Goal: Task Accomplishment & Management: Complete application form

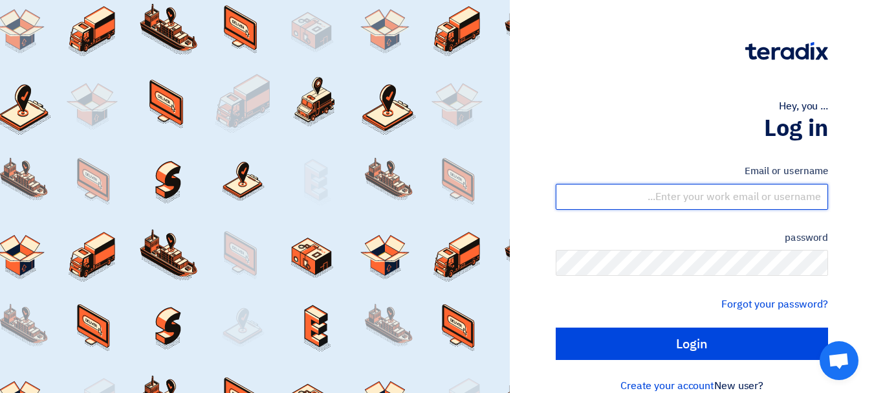
drag, startPoint x: 779, startPoint y: 206, endPoint x: 768, endPoint y: 214, distance: 13.9
click at [779, 206] on input "text" at bounding box center [692, 197] width 272 height 26
type input "yasir@nabatat.com.sa"
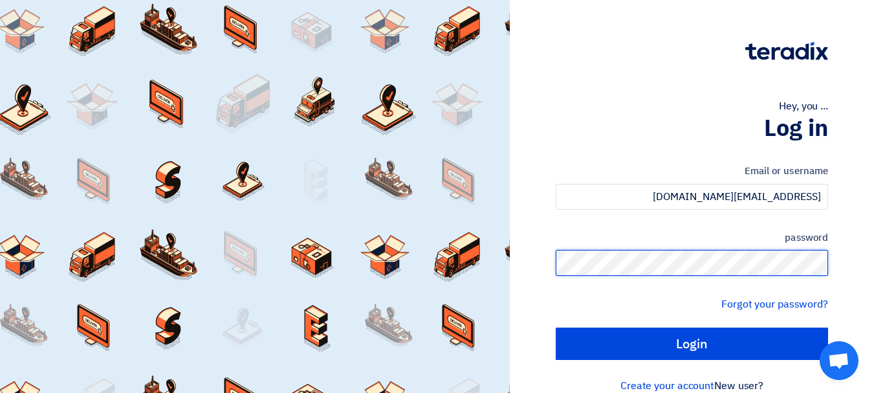
click at [556, 328] on input "Login" at bounding box center [692, 344] width 272 height 32
type input "Sign in"
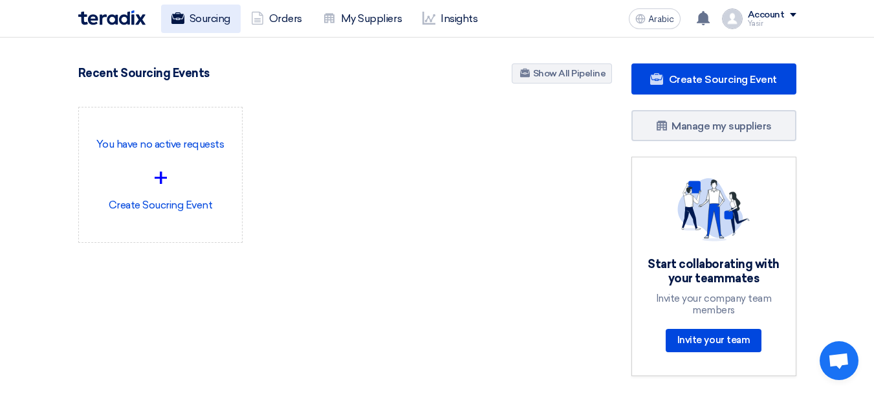
click at [227, 16] on font "Sourcing" at bounding box center [210, 18] width 41 height 12
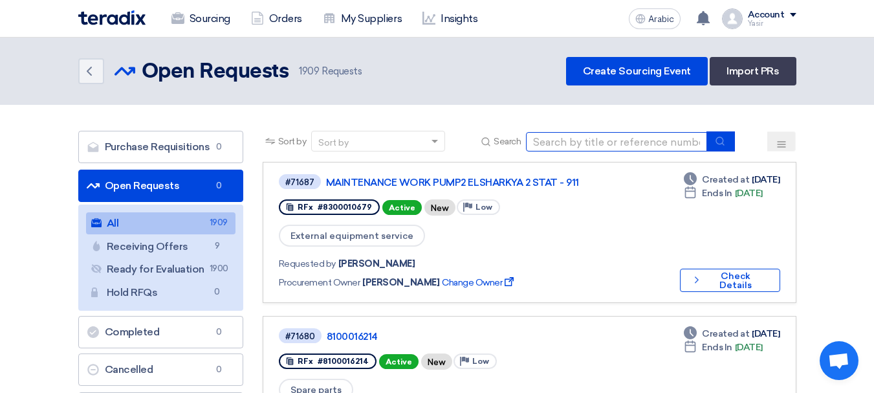
click at [597, 146] on input at bounding box center [616, 141] width 181 height 19
paste input "8100016074"
type input "8100016074"
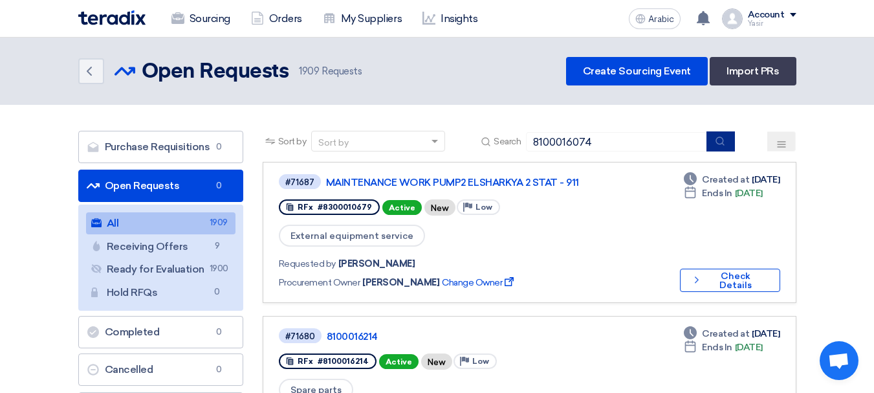
click at [717, 134] on button "submit" at bounding box center [721, 141] width 28 height 20
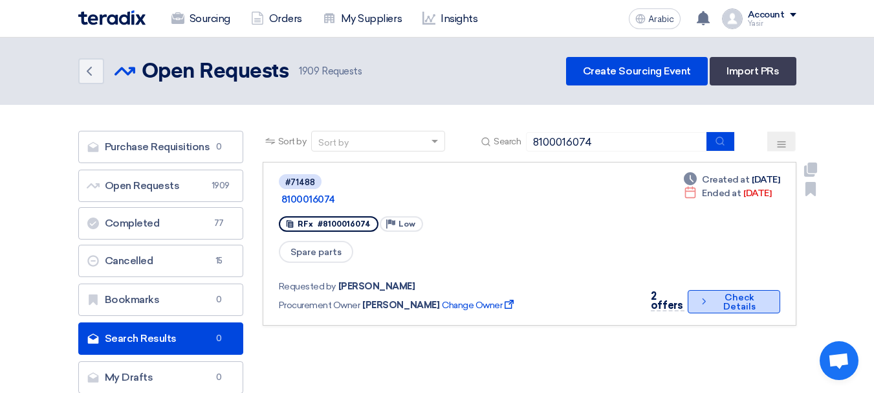
click at [726, 292] on font "Check Details" at bounding box center [740, 302] width 32 height 20
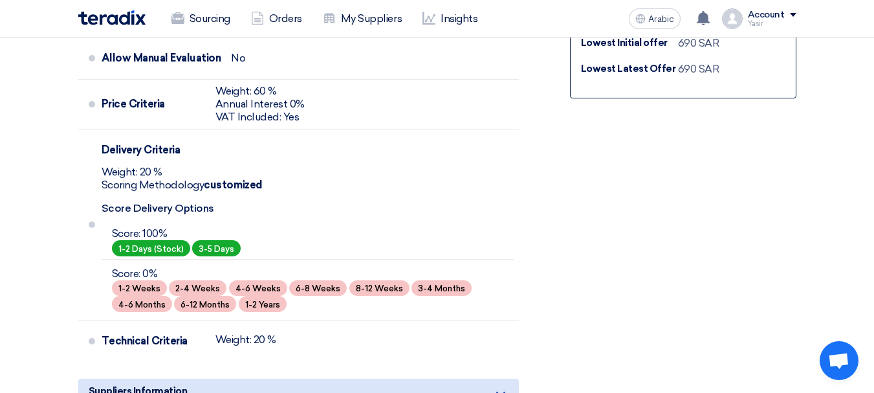
scroll to position [388, 0]
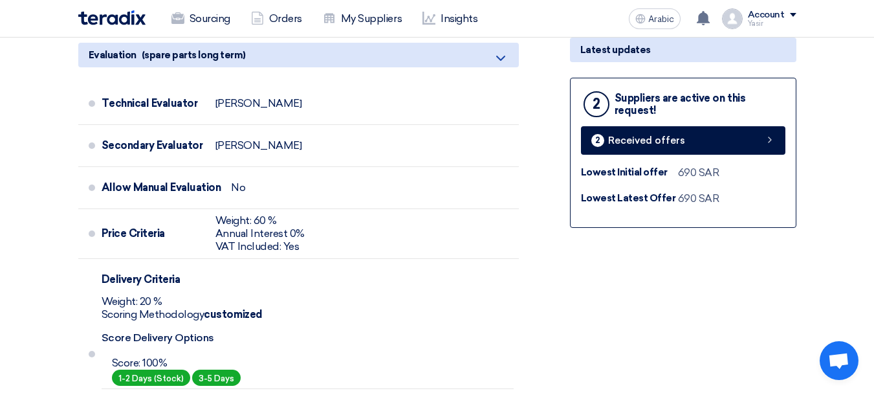
click at [729, 122] on div "2 Suppliers are active on this request! 2 Received offers Lowest Initial offer …" at bounding box center [683, 153] width 227 height 150
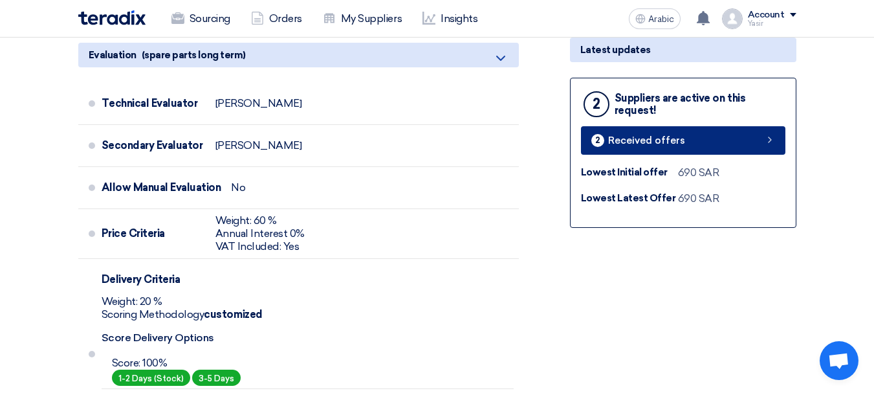
click at [728, 135] on link "2 Received offers" at bounding box center [683, 140] width 205 height 28
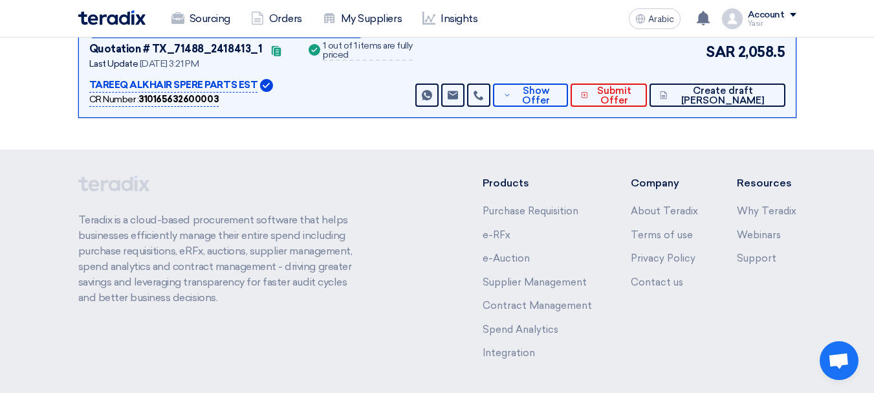
scroll to position [183, 0]
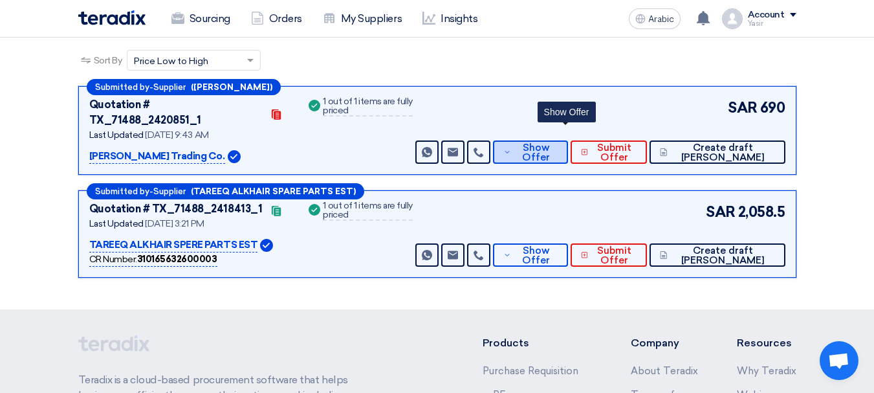
click at [553, 143] on span "Show Offer" at bounding box center [536, 152] width 43 height 19
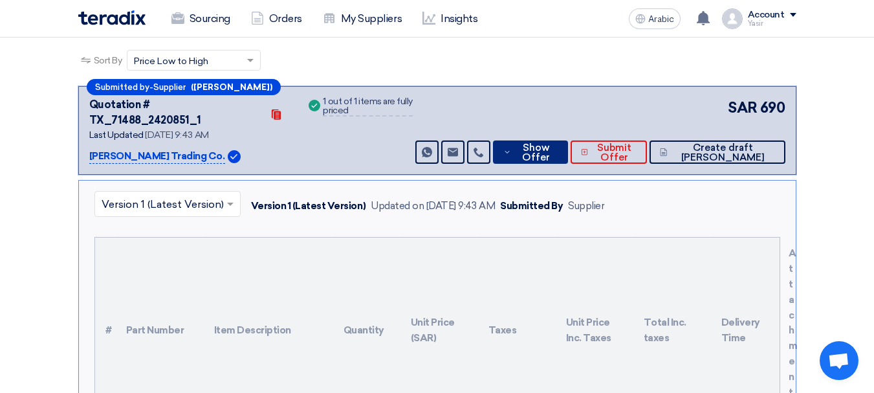
scroll to position [0, 0]
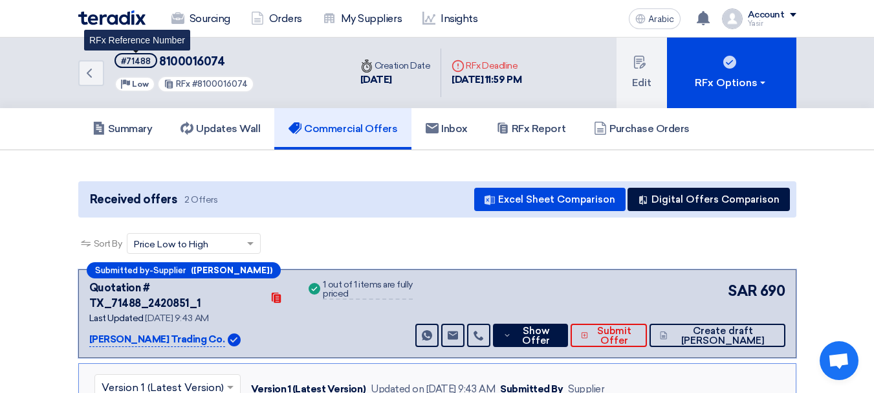
click at [141, 63] on font "#71488" at bounding box center [136, 61] width 30 height 10
copy span "#71488"
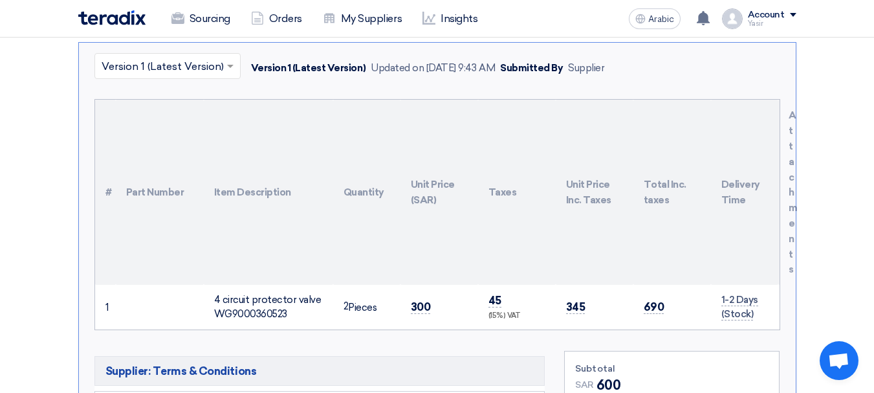
scroll to position [324, 0]
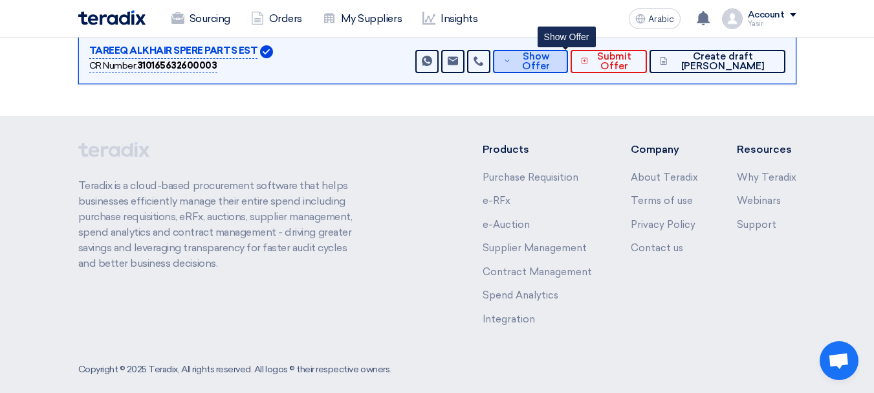
click at [550, 52] on font "Show Offer" at bounding box center [536, 60] width 28 height 21
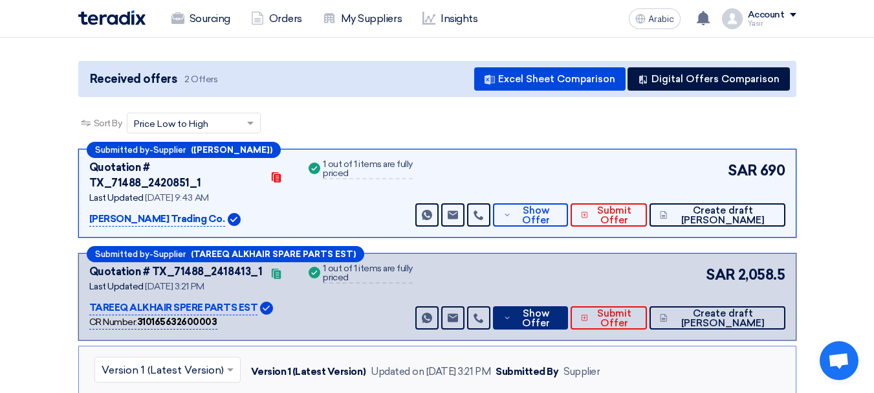
scroll to position [183, 0]
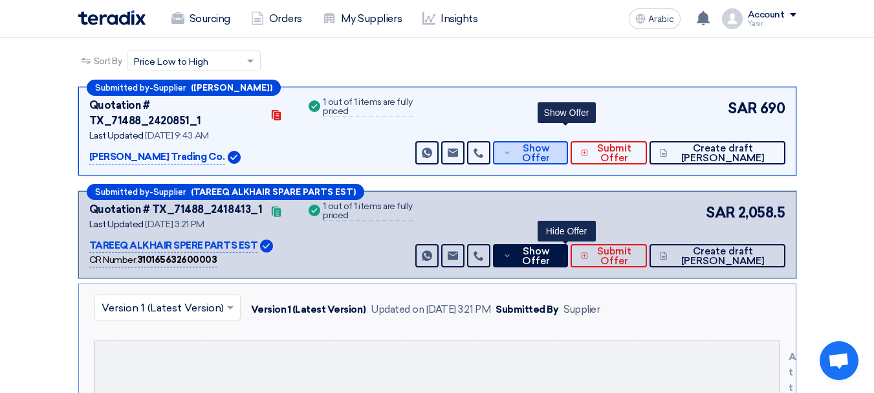
click at [550, 142] on font "Show Offer" at bounding box center [536, 152] width 28 height 21
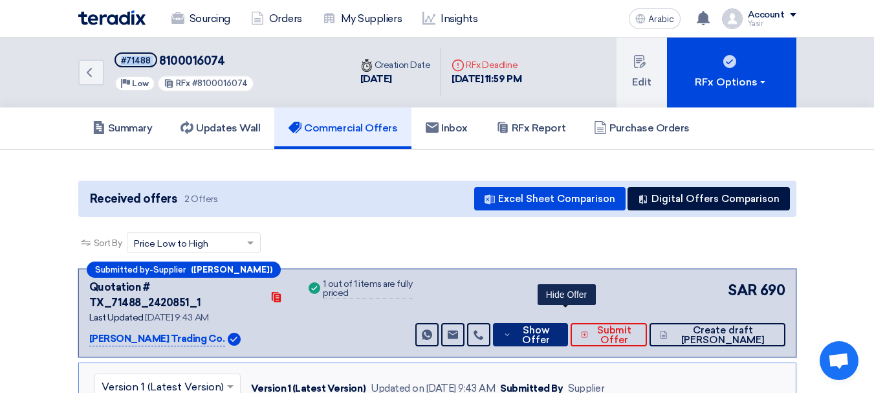
scroll to position [0, 0]
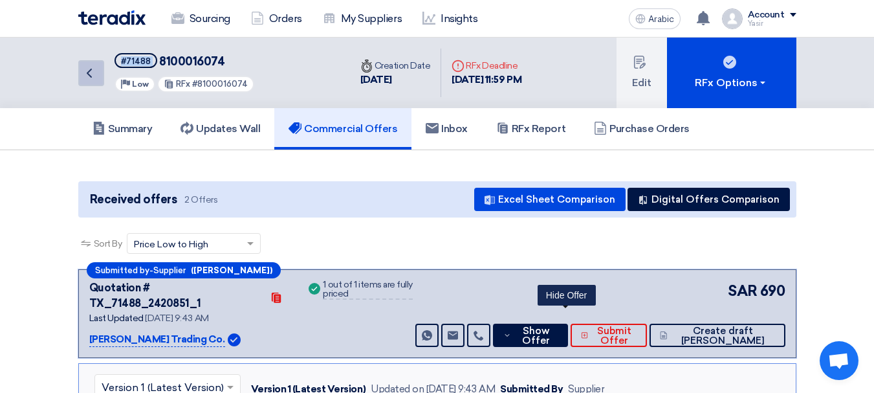
click at [93, 78] on icon "Back" at bounding box center [90, 73] width 16 height 16
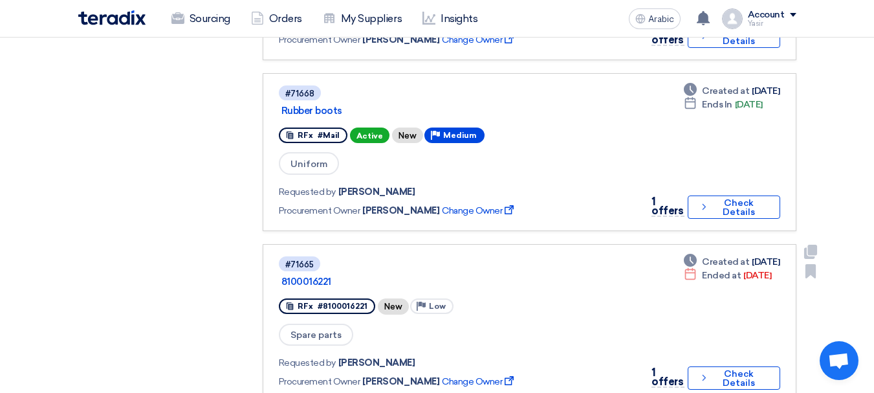
scroll to position [1100, 0]
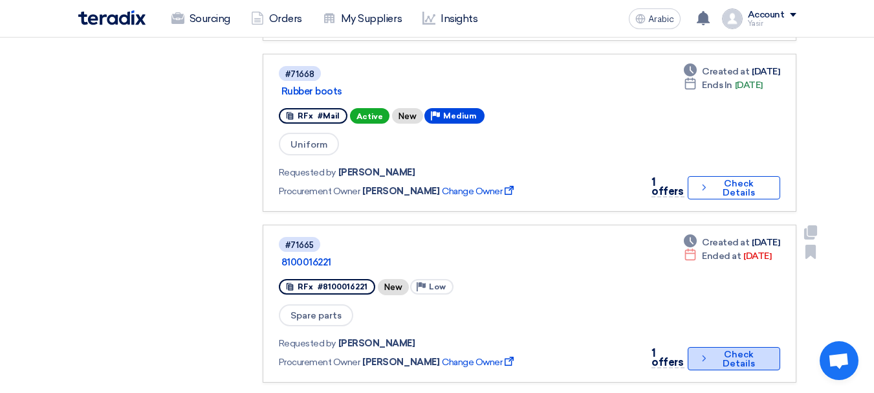
click at [699, 352] on icon "Check details" at bounding box center [704, 358] width 10 height 12
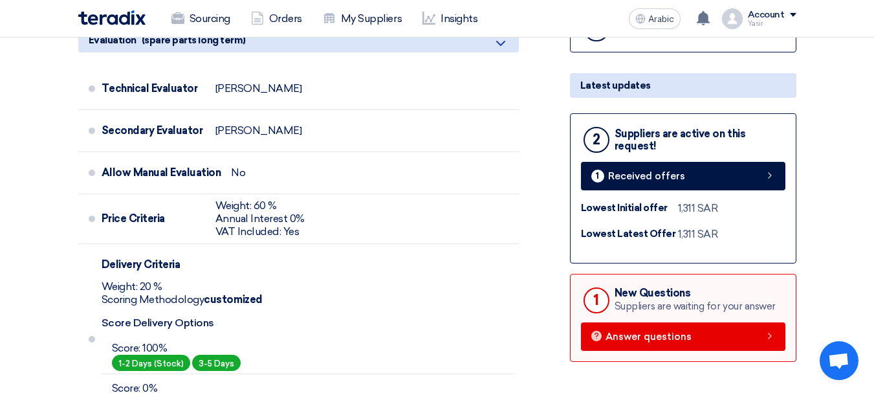
scroll to position [388, 0]
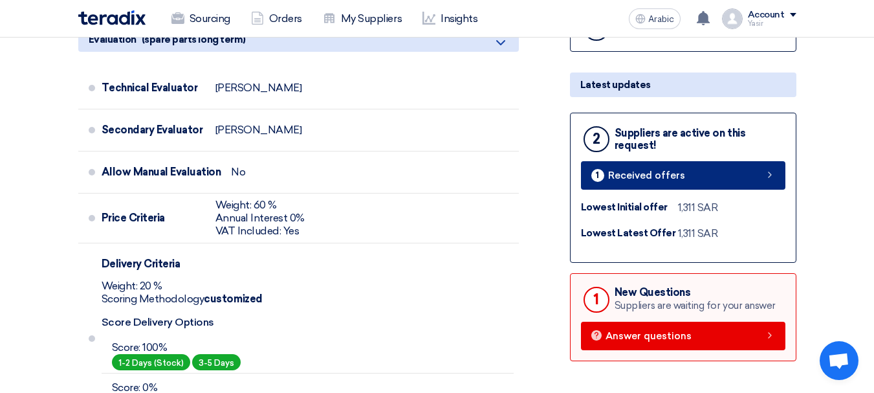
click at [706, 173] on link "1 Received offers" at bounding box center [683, 175] width 205 height 28
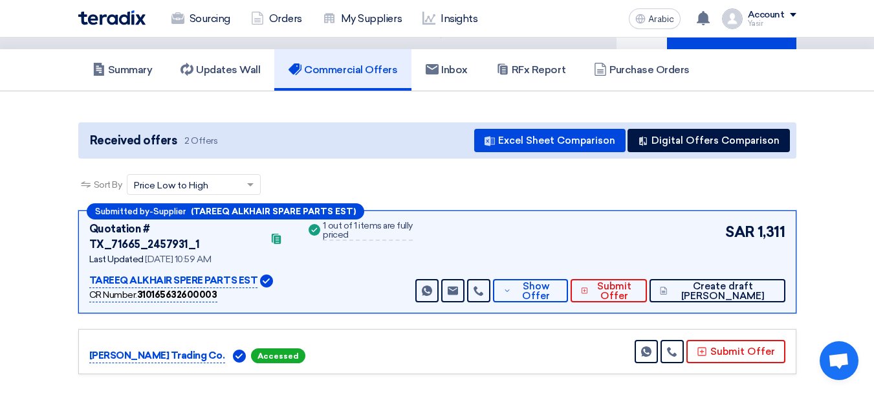
scroll to position [129, 0]
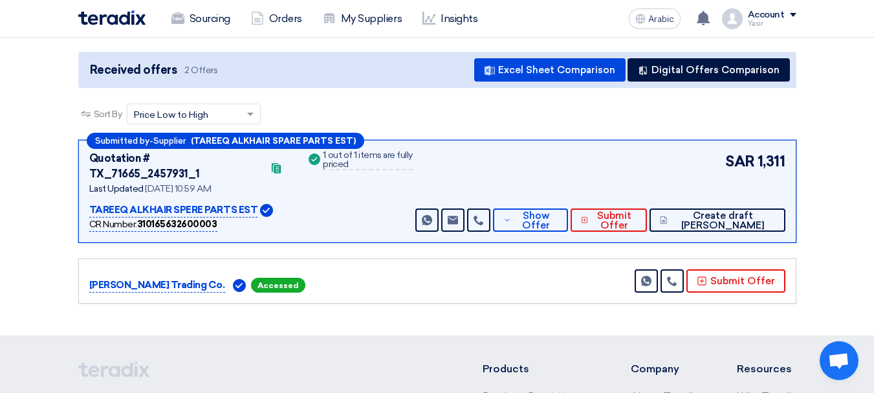
click at [553, 217] on div "Submitted by - Supplier (TAREEQ ALKHAIR SPARE PARTS EST) Quotation # TX_71665_2…" at bounding box center [437, 191] width 718 height 103
click at [549, 212] on span "Show Offer" at bounding box center [536, 220] width 43 height 19
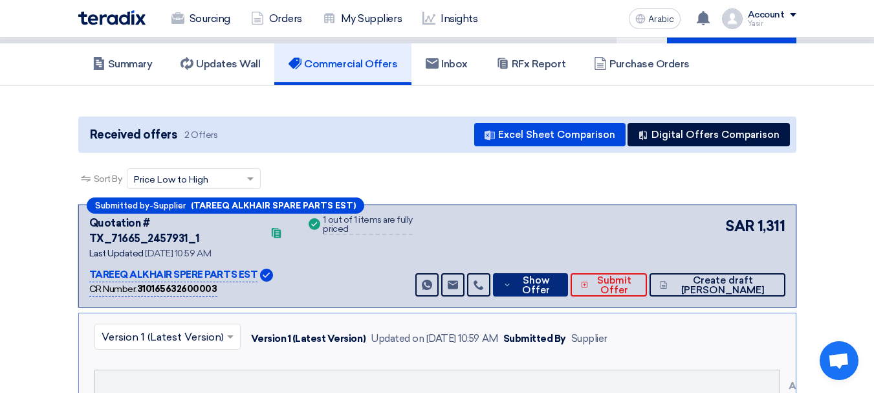
scroll to position [0, 0]
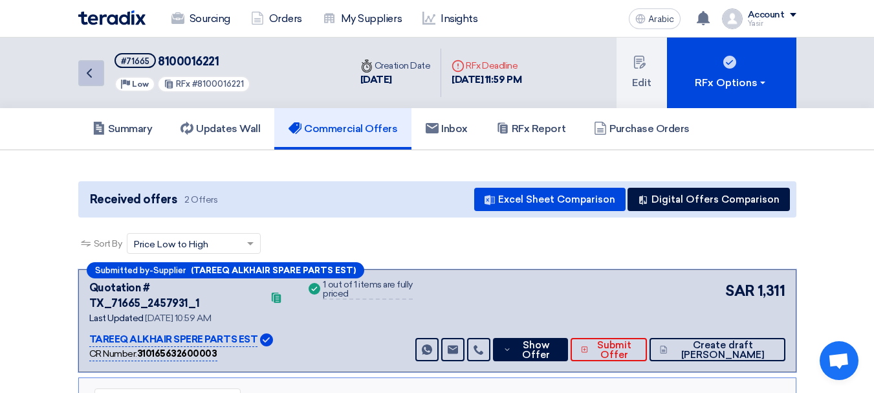
click at [98, 76] on link "Back" at bounding box center [91, 73] width 26 height 26
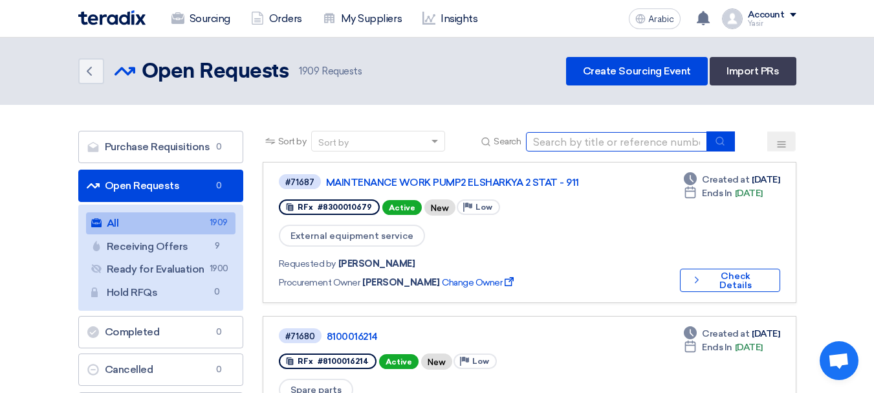
click at [572, 135] on input at bounding box center [616, 141] width 181 height 19
paste input "8100016240"
type input "8100016240"
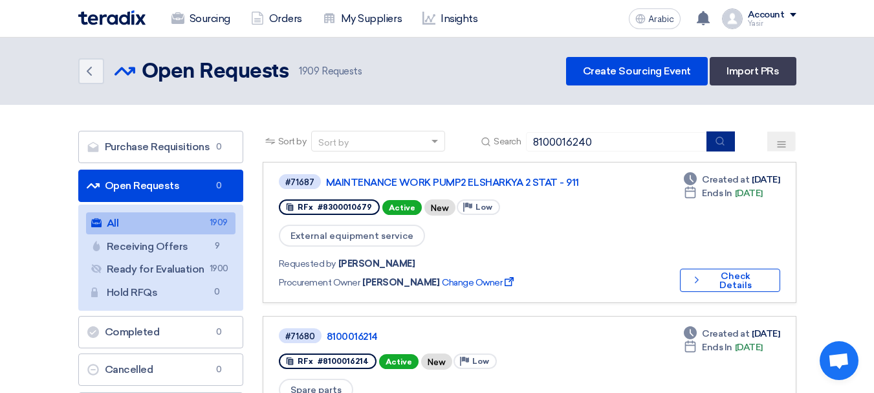
click at [722, 140] on icon "submit" at bounding box center [720, 141] width 10 height 10
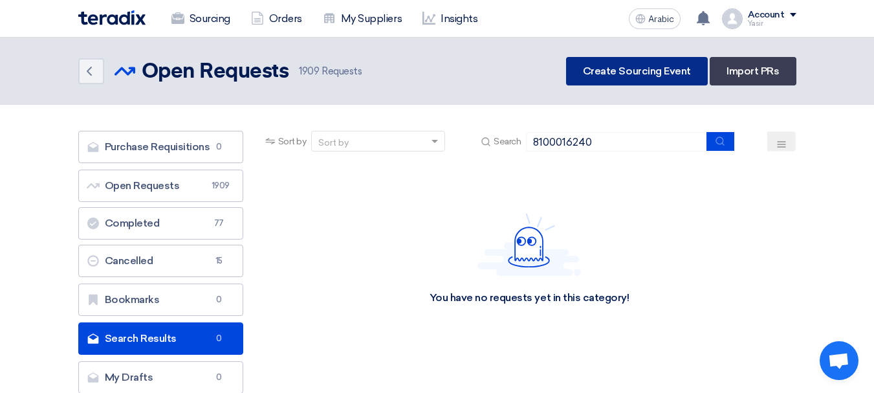
click at [641, 69] on font "Create Sourcing Event" at bounding box center [637, 71] width 108 height 12
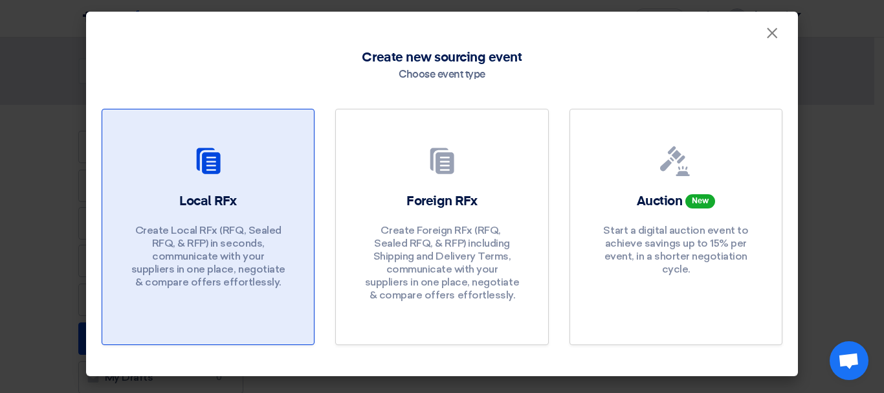
click at [221, 164] on icon at bounding box center [208, 161] width 31 height 31
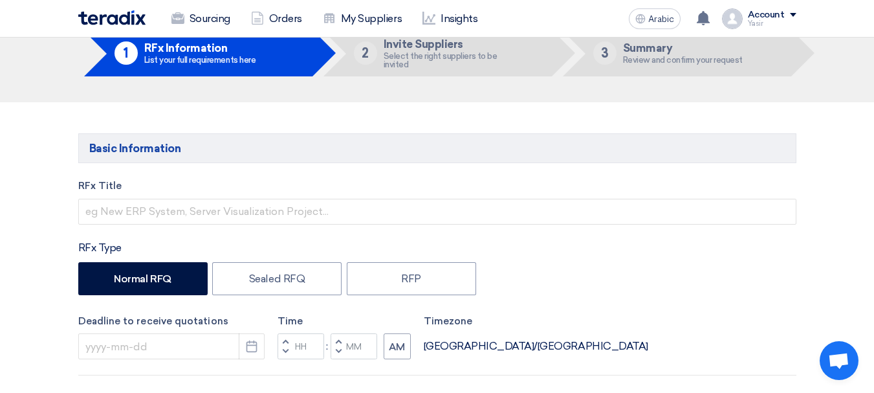
scroll to position [129, 0]
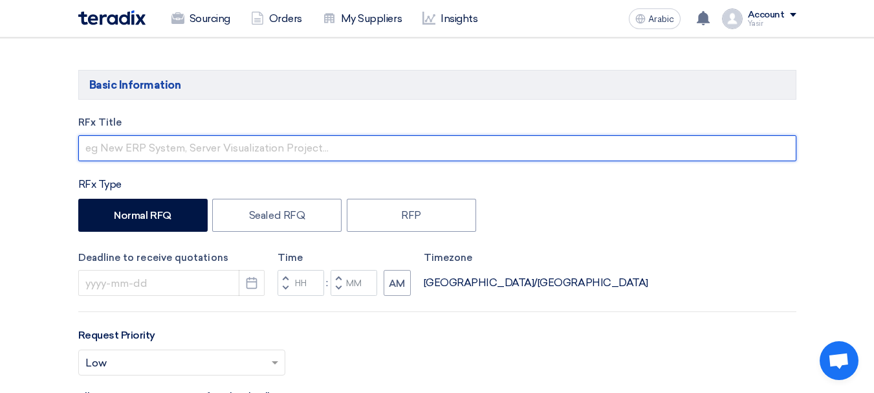
click at [314, 155] on input "text" at bounding box center [437, 148] width 718 height 26
paste input "8100016240"
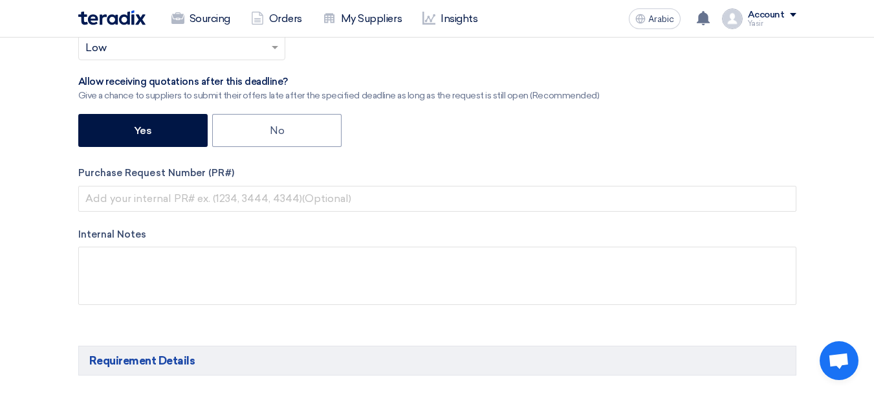
scroll to position [453, 0]
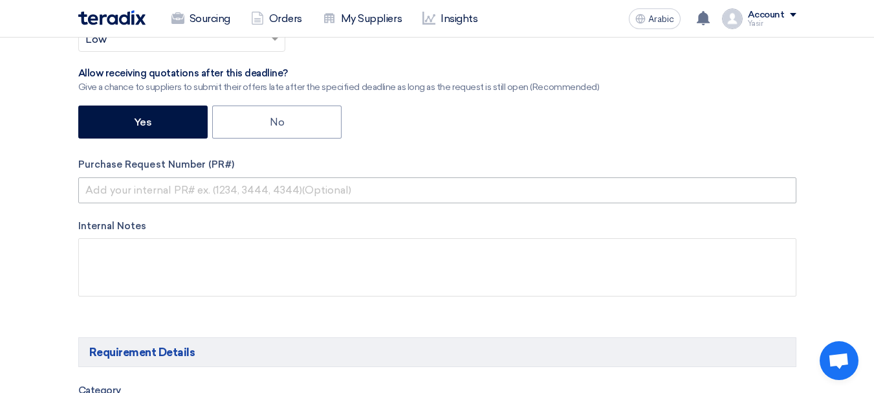
type input "8100016240"
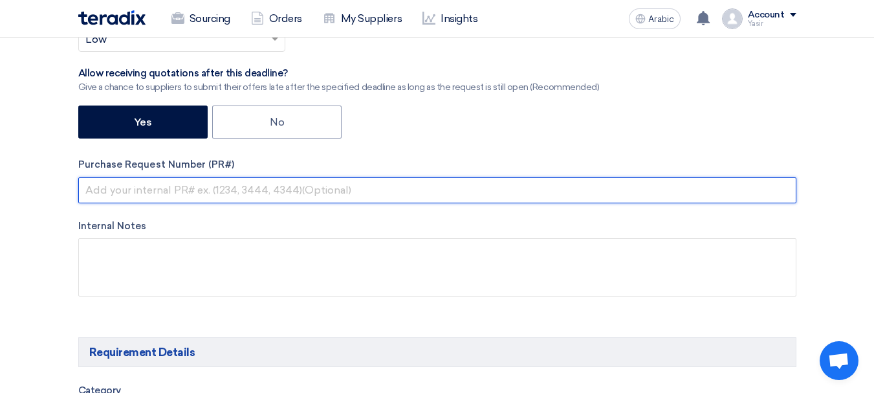
click at [206, 195] on input "text" at bounding box center [437, 190] width 718 height 26
paste input "8100016240"
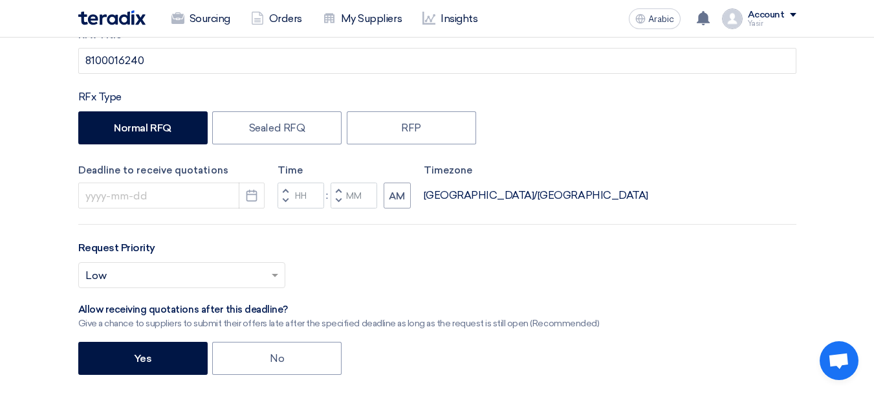
scroll to position [194, 0]
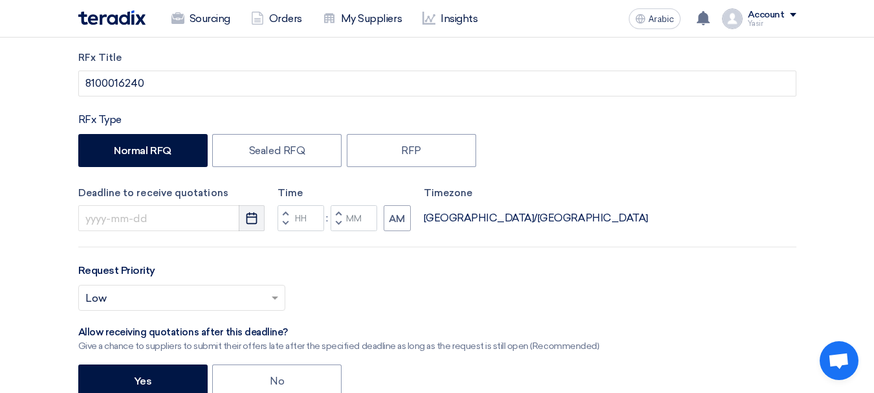
type input "8100016240"
click at [252, 216] on icon "Pick a date" at bounding box center [251, 218] width 13 height 13
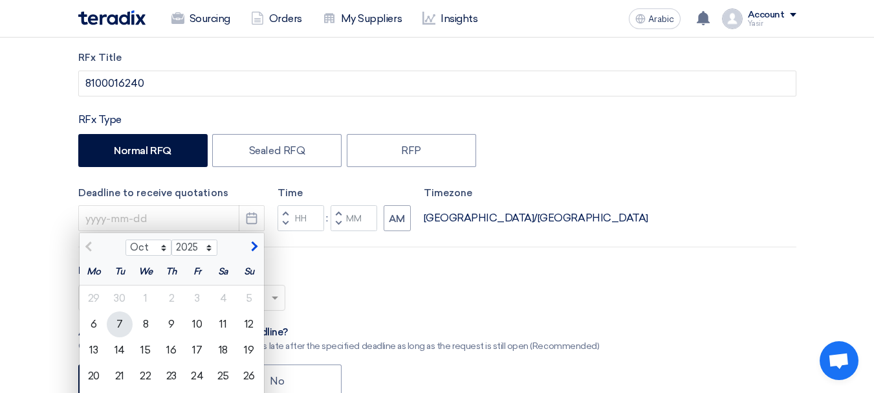
click at [117, 324] on font "7" at bounding box center [120, 324] width 6 height 12
type input "10/7/2025"
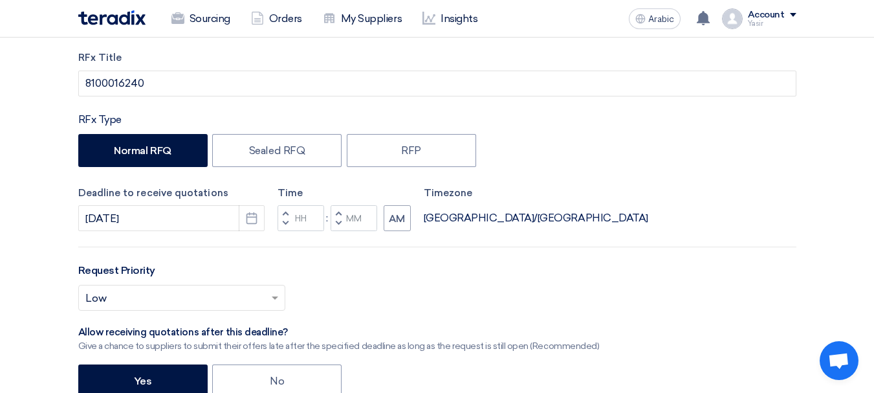
click at [285, 210] on span "button" at bounding box center [285, 213] width 5 height 8
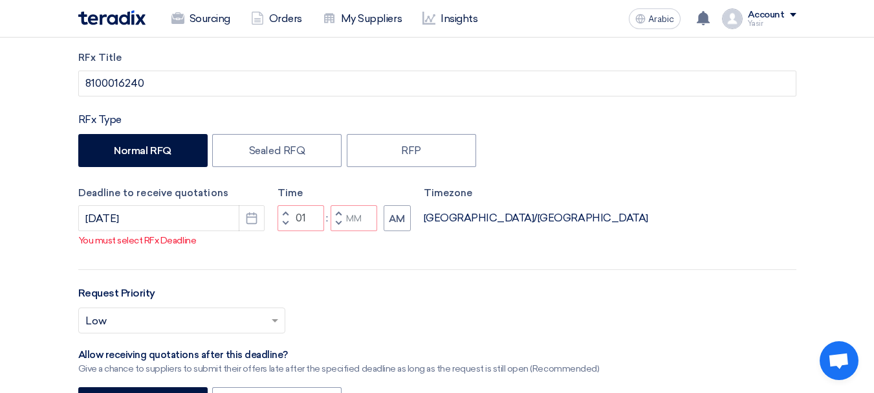
click at [287, 227] on span "button" at bounding box center [285, 223] width 5 height 8
click at [338, 227] on span "button" at bounding box center [338, 223] width 5 height 8
type input "11"
type input "59"
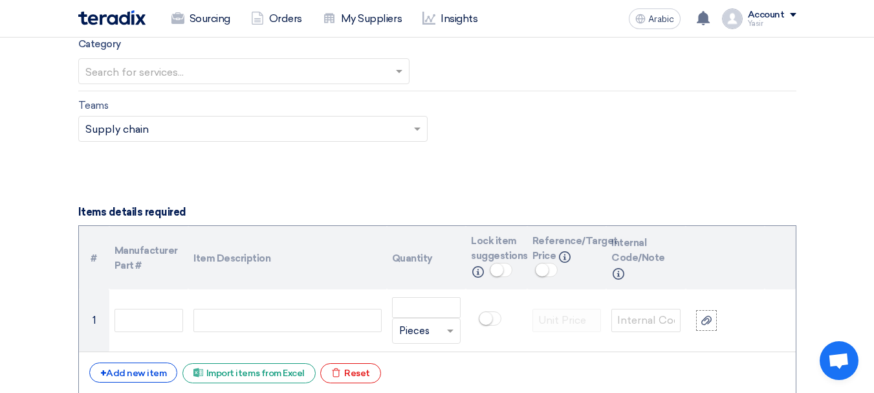
scroll to position [777, 0]
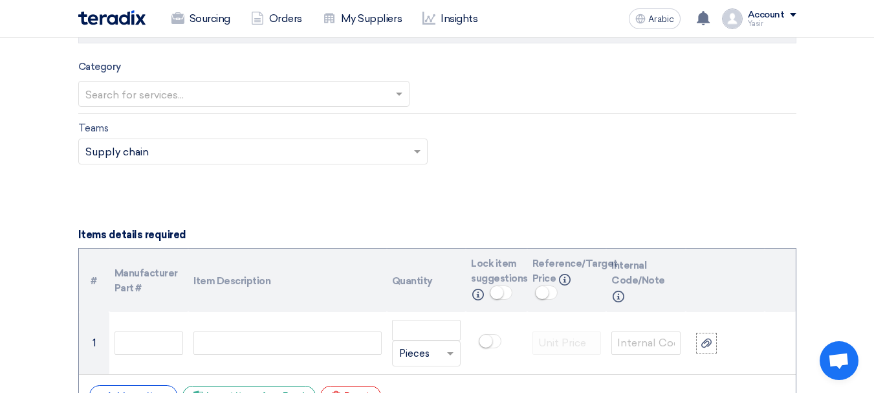
click at [179, 93] on input "text" at bounding box center [237, 94] width 304 height 21
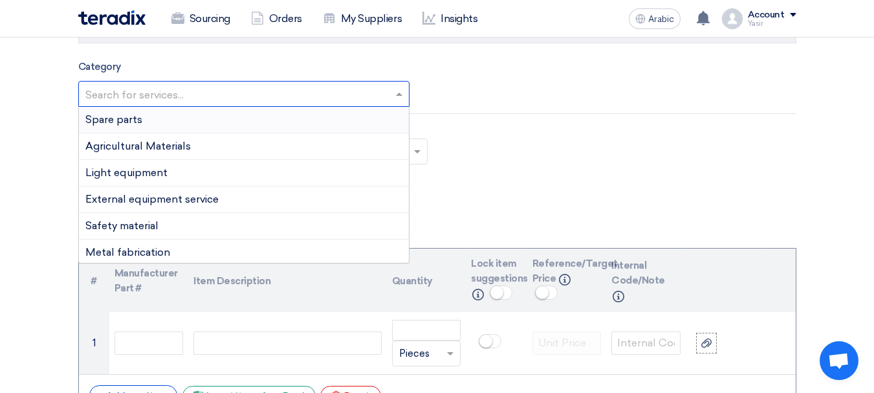
click at [145, 121] on div "Spare parts" at bounding box center [244, 120] width 330 height 27
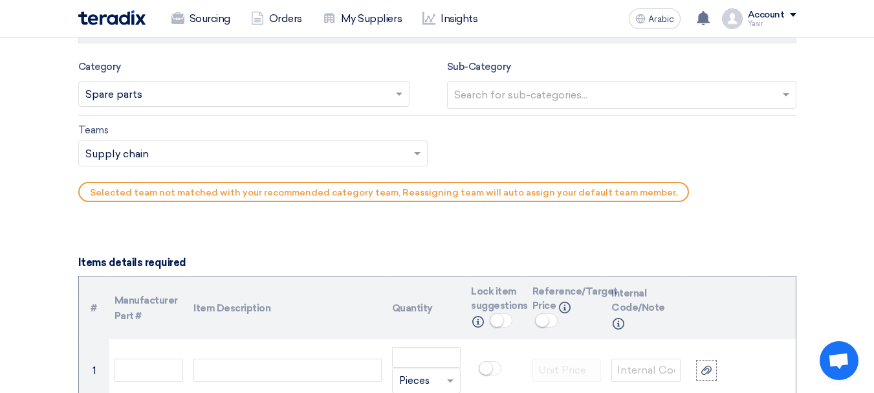
click at [528, 102] on input "text" at bounding box center [623, 95] width 339 height 21
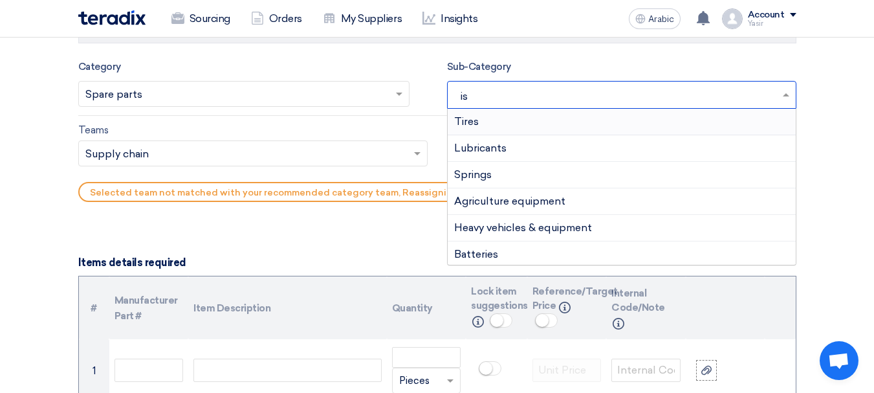
type input "isu"
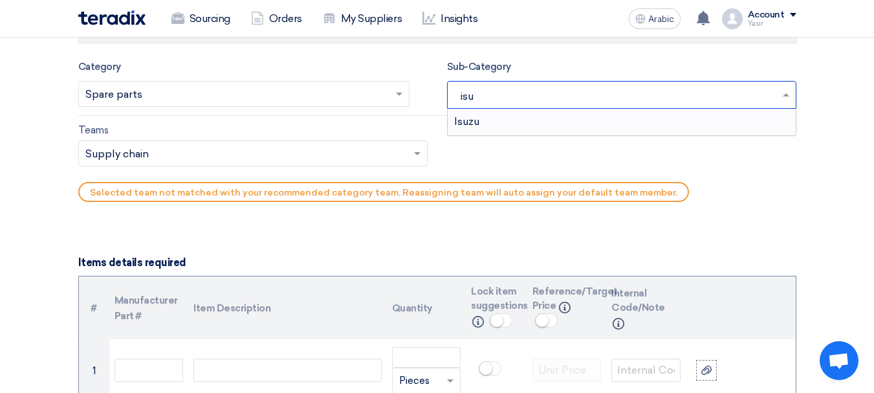
click at [494, 123] on div "Isuzu" at bounding box center [622, 122] width 348 height 26
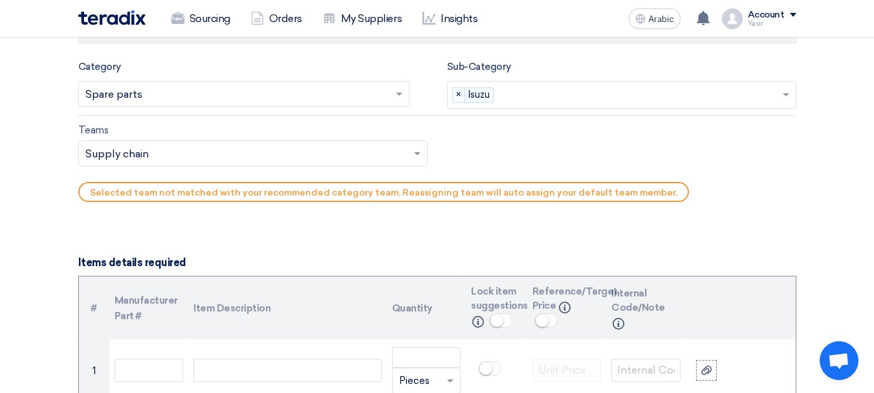
click at [179, 148] on input "text" at bounding box center [246, 154] width 322 height 21
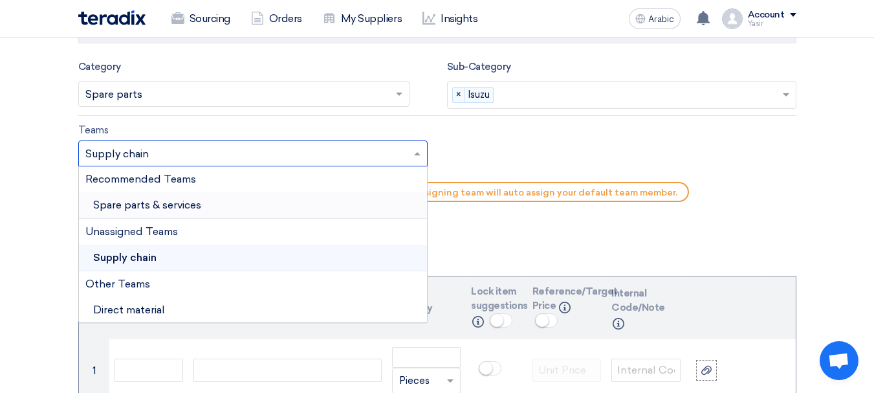
click at [141, 203] on font "Spare parts & services" at bounding box center [147, 205] width 108 height 12
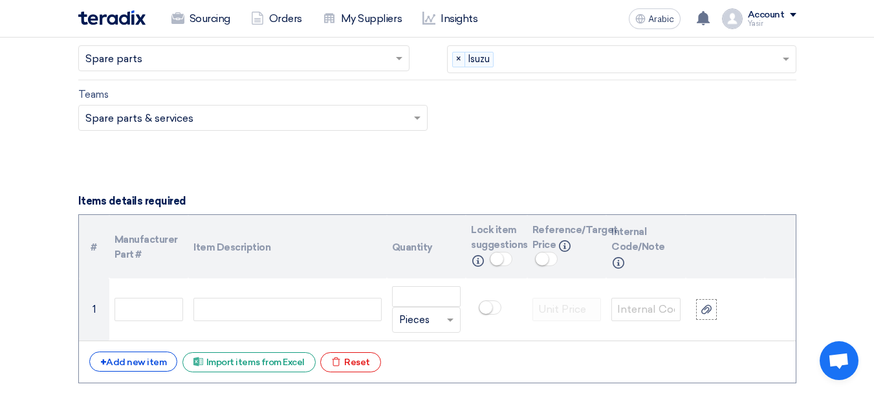
scroll to position [841, 0]
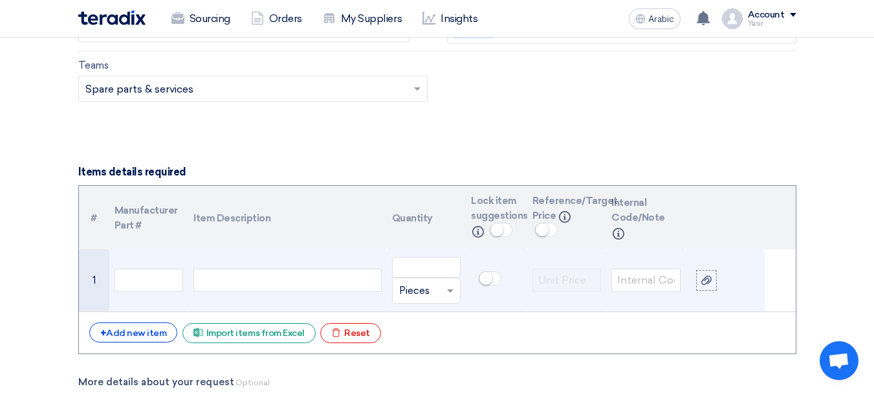
click at [261, 266] on td at bounding box center [287, 280] width 198 height 63
click at [230, 255] on td at bounding box center [287, 280] width 198 height 63
click at [129, 270] on input "text" at bounding box center [149, 280] width 69 height 23
click at [230, 269] on div at bounding box center [288, 280] width 188 height 23
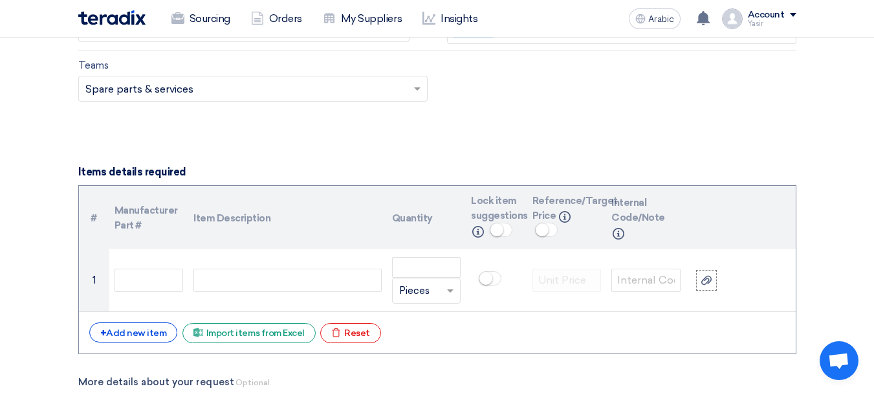
paste div
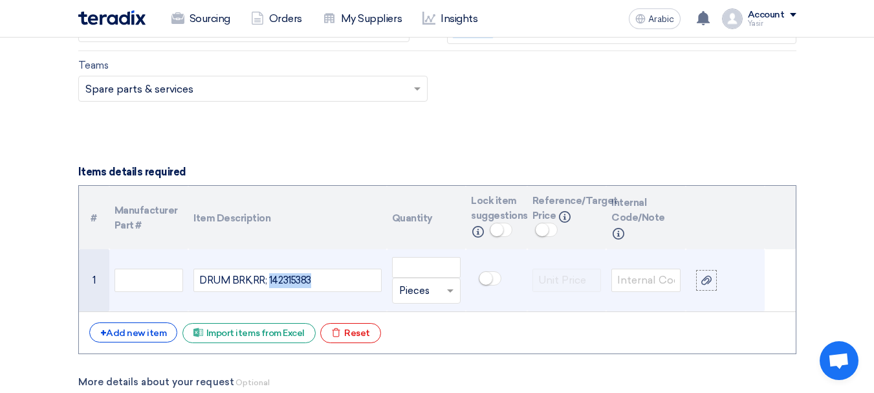
drag, startPoint x: 268, startPoint y: 278, endPoint x: 358, endPoint y: 278, distance: 90.0
click at [358, 278] on div "DRUM BRK,RR; 142315383" at bounding box center [288, 280] width 188 height 23
click at [156, 282] on input "text" at bounding box center [149, 280] width 69 height 23
paste input "142315383"
type input "142315383"
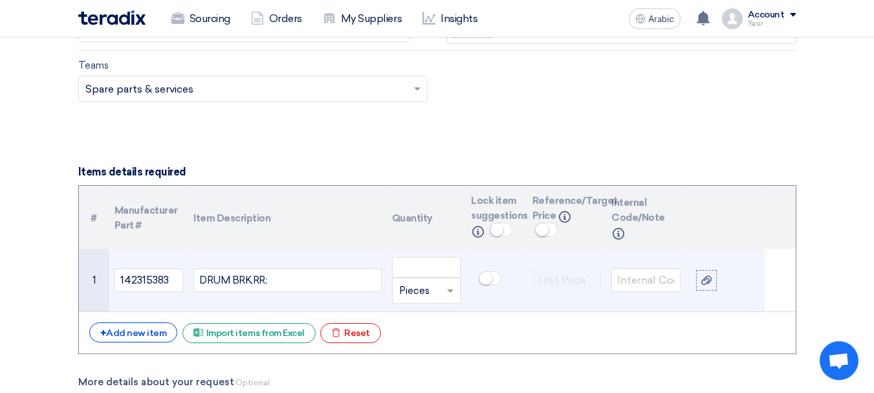
click at [310, 275] on div "DRUM BRK,RR;" at bounding box center [288, 280] width 188 height 23
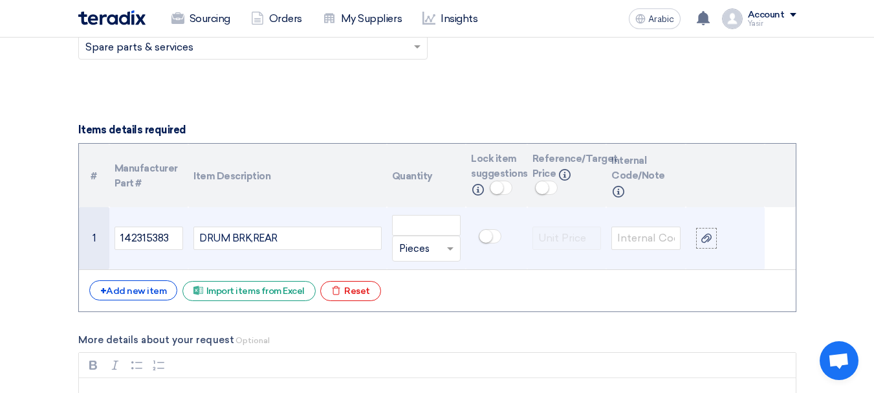
scroll to position [906, 0]
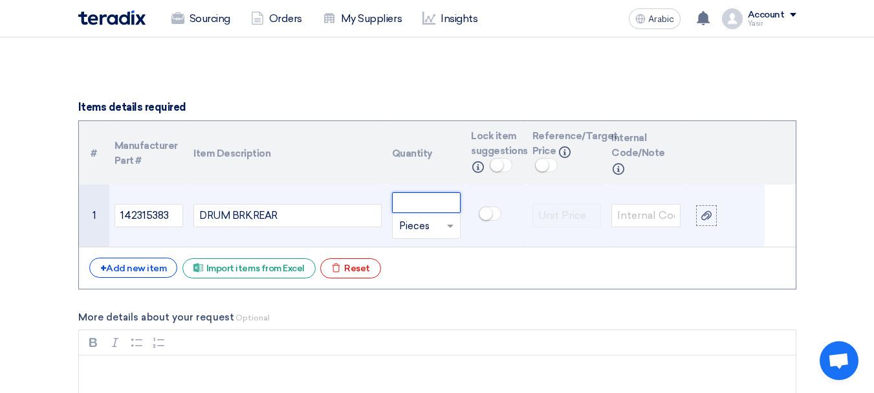
click at [414, 208] on input "number" at bounding box center [426, 202] width 69 height 21
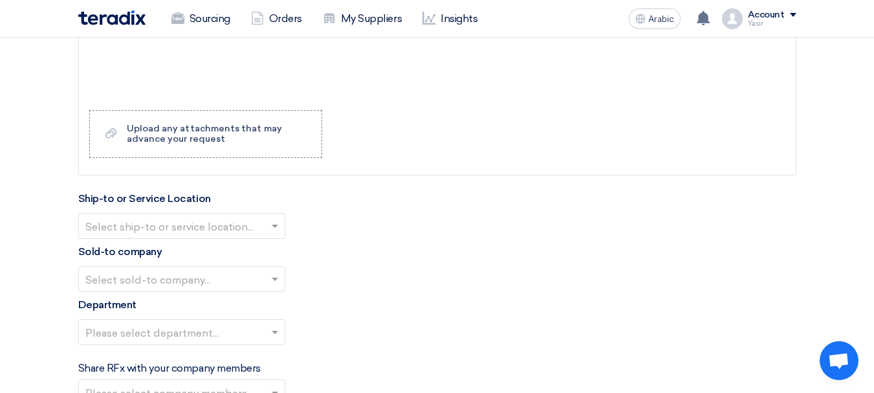
scroll to position [1359, 0]
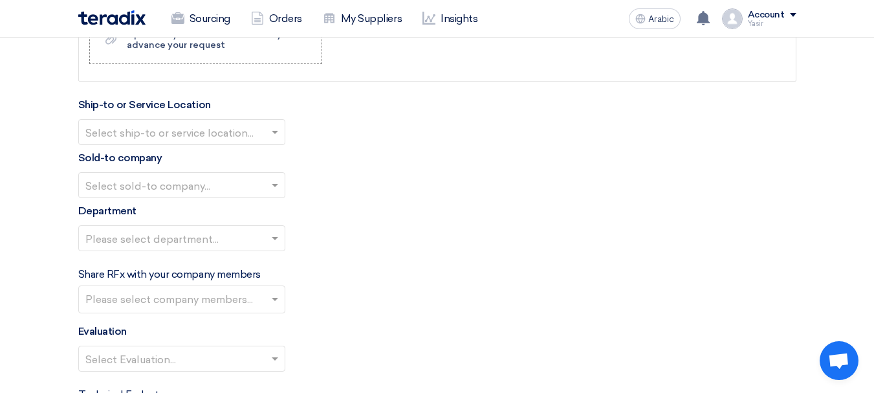
click at [179, 129] on input "text" at bounding box center [175, 132] width 180 height 21
type input "6"
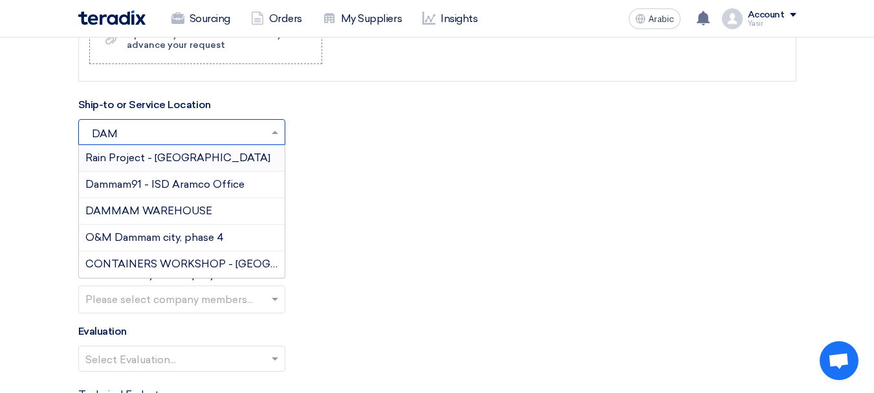
type input "DAMM"
click at [137, 212] on font "DAMMAM WAREHOUSE" at bounding box center [148, 211] width 127 height 12
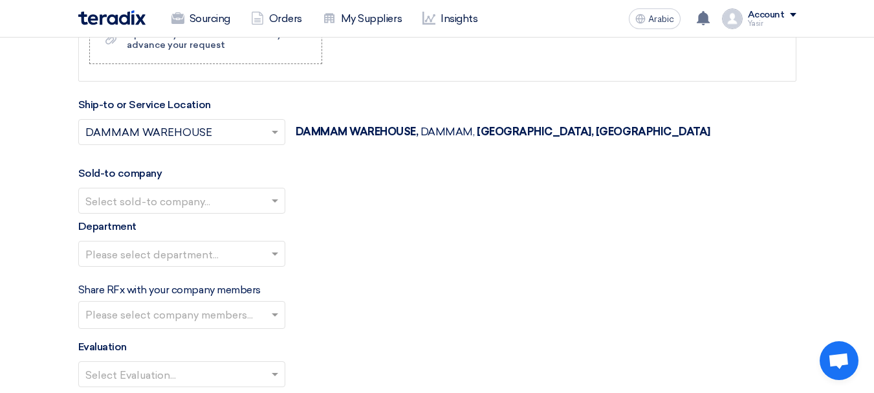
click at [166, 197] on input "text" at bounding box center [175, 201] width 180 height 21
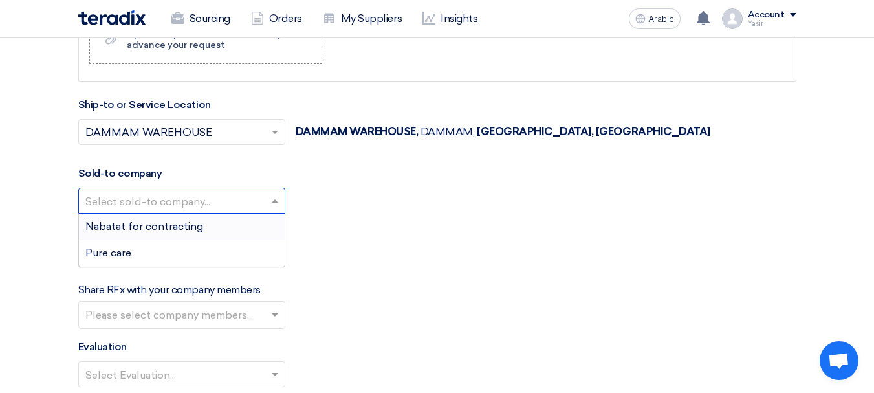
click at [165, 222] on font "Nabatat for contracting" at bounding box center [144, 226] width 118 height 12
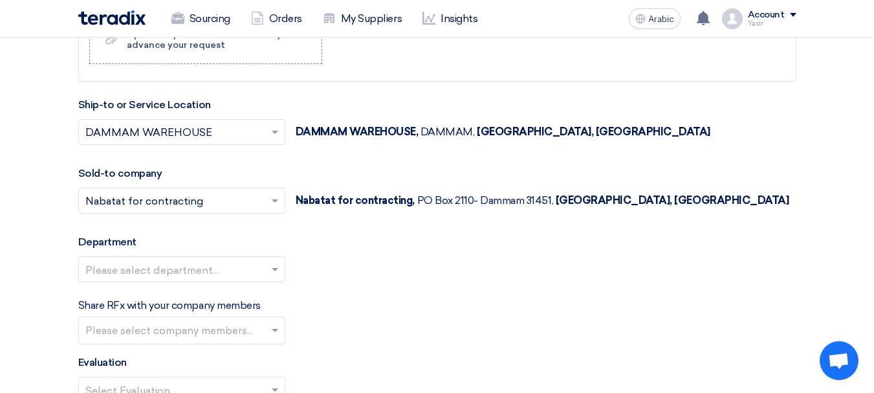
scroll to position [1424, 0]
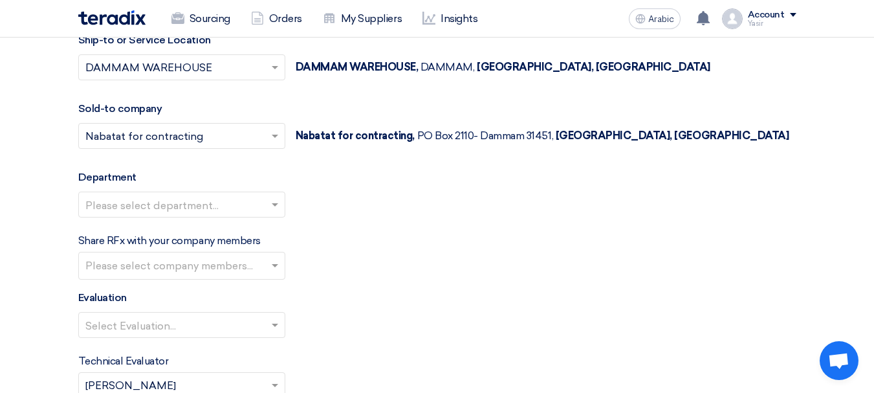
click at [162, 205] on input "text" at bounding box center [175, 205] width 180 height 21
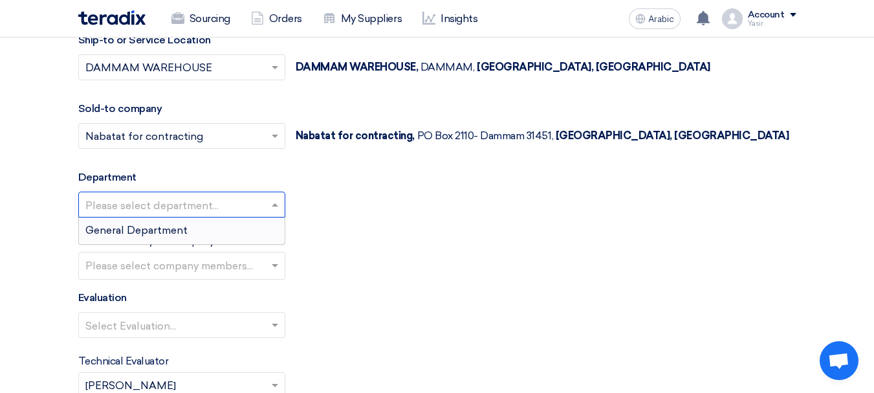
click at [140, 228] on font "General Department" at bounding box center [136, 230] width 102 height 12
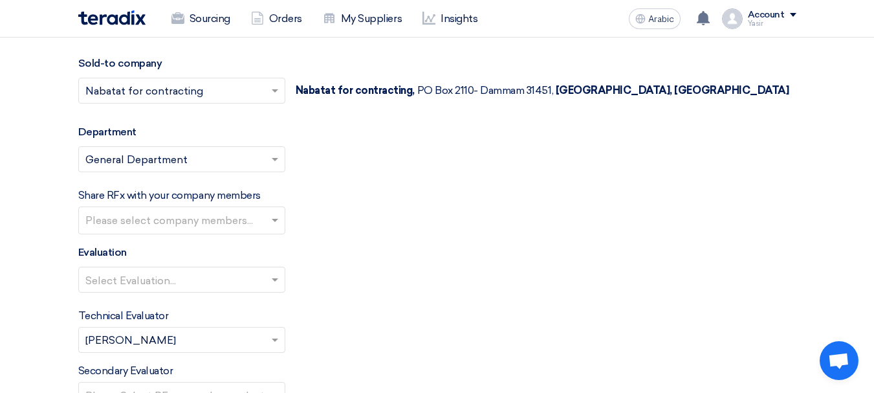
scroll to position [1489, 0]
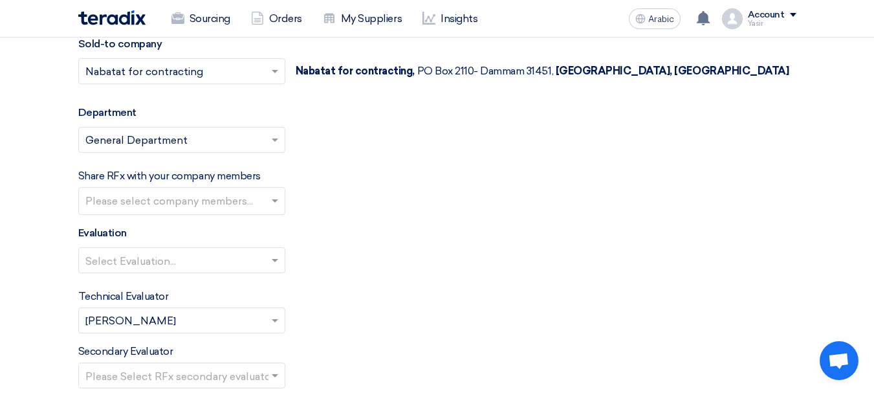
click at [142, 271] on input "text" at bounding box center [175, 260] width 180 height 21
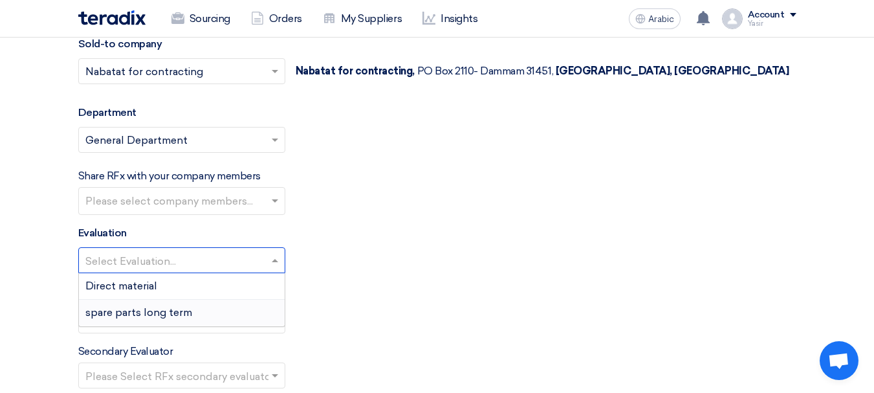
click at [129, 307] on font "spare parts long term" at bounding box center [138, 312] width 107 height 12
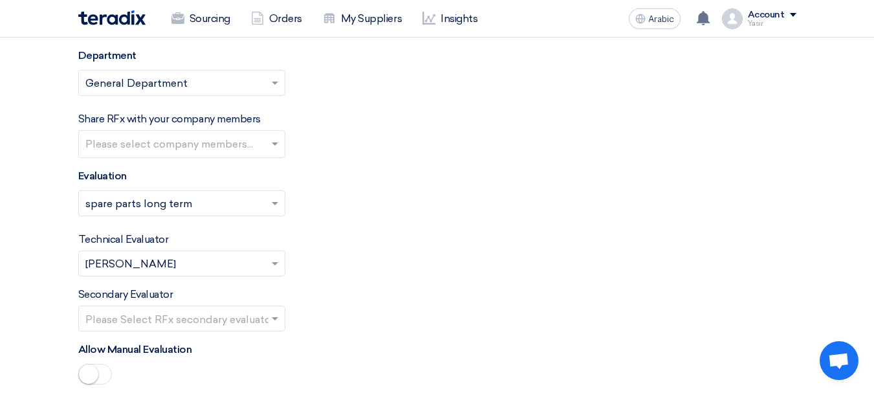
scroll to position [1553, 0]
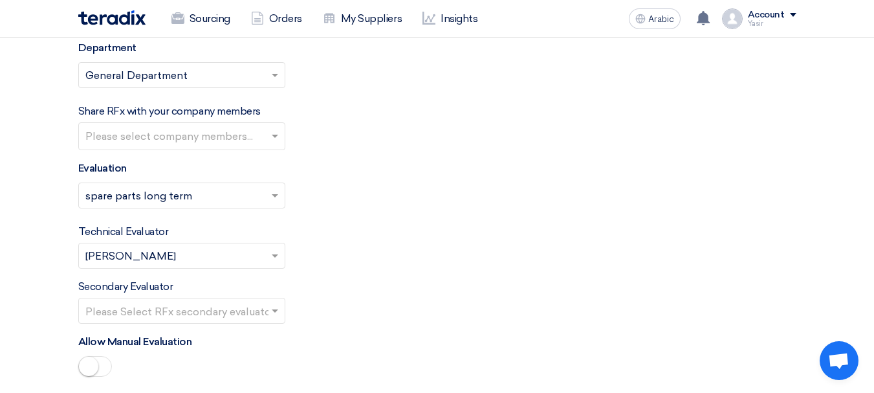
click at [214, 305] on input "text" at bounding box center [175, 311] width 180 height 21
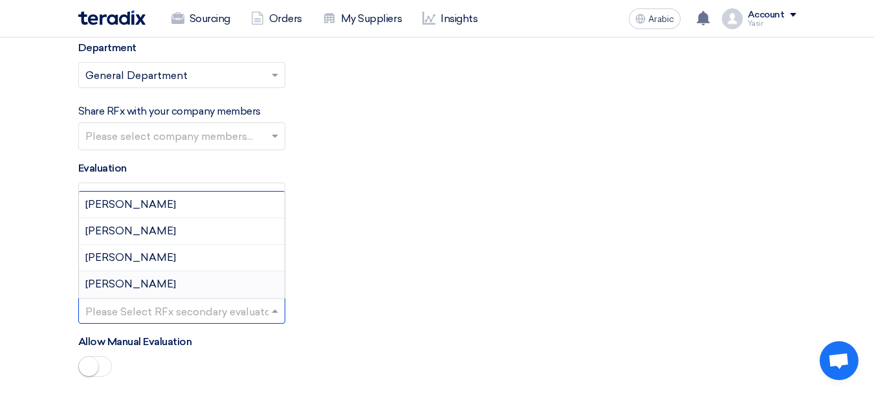
click at [107, 283] on font "[PERSON_NAME]" at bounding box center [130, 284] width 91 height 12
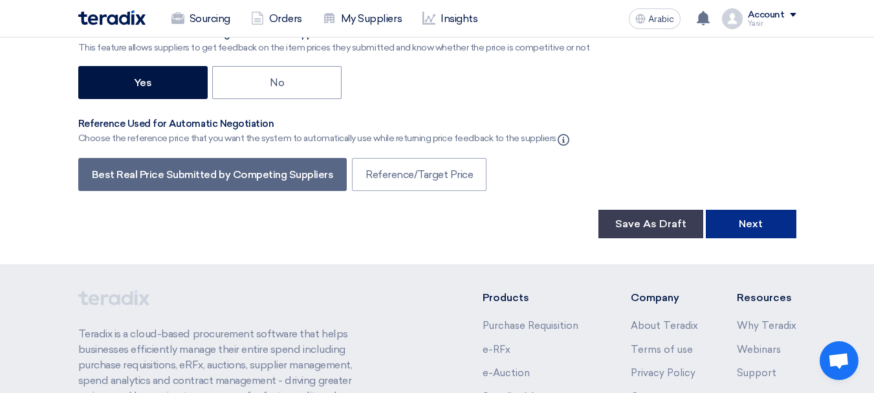
scroll to position [2201, 0]
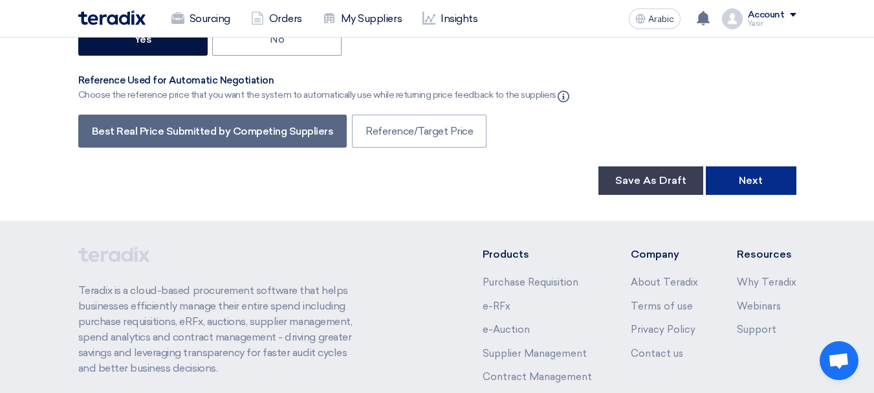
click at [751, 179] on font "Next" at bounding box center [751, 180] width 24 height 12
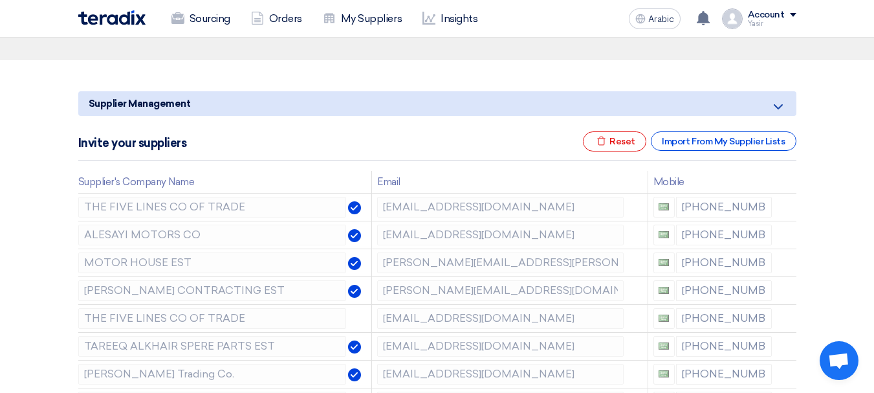
scroll to position [129, 0]
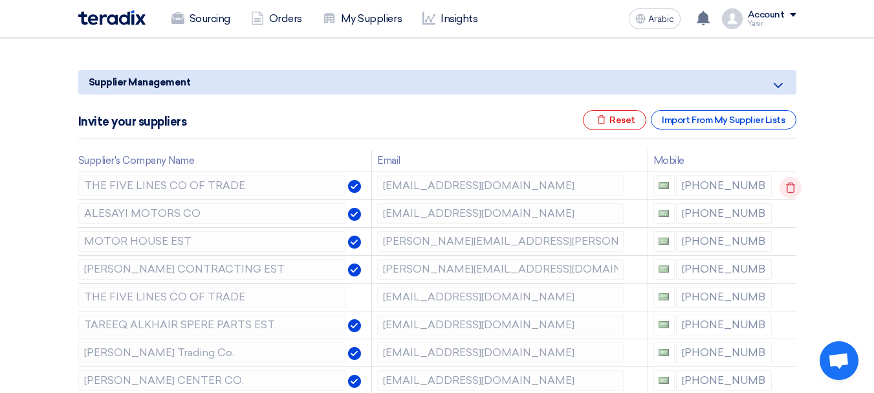
click at [786, 184] on use at bounding box center [791, 188] width 10 height 11
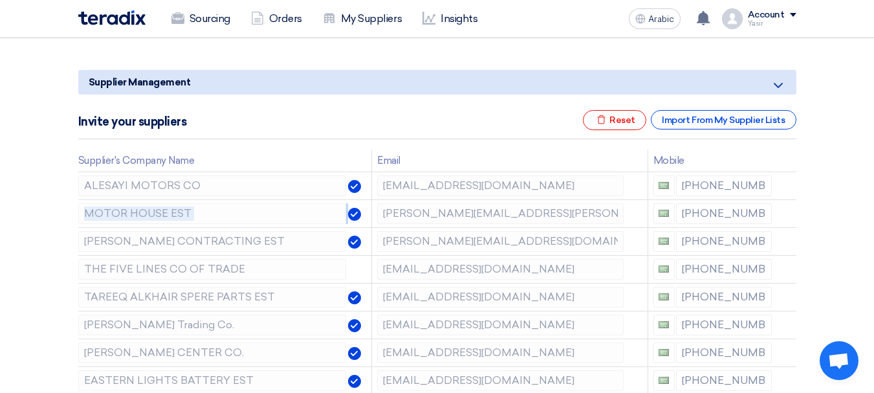
click at [0, 0] on use at bounding box center [0, 0] width 0 height 0
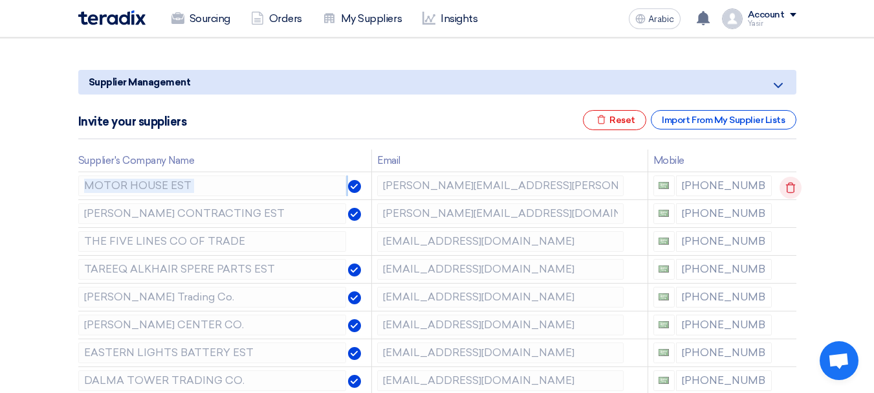
click at [786, 184] on use at bounding box center [791, 188] width 10 height 11
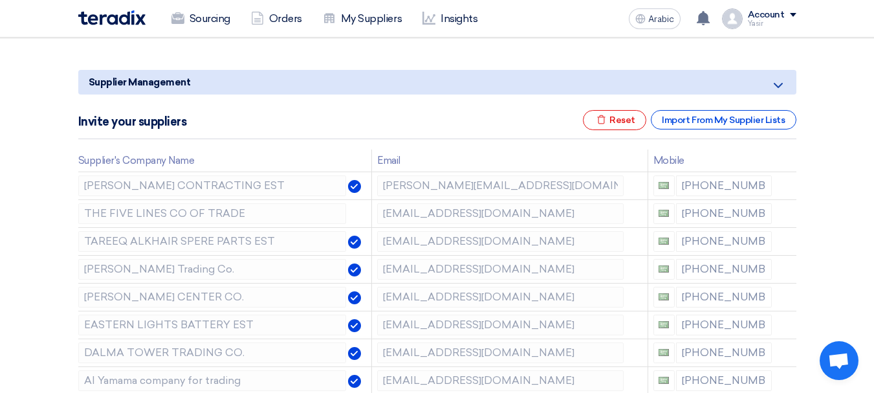
click at [0, 0] on use at bounding box center [0, 0] width 0 height 0
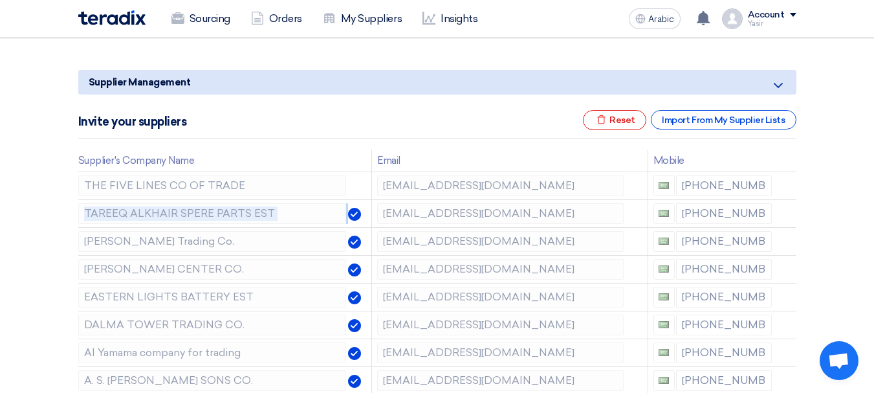
click at [0, 0] on use at bounding box center [0, 0] width 0 height 0
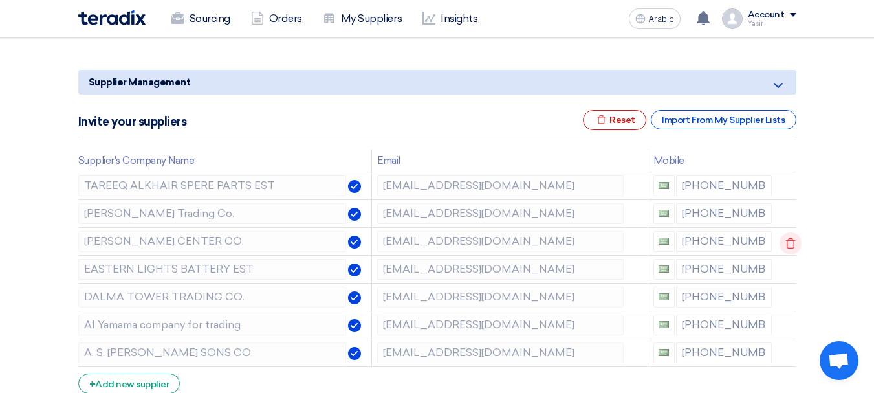
click at [795, 240] on icon at bounding box center [791, 243] width 22 height 22
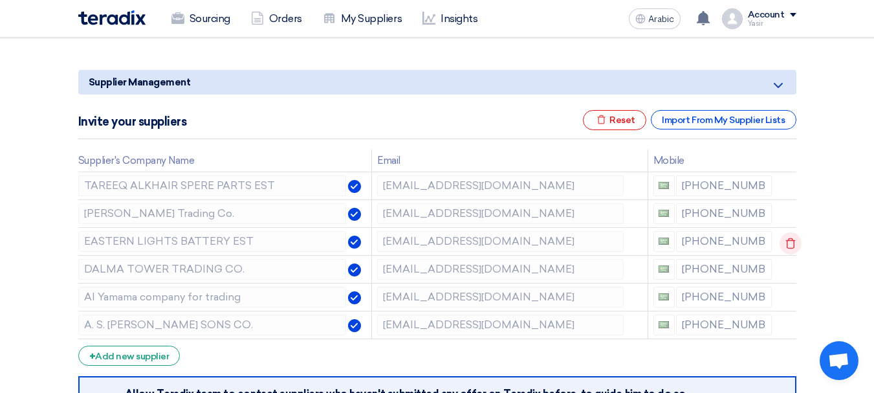
click at [795, 240] on icon at bounding box center [791, 243] width 22 height 22
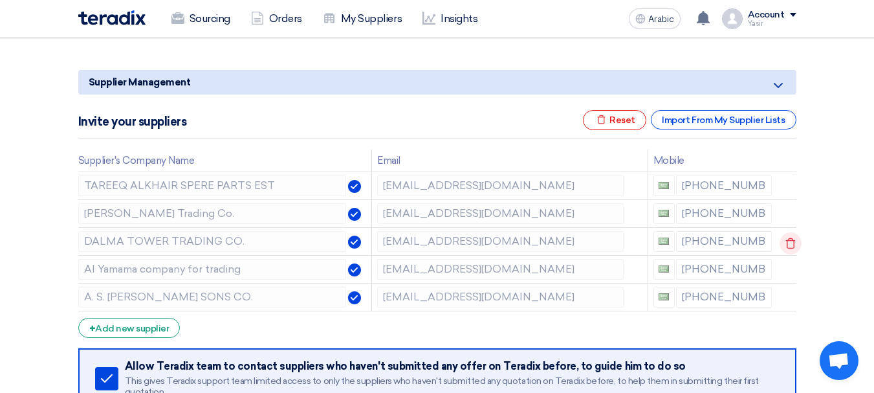
click at [795, 240] on icon at bounding box center [791, 243] width 22 height 22
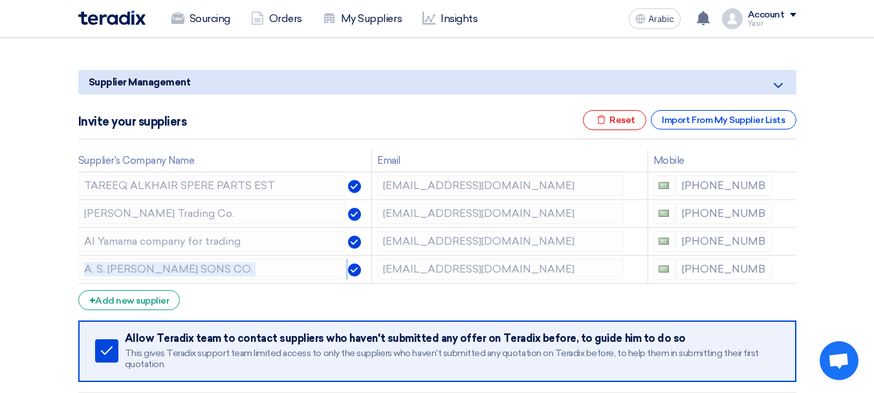
click at [0, 0] on icon at bounding box center [0, 0] width 0 height 0
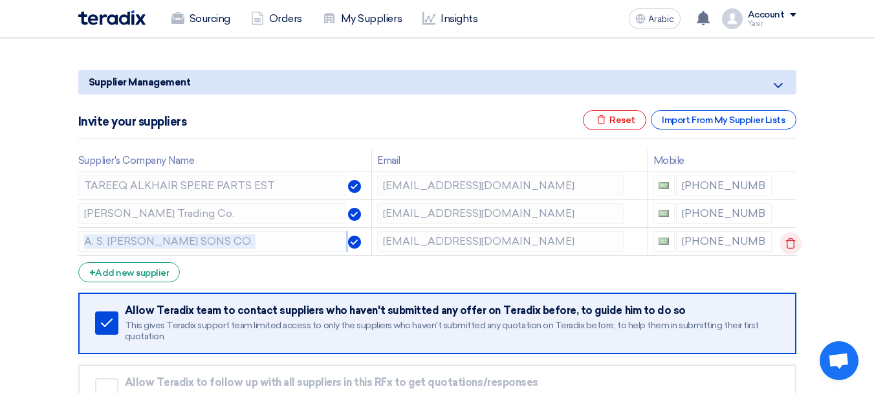
click at [794, 240] on use at bounding box center [791, 243] width 10 height 11
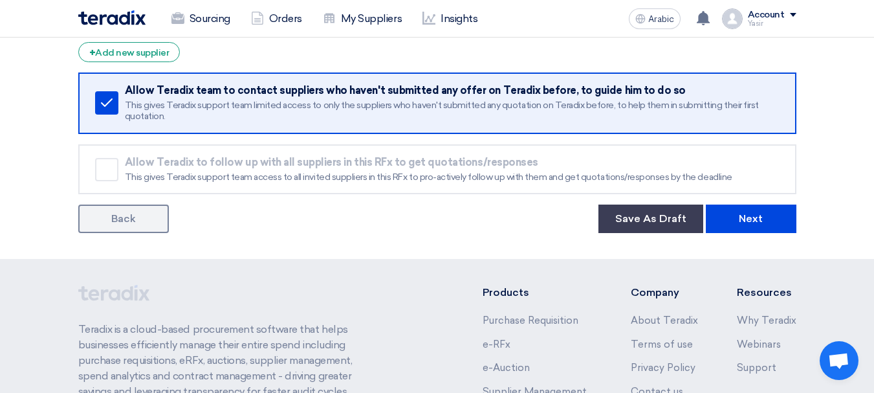
scroll to position [388, 0]
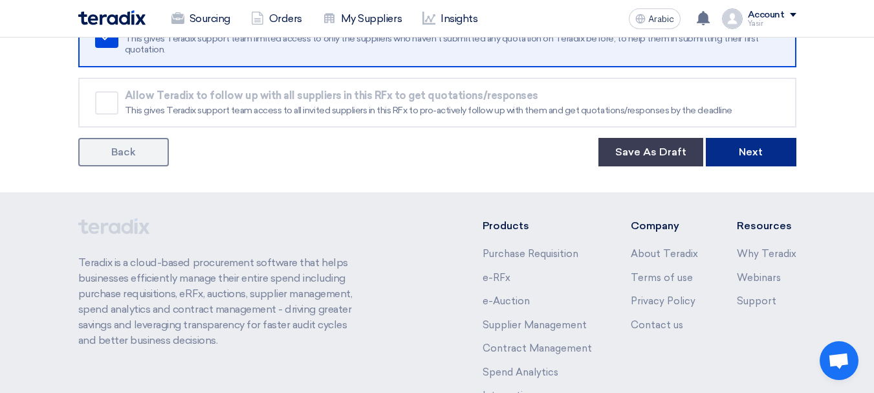
click at [726, 157] on button "Next" at bounding box center [751, 152] width 91 height 28
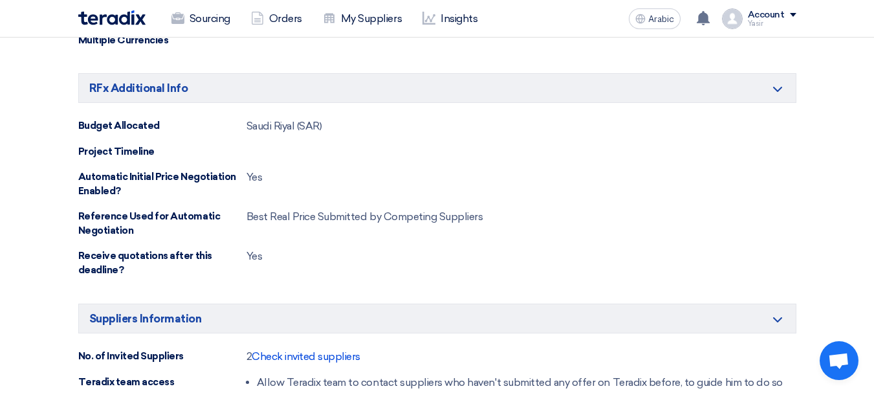
scroll to position [777, 0]
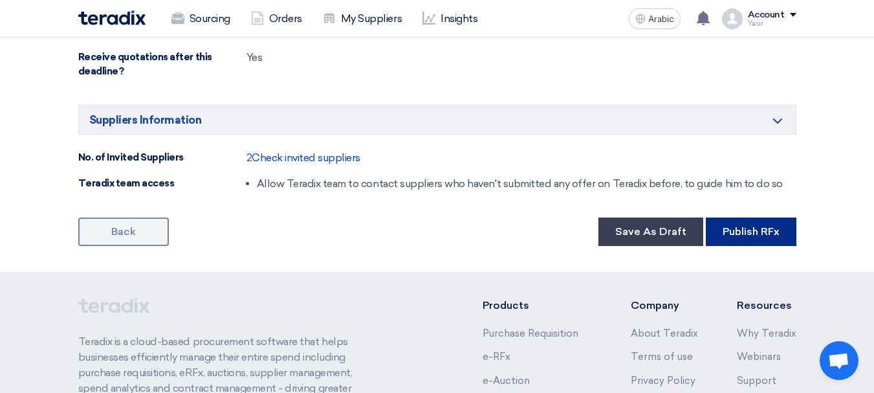
click at [738, 226] on font "Publish RFx" at bounding box center [751, 231] width 57 height 12
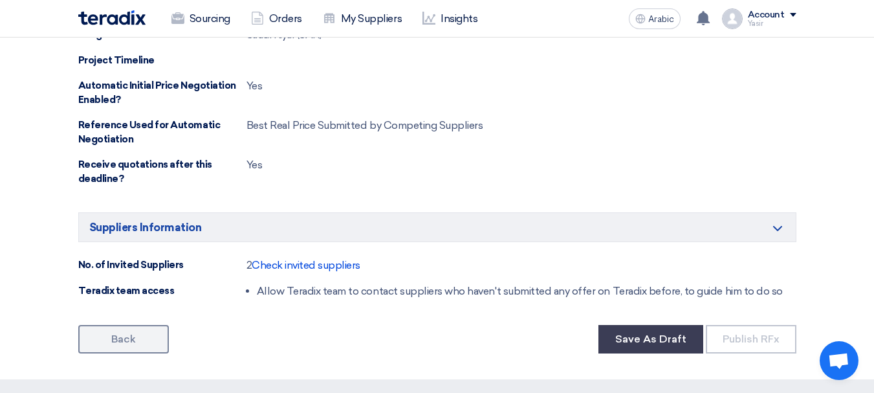
scroll to position [583, 0]
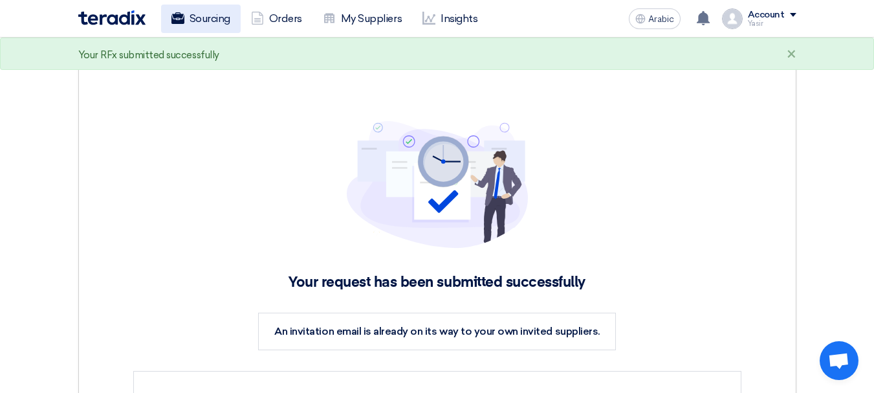
click at [214, 21] on font "Sourcing" at bounding box center [210, 18] width 41 height 12
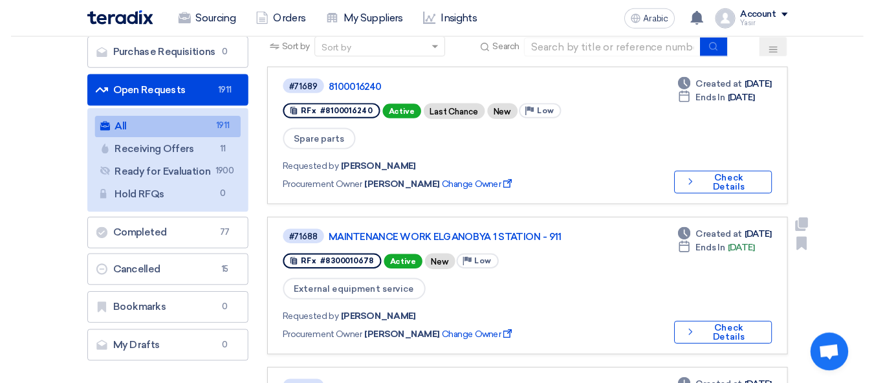
scroll to position [65, 0]
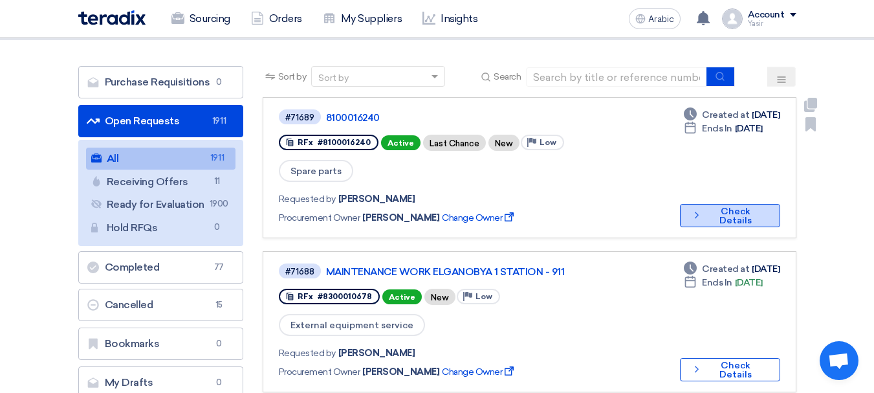
click at [720, 206] on font "Check Details" at bounding box center [736, 216] width 32 height 20
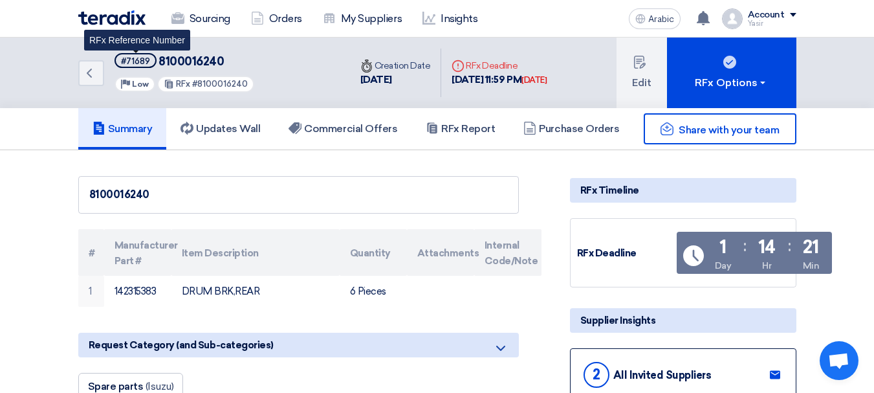
click at [130, 61] on font "#71689" at bounding box center [135, 61] width 29 height 10
copy span "#71689"
click at [96, 88] on div "Back #71689 8100016240 Priority Low RFx #8100016240" at bounding box center [214, 73] width 272 height 71
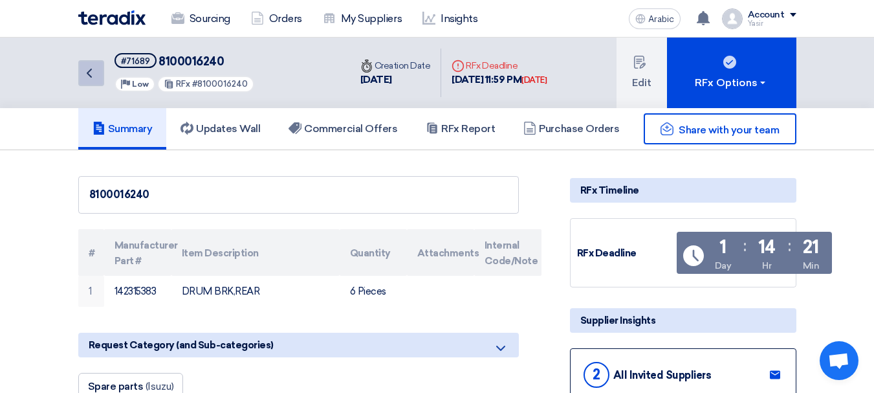
click at [91, 83] on link "Back" at bounding box center [91, 73] width 26 height 26
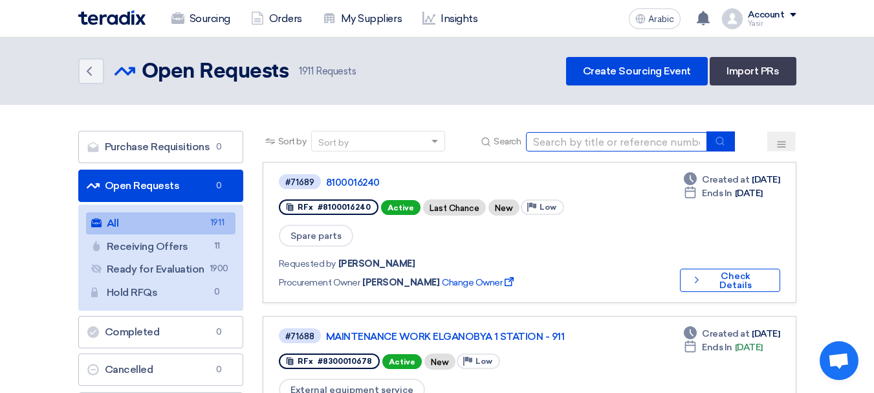
click at [646, 150] on input at bounding box center [616, 141] width 181 height 19
click at [576, 137] on input at bounding box center [616, 141] width 181 height 19
click at [706, 145] on input "12408" at bounding box center [616, 141] width 181 height 19
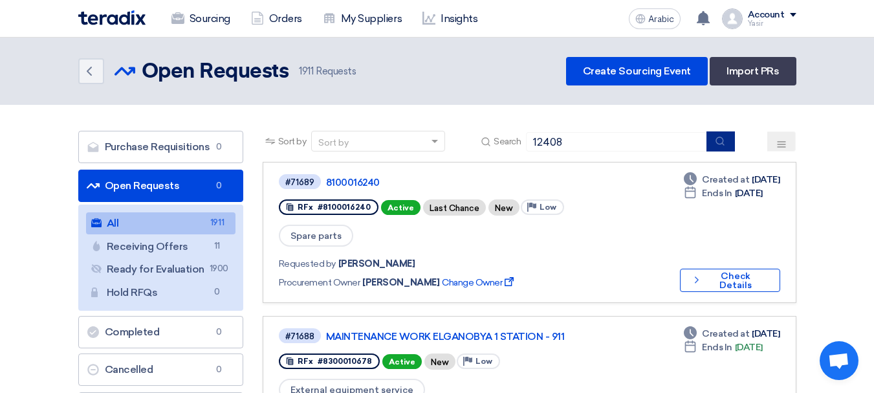
click at [716, 144] on icon "submit" at bounding box center [720, 141] width 10 height 10
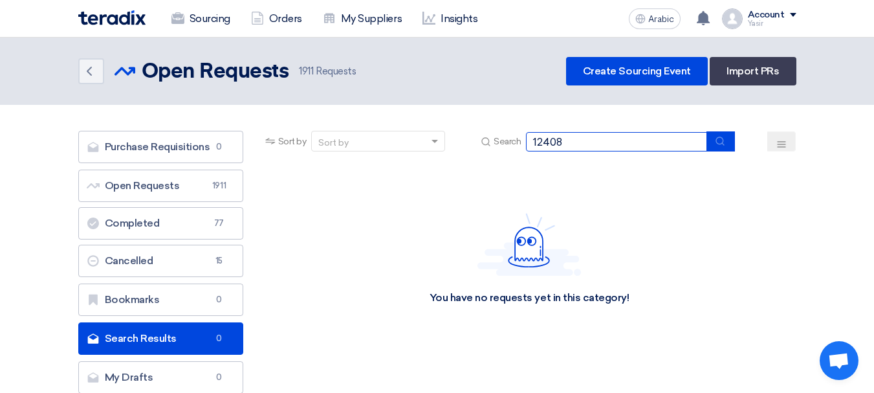
click at [366, 150] on div "Sort by Sort by Search 12408" at bounding box center [530, 146] width 534 height 31
type input "16231"
click at [729, 141] on button "submit" at bounding box center [721, 141] width 28 height 20
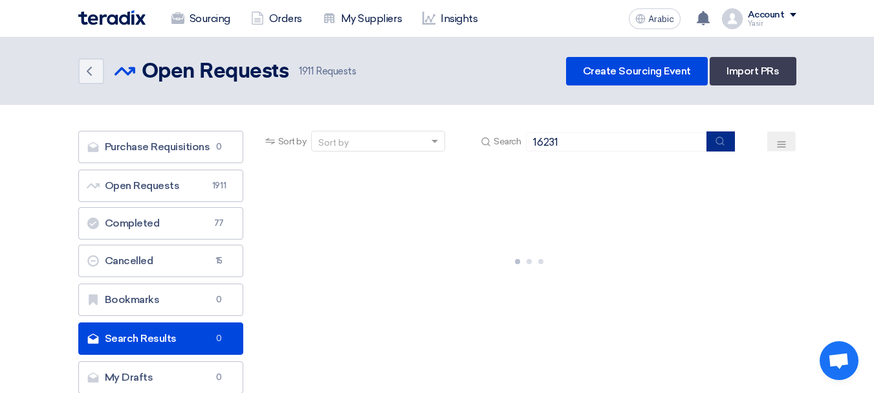
click at [717, 146] on button "submit" at bounding box center [721, 141] width 28 height 20
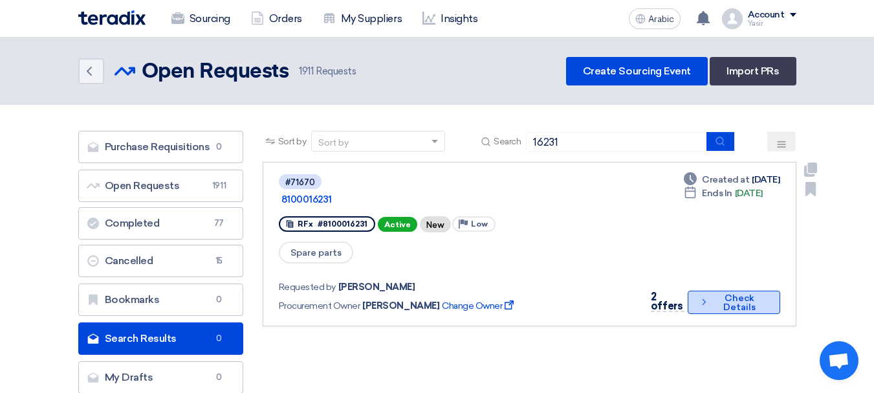
click at [707, 292] on button "Check details Check Details" at bounding box center [734, 302] width 92 height 23
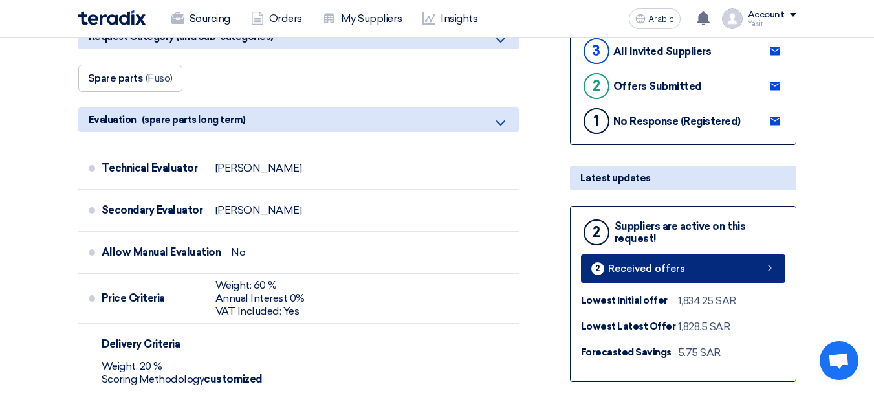
click at [668, 265] on font "Received offers" at bounding box center [646, 269] width 77 height 12
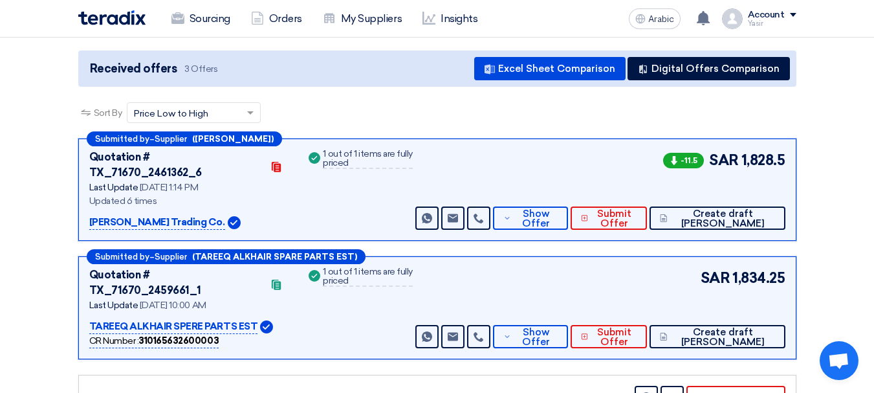
scroll to position [129, 0]
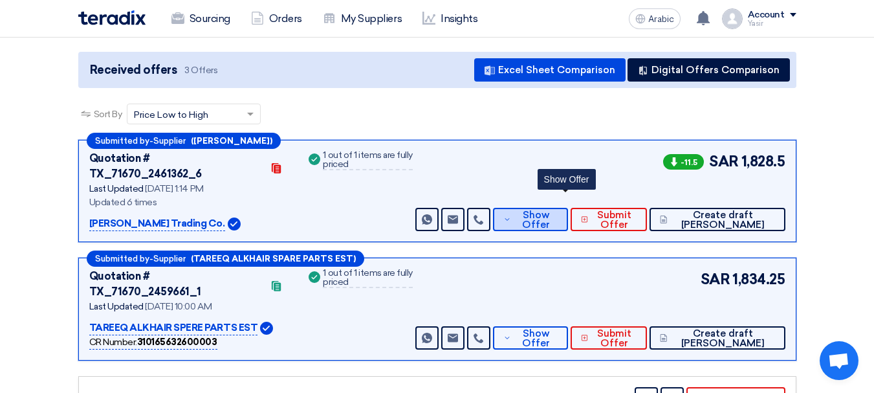
click at [550, 212] on font "Show Offer" at bounding box center [536, 219] width 28 height 21
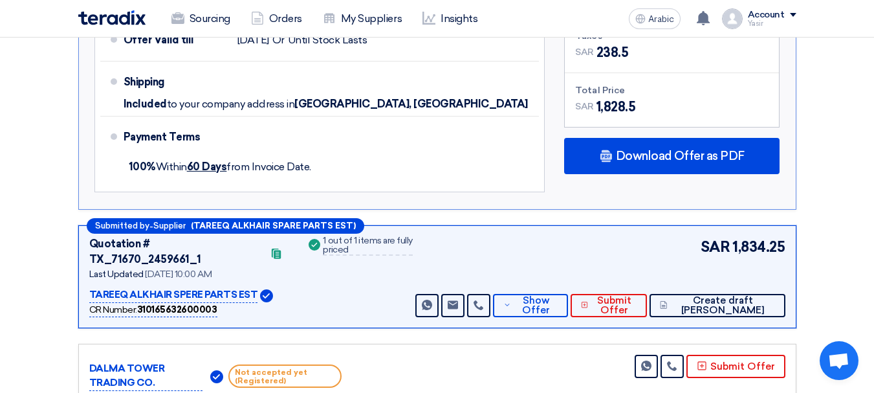
scroll to position [777, 0]
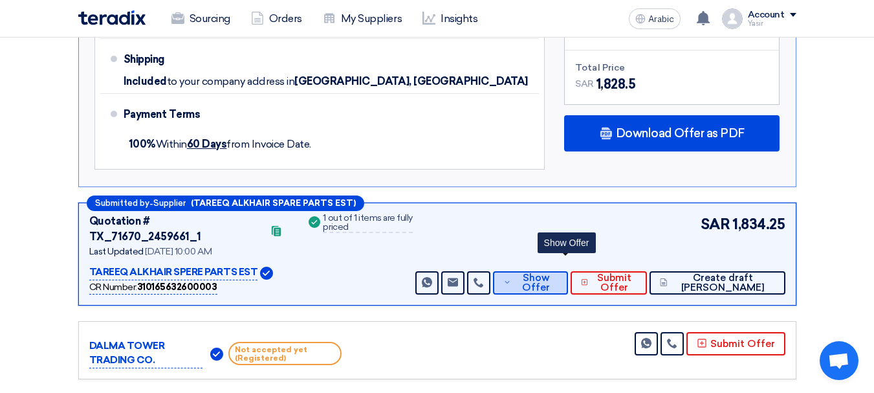
click at [550, 272] on font "Show Offer" at bounding box center [536, 282] width 28 height 21
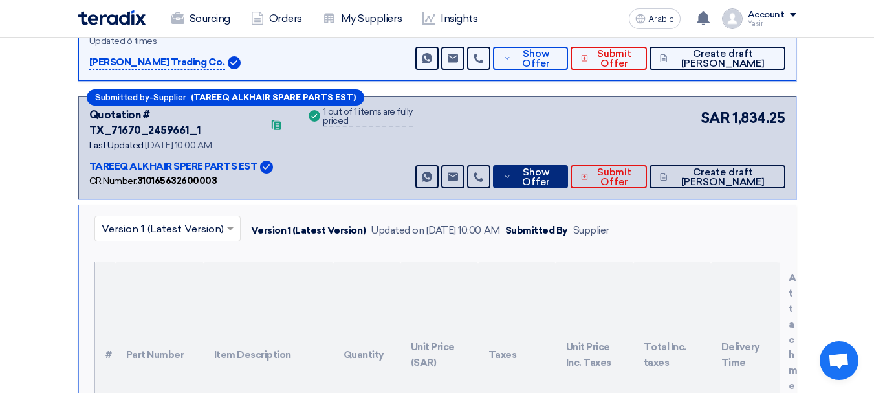
scroll to position [259, 0]
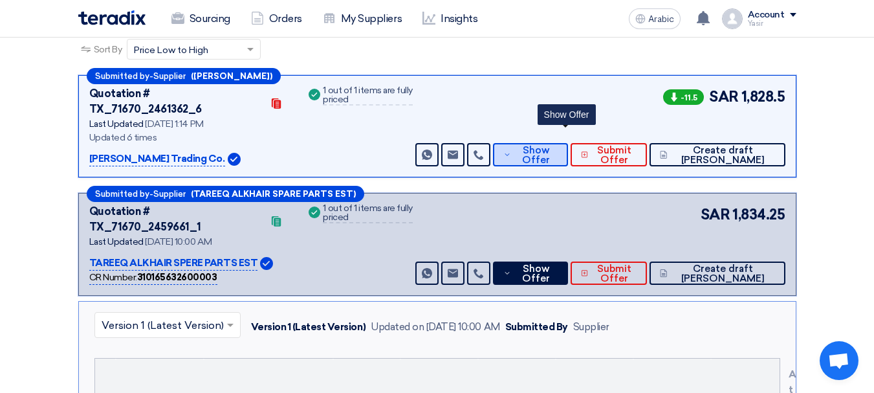
click at [550, 144] on font "Show Offer" at bounding box center [536, 154] width 28 height 21
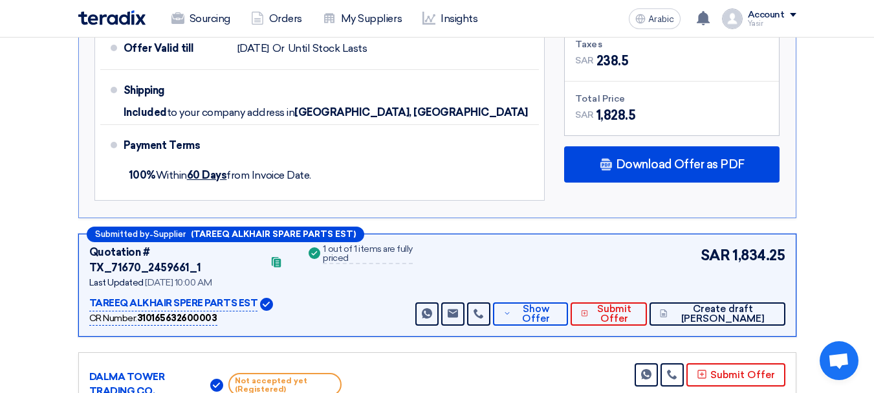
scroll to position [841, 0]
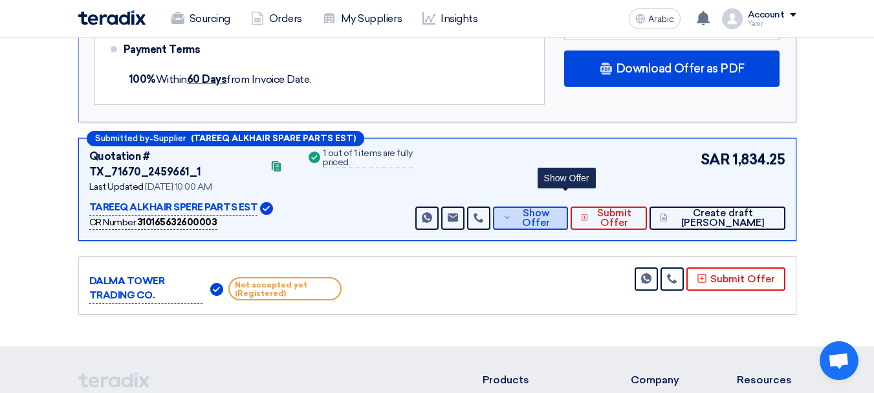
click at [550, 207] on font "Show Offer" at bounding box center [536, 217] width 28 height 21
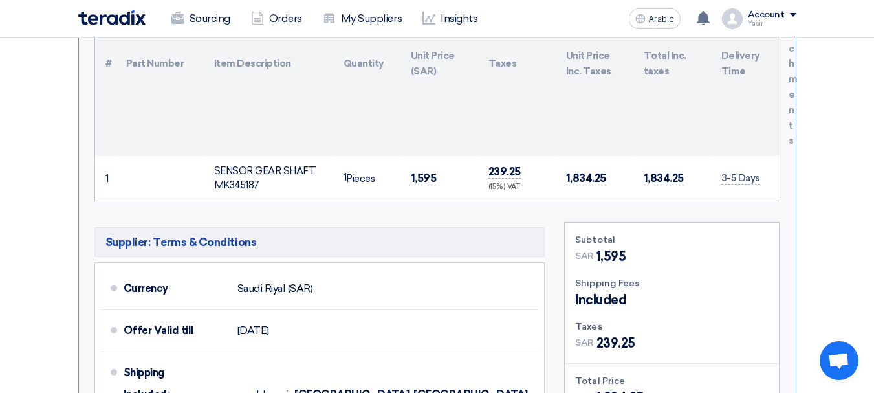
scroll to position [474, 0]
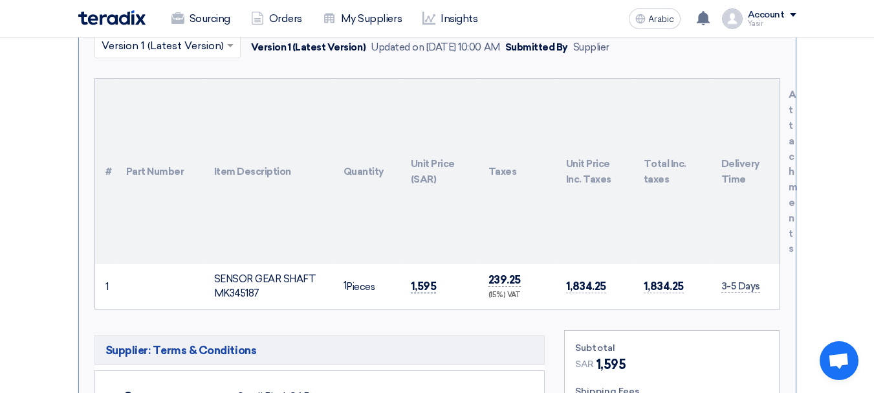
click at [432, 280] on font "1,595" at bounding box center [424, 286] width 26 height 13
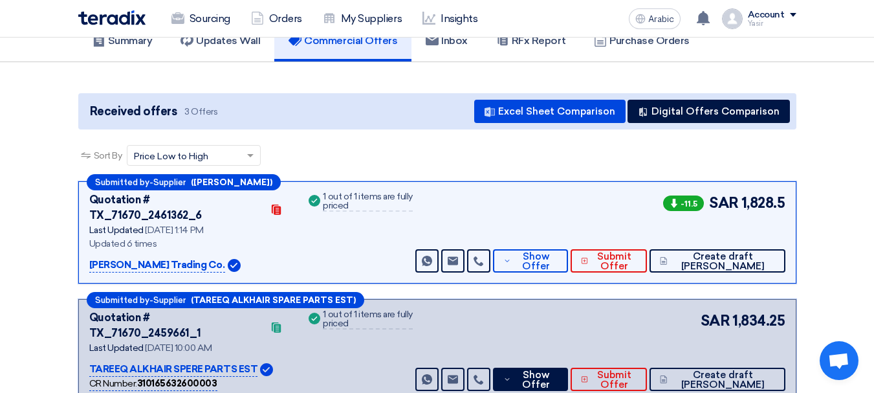
scroll to position [85, 0]
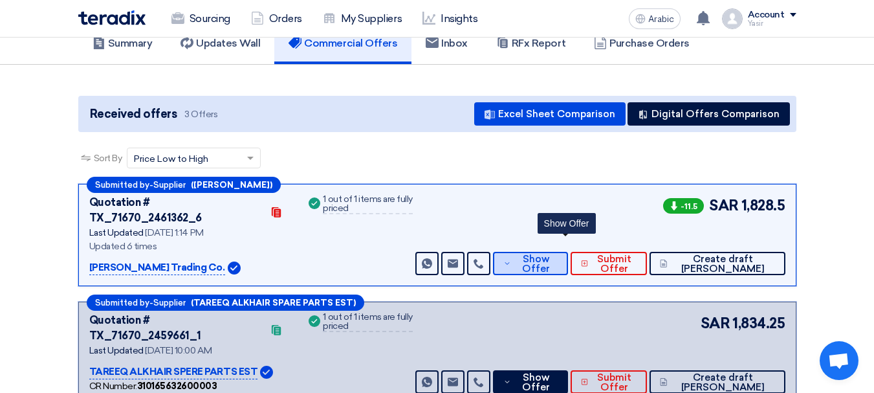
click at [556, 254] on span "Show Offer" at bounding box center [536, 263] width 43 height 19
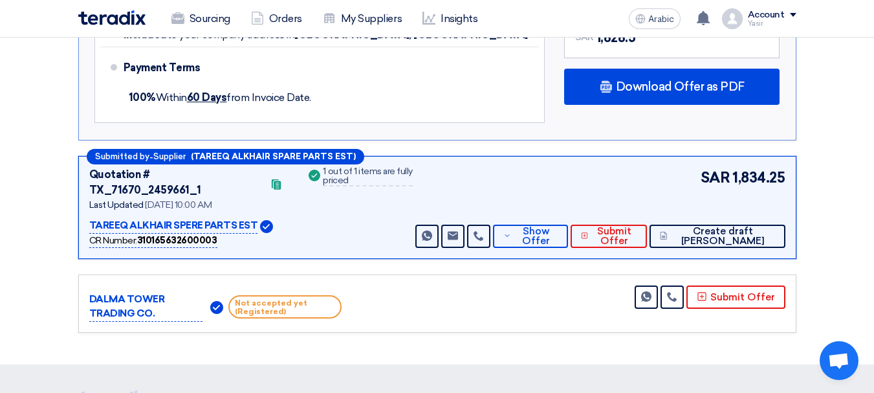
scroll to position [927, 0]
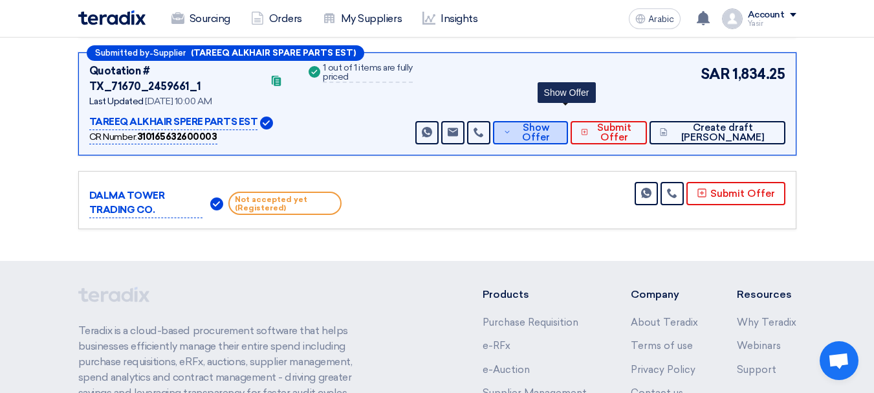
click at [550, 122] on font "Show Offer" at bounding box center [536, 132] width 28 height 21
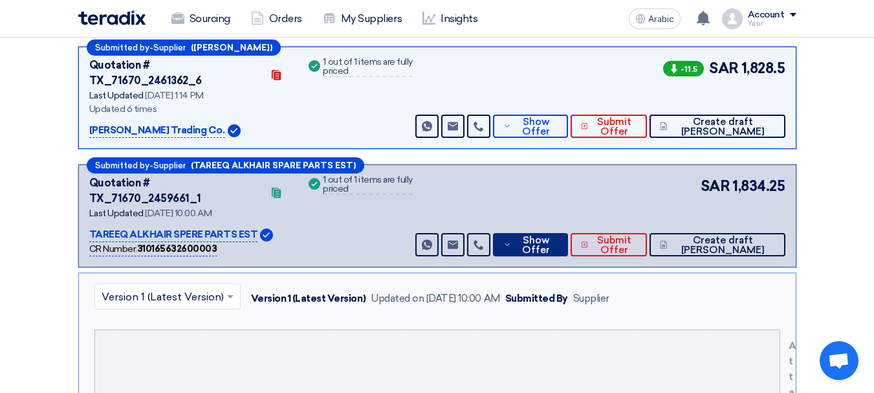
scroll to position [150, 0]
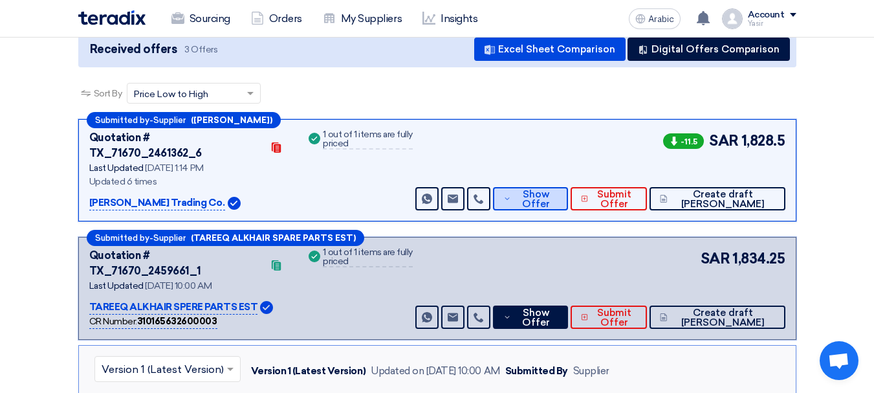
click at [550, 193] on font "Show Offer" at bounding box center [536, 198] width 28 height 21
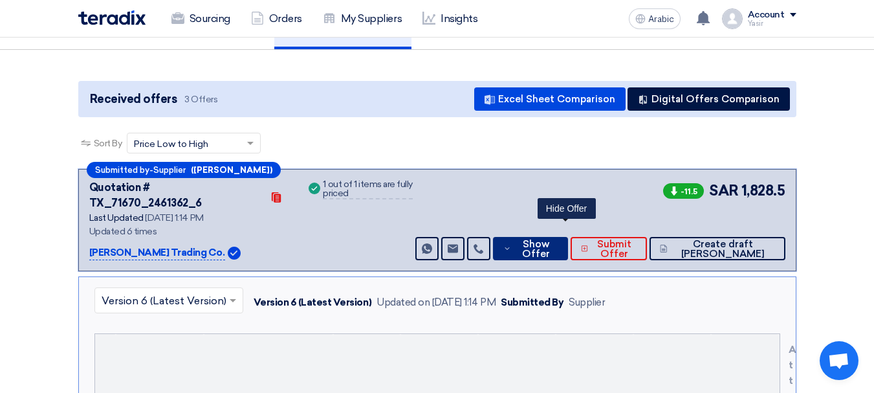
scroll to position [0, 0]
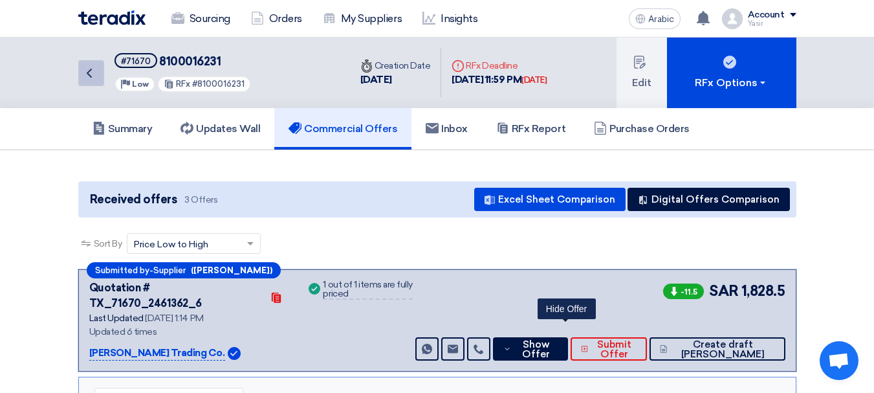
click at [89, 83] on link "Back" at bounding box center [91, 73] width 26 height 26
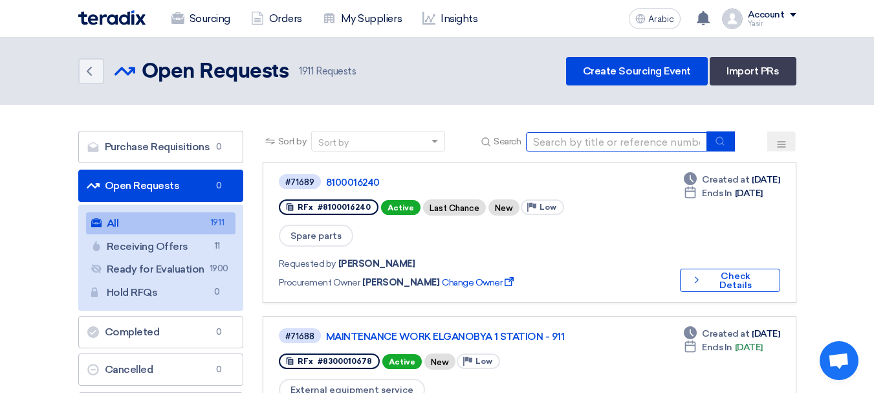
drag, startPoint x: 610, startPoint y: 135, endPoint x: 630, endPoint y: 142, distance: 20.7
click at [610, 135] on input at bounding box center [616, 141] width 181 height 19
paste input "8100016241"
type input "8100016241"
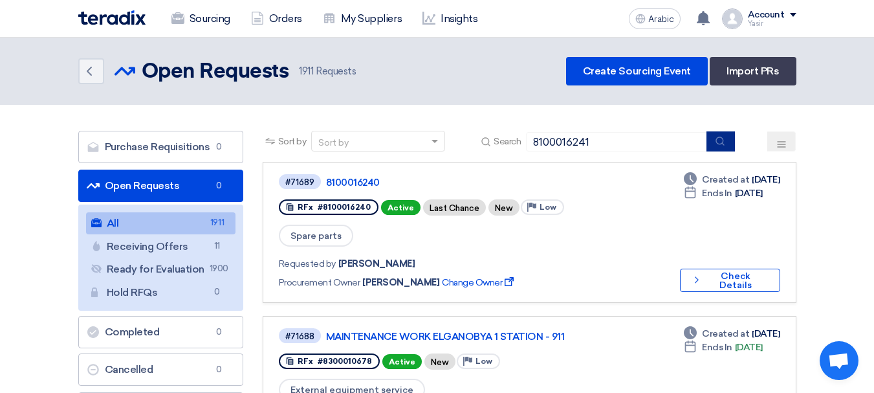
click at [721, 145] on icon "submit" at bounding box center [720, 141] width 10 height 10
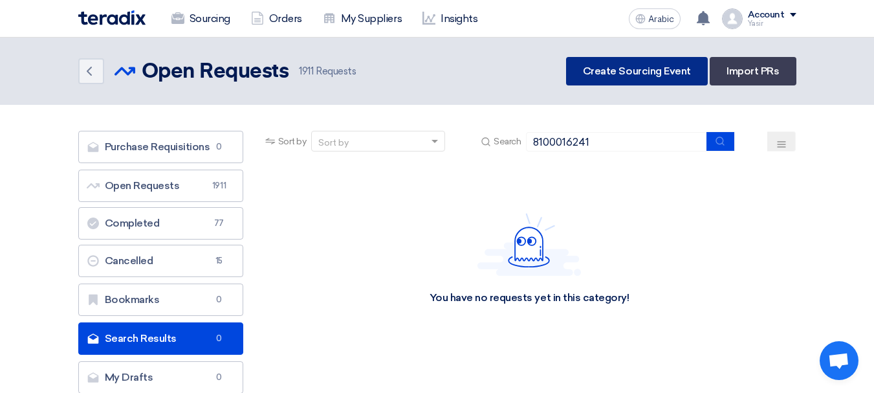
click at [657, 78] on link "Create Sourcing Event" at bounding box center [637, 71] width 142 height 28
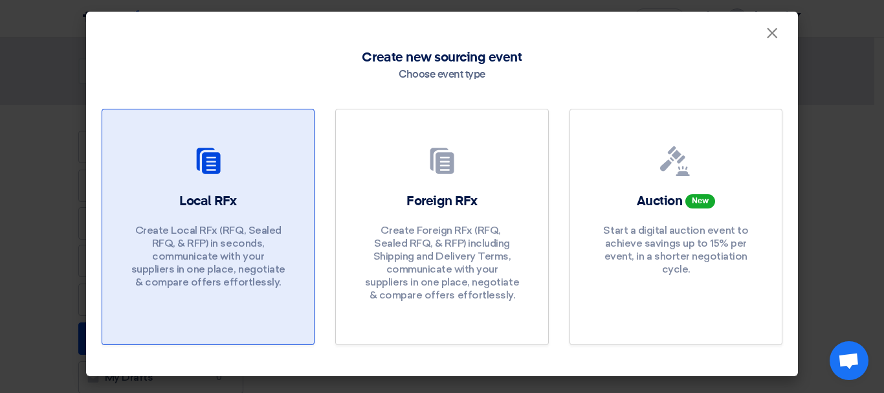
click at [196, 133] on link "Local RFx Create Local RFx (RFQ, ​​Sealed RFQ, & RFP) in seconds, communicate w…" at bounding box center [208, 227] width 213 height 236
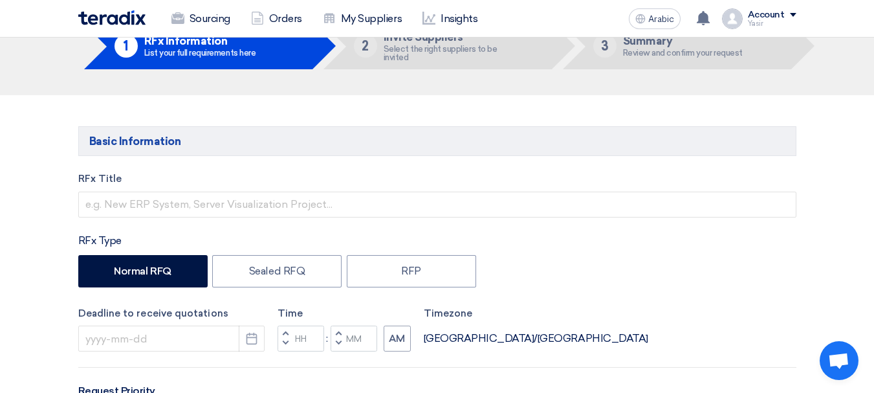
scroll to position [129, 0]
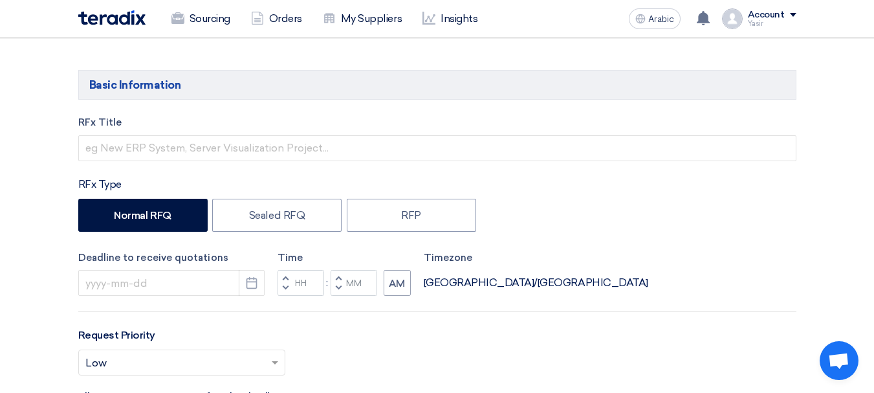
click at [150, 133] on div "RFx Title" at bounding box center [437, 138] width 718 height 46
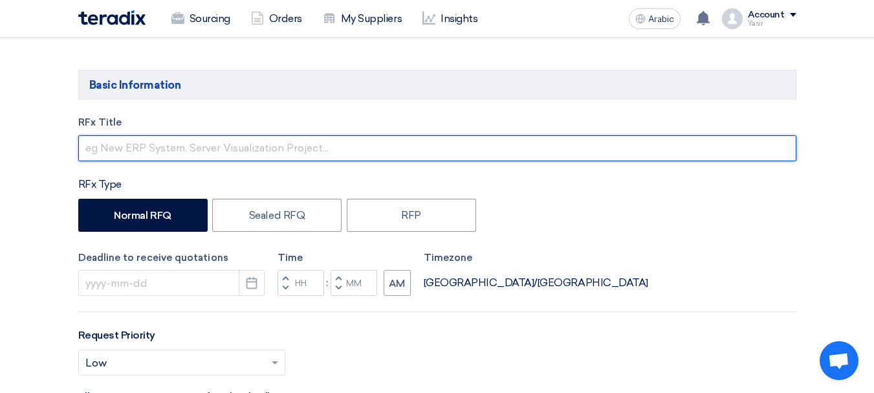
click at [184, 147] on input "text" at bounding box center [437, 148] width 718 height 26
paste input "8100016241"
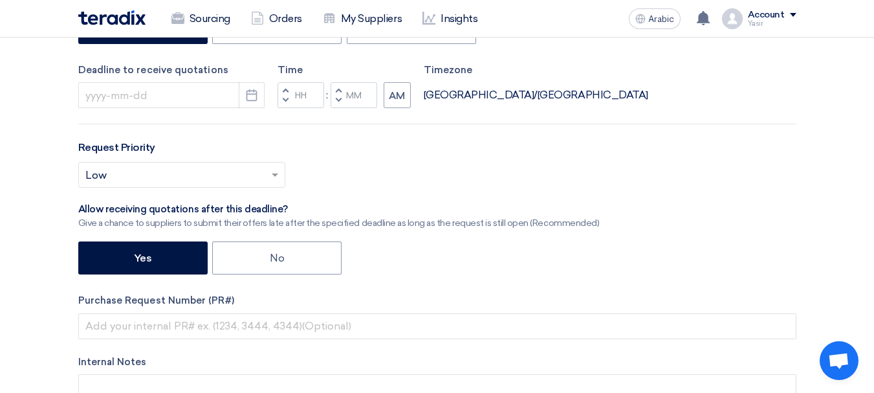
scroll to position [388, 0]
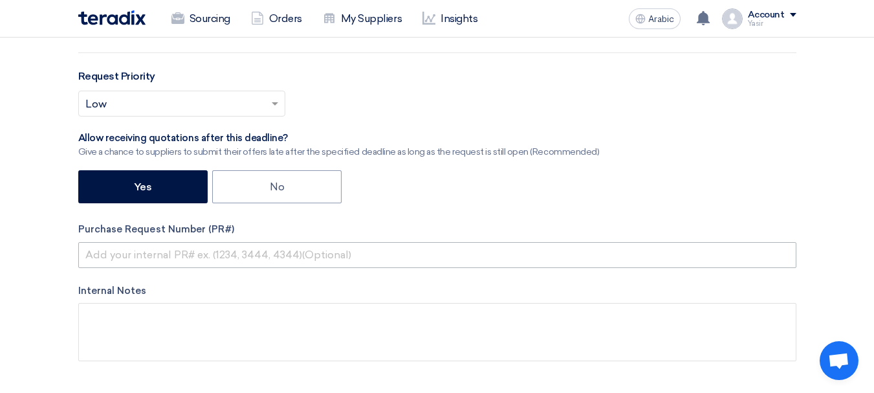
type input "8100016241"
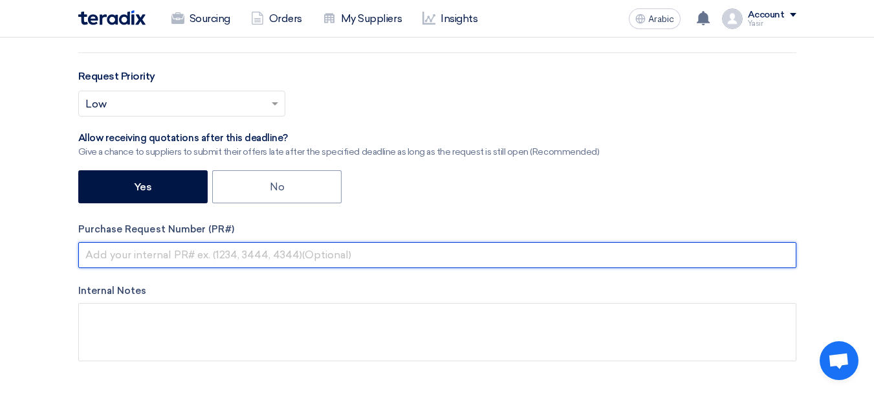
click at [183, 255] on input "text" at bounding box center [437, 255] width 718 height 26
paste input "8100016241"
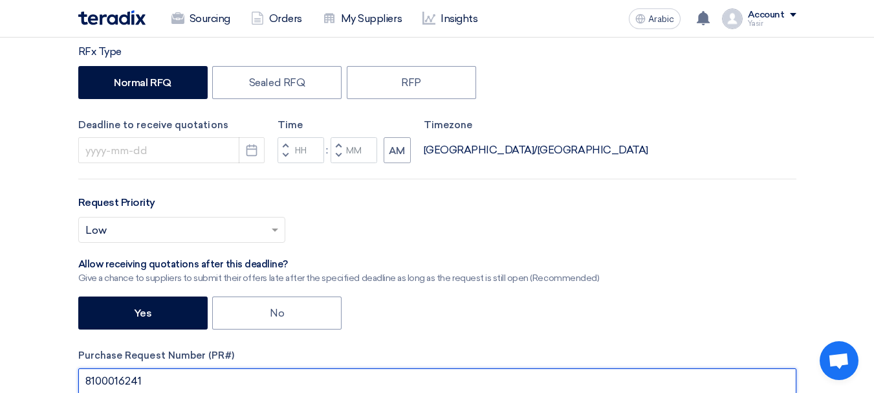
scroll to position [259, 0]
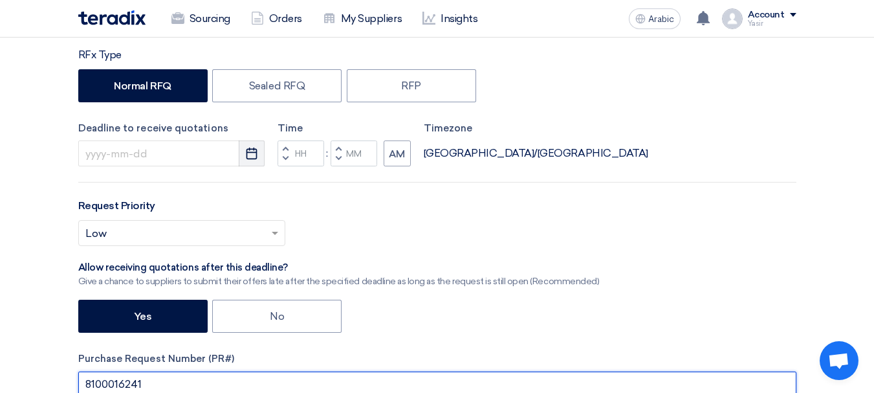
type input "8100016241"
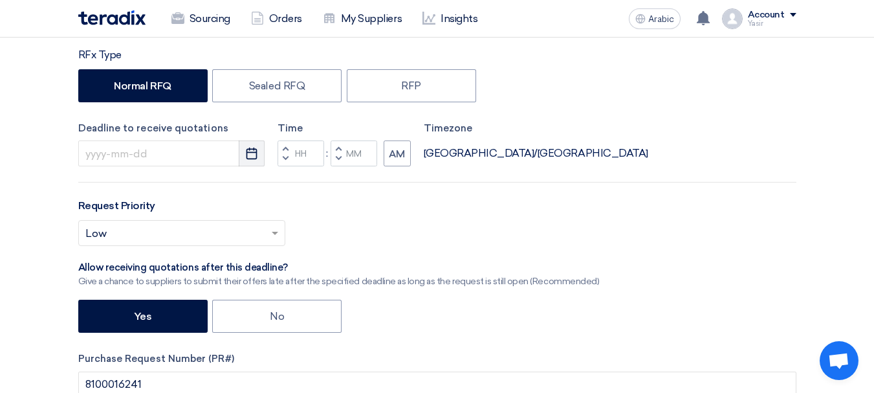
click at [245, 153] on icon "Pick a date" at bounding box center [251, 153] width 13 height 13
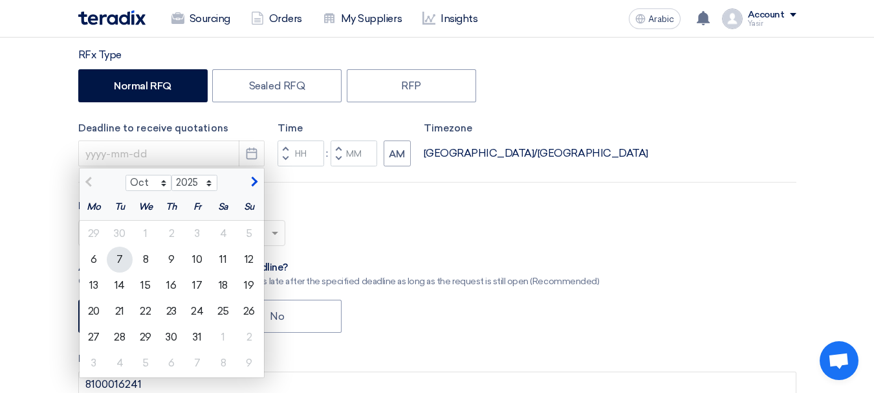
click at [118, 258] on font "7" at bounding box center [120, 259] width 6 height 12
type input "10/7/2025"
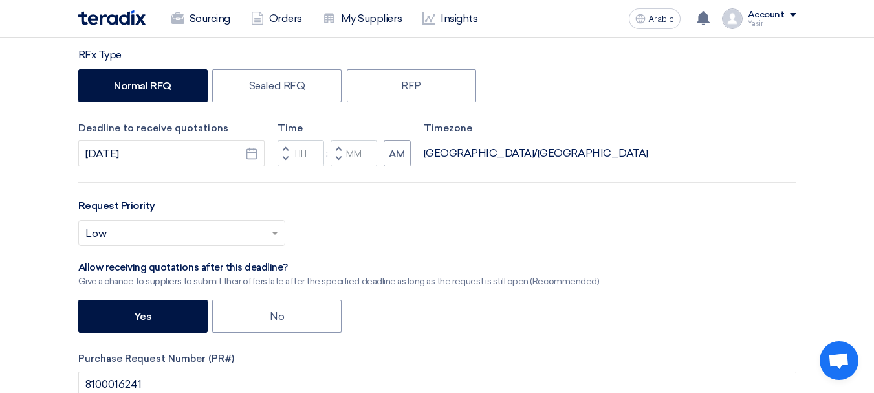
click at [281, 144] on button "Increment hours" at bounding box center [286, 148] width 16 height 16
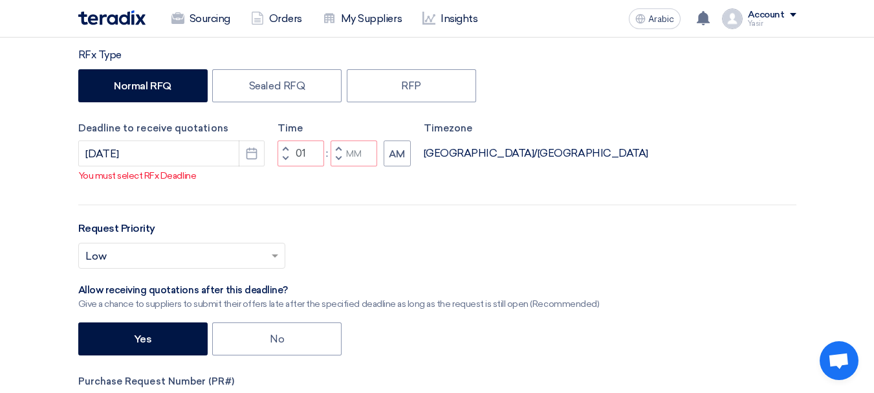
click at [285, 152] on span "button" at bounding box center [285, 148] width 5 height 8
click at [287, 162] on span "button" at bounding box center [285, 159] width 5 height 8
drag, startPoint x: 288, startPoint y: 172, endPoint x: 322, endPoint y: 173, distance: 34.3
click at [287, 162] on span "button" at bounding box center [285, 159] width 5 height 8
click at [345, 167] on button "Decrement minutes" at bounding box center [339, 159] width 16 height 16
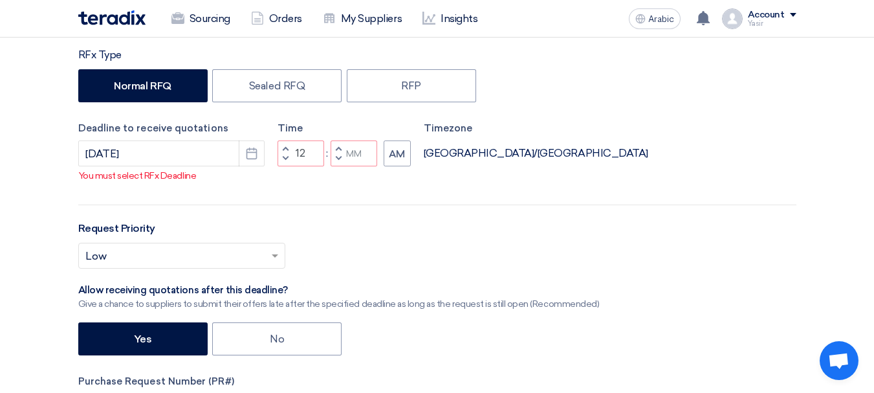
type input "11"
type input "59"
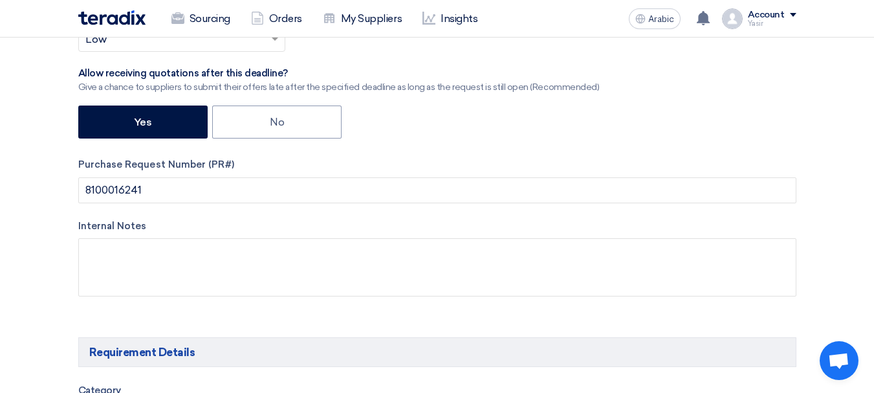
scroll to position [647, 0]
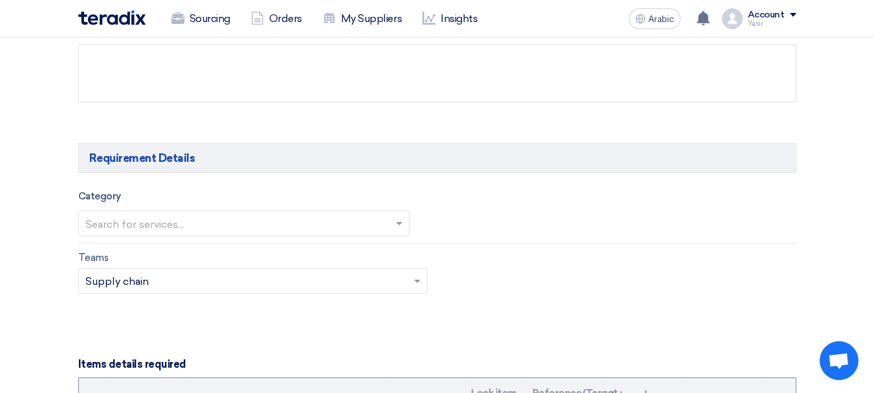
click at [175, 221] on input "text" at bounding box center [237, 224] width 304 height 21
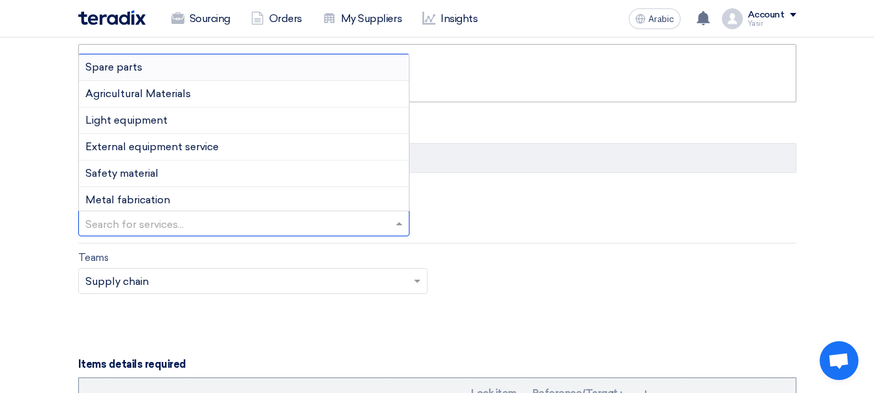
click at [124, 72] on font "Spare parts" at bounding box center [113, 67] width 57 height 12
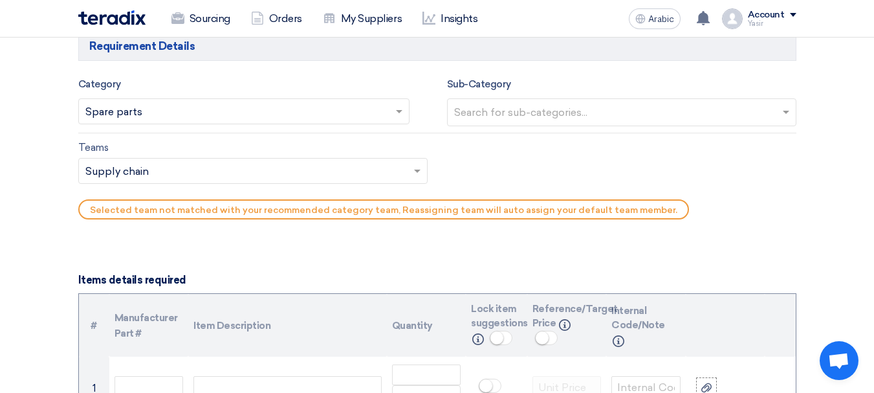
scroll to position [777, 0]
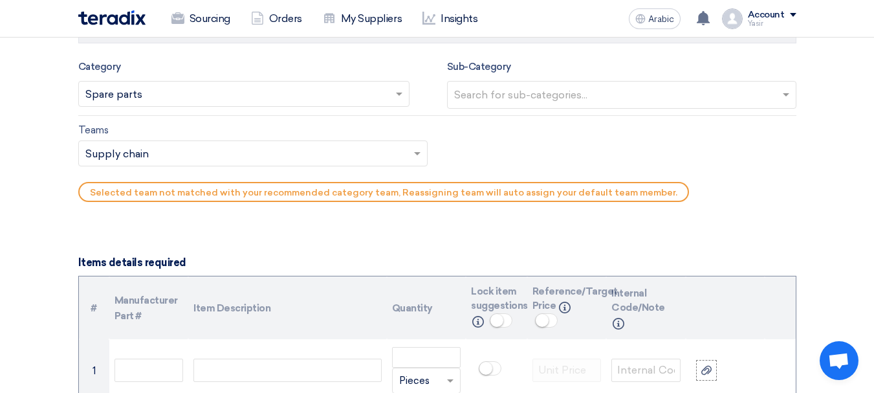
click at [487, 91] on input "text" at bounding box center [623, 95] width 339 height 21
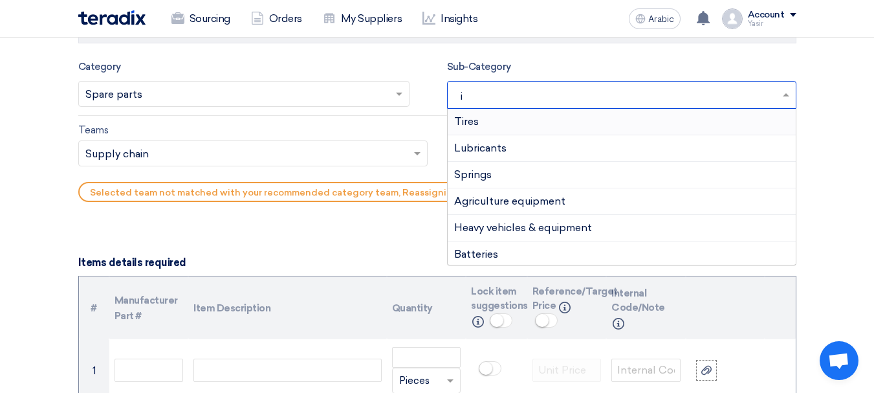
type input "is"
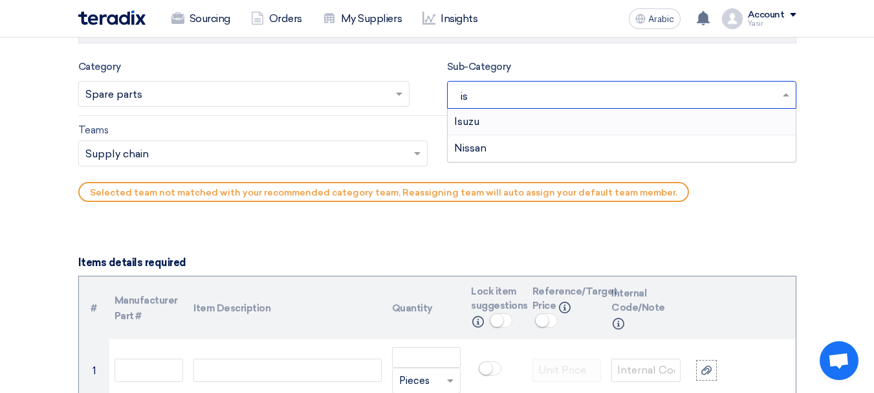
click at [517, 122] on div "Isuzu" at bounding box center [622, 122] width 348 height 27
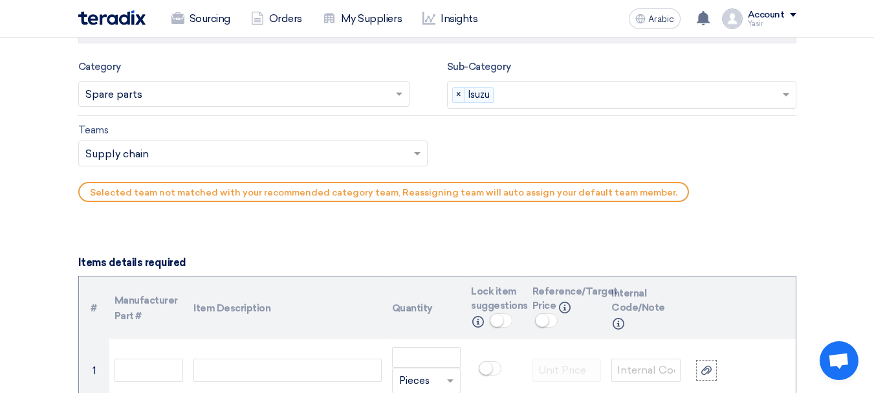
click at [197, 159] on input "text" at bounding box center [246, 154] width 322 height 21
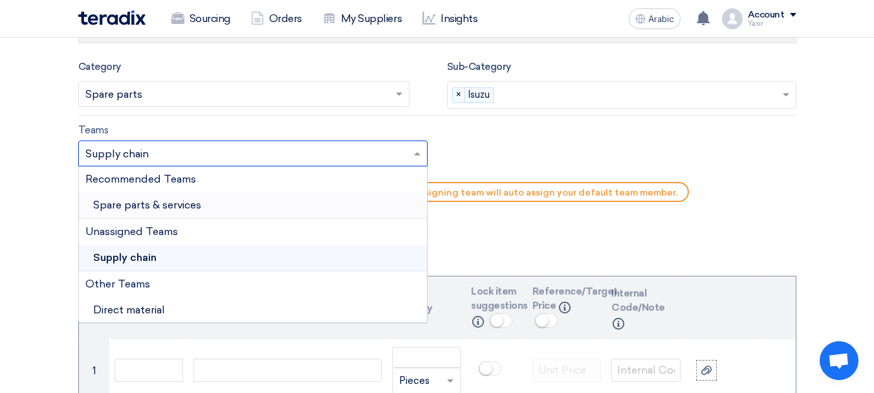
click at [146, 206] on font "Spare parts & services" at bounding box center [147, 205] width 108 height 12
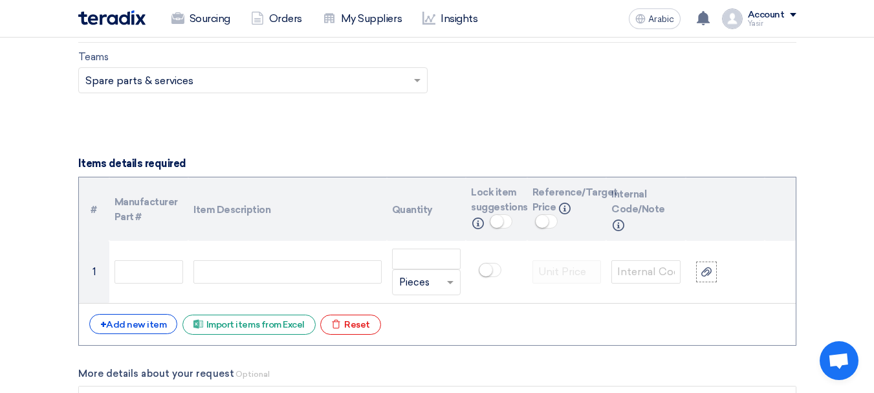
scroll to position [906, 0]
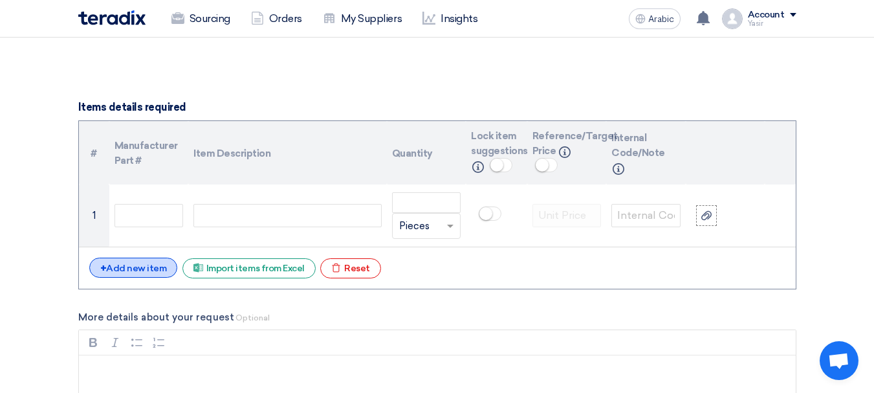
click at [135, 271] on font "Add new item" at bounding box center [136, 268] width 60 height 11
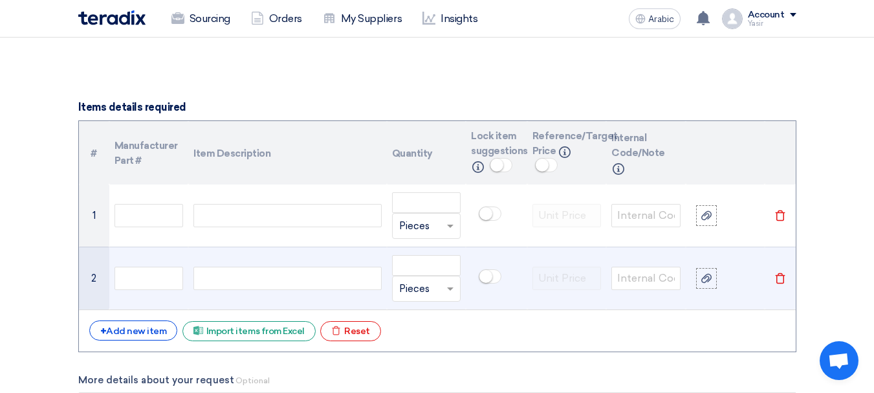
click at [275, 257] on td at bounding box center [287, 278] width 198 height 63
click at [264, 283] on div at bounding box center [288, 278] width 188 height 23
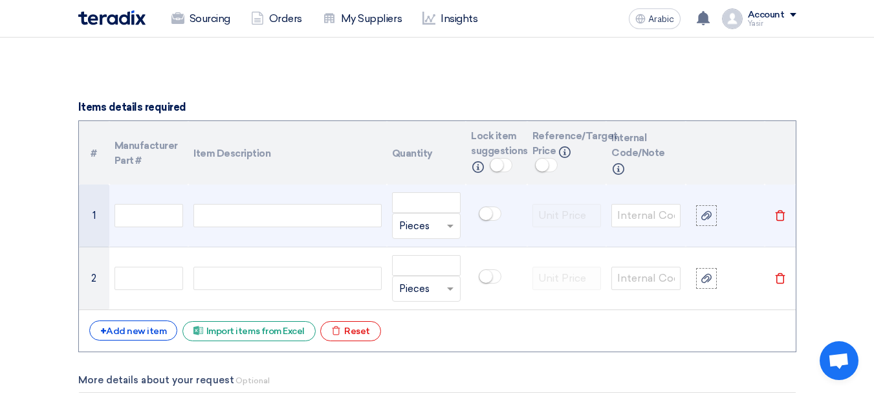
click at [272, 230] on td at bounding box center [287, 215] width 198 height 63
click at [274, 214] on div at bounding box center [288, 215] width 188 height 23
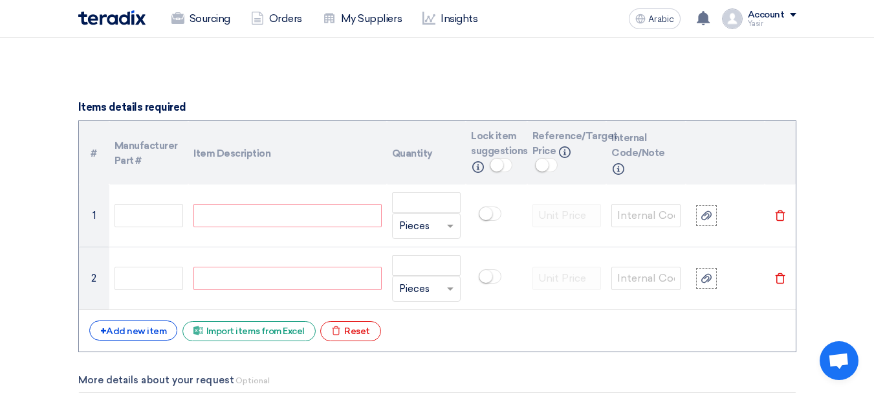
paste div
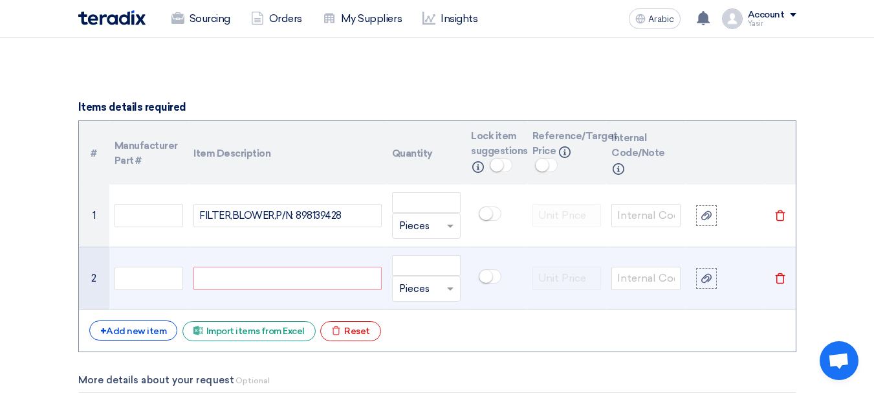
click at [302, 285] on div at bounding box center [288, 278] width 188 height 23
paste div
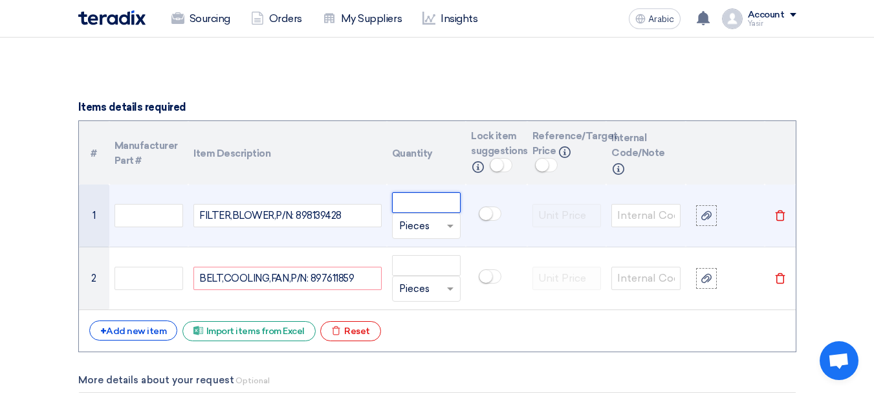
click at [428, 202] on input "number" at bounding box center [426, 202] width 69 height 21
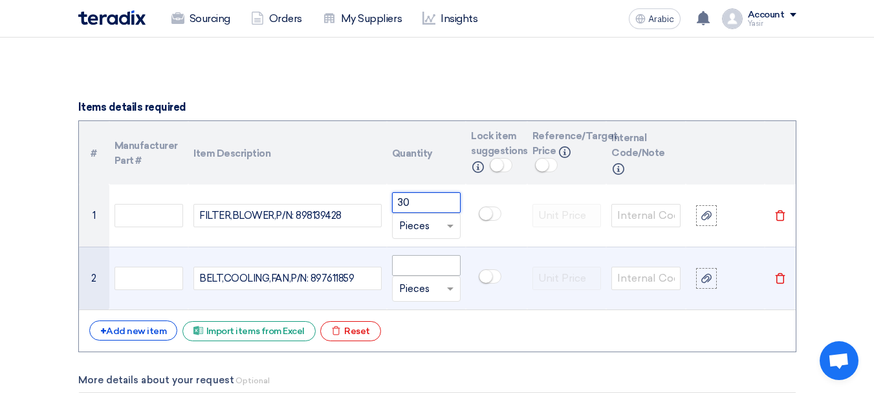
type input "30"
click at [408, 269] on input "number" at bounding box center [426, 265] width 69 height 21
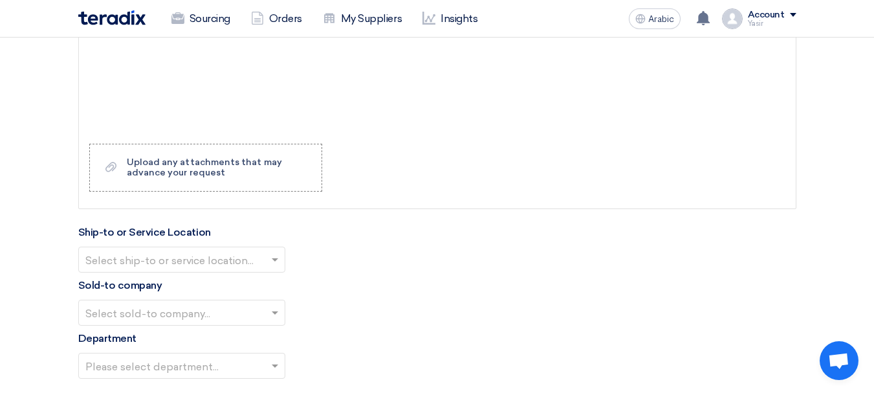
scroll to position [1359, 0]
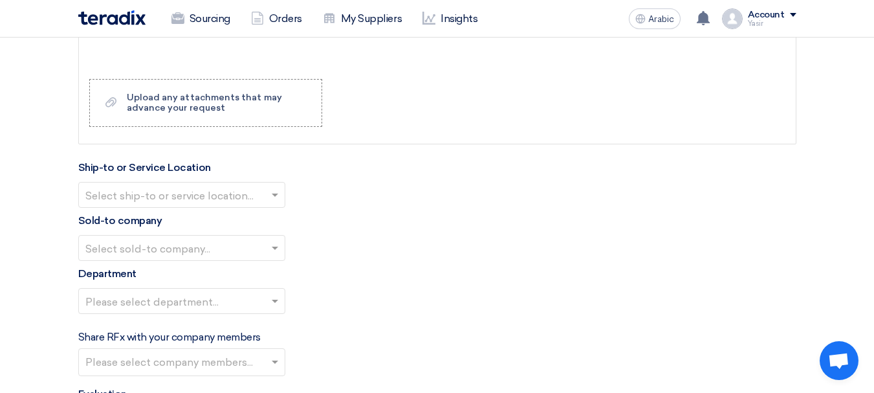
click at [175, 194] on input "text" at bounding box center [175, 195] width 180 height 21
type input "10"
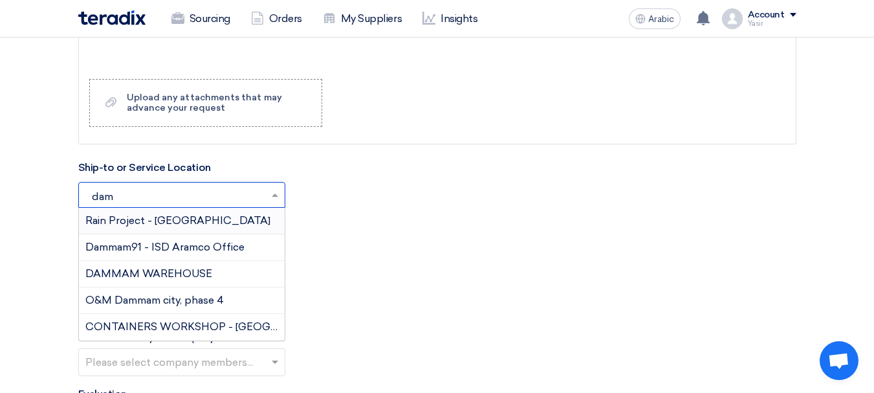
type input "damm"
click at [168, 276] on font "DAMMAM WAREHOUSE" at bounding box center [148, 273] width 127 height 12
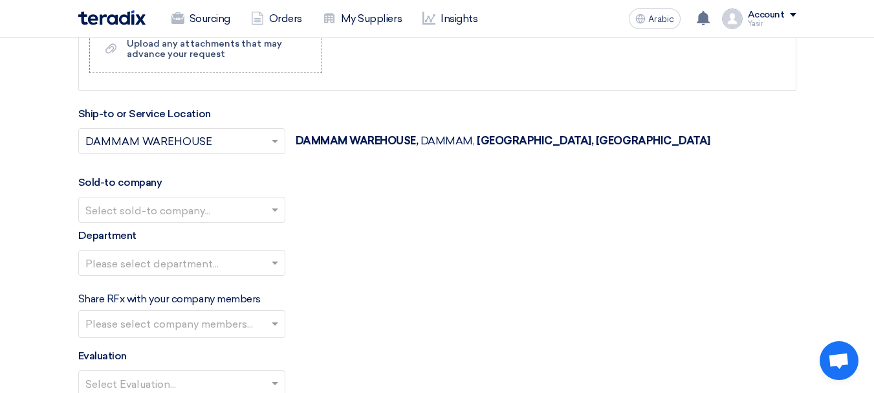
scroll to position [1424, 0]
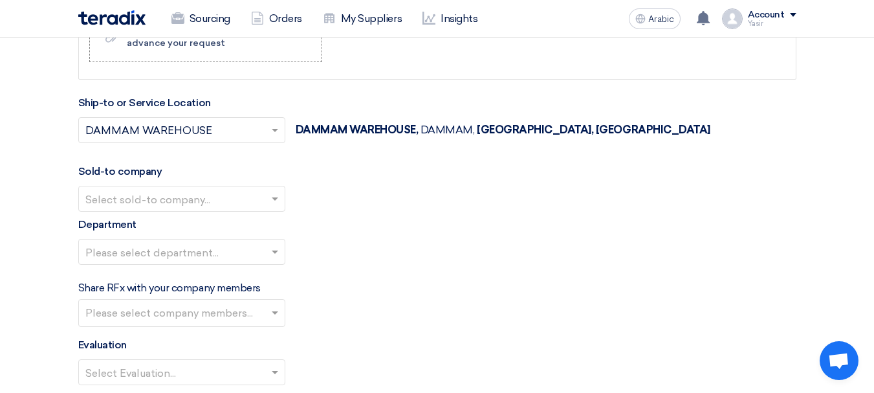
click at [155, 204] on input "text" at bounding box center [175, 199] width 180 height 21
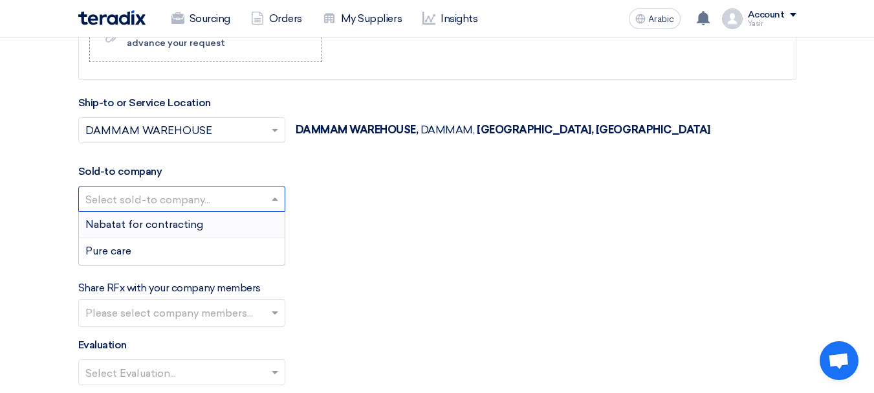
click at [151, 228] on font "Nabatat for contracting" at bounding box center [144, 224] width 118 height 12
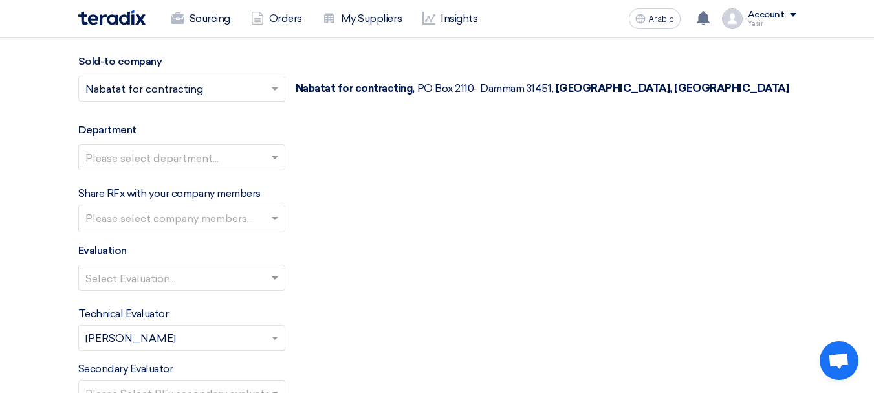
scroll to position [1553, 0]
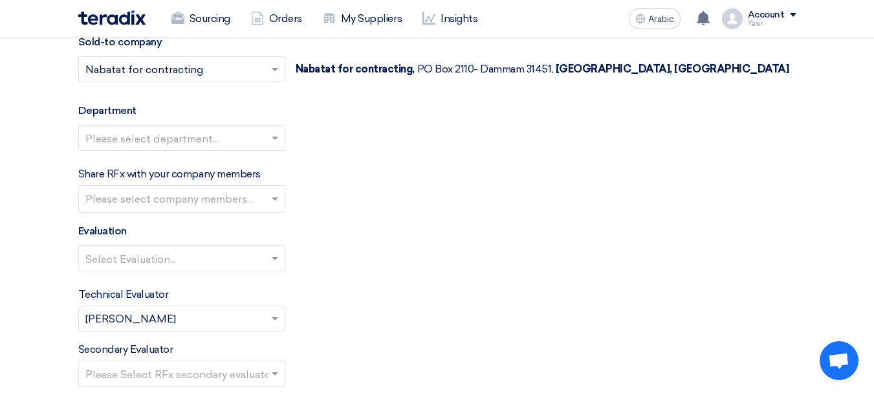
click at [179, 144] on input "text" at bounding box center [175, 138] width 180 height 21
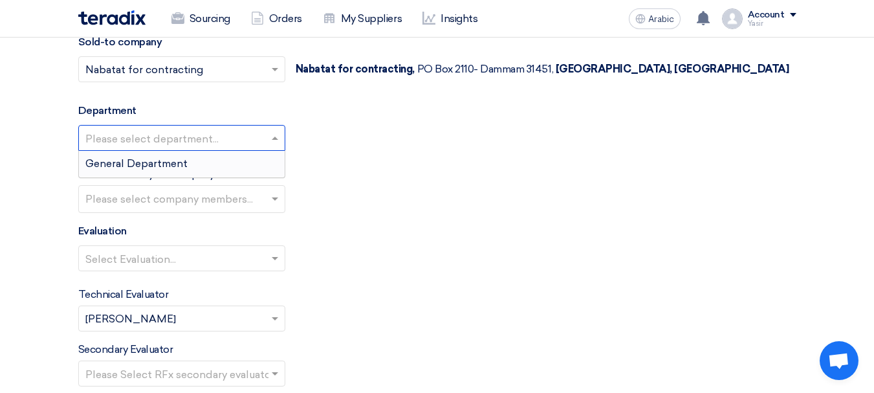
click at [162, 159] on font "General Department" at bounding box center [136, 163] width 102 height 12
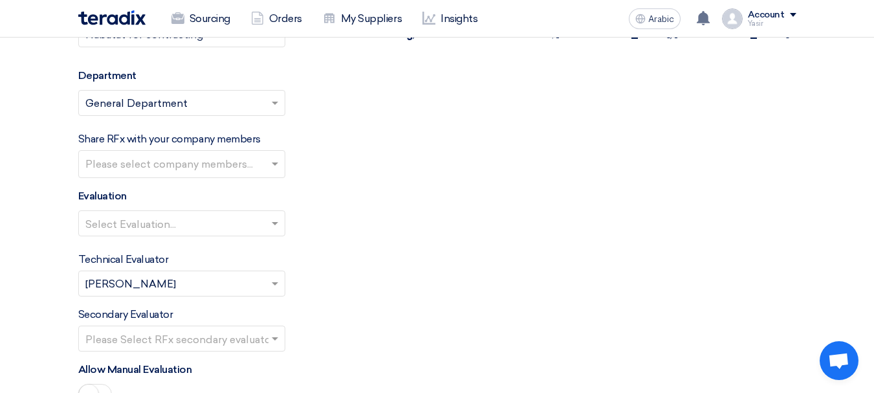
scroll to position [1618, 0]
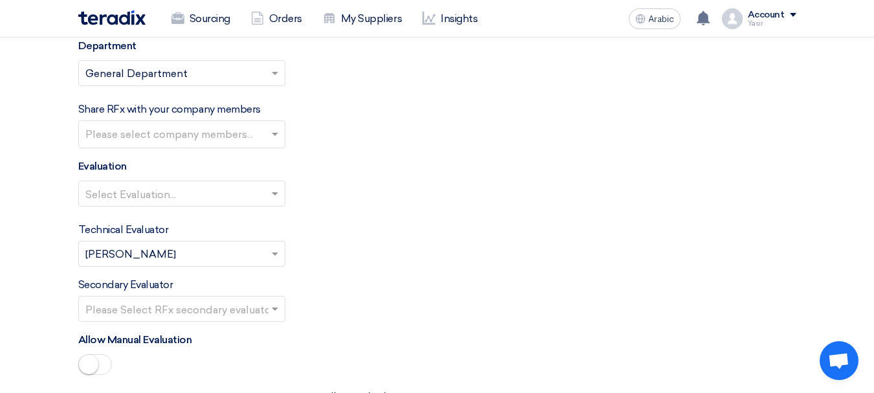
click at [164, 194] on input "text" at bounding box center [175, 194] width 180 height 21
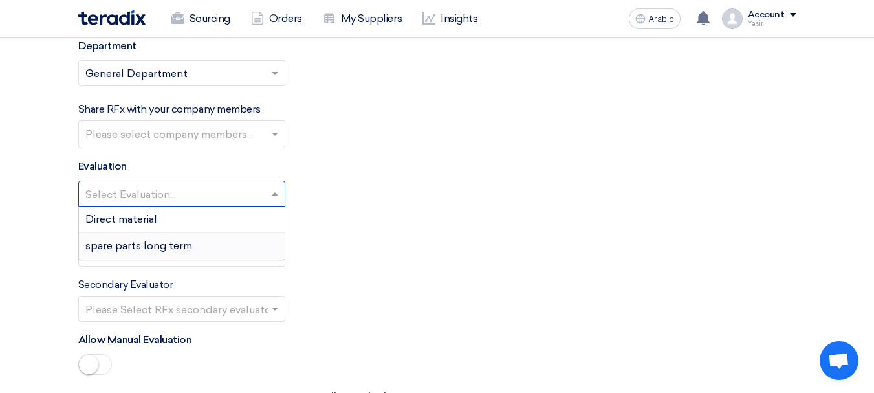
click at [133, 243] on font "spare parts long term" at bounding box center [138, 245] width 107 height 12
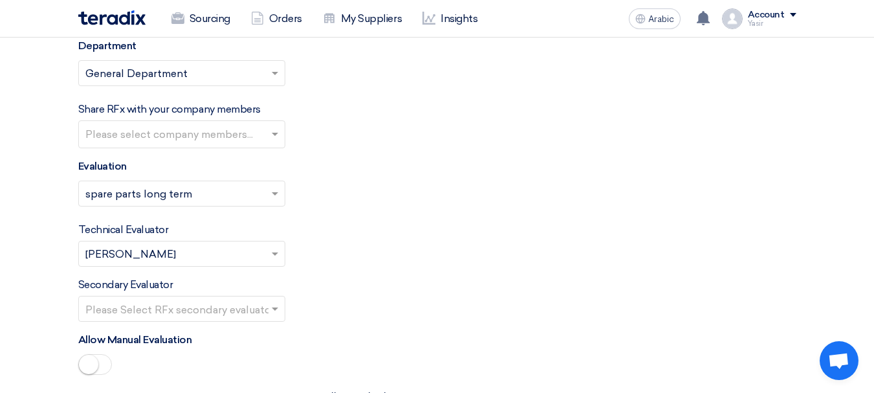
scroll to position [1683, 0]
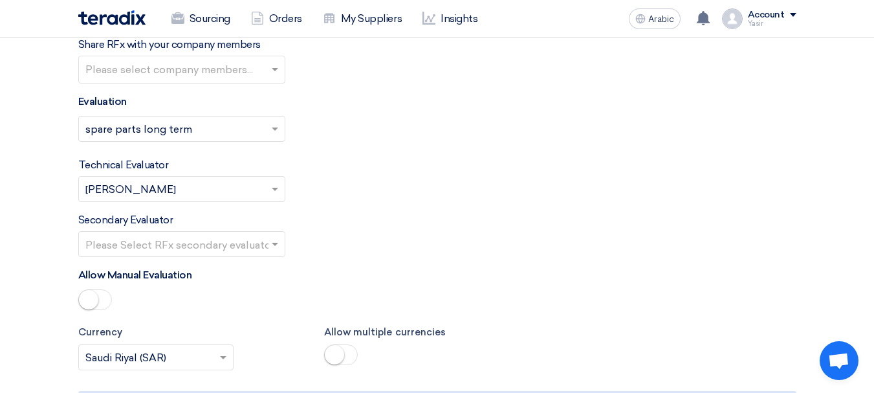
click at [177, 245] on input "text" at bounding box center [175, 244] width 180 height 21
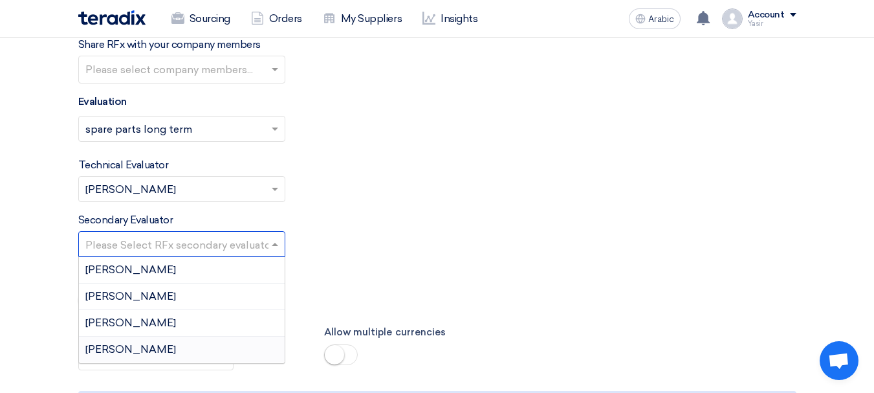
click at [124, 344] on div "[PERSON_NAME]" at bounding box center [182, 350] width 206 height 26
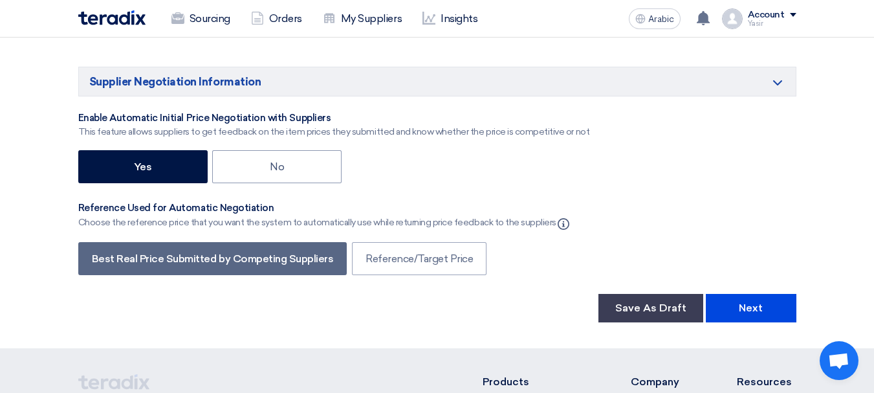
scroll to position [2384, 0]
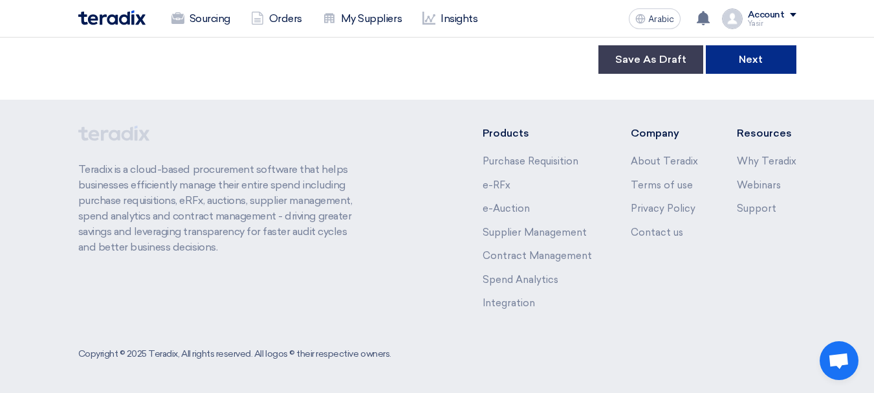
click at [780, 69] on button "Next" at bounding box center [751, 59] width 91 height 28
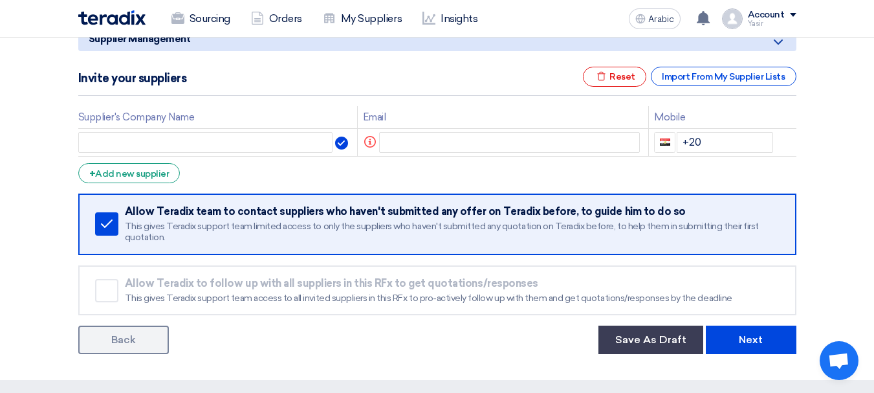
scroll to position [194, 0]
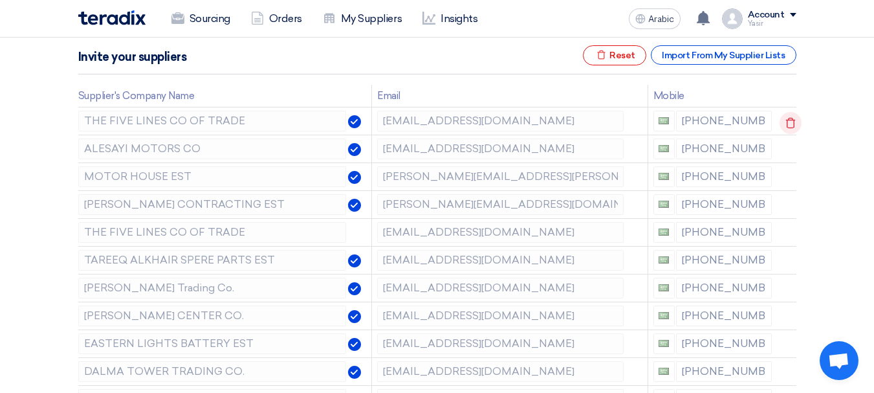
click at [785, 124] on icon at bounding box center [791, 123] width 22 height 22
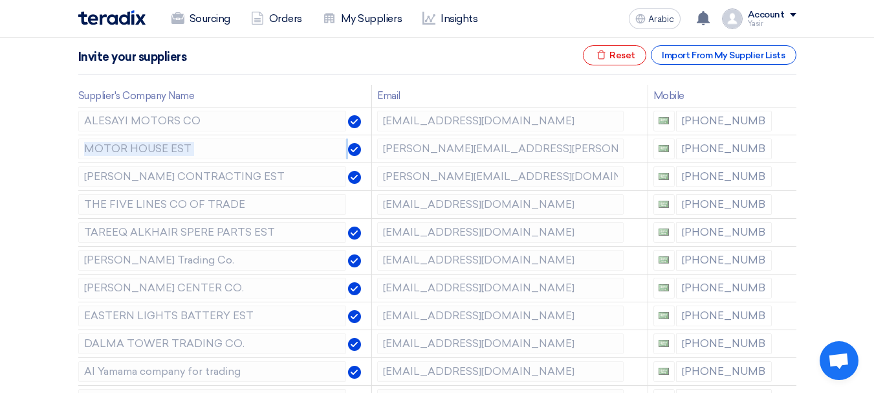
click at [0, 0] on icon at bounding box center [0, 0] width 0 height 0
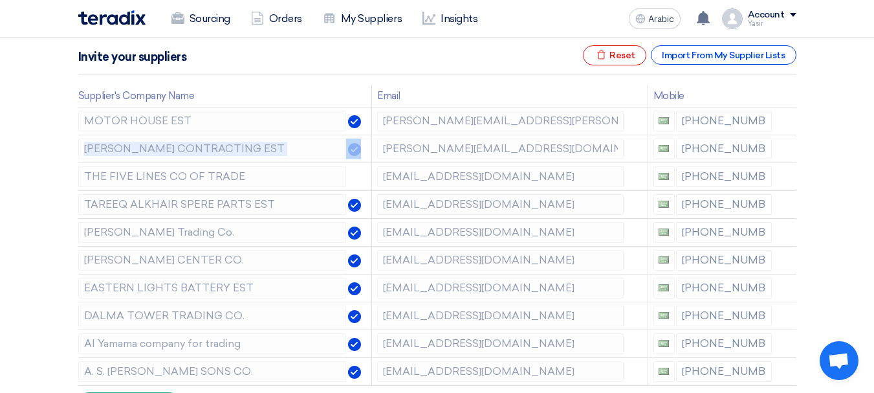
click at [0, 0] on icon at bounding box center [0, 0] width 0 height 0
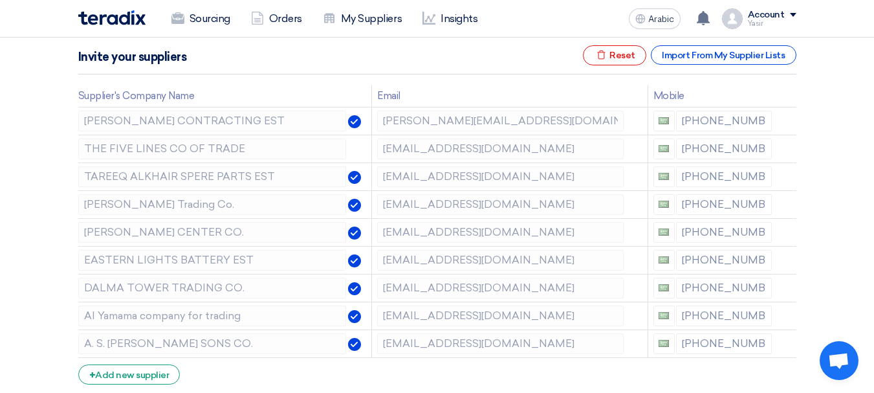
click at [0, 0] on icon at bounding box center [0, 0] width 0 height 0
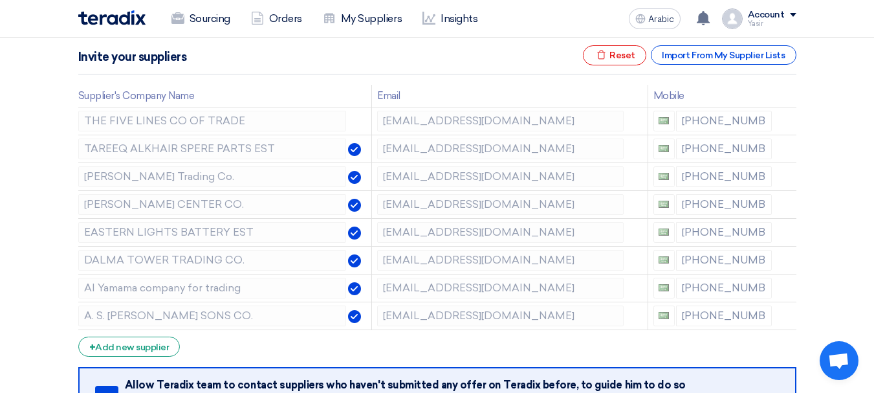
click at [0, 0] on icon at bounding box center [0, 0] width 0 height 0
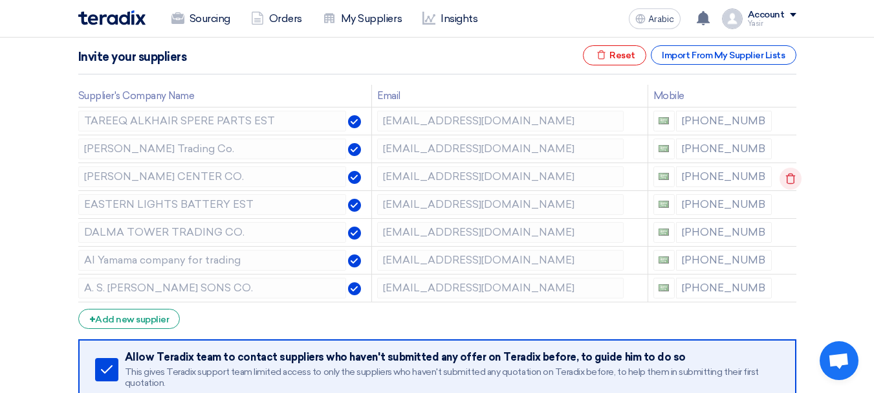
click at [786, 179] on use at bounding box center [791, 178] width 10 height 11
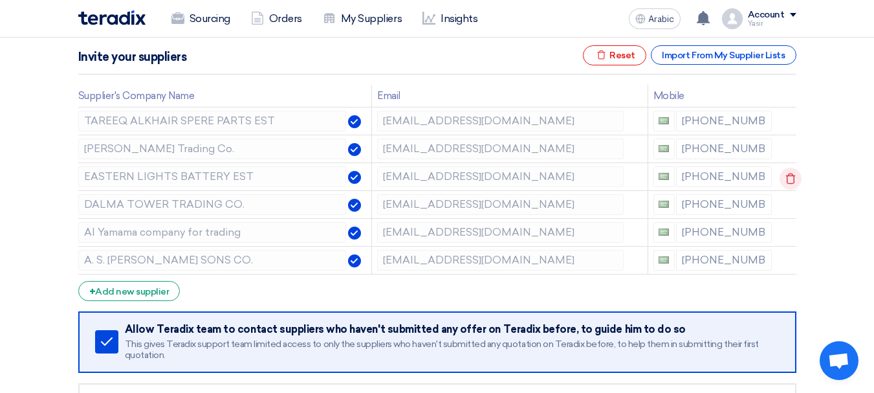
click at [786, 179] on use at bounding box center [791, 178] width 10 height 11
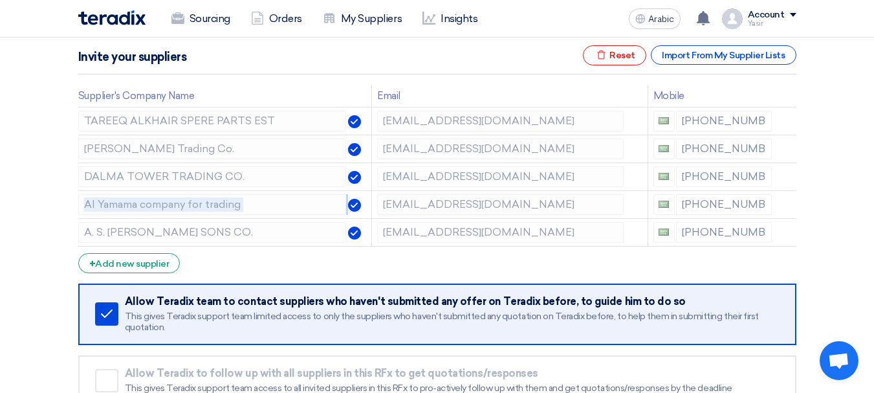
click at [0, 0] on use at bounding box center [0, 0] width 0 height 0
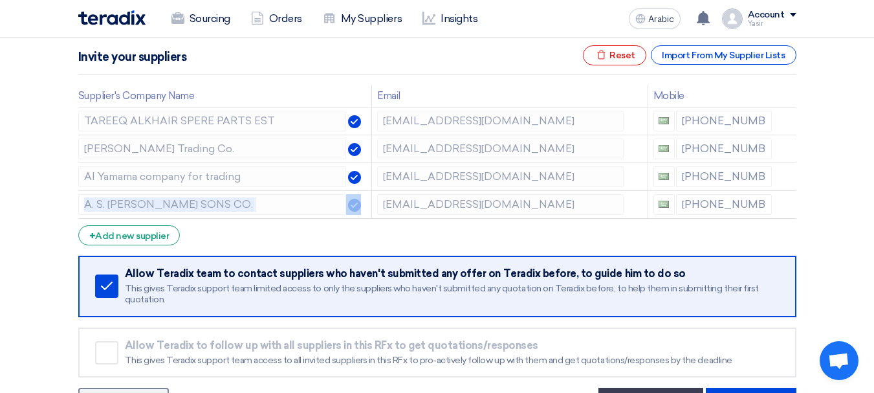
click at [0, 0] on use at bounding box center [0, 0] width 0 height 0
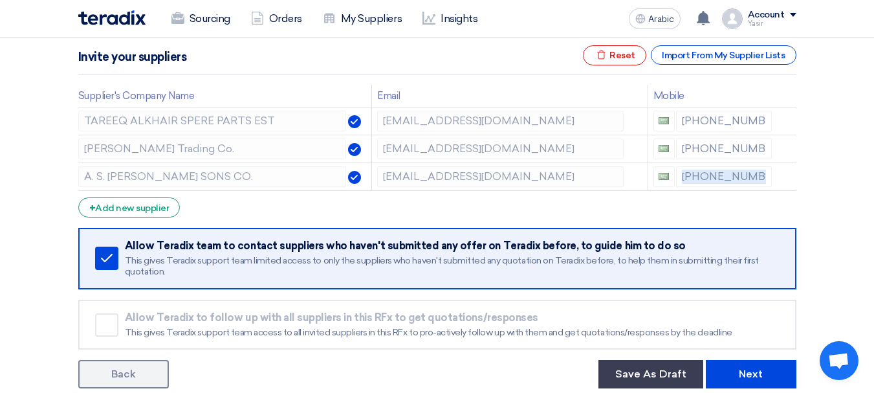
click at [0, 0] on use at bounding box center [0, 0] width 0 height 0
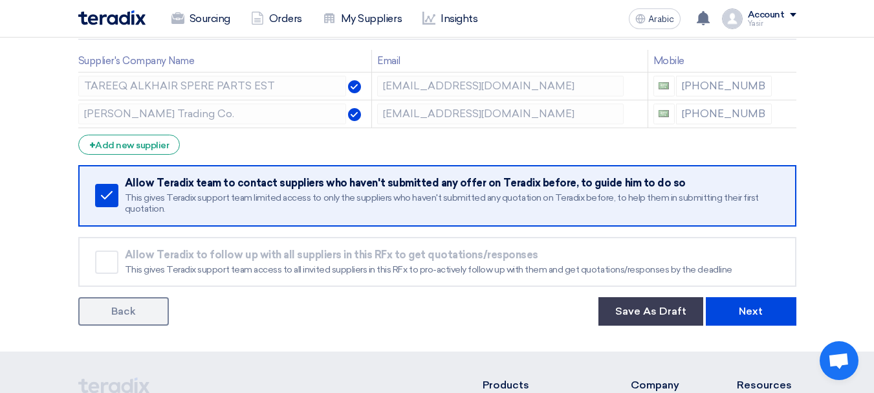
scroll to position [259, 0]
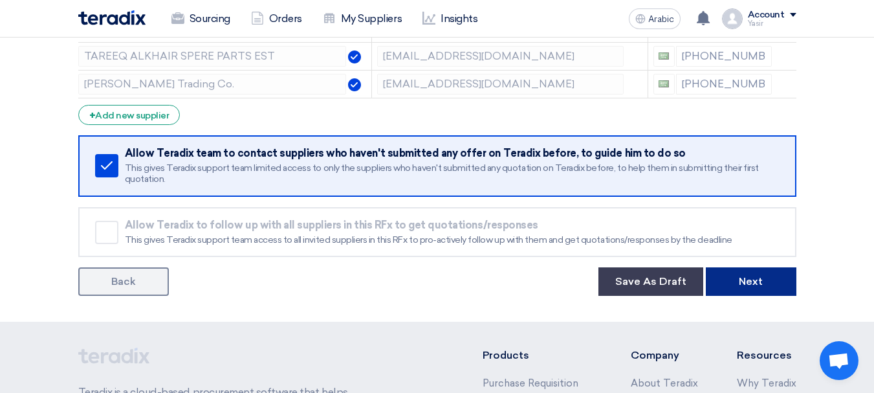
click at [748, 271] on button "Next" at bounding box center [751, 281] width 91 height 28
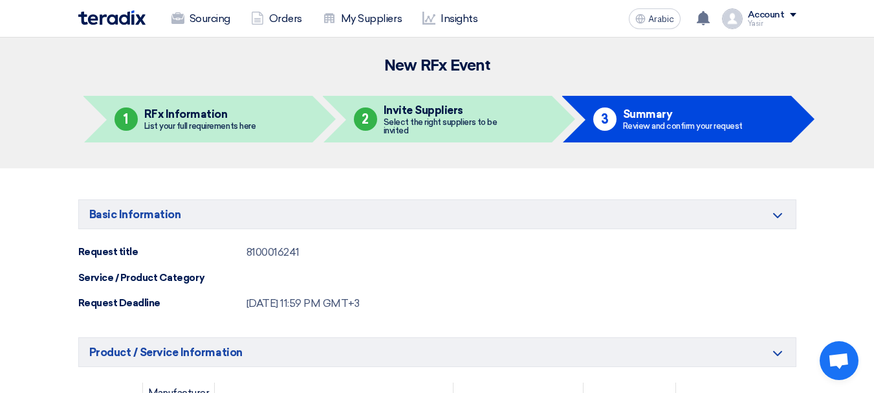
click at [280, 263] on div "Basic Information Minimize/Maximize Category Request title 8100016241 Service /…" at bounding box center [437, 255] width 718 height 112
click at [280, 259] on div "8100016241" at bounding box center [273, 253] width 53 height 16
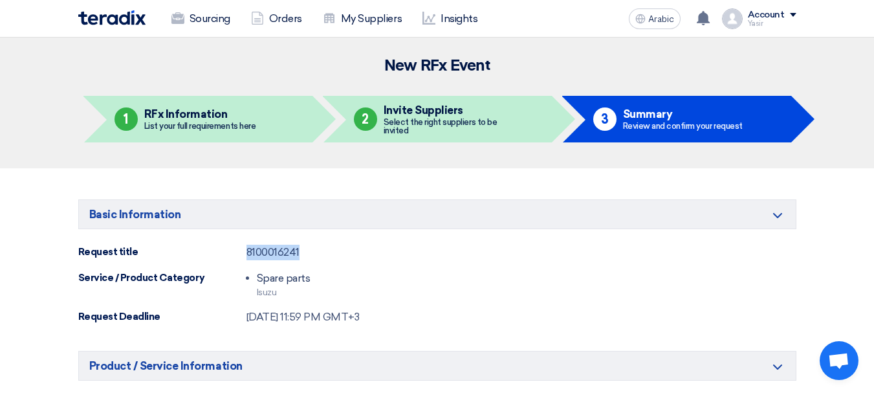
copy font "8100016241"
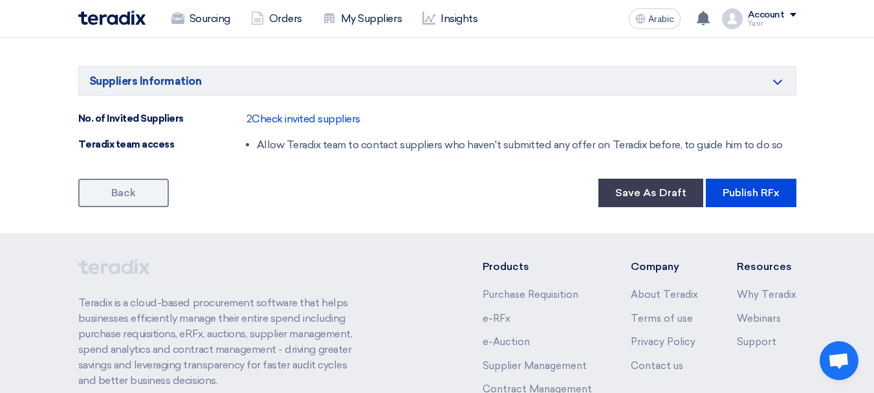
scroll to position [841, 0]
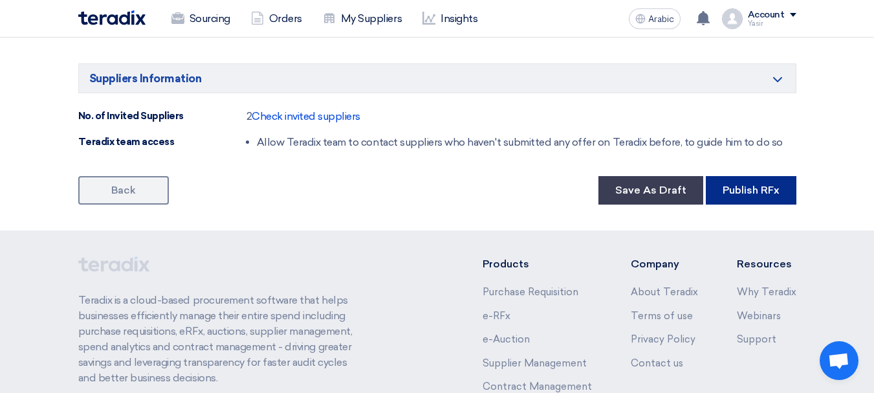
click at [755, 196] on button "Publish RFx" at bounding box center [751, 190] width 91 height 28
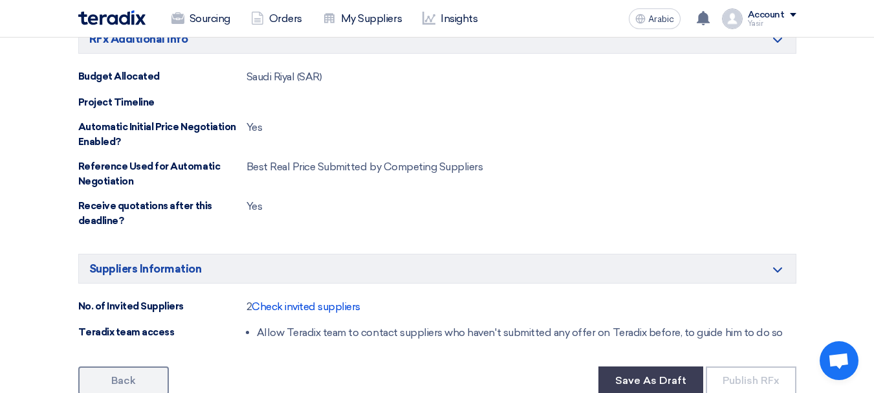
scroll to position [647, 0]
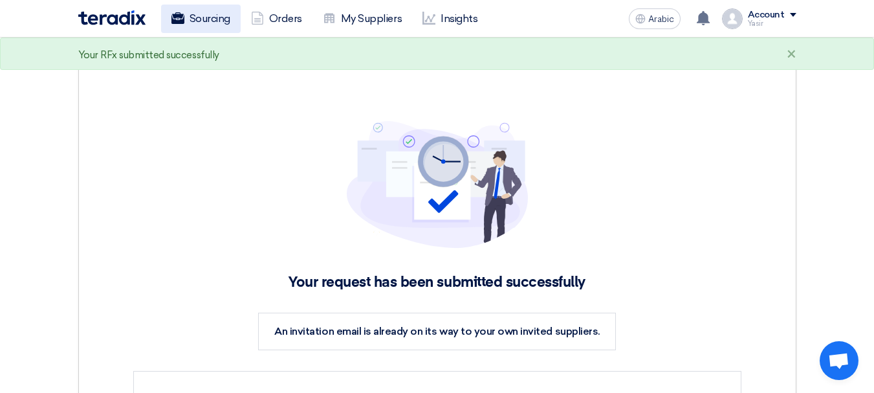
click at [198, 11] on font "Sourcing" at bounding box center [210, 19] width 41 height 16
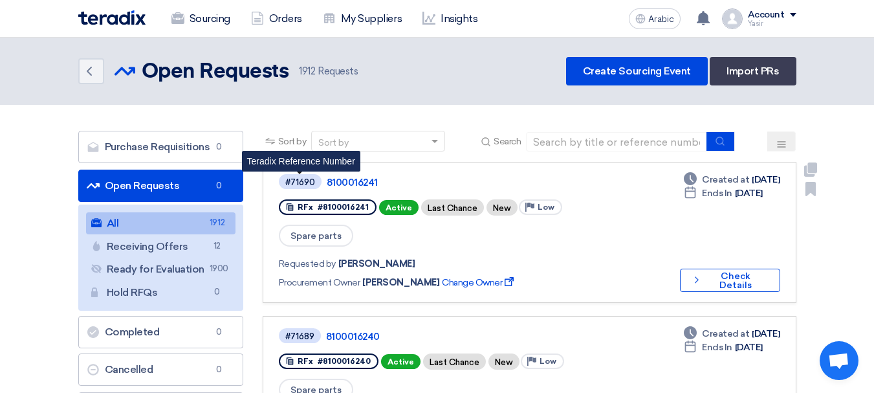
click at [291, 183] on font "#71690" at bounding box center [300, 182] width 30 height 10
click at [301, 184] on font "#71690" at bounding box center [300, 182] width 30 height 10
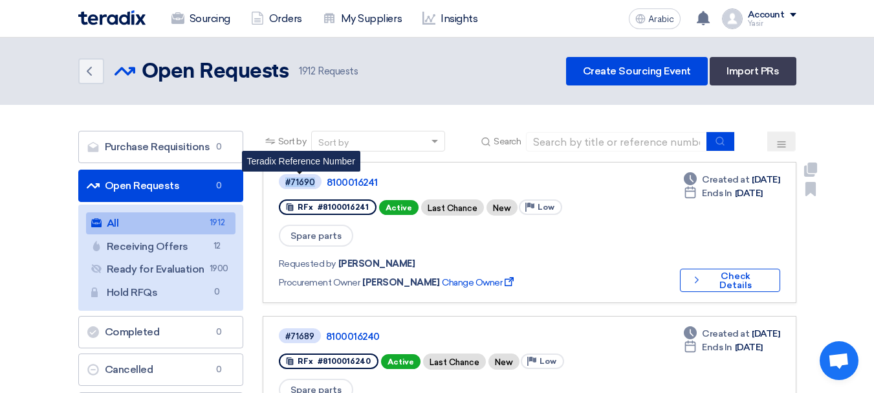
click at [301, 184] on font "#71690" at bounding box center [300, 182] width 30 height 10
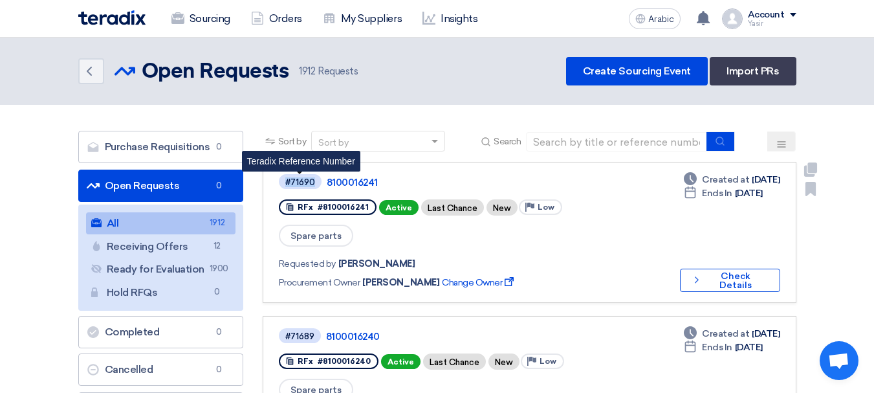
click at [301, 184] on font "#71690" at bounding box center [300, 182] width 30 height 10
click at [309, 184] on font "#71690" at bounding box center [300, 182] width 30 height 10
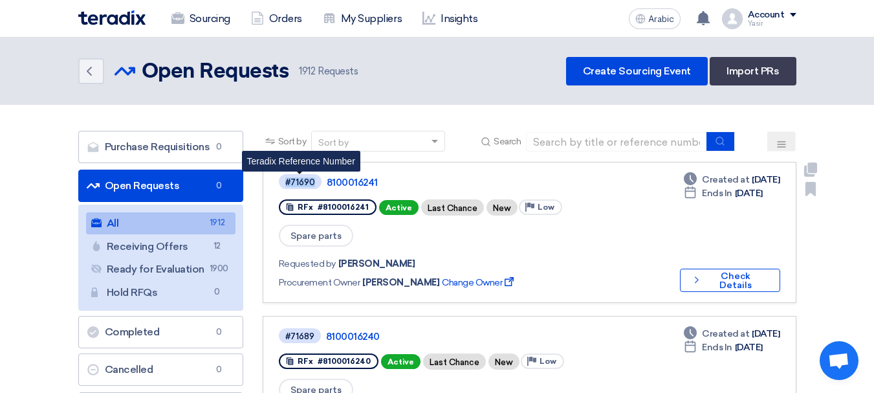
click at [309, 184] on font "#71690" at bounding box center [300, 182] width 30 height 10
click at [300, 185] on font "#71690" at bounding box center [300, 182] width 30 height 10
click at [293, 187] on span "#71690" at bounding box center [300, 181] width 43 height 15
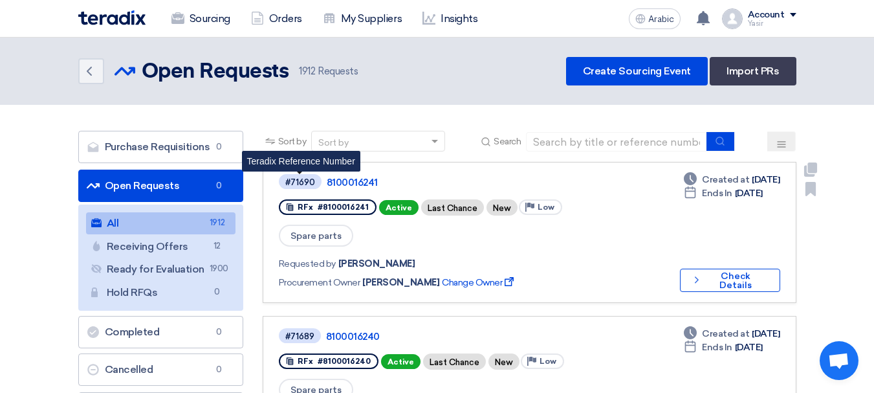
click at [300, 184] on font "#71690" at bounding box center [300, 182] width 30 height 10
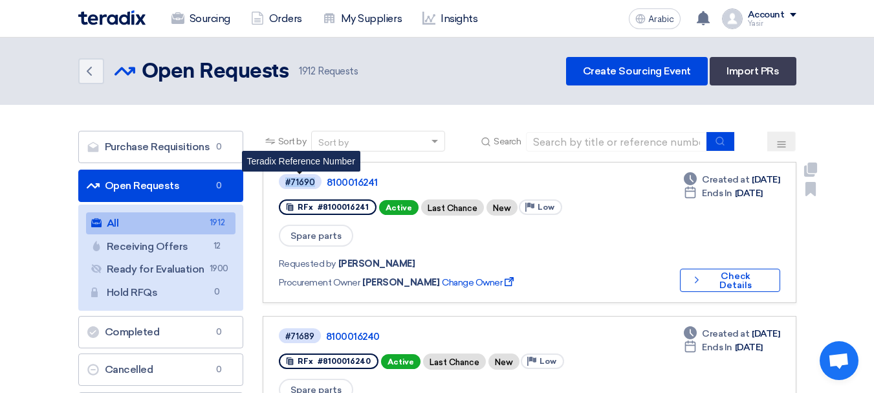
click at [300, 184] on font "#71690" at bounding box center [300, 182] width 30 height 10
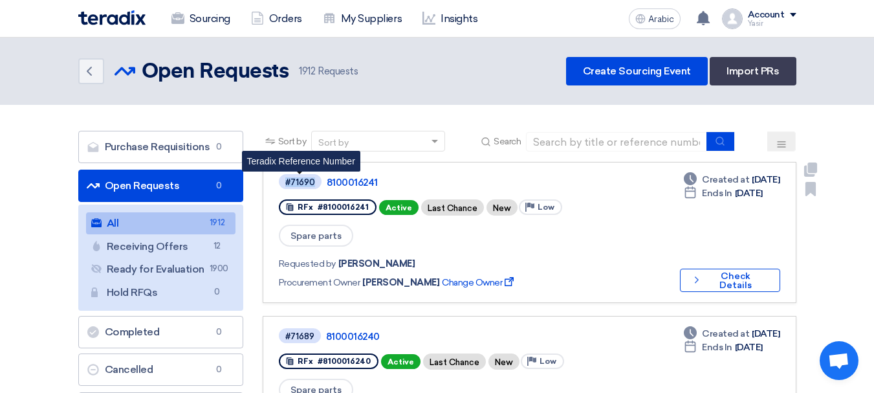
click at [300, 184] on font "#71690" at bounding box center [300, 182] width 30 height 10
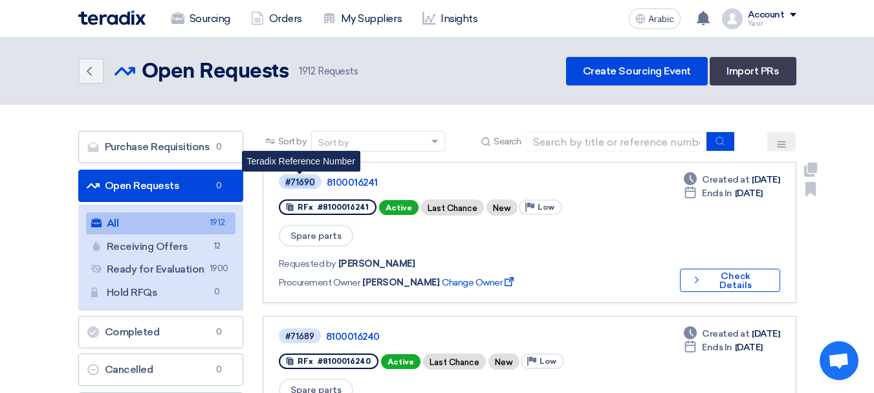
click at [311, 185] on font "#71690" at bounding box center [300, 182] width 30 height 10
click at [304, 185] on font "#71690" at bounding box center [300, 182] width 30 height 10
click at [306, 186] on font "#71690" at bounding box center [300, 182] width 30 height 10
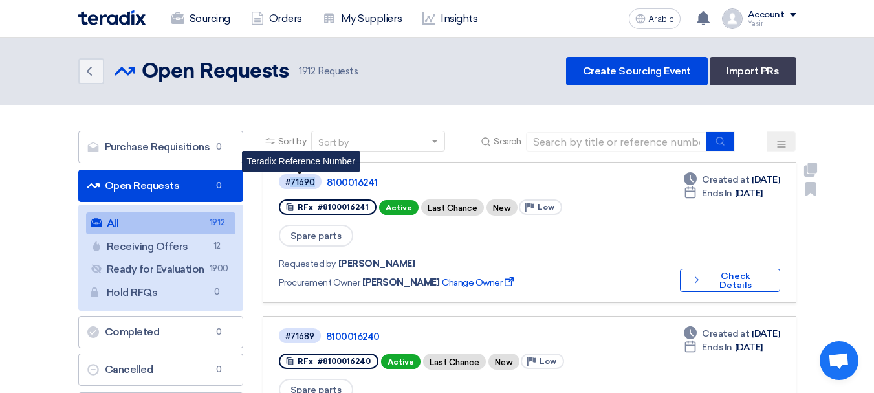
click at [307, 187] on span "#71690" at bounding box center [300, 181] width 43 height 15
click at [302, 185] on font "#71690" at bounding box center [300, 182] width 30 height 10
click at [297, 180] on font "#71690" at bounding box center [300, 182] width 30 height 10
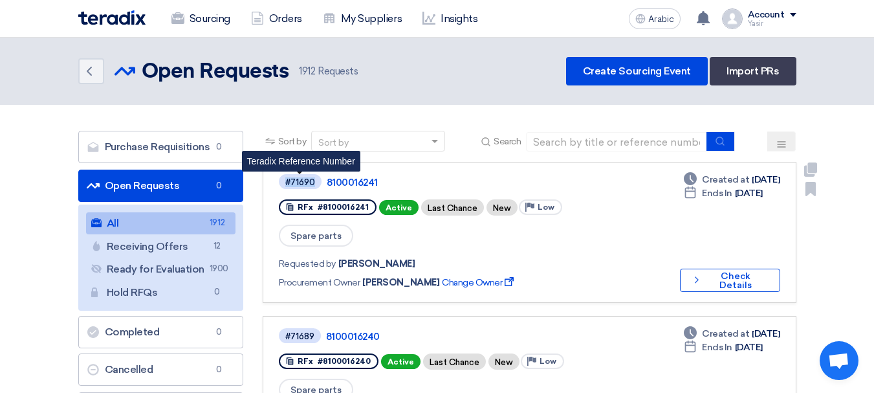
click at [298, 180] on font "#71690" at bounding box center [300, 182] width 30 height 10
click at [291, 183] on font "#71690" at bounding box center [300, 182] width 30 height 10
click at [292, 183] on font "#71690" at bounding box center [300, 182] width 30 height 10
click at [295, 180] on font "#71690" at bounding box center [300, 182] width 30 height 10
click at [296, 180] on font "#71690" at bounding box center [300, 182] width 30 height 10
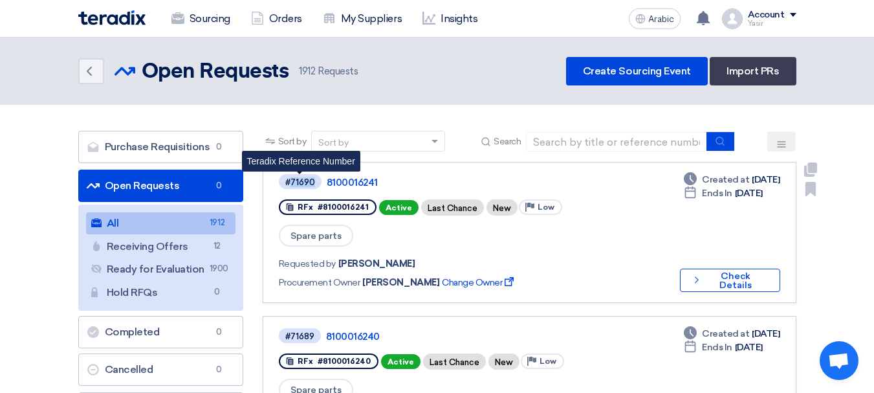
click at [310, 185] on font "#71690" at bounding box center [300, 182] width 30 height 10
click at [300, 183] on font "#71690" at bounding box center [300, 182] width 30 height 10
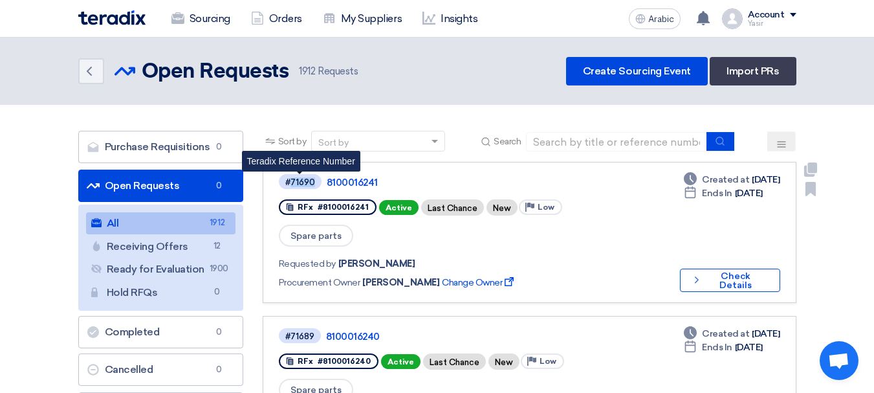
click at [300, 183] on font "#71690" at bounding box center [300, 182] width 30 height 10
click at [301, 183] on font "#71690" at bounding box center [300, 182] width 30 height 10
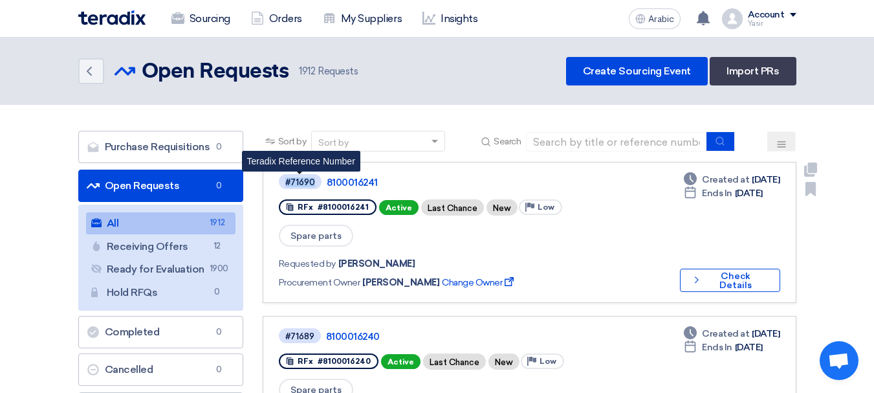
click at [301, 183] on font "#71690" at bounding box center [300, 182] width 30 height 10
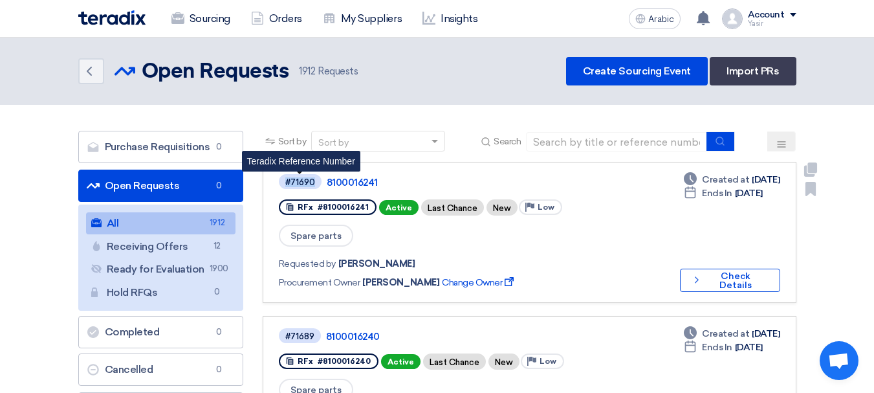
click at [301, 183] on font "#71690" at bounding box center [300, 182] width 30 height 10
click at [304, 183] on font "#71690" at bounding box center [300, 182] width 30 height 10
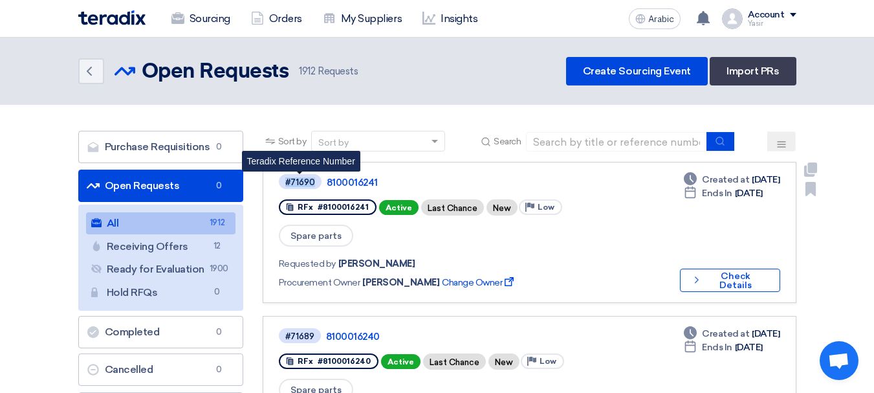
click at [307, 180] on font "#71690" at bounding box center [300, 182] width 30 height 10
click at [297, 181] on font "#71690" at bounding box center [300, 182] width 30 height 10
click at [303, 186] on font "#71690" at bounding box center [300, 182] width 30 height 10
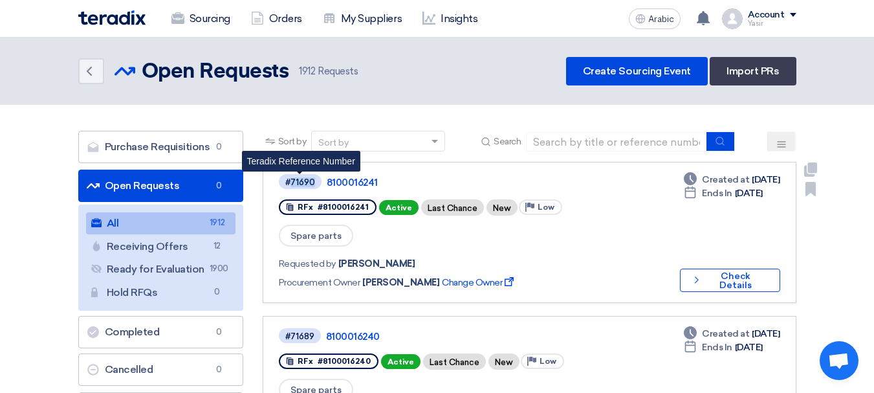
click at [303, 186] on font "#71690" at bounding box center [300, 182] width 30 height 10
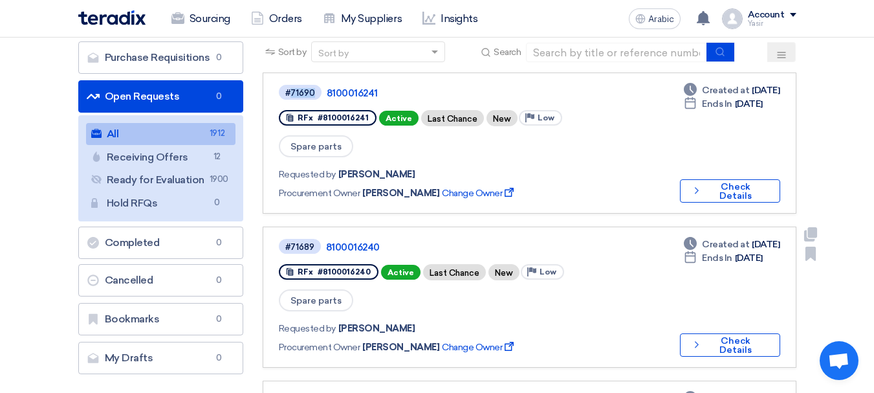
scroll to position [65, 0]
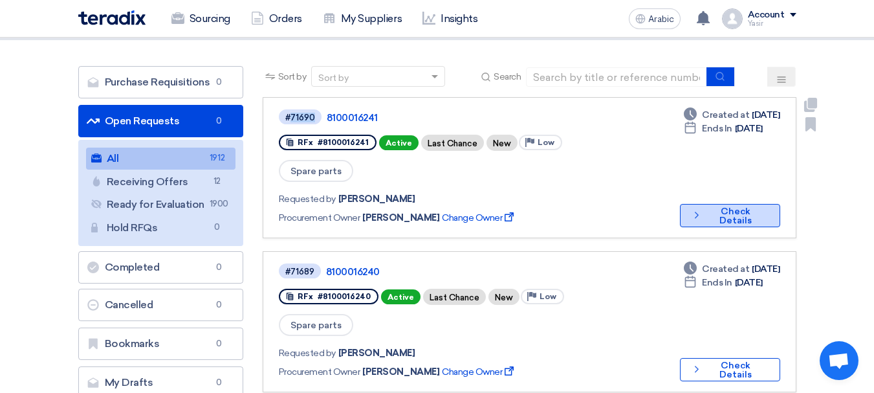
click at [720, 206] on font "Check Details" at bounding box center [736, 216] width 32 height 20
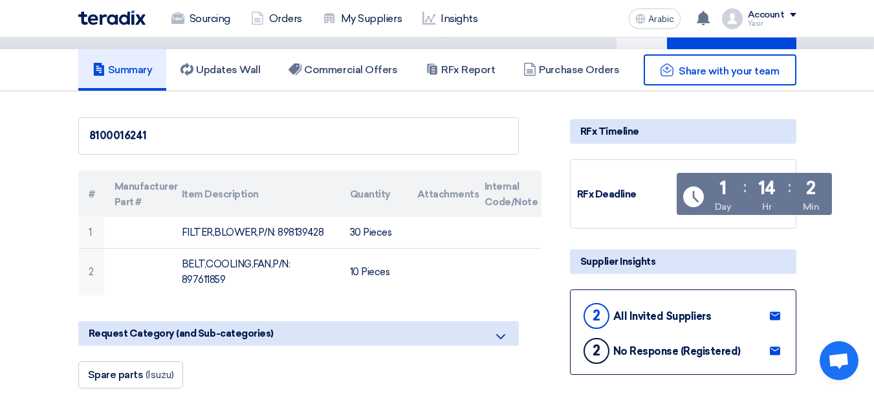
scroll to position [129, 0]
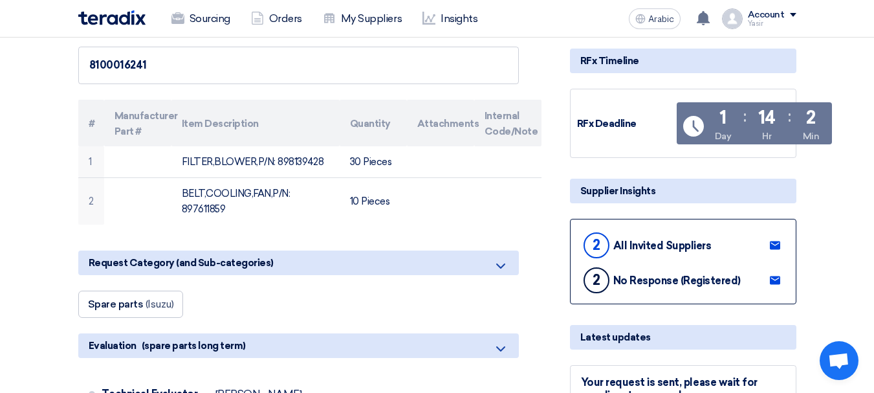
click at [365, 120] on font "Quantity" at bounding box center [370, 124] width 41 height 12
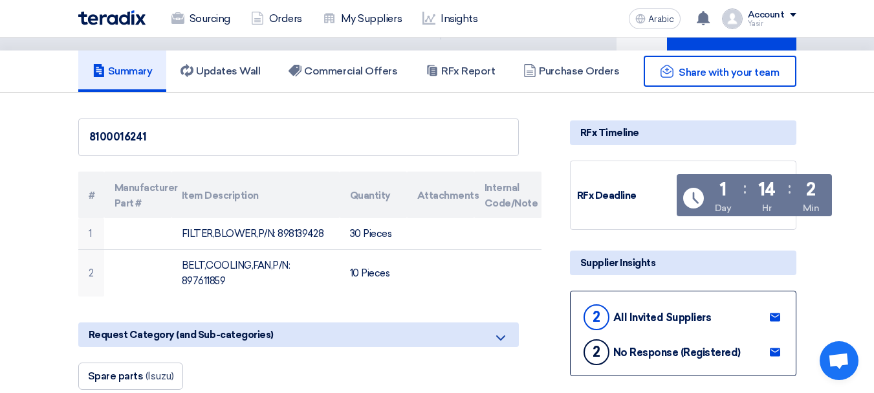
scroll to position [0, 0]
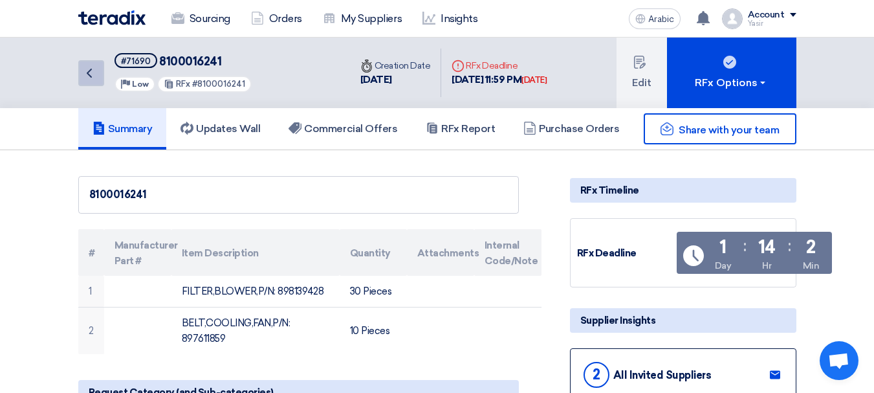
click at [91, 78] on icon "Back" at bounding box center [90, 73] width 16 height 16
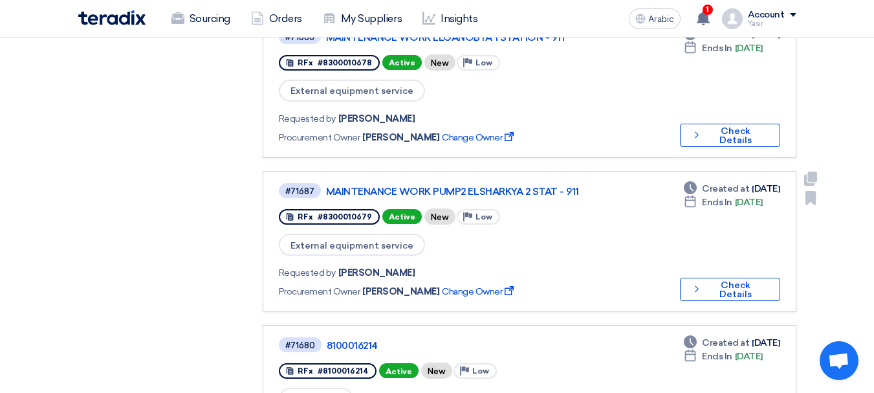
scroll to position [518, 0]
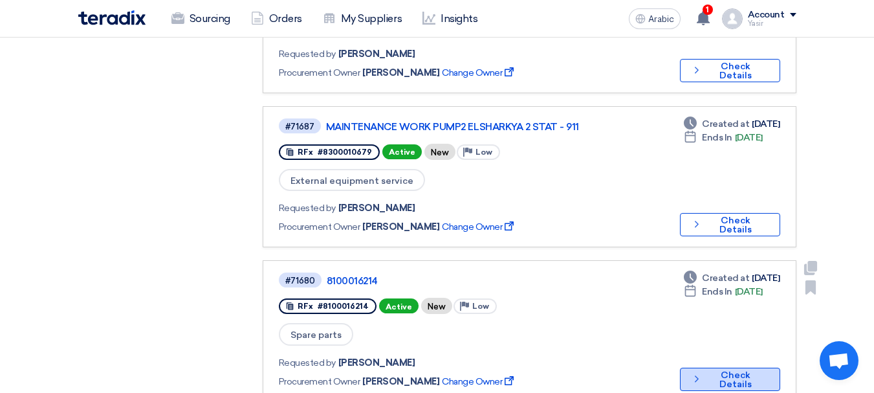
click at [709, 368] on button "Check details Check Details" at bounding box center [730, 379] width 100 height 23
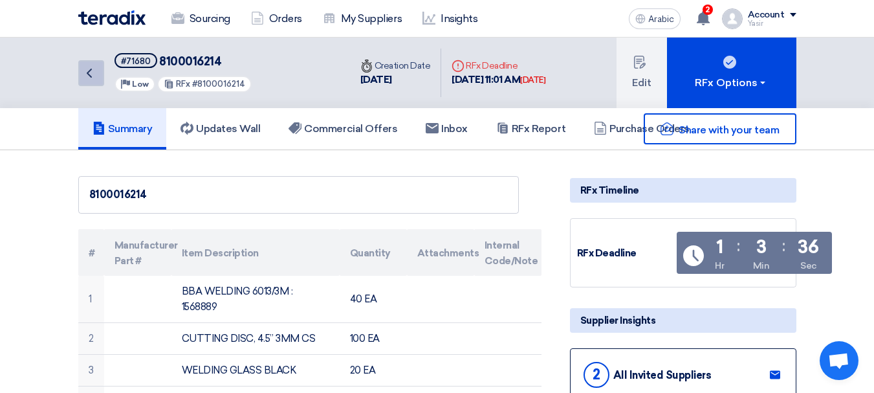
click at [91, 76] on icon "Back" at bounding box center [90, 73] width 16 height 16
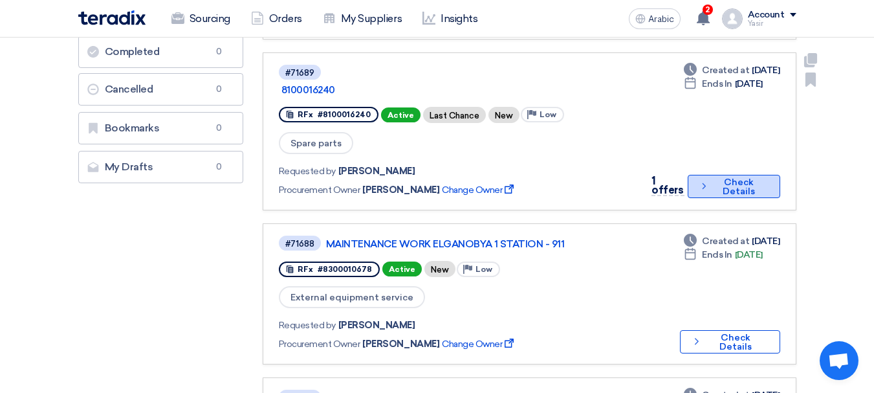
scroll to position [259, 0]
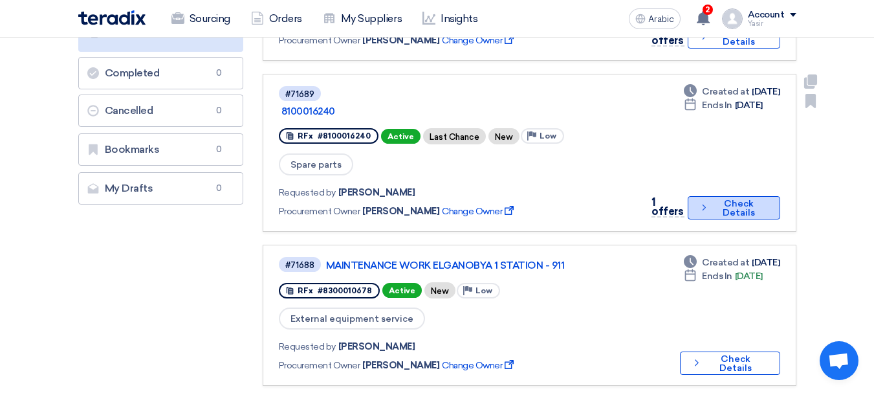
click at [724, 198] on font "Check Details" at bounding box center [739, 208] width 32 height 20
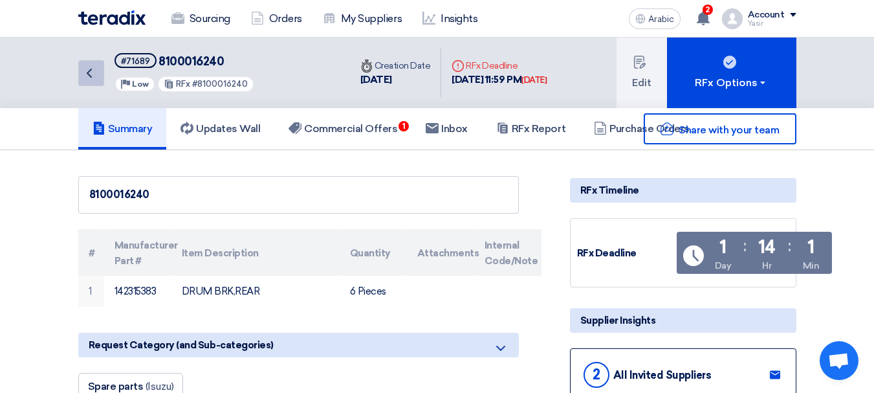
click at [86, 74] on icon "Back" at bounding box center [90, 73] width 16 height 16
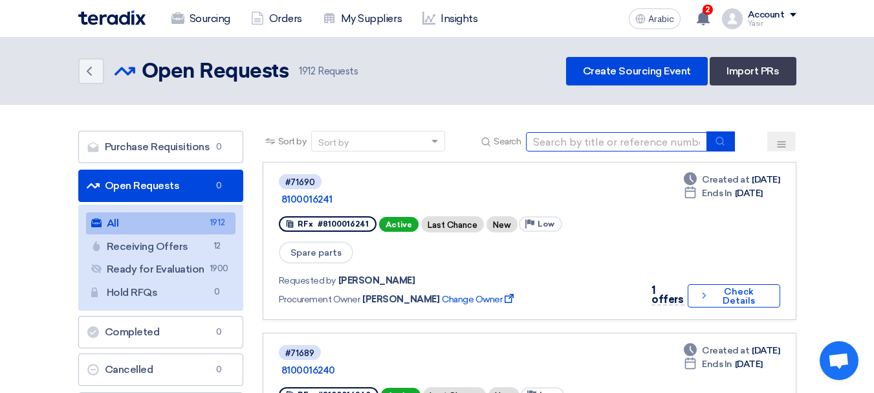
click at [605, 146] on input at bounding box center [616, 141] width 181 height 19
type input "16231"
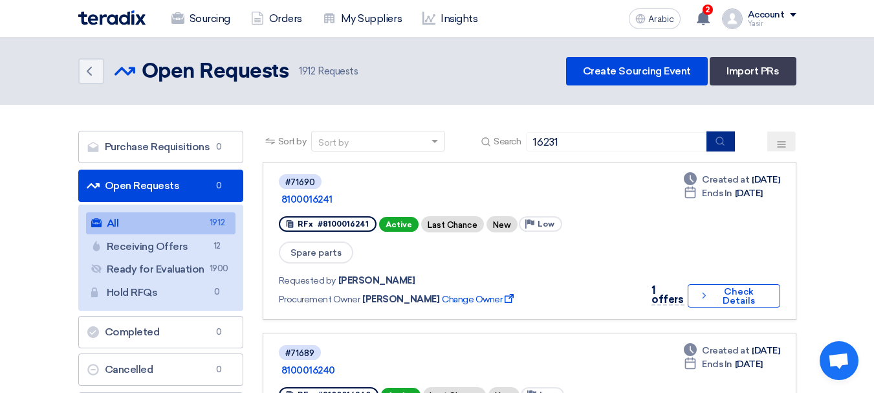
click at [720, 139] on icon "submit" at bounding box center [720, 141] width 10 height 10
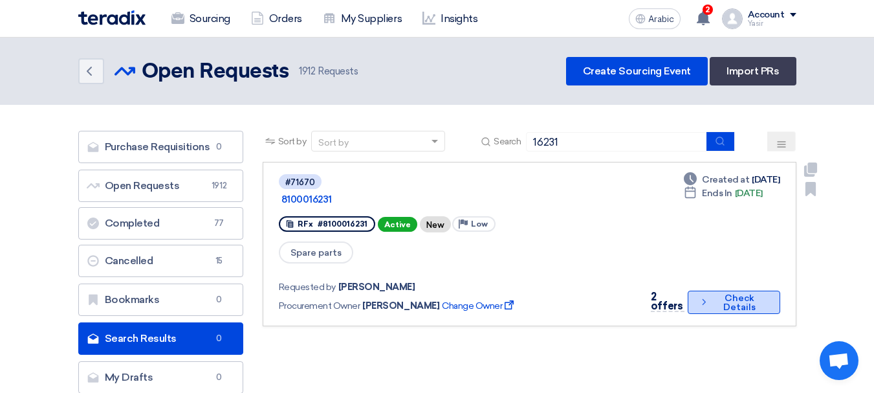
click at [724, 293] on font "Check Details" at bounding box center [740, 303] width 32 height 20
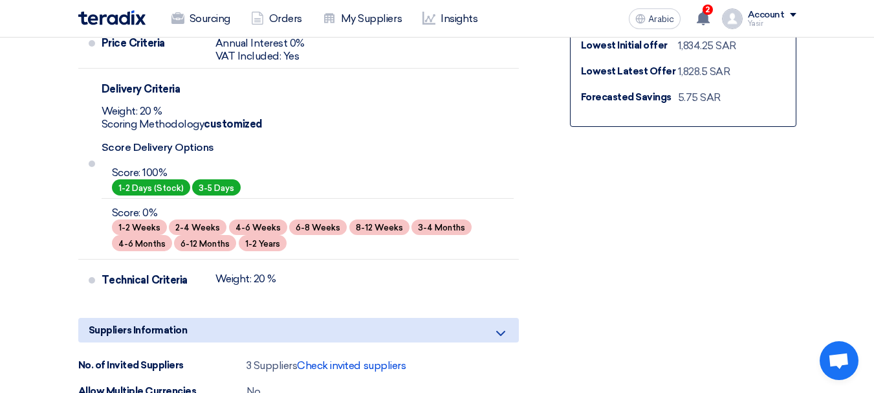
scroll to position [453, 0]
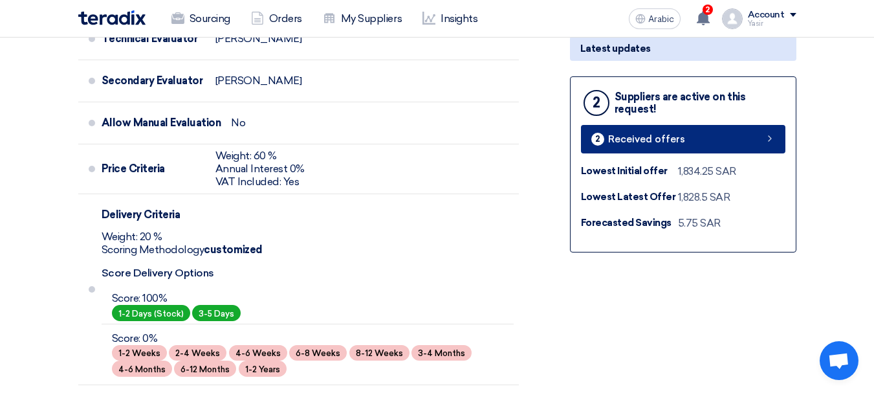
click at [671, 150] on link "2 Received offers" at bounding box center [683, 139] width 205 height 28
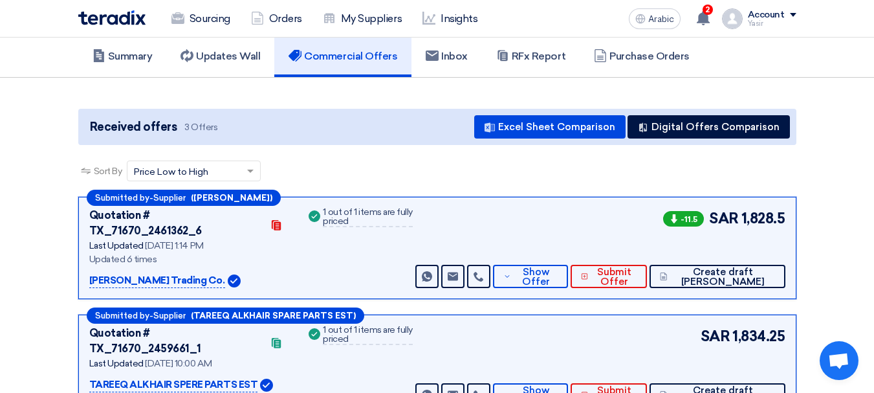
scroll to position [129, 0]
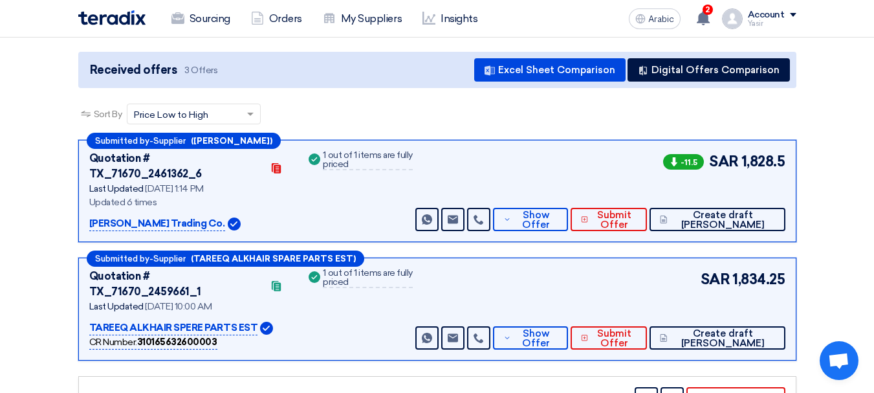
drag, startPoint x: 739, startPoint y: 162, endPoint x: 883, endPoint y: 192, distance: 148.0
click at [874, 191] on html "Sourcing Orders My Suppliers Insights Arabic A 2 You have a new offer for '8100…" at bounding box center [437, 315] width 874 height 889
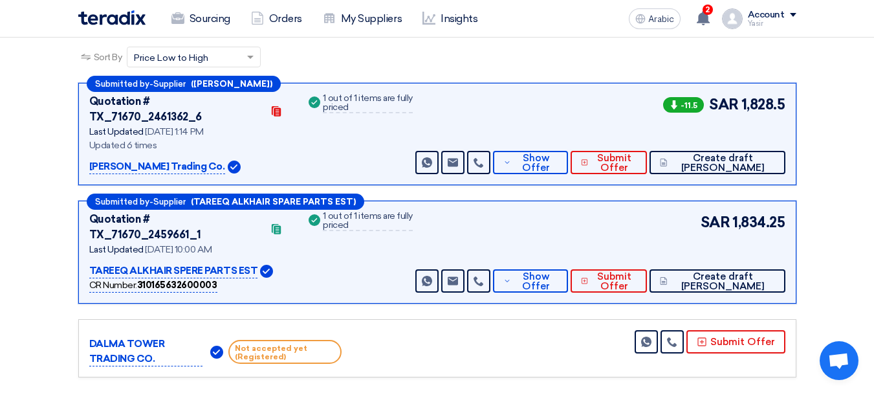
scroll to position [259, 0]
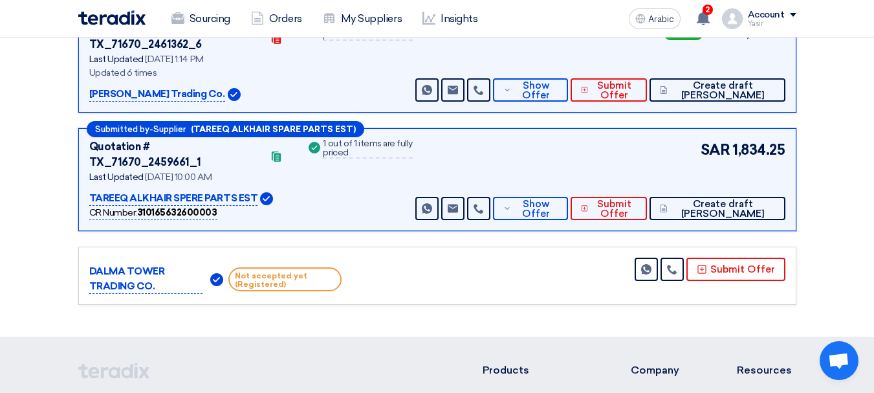
click at [552, 106] on div "Submitted by - Supplier (Mohmmad Jaber) Quotation # TX_71670_2461362_6 Contacts…" at bounding box center [438, 160] width 738 height 300
click at [550, 80] on font "Show Offer" at bounding box center [536, 90] width 28 height 21
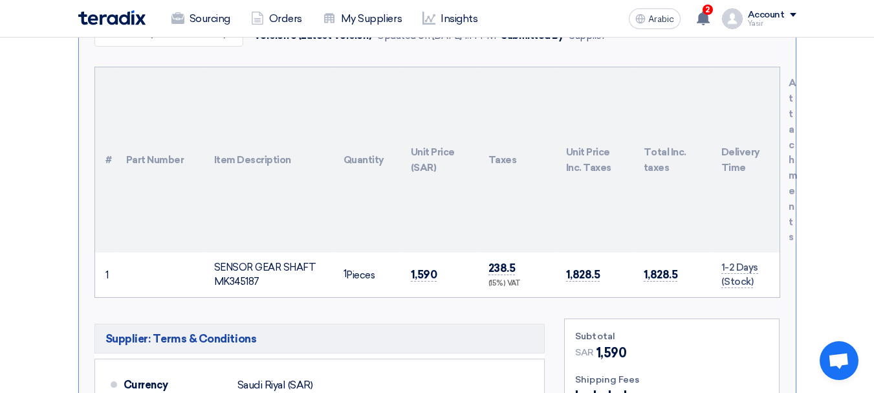
scroll to position [388, 0]
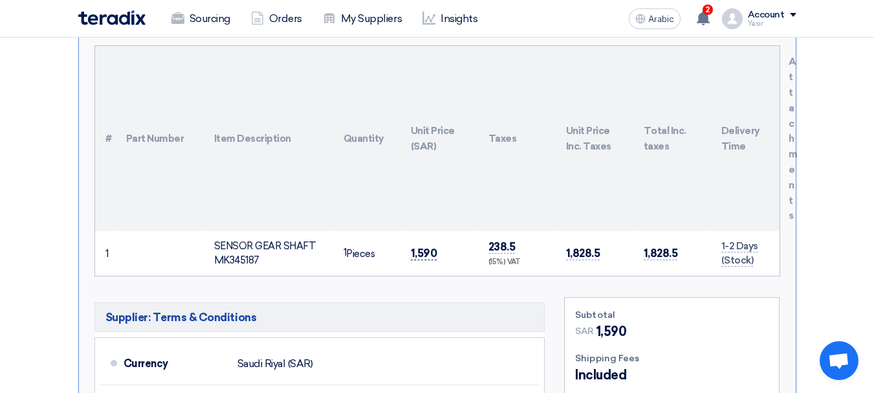
click at [425, 247] on font "1,590" at bounding box center [424, 253] width 27 height 13
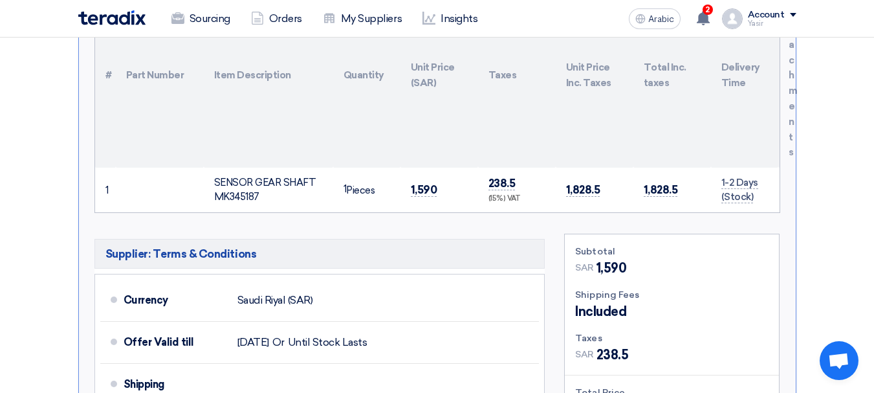
scroll to position [453, 0]
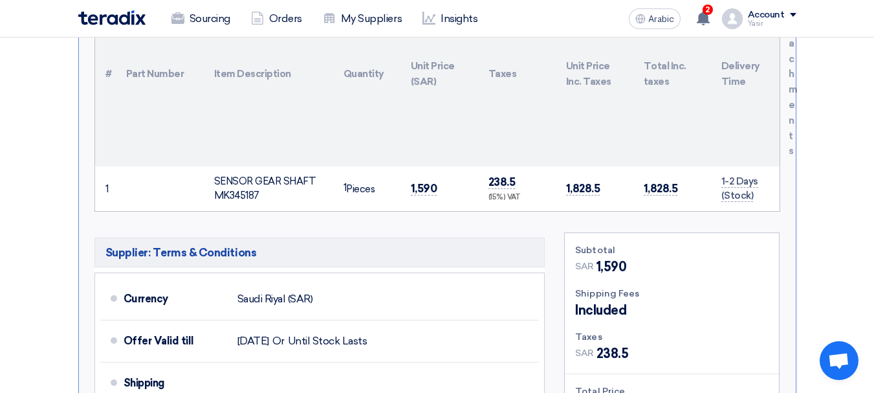
click at [421, 166] on td "1,590" at bounding box center [440, 188] width 78 height 45
click at [423, 166] on td "1,590" at bounding box center [440, 188] width 78 height 45
click at [423, 182] on font "1,590" at bounding box center [424, 188] width 27 height 13
click at [428, 182] on font "1,590" at bounding box center [424, 188] width 27 height 13
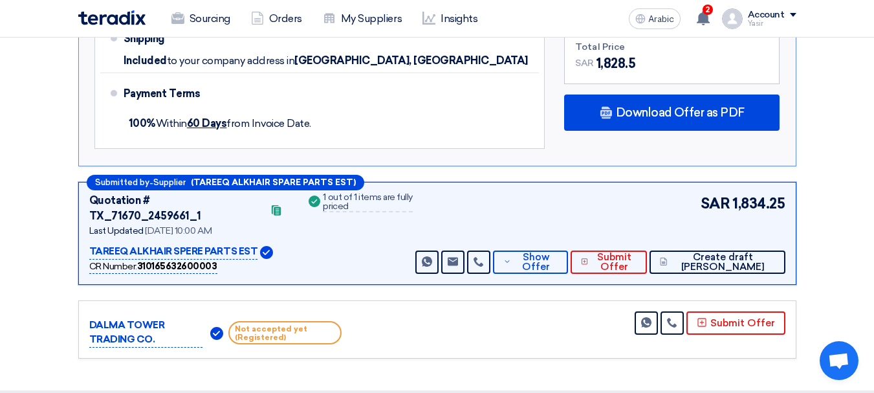
scroll to position [841, 0]
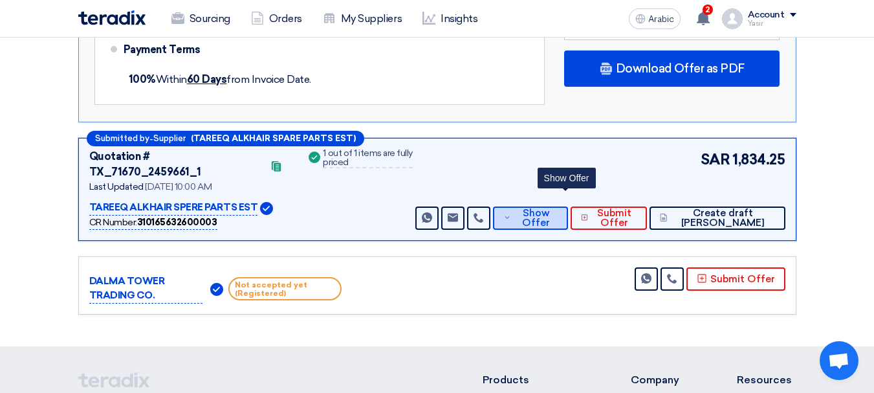
click at [550, 207] on font "Show Offer" at bounding box center [536, 217] width 28 height 21
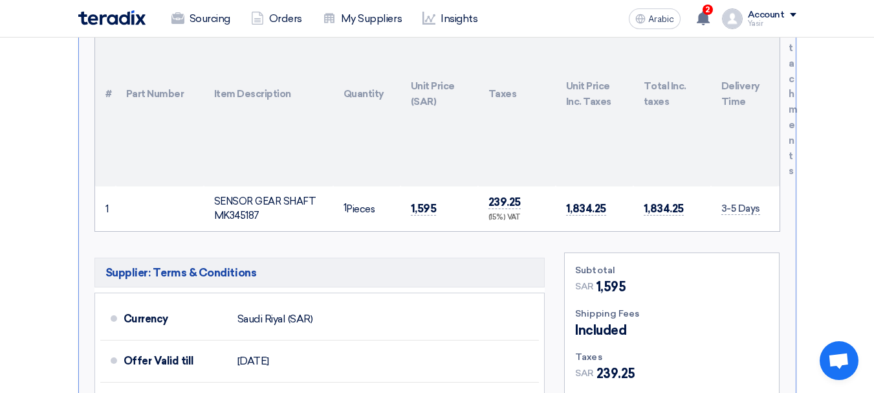
scroll to position [453, 0]
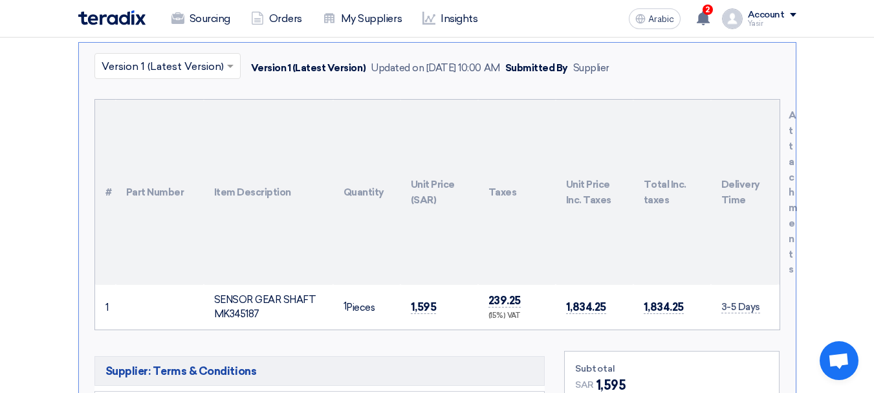
click at [428, 285] on td "1,595" at bounding box center [440, 307] width 78 height 45
click at [429, 300] on font "1,595" at bounding box center [424, 306] width 26 height 13
click at [426, 300] on font "1,595" at bounding box center [424, 306] width 26 height 13
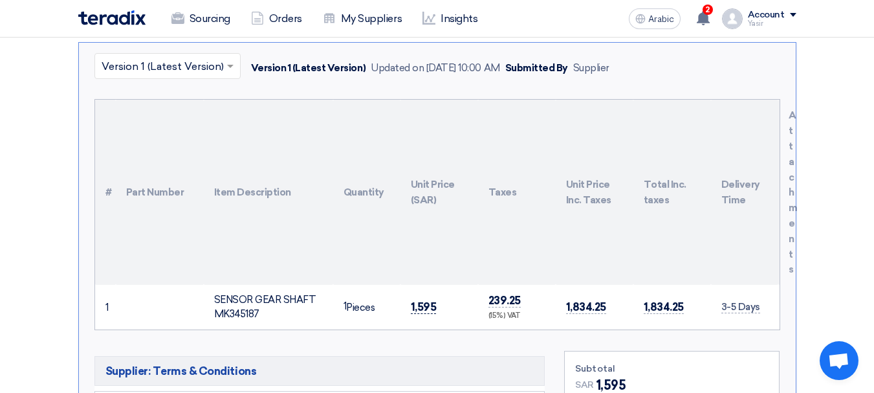
click at [423, 300] on font "1,595" at bounding box center [424, 306] width 26 height 13
click at [416, 300] on font "1,595" at bounding box center [424, 306] width 26 height 13
click at [419, 300] on font "1,595" at bounding box center [424, 306] width 26 height 13
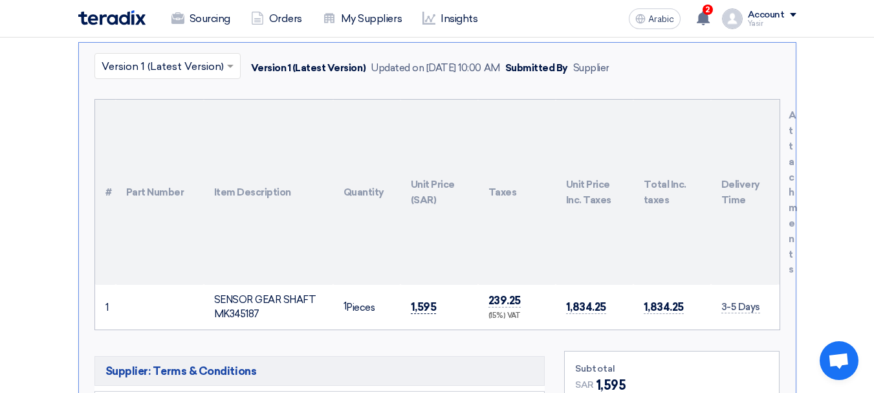
click at [425, 300] on font "1,595" at bounding box center [424, 306] width 26 height 13
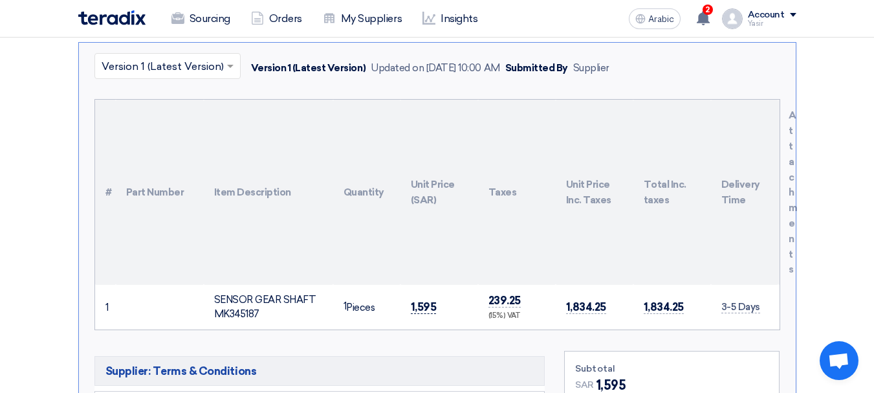
click at [417, 300] on font "1,595" at bounding box center [424, 306] width 26 height 13
click at [418, 300] on font "1,595" at bounding box center [424, 306] width 26 height 13
click at [419, 300] on font "1,595" at bounding box center [424, 306] width 26 height 13
click at [422, 300] on font "1,595" at bounding box center [424, 306] width 26 height 13
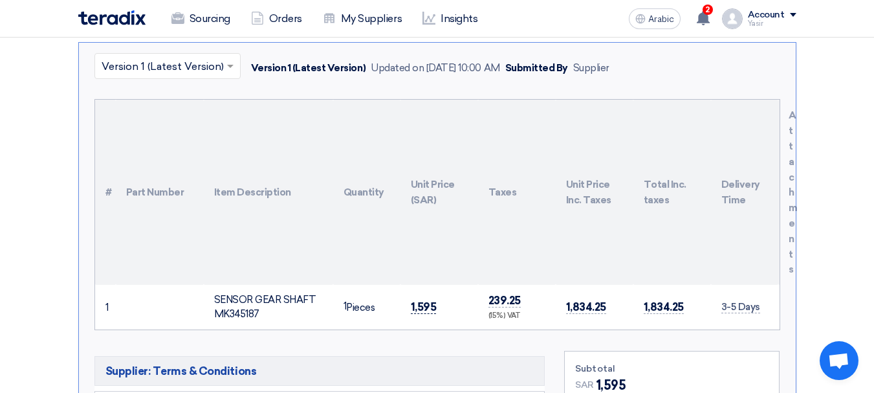
click at [417, 300] on font "1,595" at bounding box center [424, 306] width 26 height 13
click at [419, 300] on font "1,595" at bounding box center [424, 306] width 26 height 13
click at [431, 300] on span "1,595" at bounding box center [424, 307] width 26 height 14
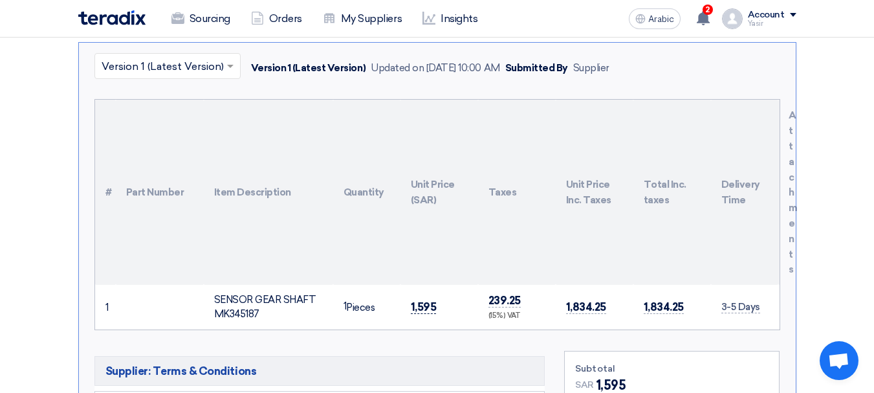
click at [432, 300] on font "1,595" at bounding box center [424, 306] width 26 height 13
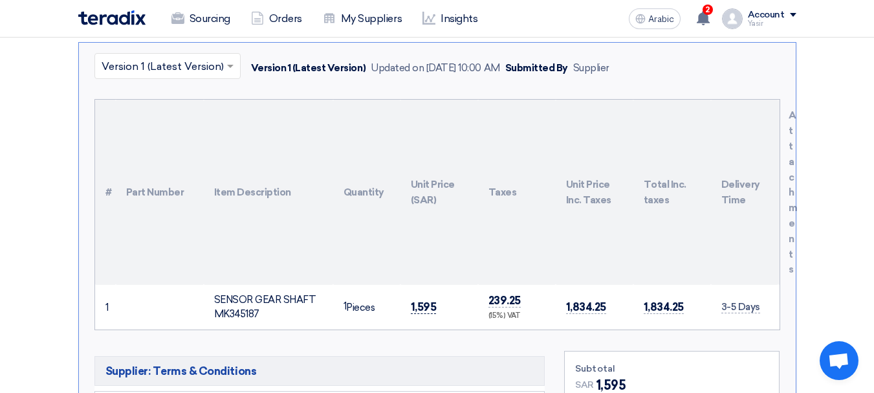
click at [432, 300] on font "1,595" at bounding box center [424, 306] width 26 height 13
click at [429, 300] on span "1,595" at bounding box center [424, 307] width 26 height 14
click at [429, 285] on td "1,595" at bounding box center [440, 307] width 78 height 45
click at [433, 300] on font "1,595" at bounding box center [424, 306] width 26 height 13
click at [430, 300] on font "1,595" at bounding box center [424, 306] width 26 height 13
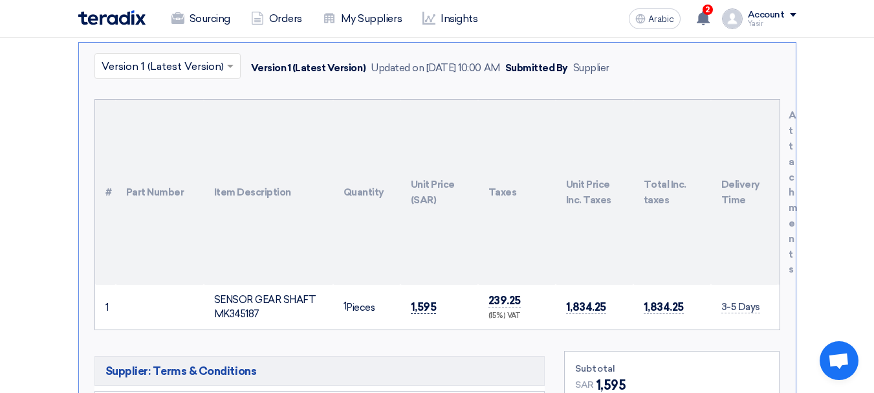
click at [430, 300] on font "1,595" at bounding box center [424, 306] width 26 height 13
click at [427, 300] on font "1,595" at bounding box center [424, 306] width 26 height 13
click at [426, 300] on font "1,595" at bounding box center [424, 306] width 26 height 13
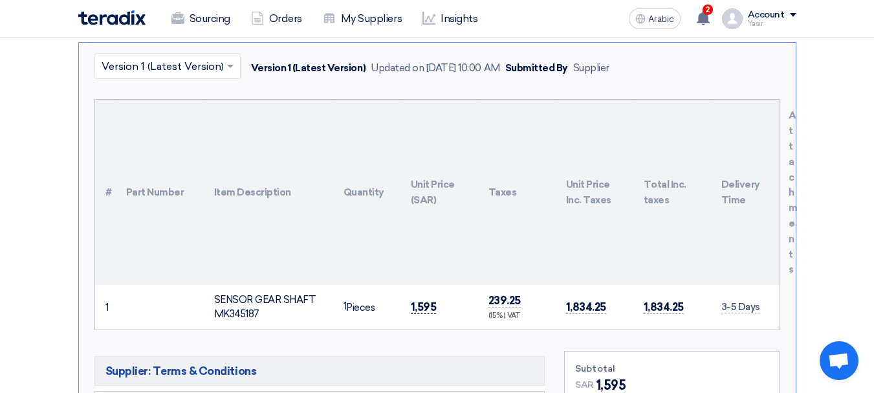
click at [427, 300] on font "1,595" at bounding box center [424, 306] width 26 height 13
click at [423, 300] on font "1,595" at bounding box center [424, 306] width 26 height 13
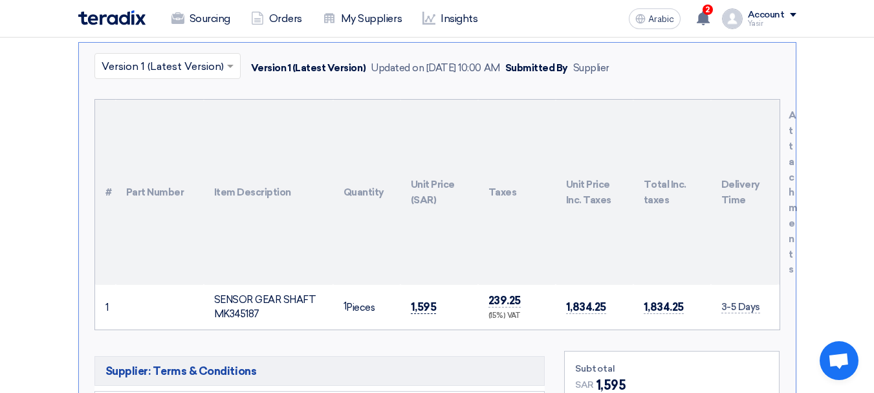
click at [423, 300] on font "1,595" at bounding box center [424, 306] width 26 height 13
click at [425, 300] on font "1,595" at bounding box center [424, 306] width 26 height 13
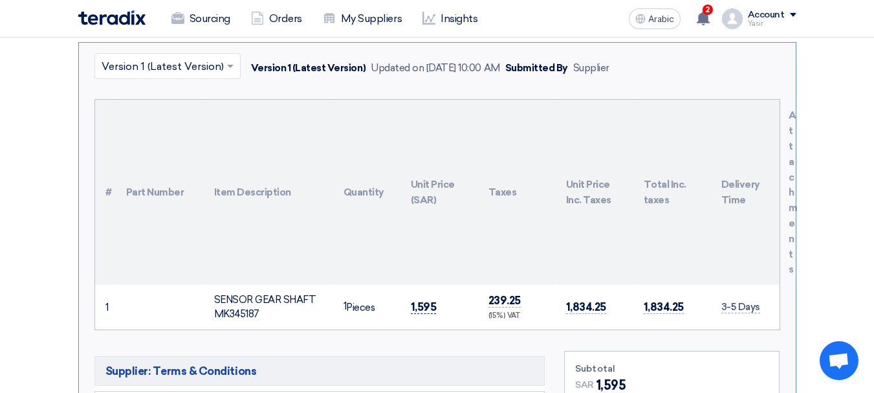
click at [425, 300] on font "1,595" at bounding box center [424, 306] width 26 height 13
click at [423, 300] on font "1,595" at bounding box center [424, 306] width 26 height 13
click at [418, 300] on font "1,595" at bounding box center [424, 306] width 26 height 13
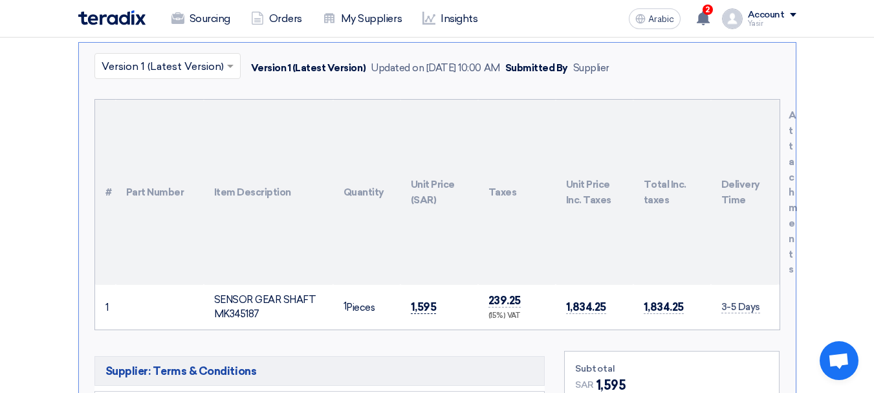
click at [421, 300] on font "1,595" at bounding box center [424, 306] width 26 height 13
click at [425, 300] on font "1,595" at bounding box center [424, 306] width 26 height 13
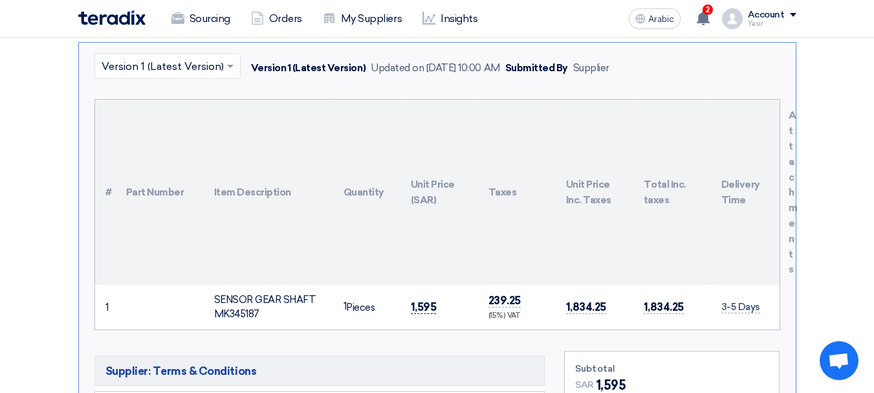
click at [425, 300] on font "1,595" at bounding box center [424, 306] width 26 height 13
click at [427, 300] on font "1,595" at bounding box center [424, 306] width 26 height 13
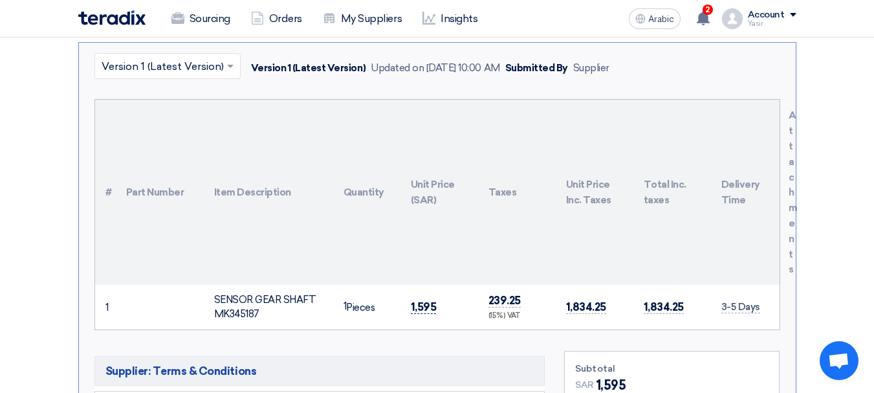
click at [427, 300] on font "1,595" at bounding box center [424, 306] width 26 height 13
click at [417, 300] on font "1,595" at bounding box center [424, 306] width 26 height 13
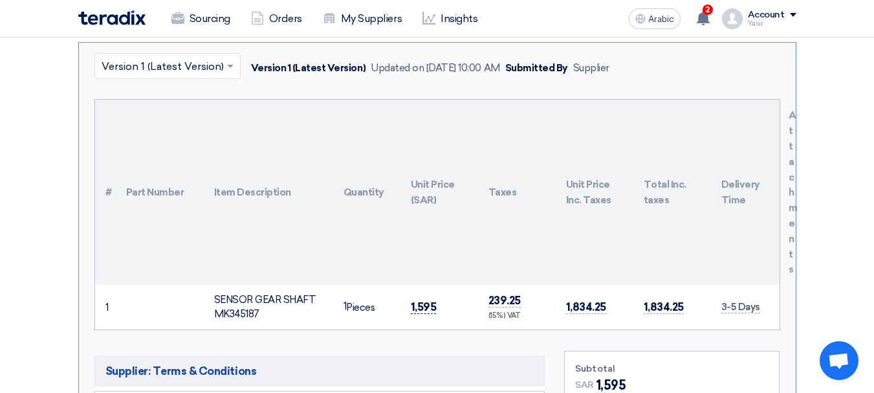
click at [417, 300] on font "1,595" at bounding box center [424, 306] width 26 height 13
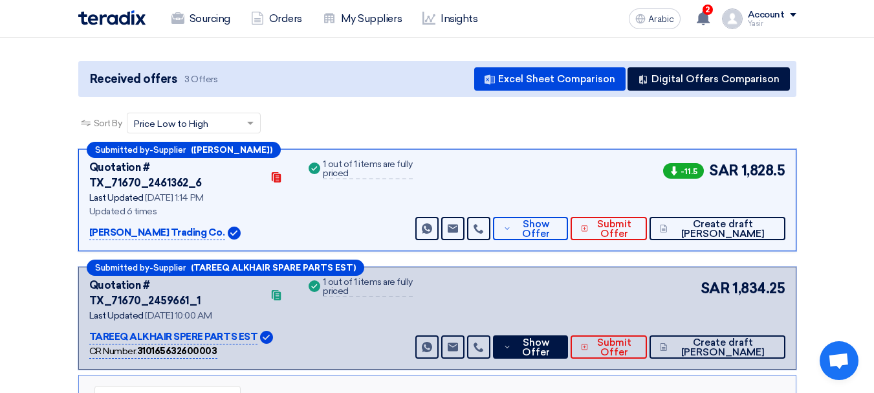
scroll to position [129, 0]
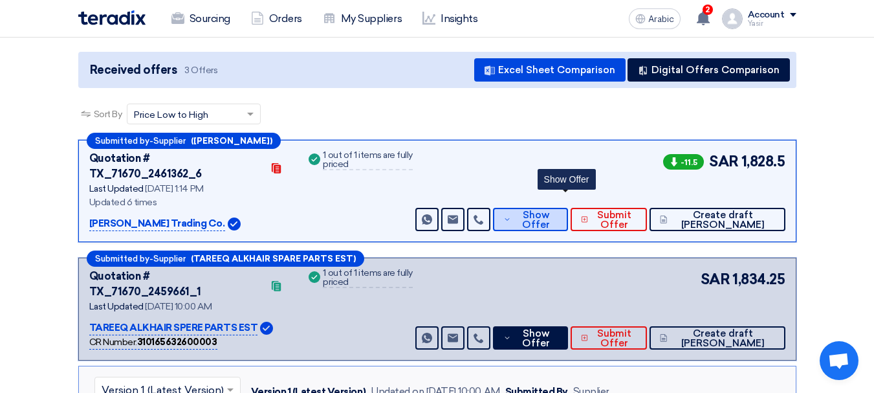
click at [550, 209] on font "Show Offer" at bounding box center [536, 219] width 28 height 21
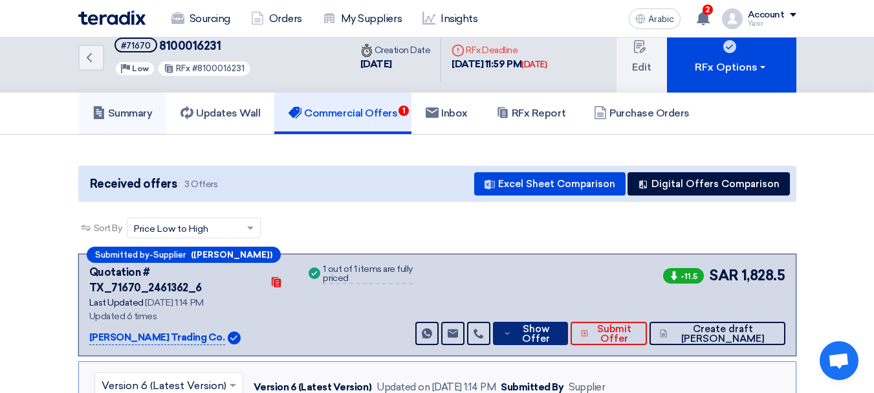
scroll to position [0, 0]
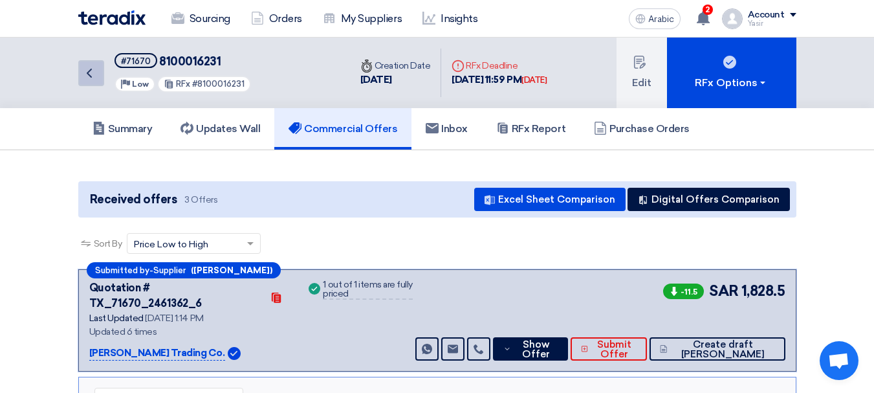
click at [100, 77] on link "Back" at bounding box center [91, 73] width 26 height 26
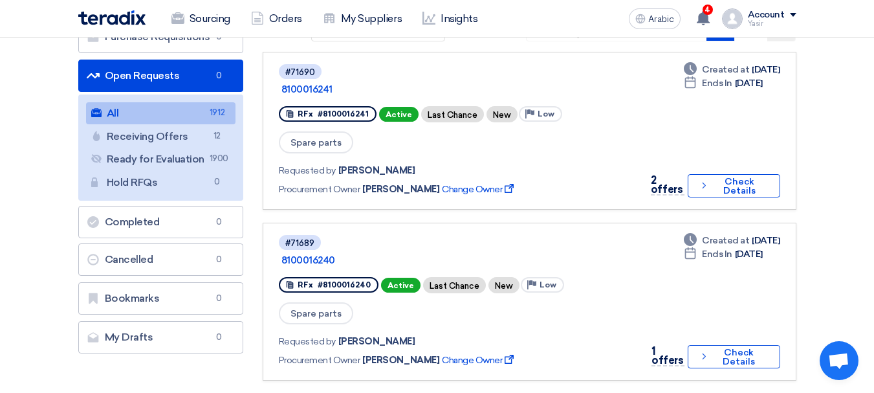
scroll to position [194, 0]
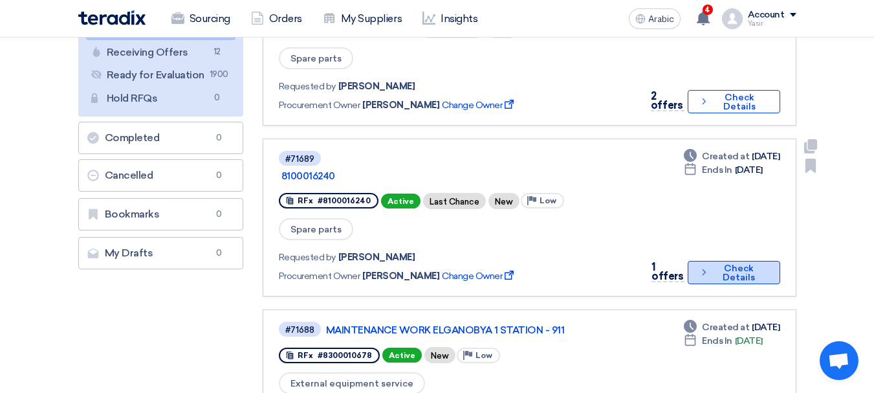
click at [723, 263] on font "Check Details" at bounding box center [739, 273] width 32 height 20
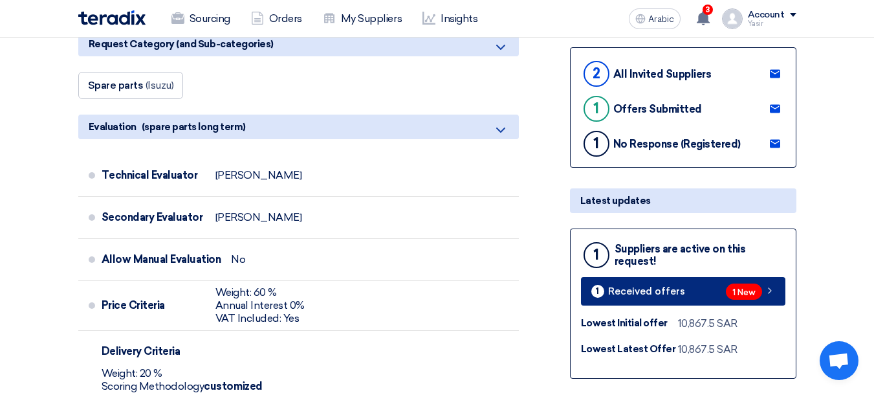
scroll to position [324, 0]
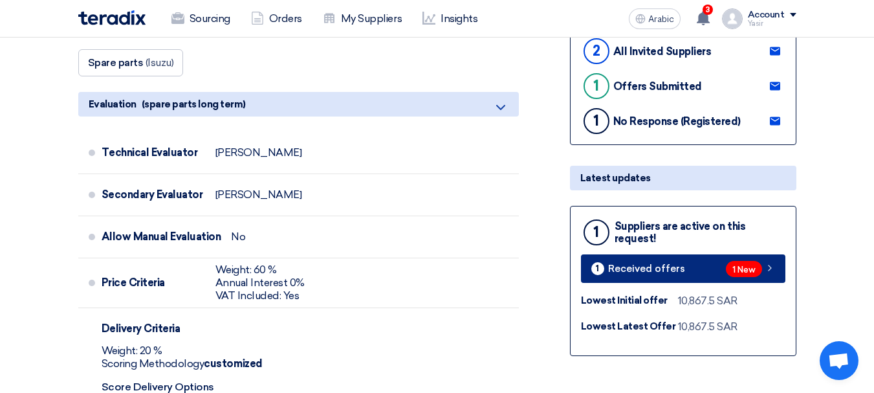
click at [701, 271] on link "1 Received offers 1 New" at bounding box center [683, 268] width 205 height 28
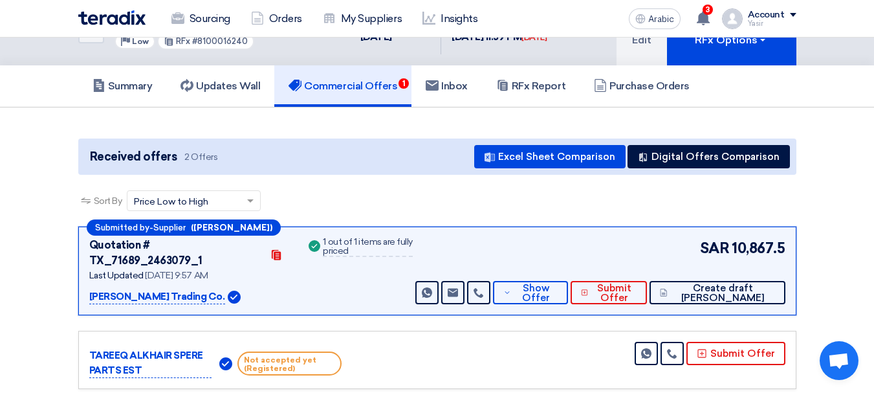
scroll to position [65, 0]
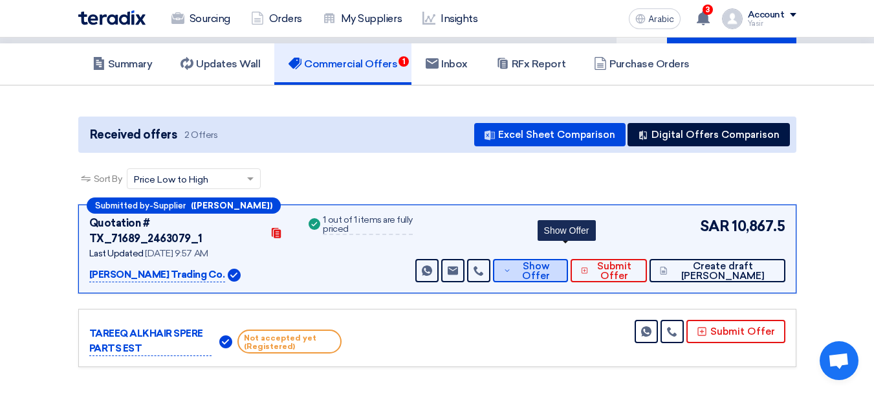
click at [550, 263] on font "Show Offer" at bounding box center [536, 270] width 28 height 21
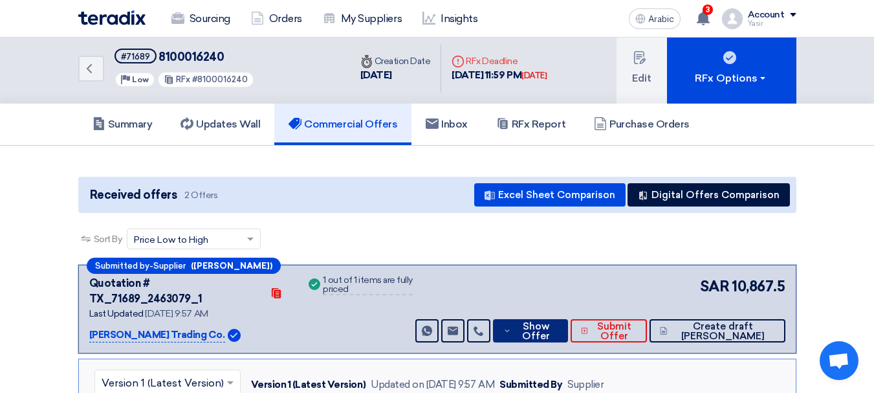
scroll to position [0, 0]
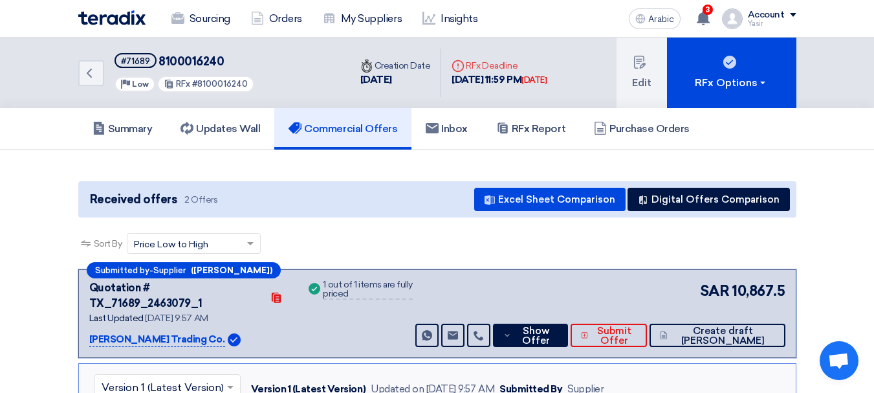
click at [121, 63] on font "#71689" at bounding box center [135, 61] width 29 height 10
click at [133, 62] on font "#71689" at bounding box center [135, 61] width 29 height 10
click at [86, 81] on link "Back" at bounding box center [91, 73] width 26 height 26
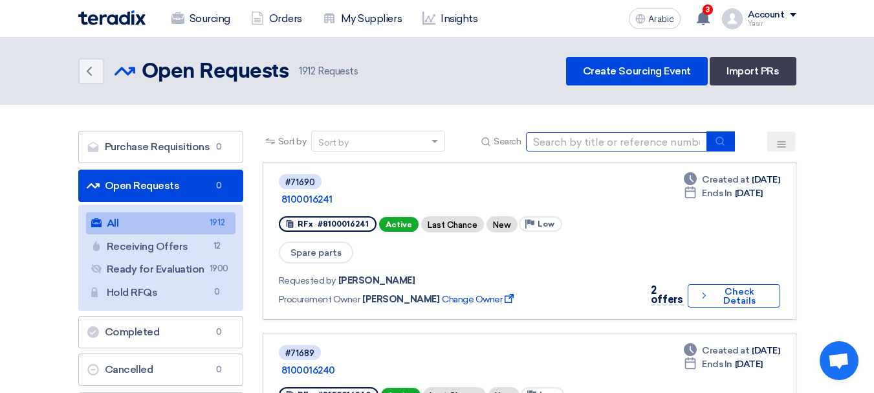
click at [636, 132] on input at bounding box center [616, 141] width 181 height 19
paste input "8100016233"
type input "8100016233"
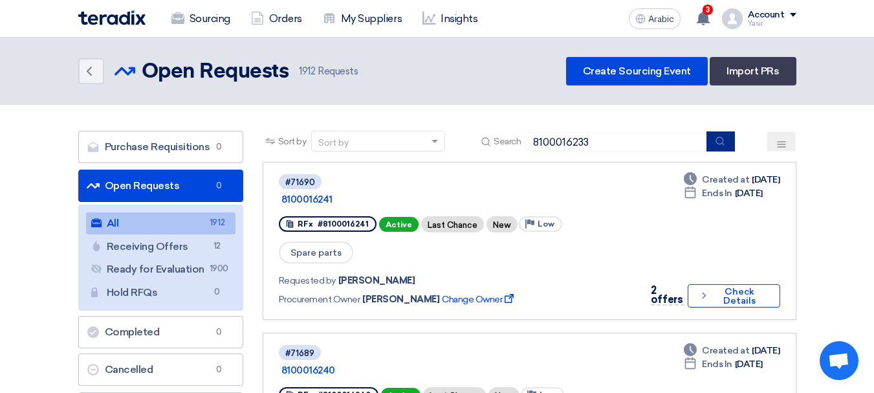
click at [717, 139] on icon "submit" at bounding box center [720, 141] width 10 height 10
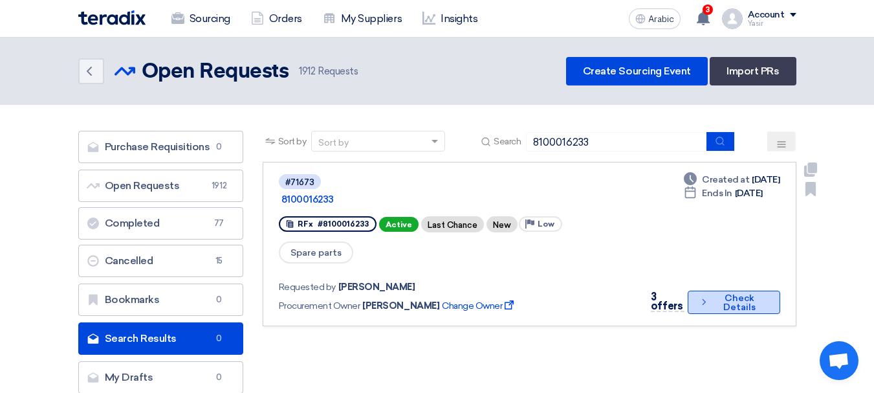
click at [701, 296] on icon "Check details" at bounding box center [704, 302] width 10 height 12
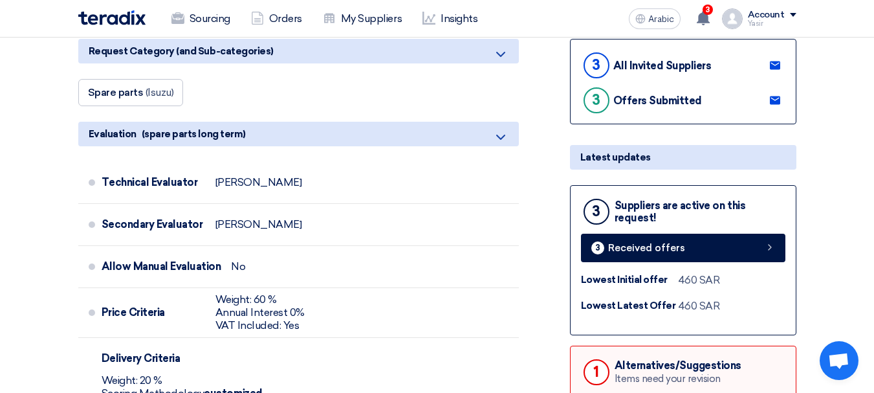
scroll to position [324, 0]
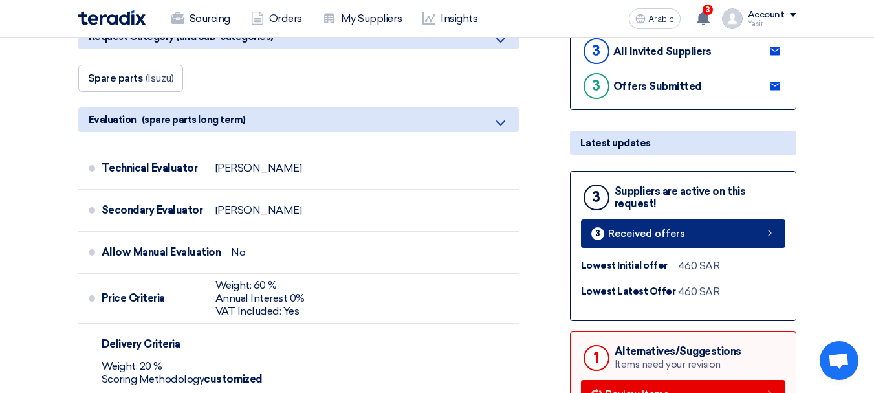
click at [755, 238] on link "3 Received offers" at bounding box center [683, 233] width 205 height 28
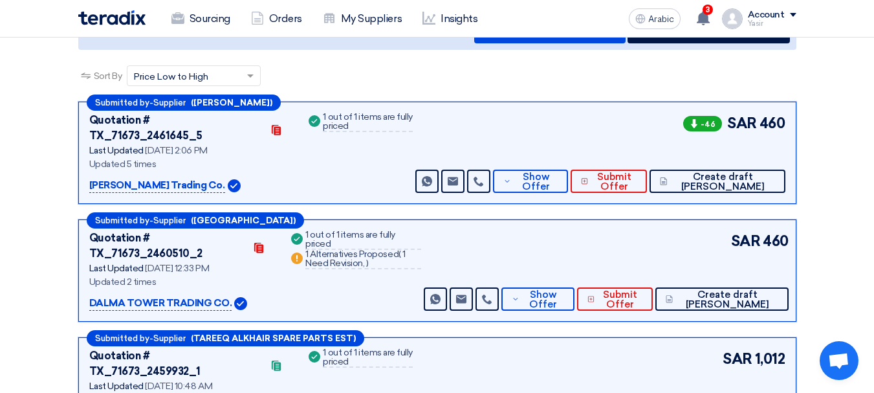
scroll to position [194, 0]
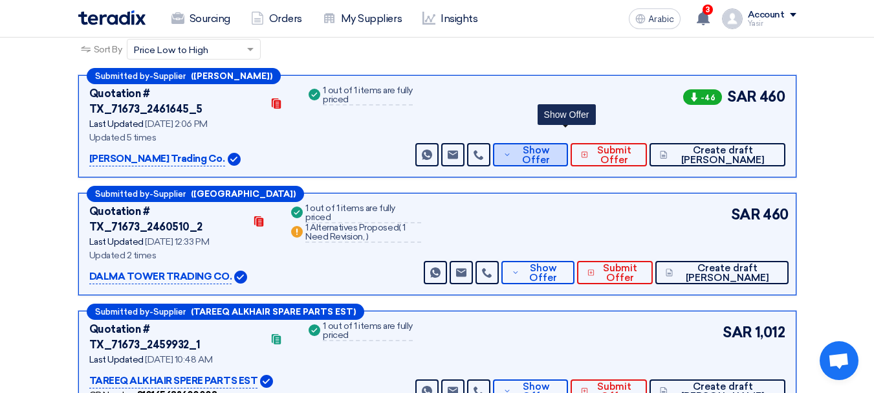
click at [557, 146] on span "Show Offer" at bounding box center [536, 155] width 43 height 19
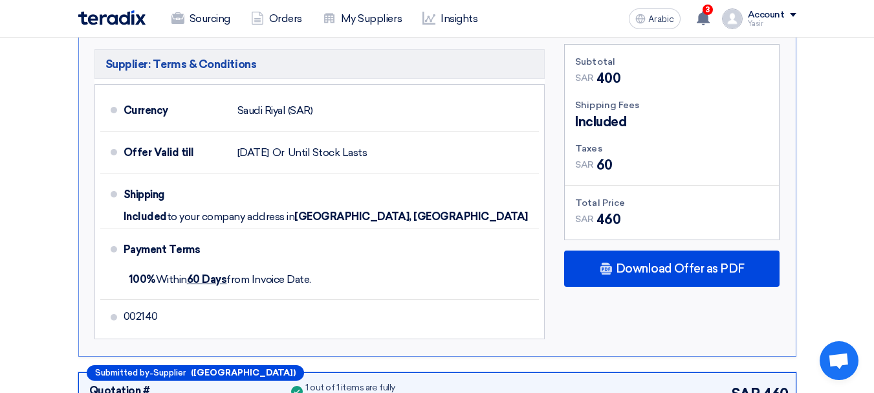
scroll to position [712, 0]
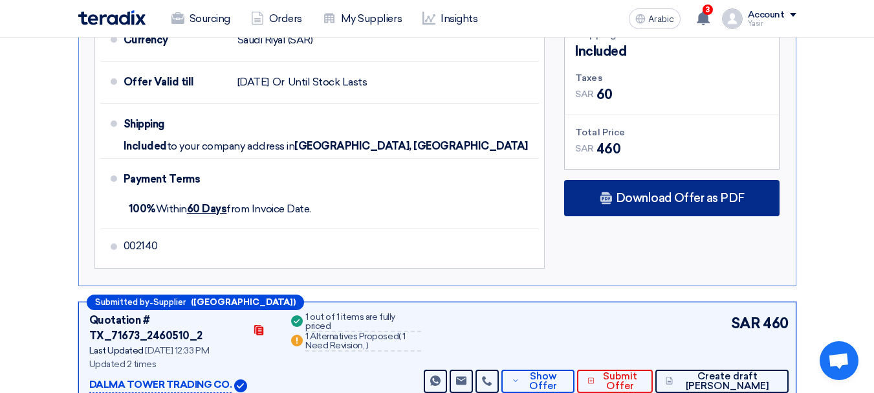
click at [680, 191] on font "Download Offer as PDF" at bounding box center [680, 198] width 129 height 14
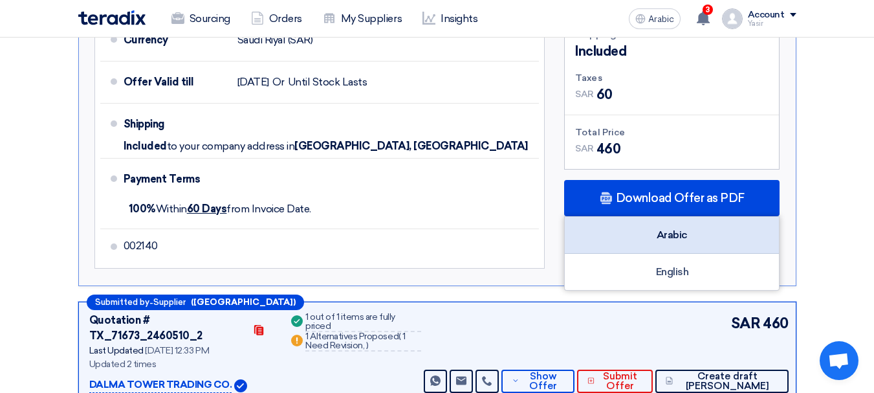
click at [648, 222] on div "Arabic" at bounding box center [672, 235] width 214 height 37
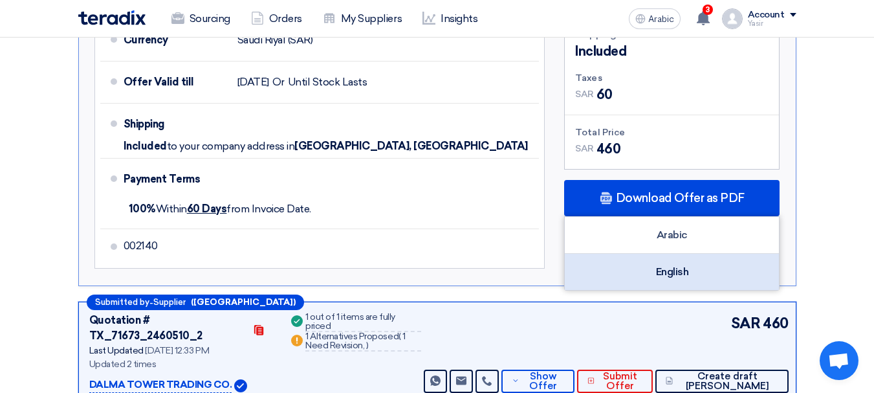
click at [663, 254] on div "English" at bounding box center [672, 272] width 214 height 36
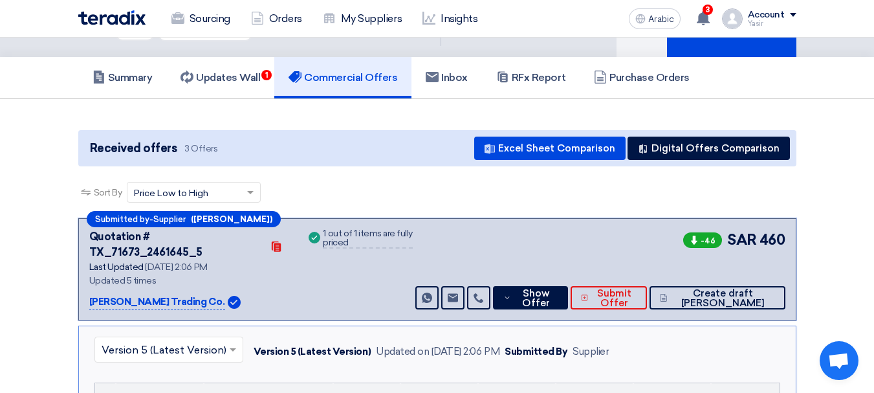
scroll to position [0, 0]
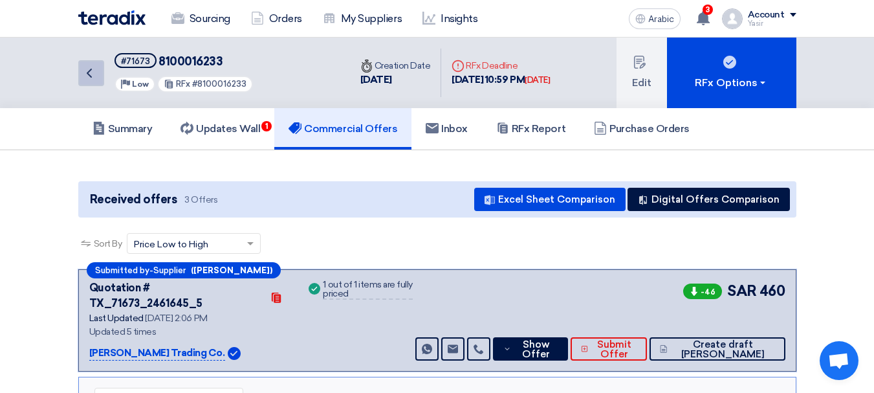
click at [100, 74] on link "Back" at bounding box center [91, 73] width 26 height 26
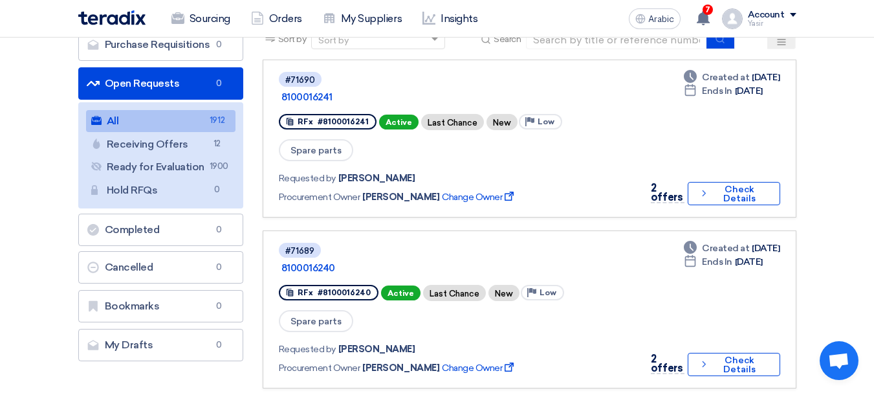
scroll to position [194, 0]
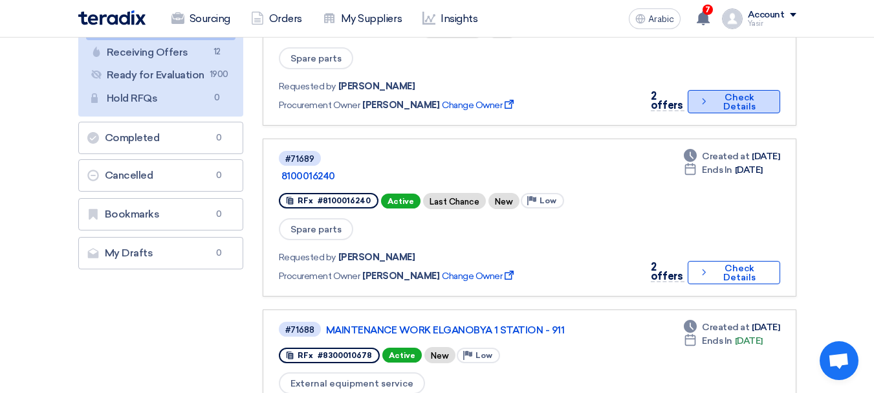
click at [717, 93] on font "Check Details" at bounding box center [740, 102] width 54 height 18
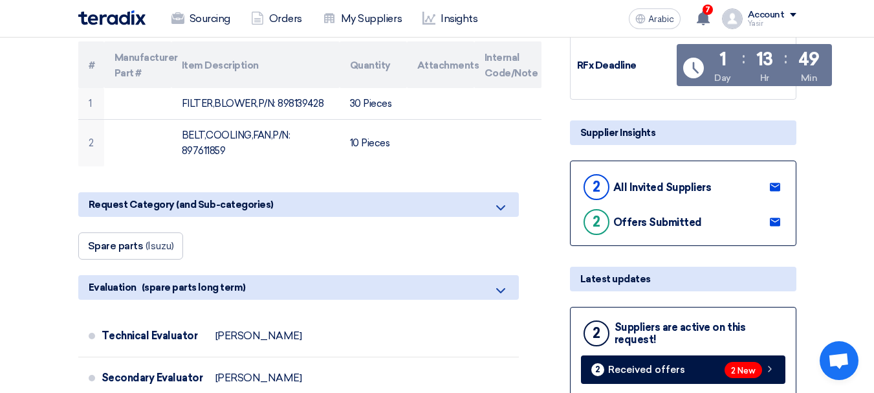
scroll to position [259, 0]
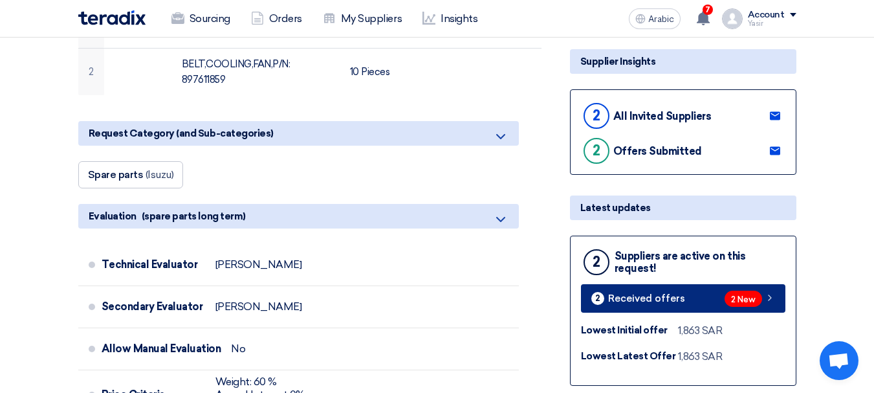
click at [694, 294] on link "2 Received offers 2 New" at bounding box center [683, 298] width 205 height 28
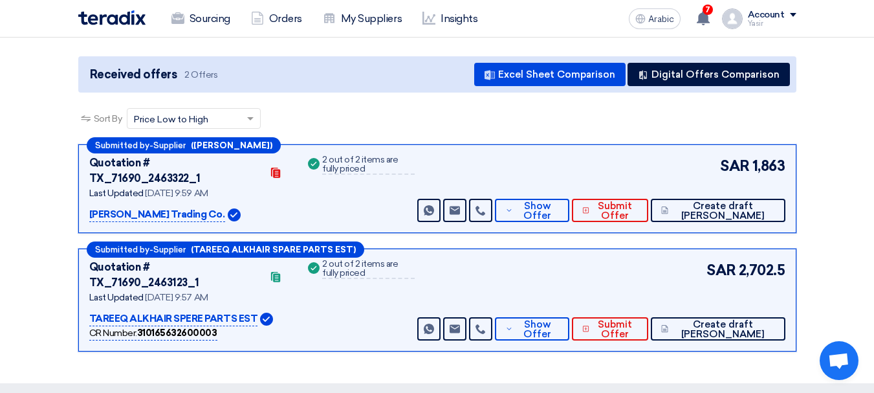
scroll to position [129, 0]
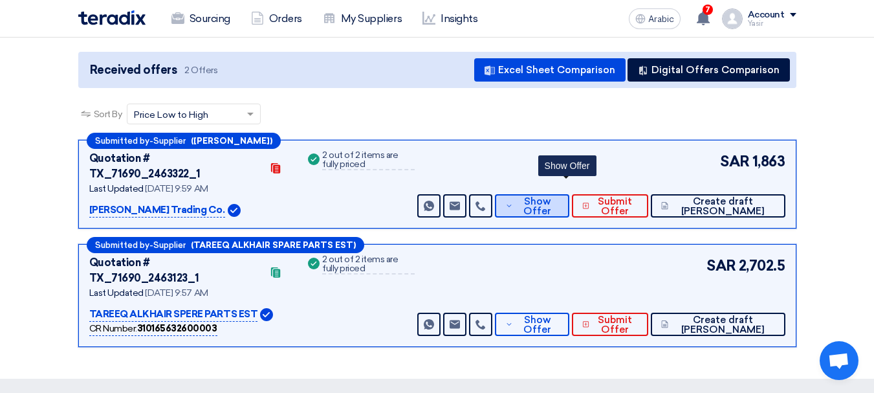
click at [551, 195] on font "Show Offer" at bounding box center [538, 205] width 28 height 21
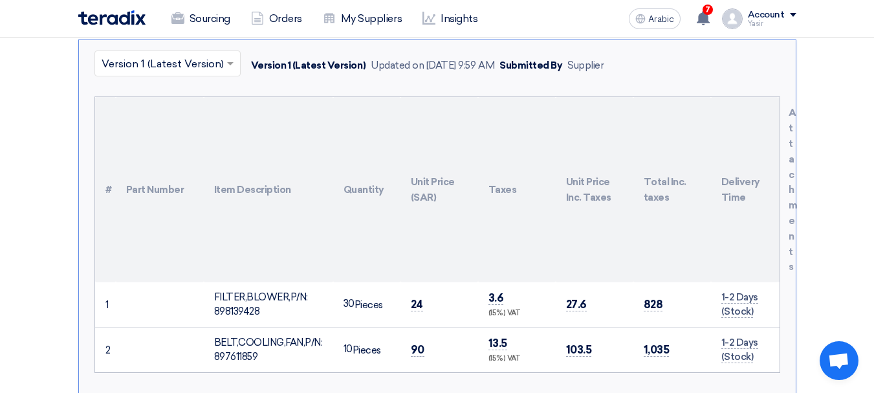
scroll to position [388, 0]
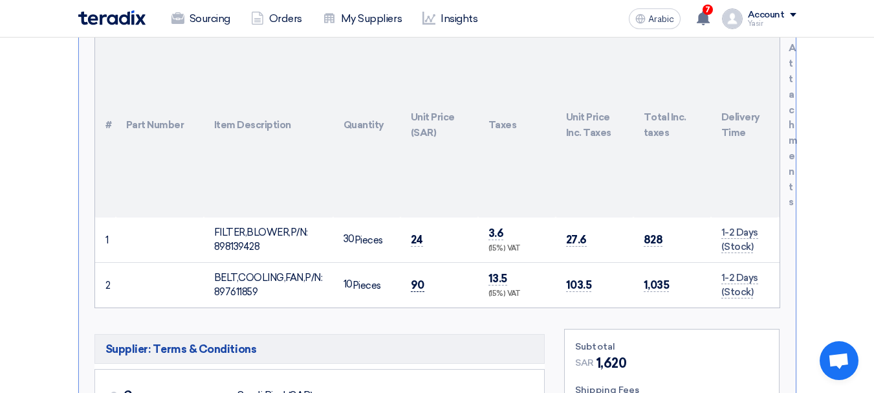
click at [419, 278] on font "90" at bounding box center [418, 284] width 14 height 13
click at [418, 233] on font "24" at bounding box center [417, 239] width 12 height 13
click at [318, 227] on div "FILTER,BLOWER,P/N: 898139428" at bounding box center [268, 239] width 109 height 29
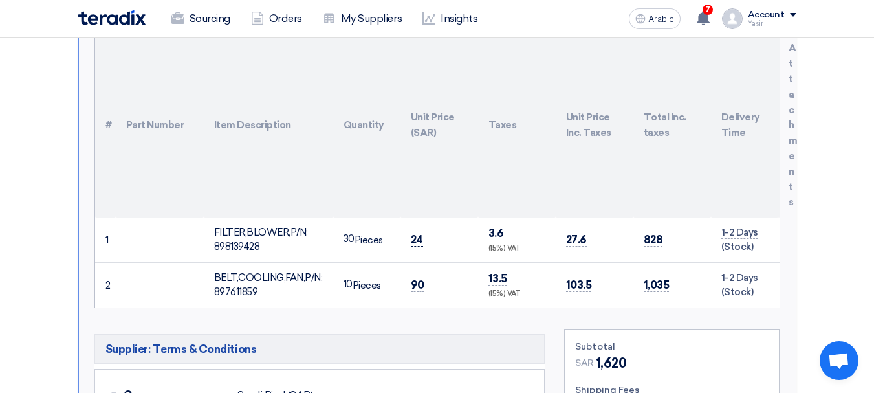
click at [417, 233] on font "24" at bounding box center [417, 239] width 12 height 13
click at [418, 278] on font "90" at bounding box center [418, 284] width 14 height 13
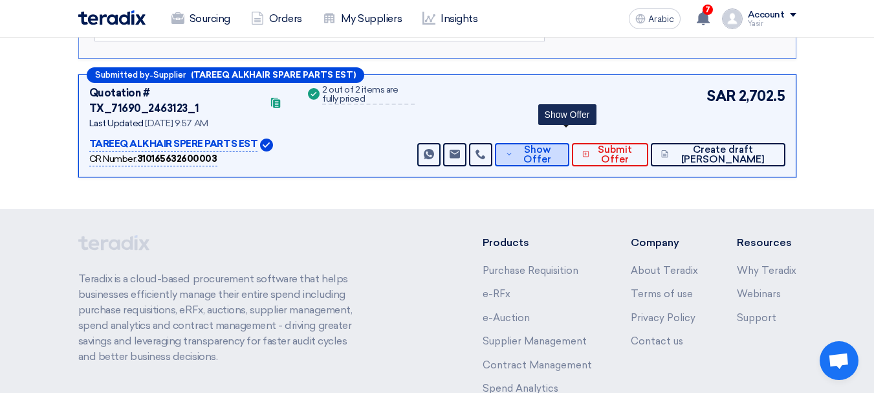
click at [551, 144] on font "Show Offer" at bounding box center [538, 154] width 28 height 21
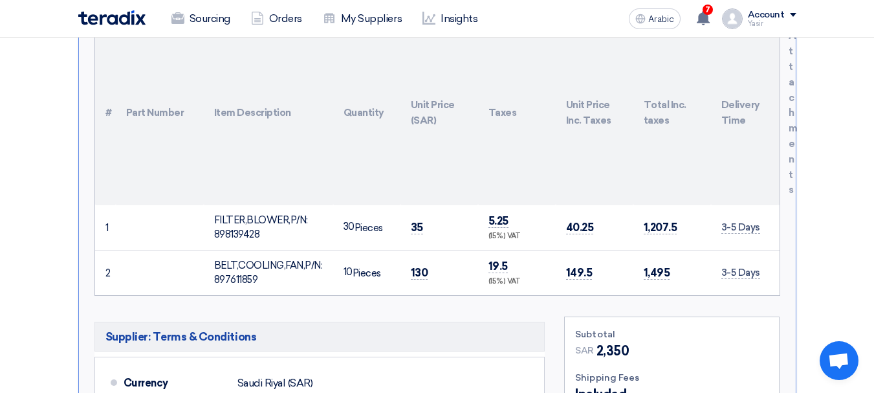
scroll to position [491, 0]
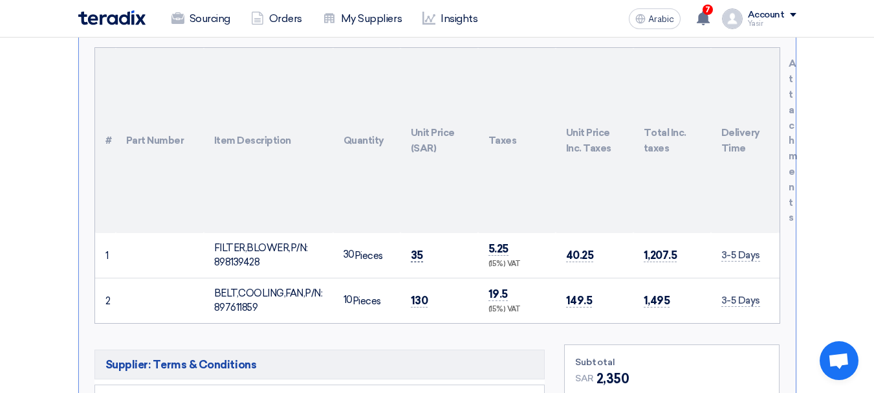
click at [413, 249] on font "35" at bounding box center [417, 255] width 12 height 13
click at [420, 294] on font "130" at bounding box center [419, 300] width 17 height 13
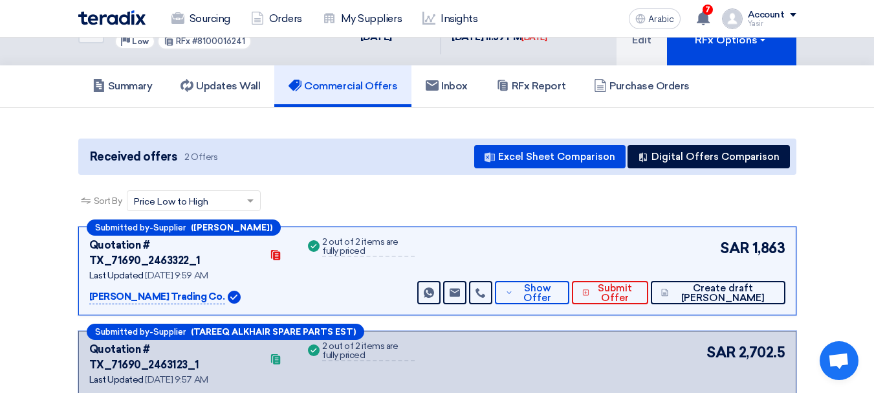
scroll to position [0, 0]
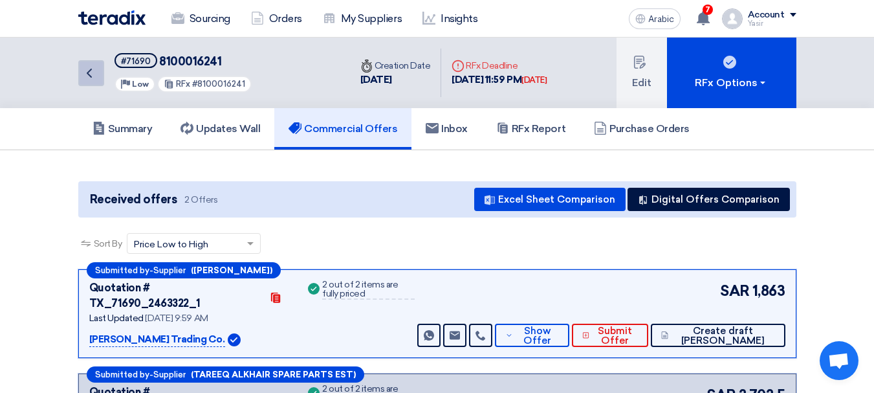
click at [96, 85] on link "Back" at bounding box center [91, 73] width 26 height 26
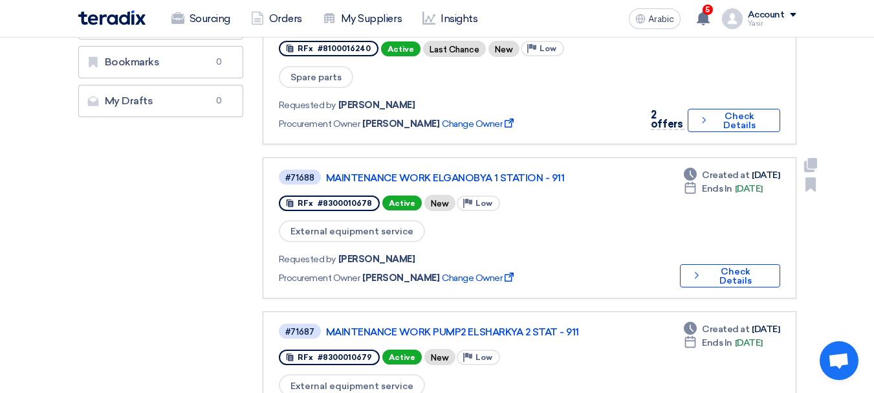
scroll to position [324, 0]
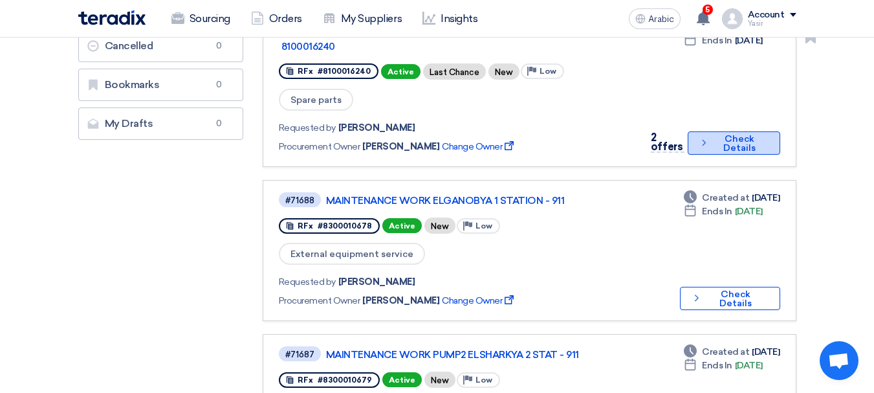
click at [724, 133] on font "Check Details" at bounding box center [740, 143] width 32 height 20
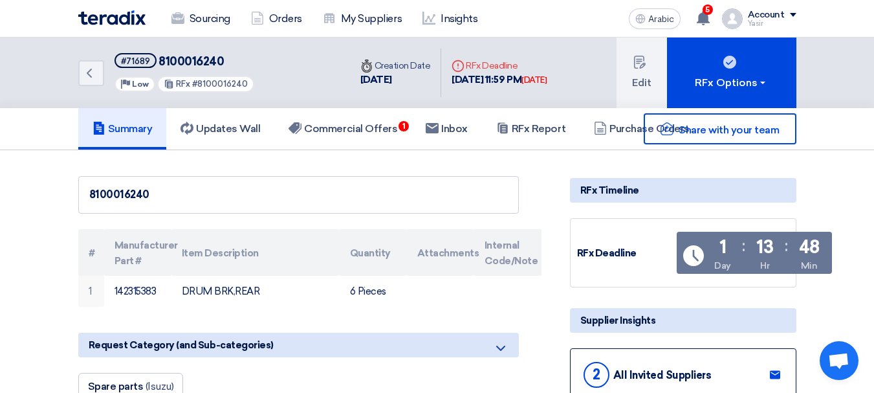
scroll to position [194, 0]
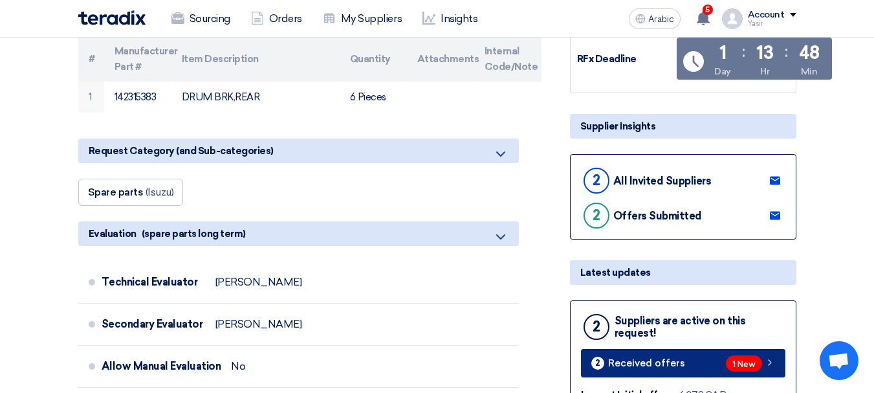
click at [688, 361] on link "2 Received offers 1 New" at bounding box center [683, 363] width 205 height 28
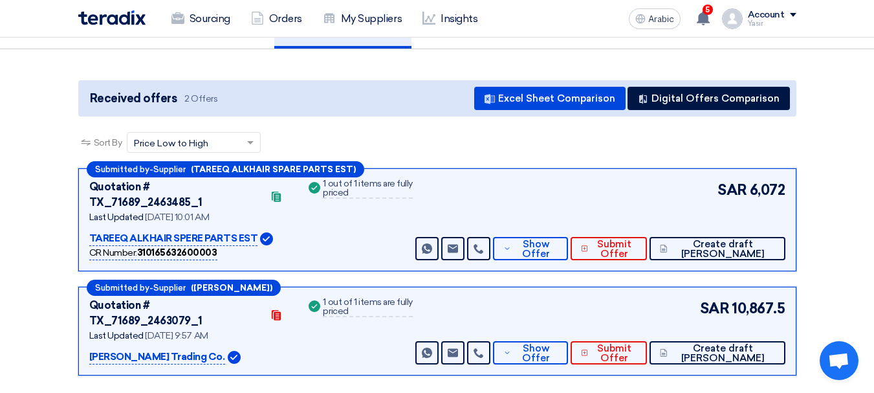
scroll to position [129, 0]
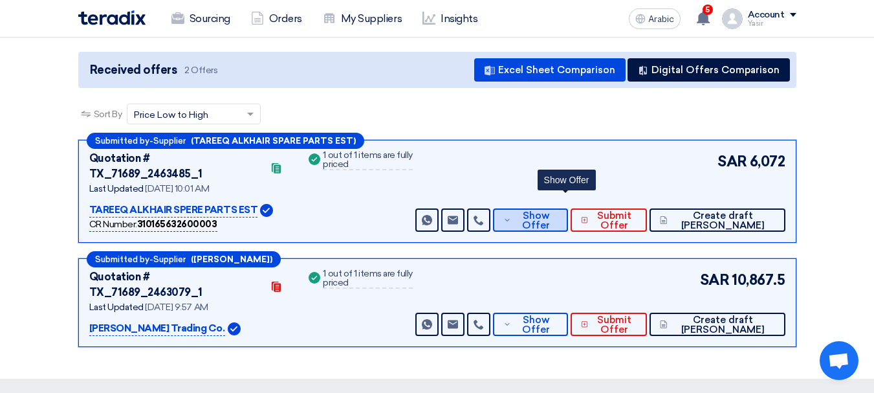
click at [550, 210] on font "Show Offer" at bounding box center [536, 220] width 28 height 21
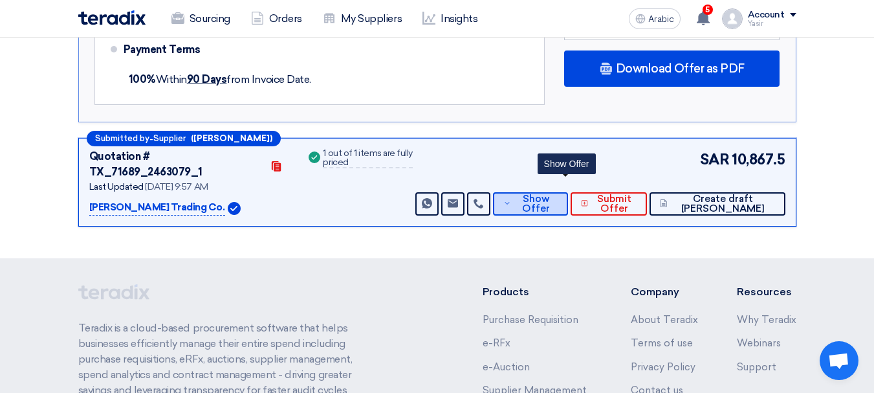
click at [550, 193] on font "Show Offer" at bounding box center [536, 203] width 28 height 21
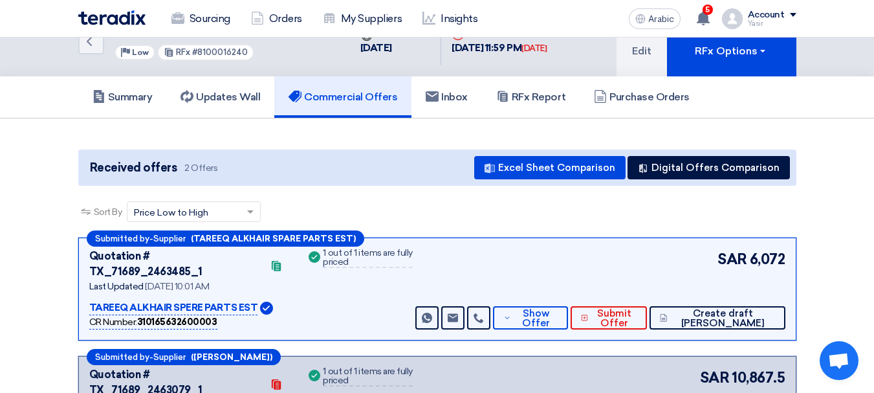
scroll to position [0, 0]
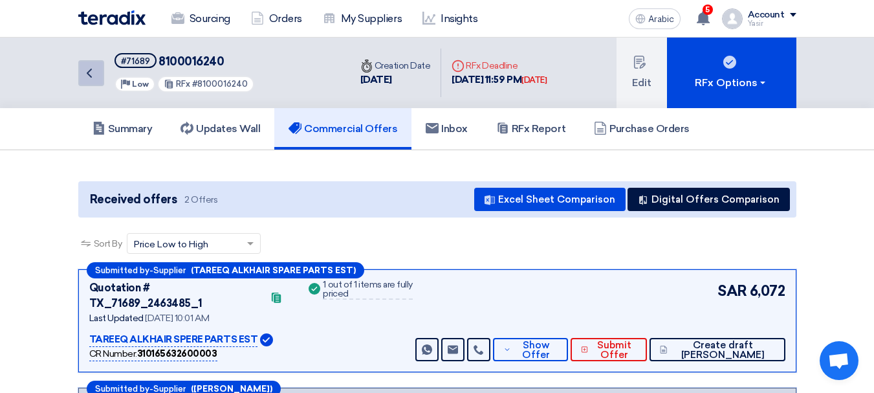
click at [83, 73] on icon "Back" at bounding box center [90, 73] width 16 height 16
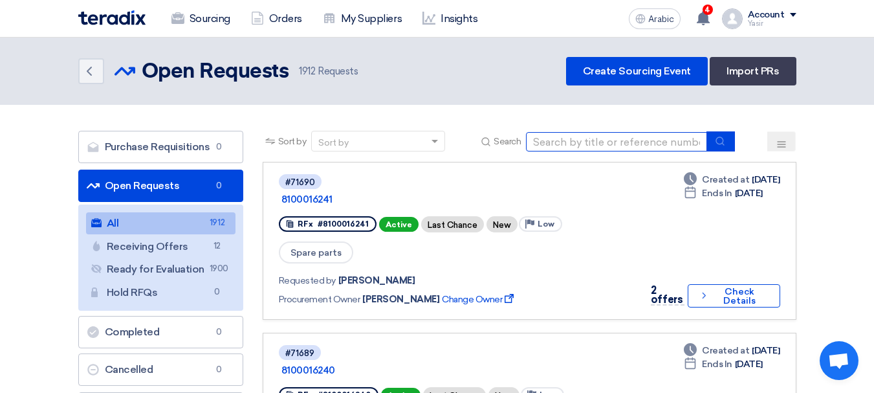
click at [592, 134] on input at bounding box center [616, 141] width 181 height 19
paste input "71488"
type input "71488"
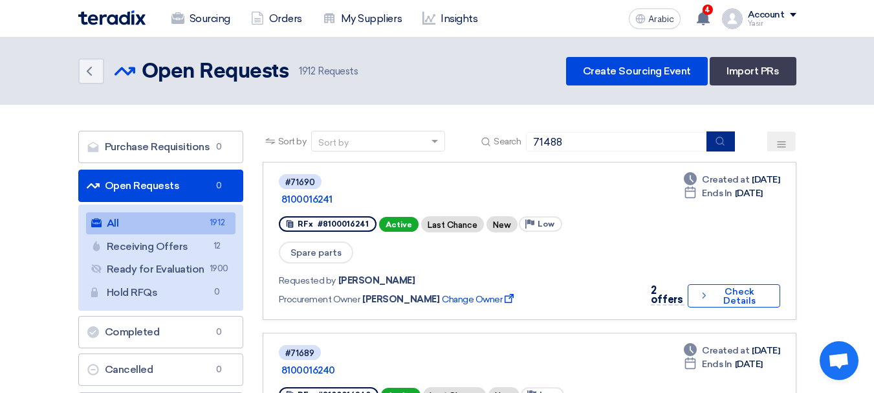
click at [718, 140] on icon "submit" at bounding box center [720, 141] width 10 height 10
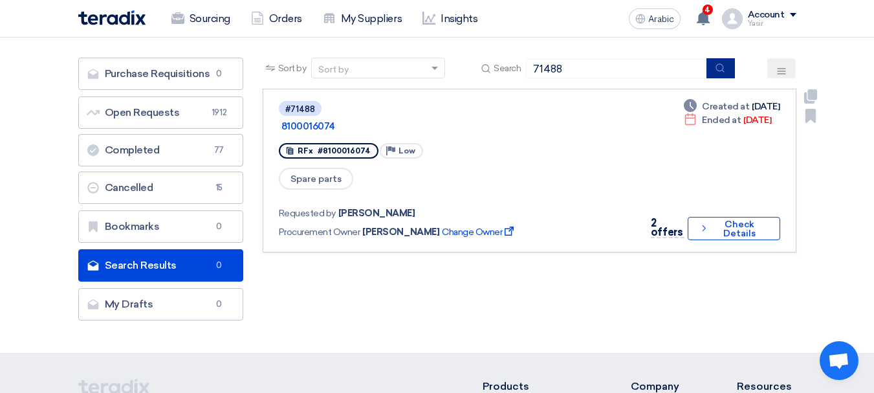
scroll to position [129, 0]
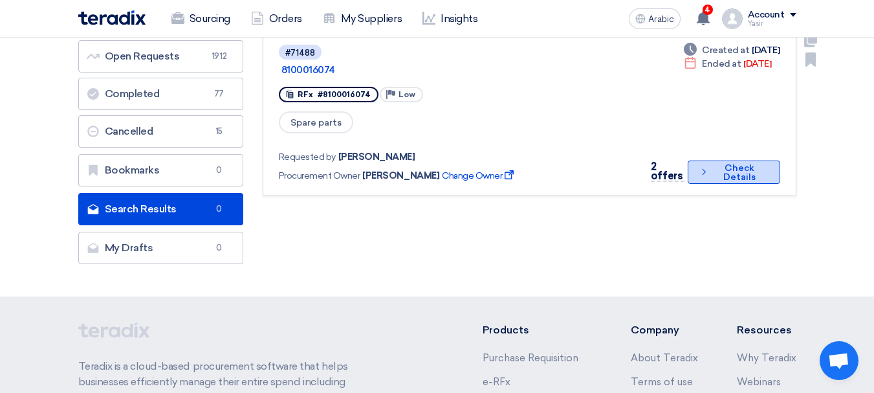
click at [713, 164] on font "Check Details" at bounding box center [740, 173] width 54 height 18
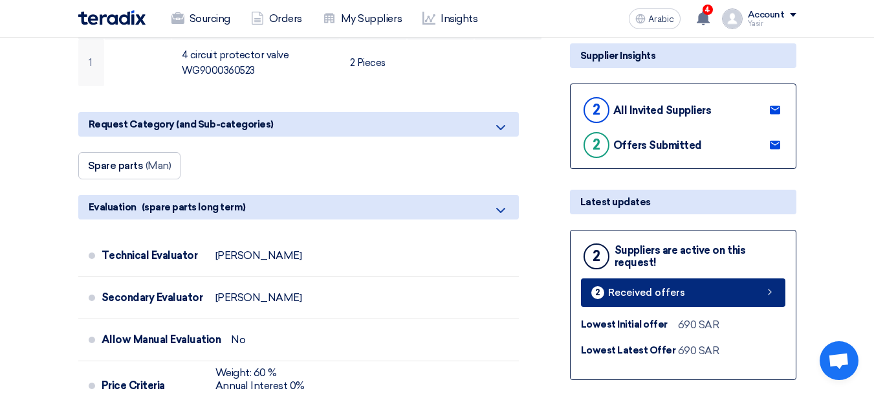
scroll to position [259, 0]
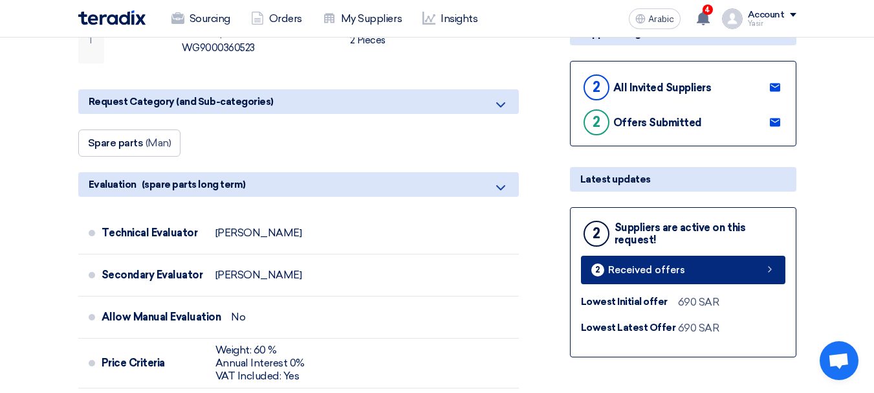
click at [675, 278] on link "2 Received offers" at bounding box center [683, 270] width 205 height 28
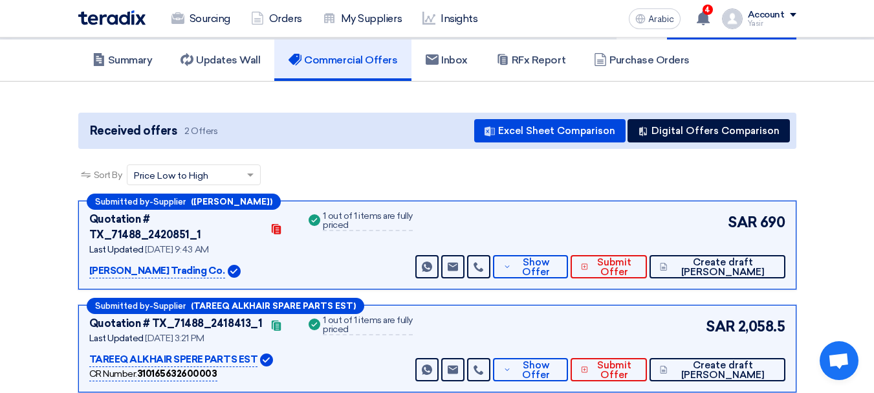
scroll to position [129, 0]
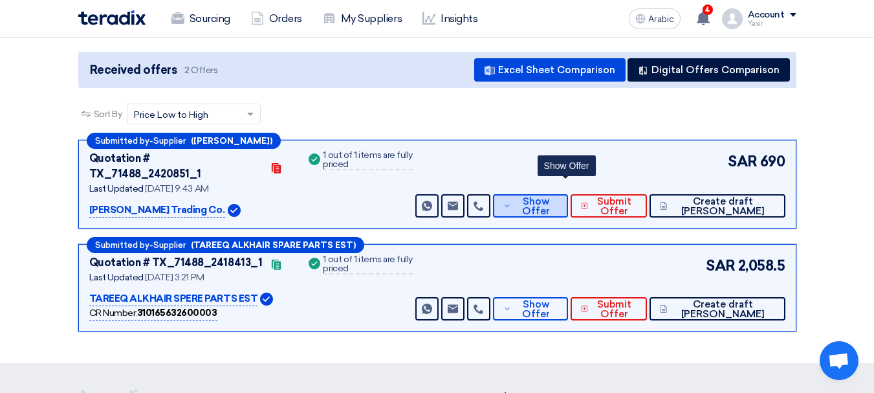
click at [550, 195] on font "Show Offer" at bounding box center [536, 205] width 28 height 21
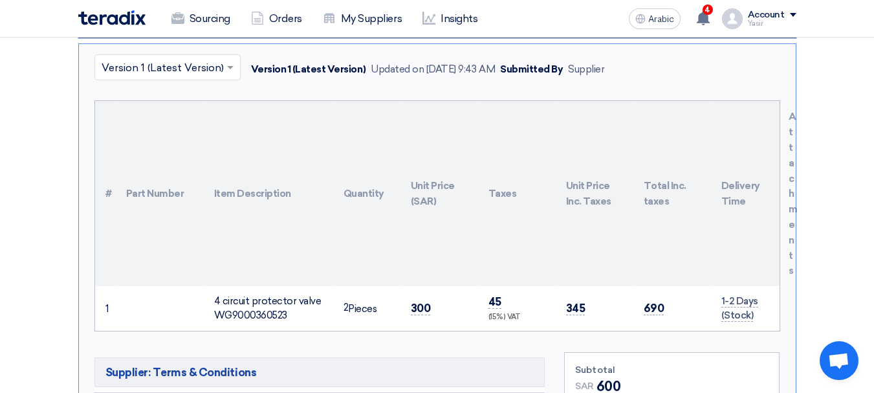
scroll to position [324, 0]
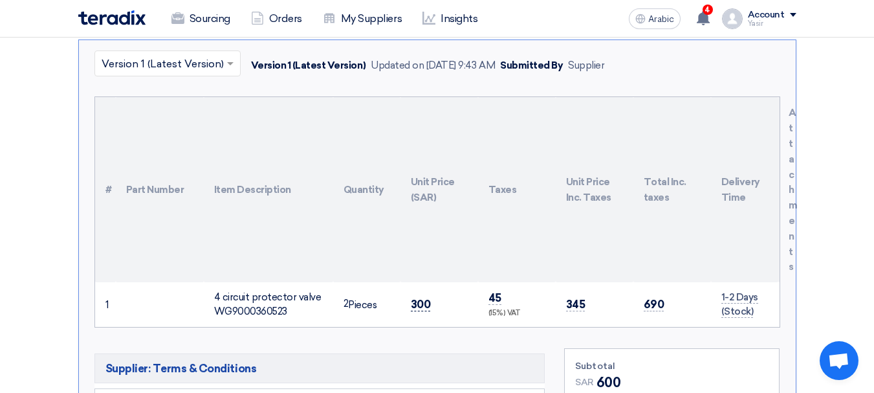
click at [419, 298] on font "300" at bounding box center [421, 304] width 20 height 13
click at [420, 298] on font "300" at bounding box center [421, 304] width 20 height 13
click at [424, 298] on font "300" at bounding box center [421, 304] width 20 height 13
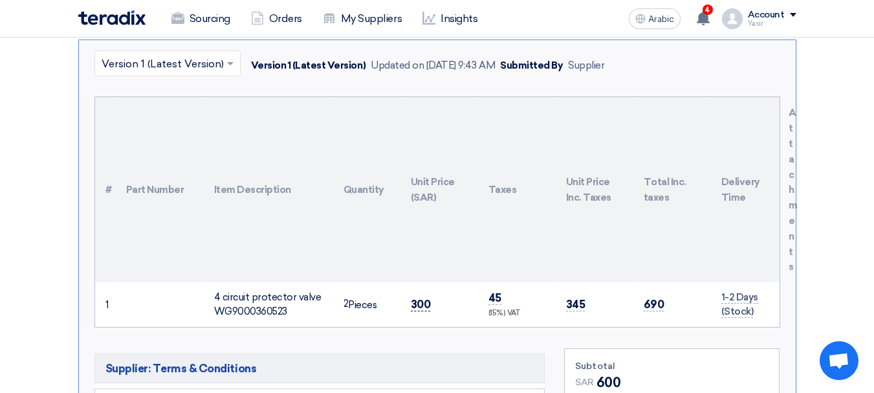
click at [424, 298] on font "300" at bounding box center [421, 304] width 20 height 13
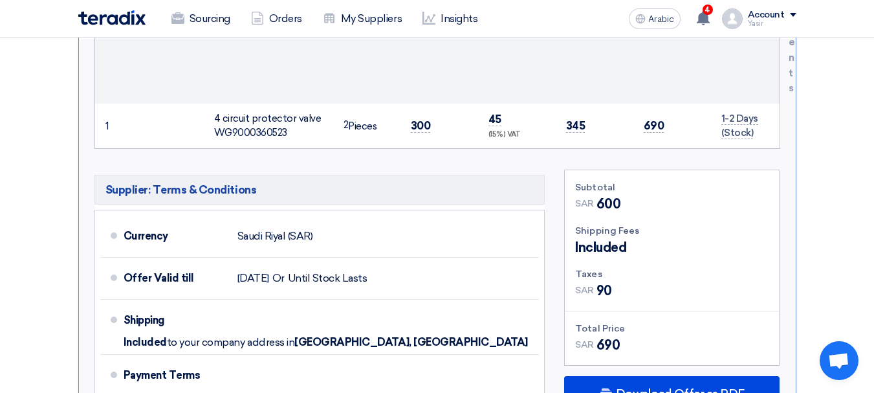
scroll to position [583, 0]
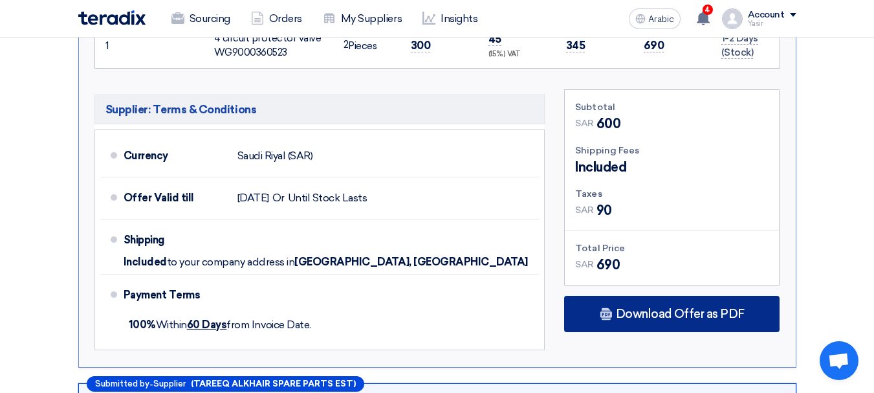
click at [657, 296] on div "Download Offer as PDF" at bounding box center [672, 314] width 216 height 36
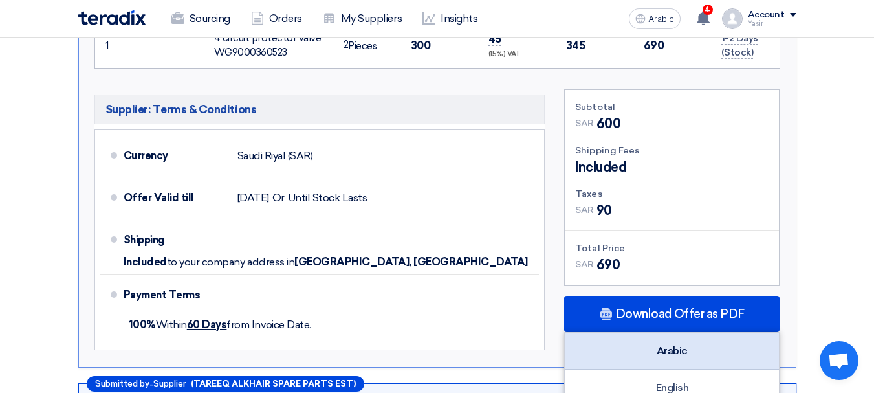
click at [661, 333] on div "Arabic" at bounding box center [672, 351] width 214 height 37
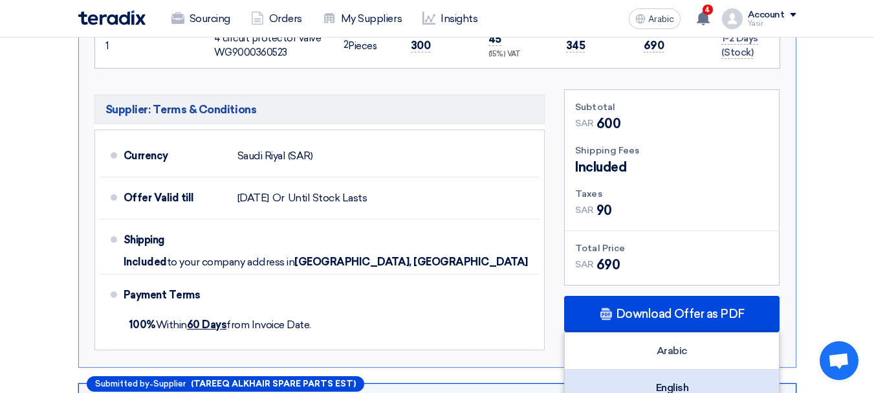
click at [670, 378] on div "English" at bounding box center [672, 388] width 214 height 36
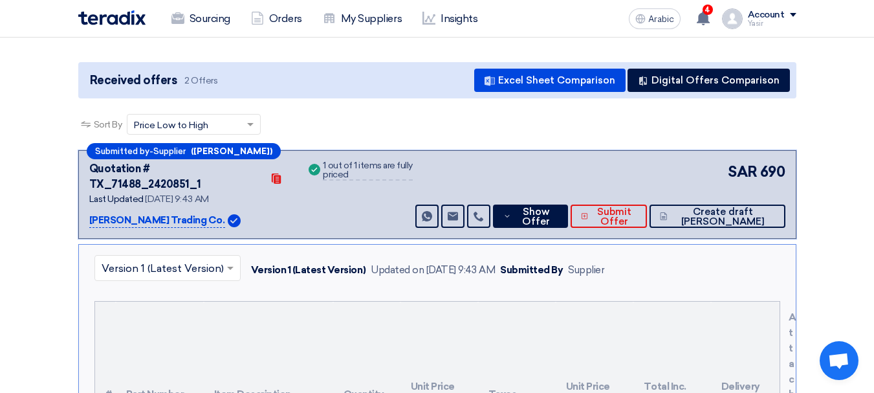
scroll to position [0, 0]
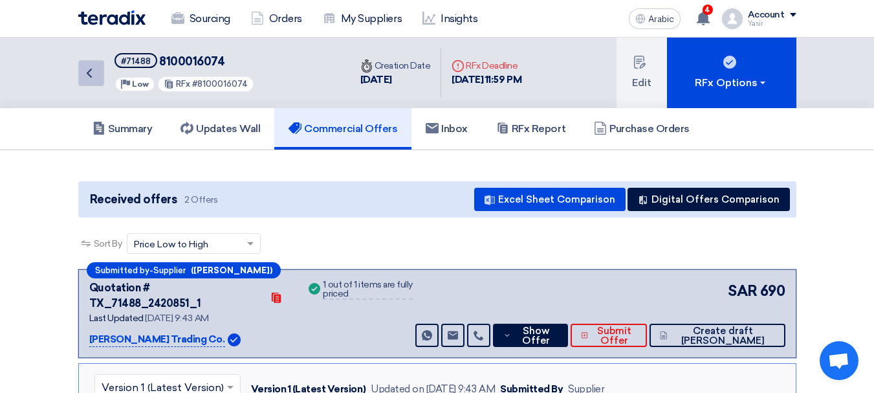
click at [96, 61] on link "Back" at bounding box center [91, 73] width 26 height 26
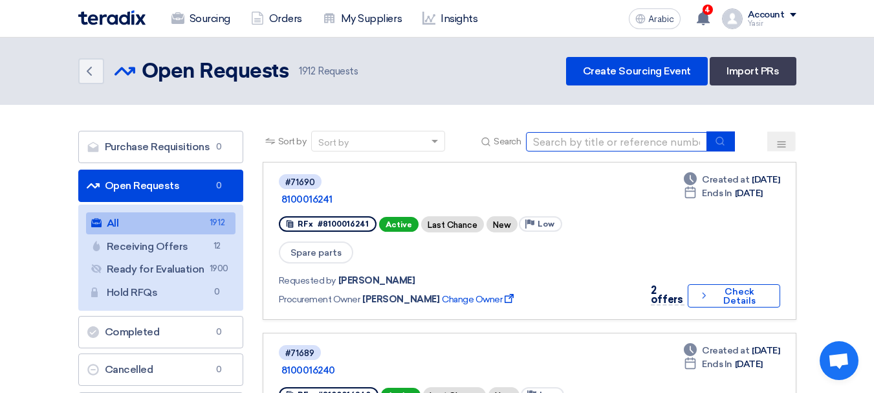
click at [589, 139] on input at bounding box center [616, 141] width 181 height 19
type input "16231"
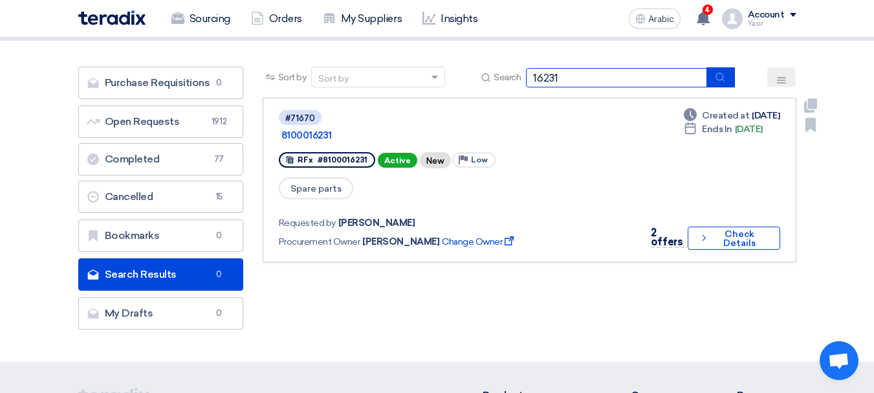
scroll to position [65, 0]
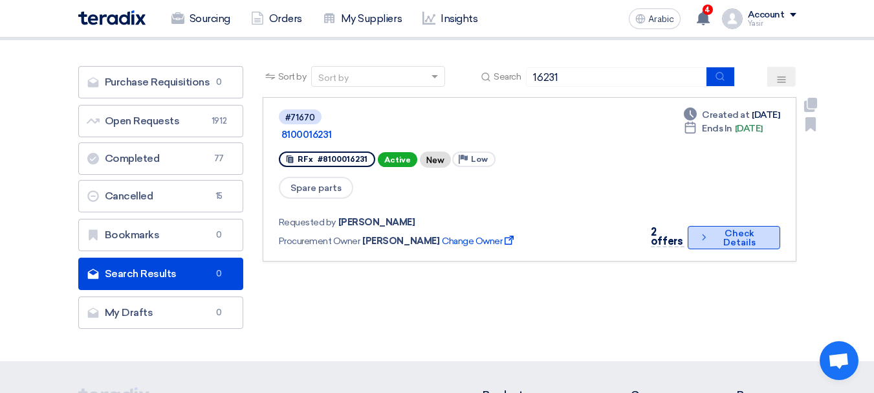
click at [708, 230] on button "Check details Check Details" at bounding box center [734, 237] width 92 height 23
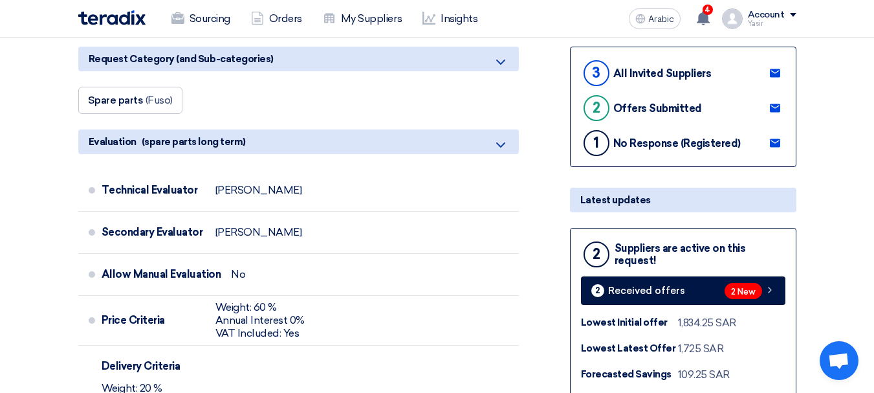
scroll to position [324, 0]
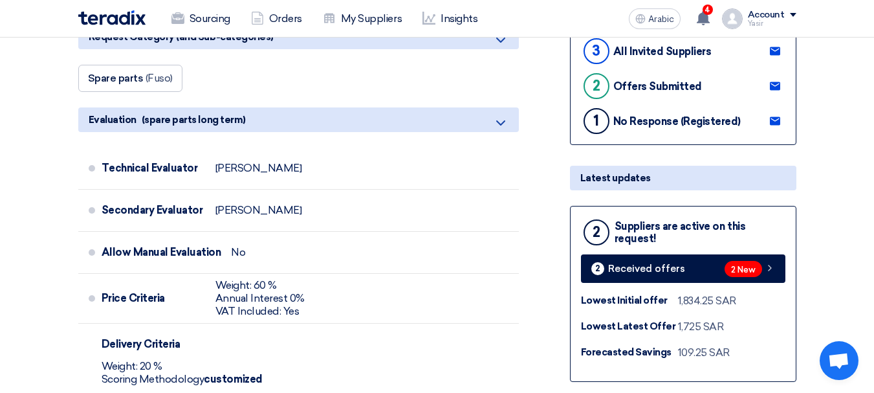
click at [739, 289] on div "2 Suppliers are active on this request! 2 Received offers 2 New Lowest Initial …" at bounding box center [683, 294] width 227 height 176
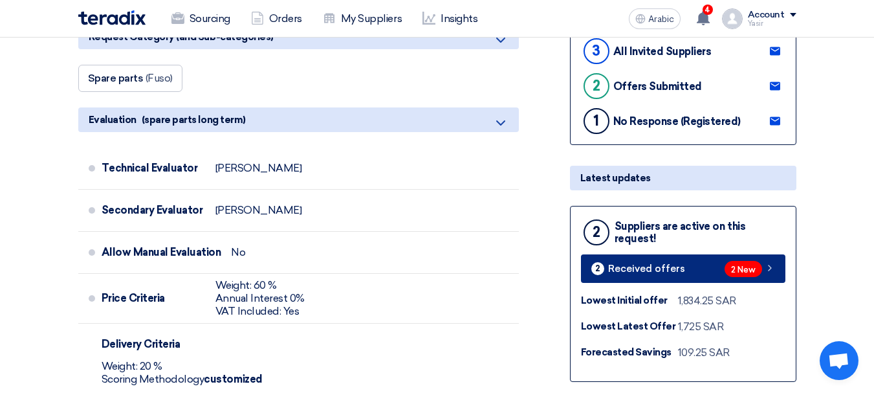
click at [737, 282] on link "2 Received offers 2 New" at bounding box center [683, 268] width 205 height 28
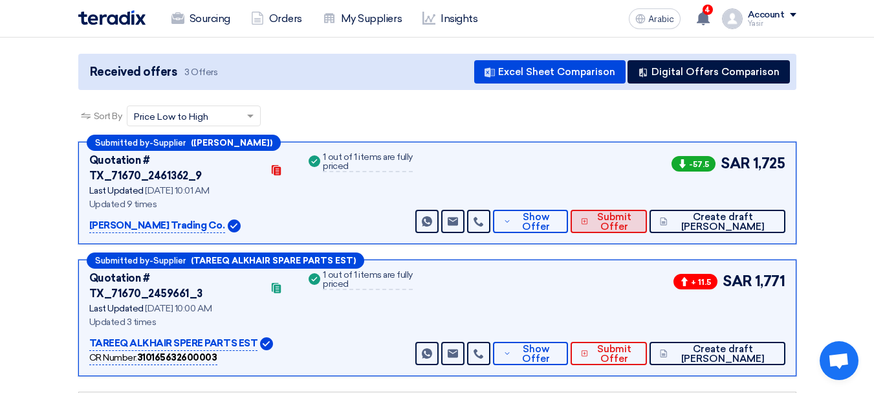
scroll to position [129, 0]
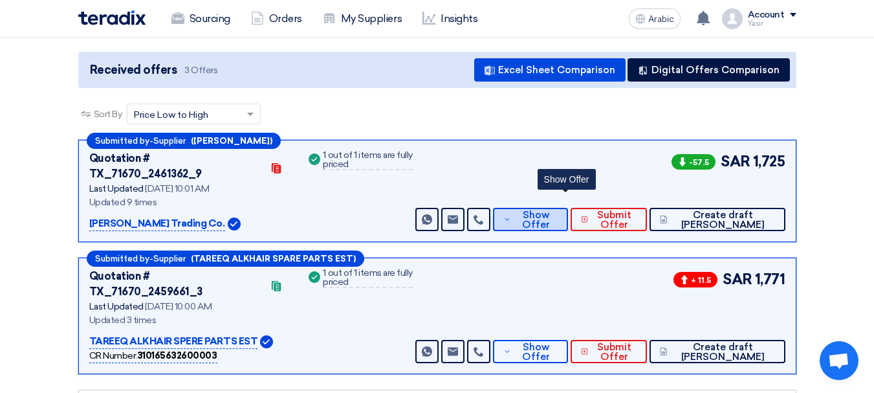
click at [550, 209] on font "Show Offer" at bounding box center [536, 219] width 28 height 21
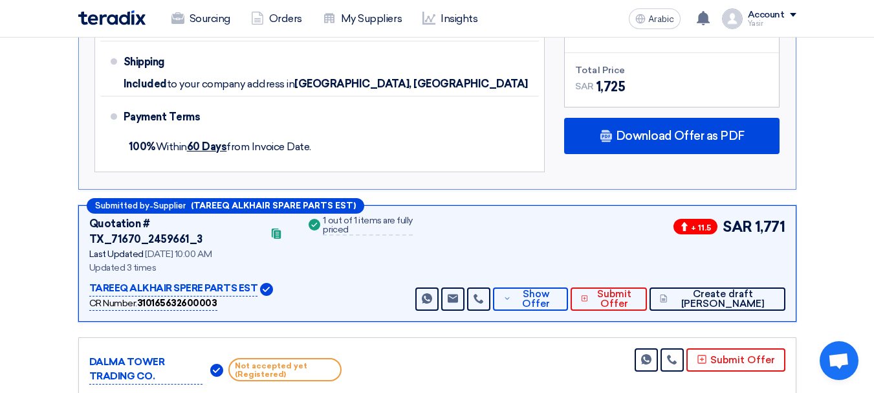
scroll to position [841, 0]
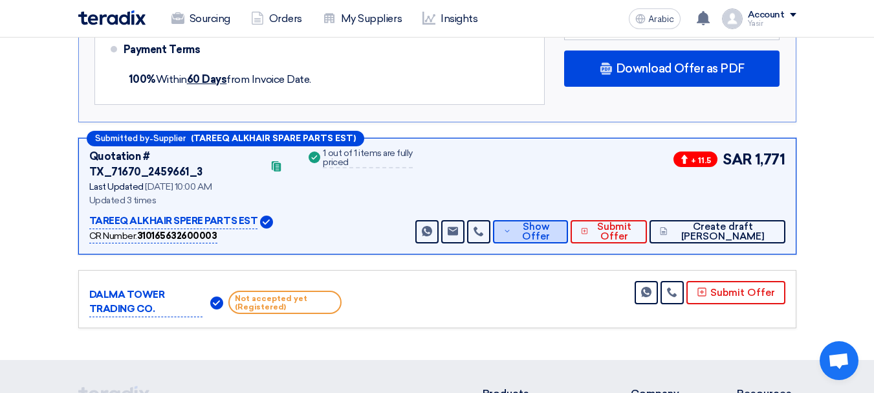
click at [550, 221] on font "Show Offer" at bounding box center [536, 231] width 28 height 21
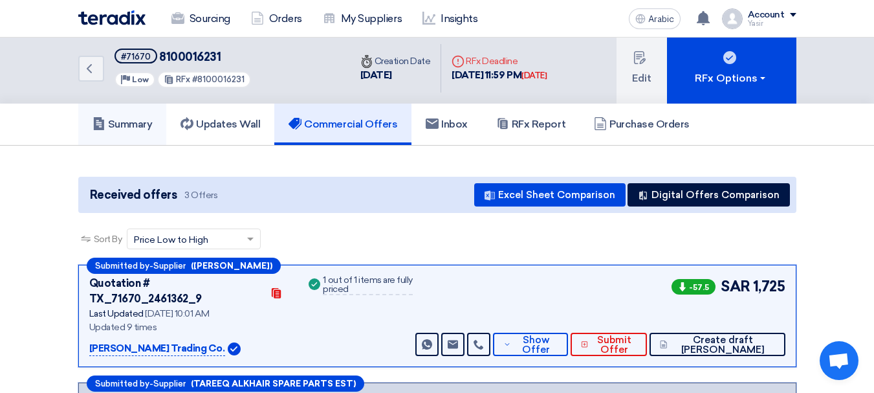
scroll to position [0, 0]
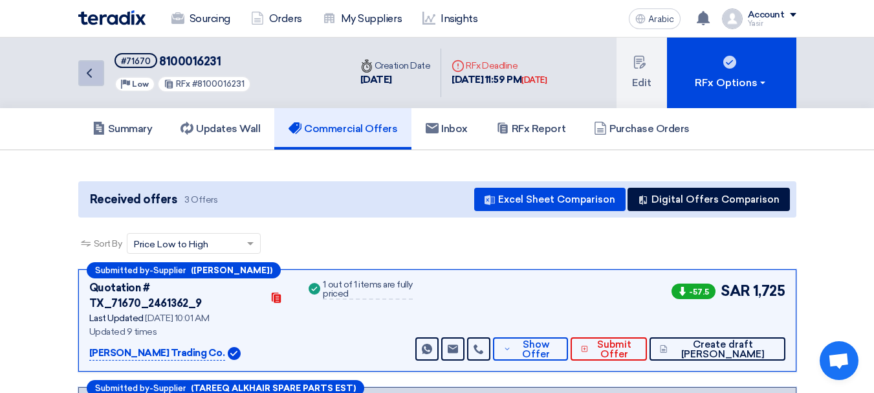
click at [89, 76] on icon "Back" at bounding box center [90, 73] width 16 height 16
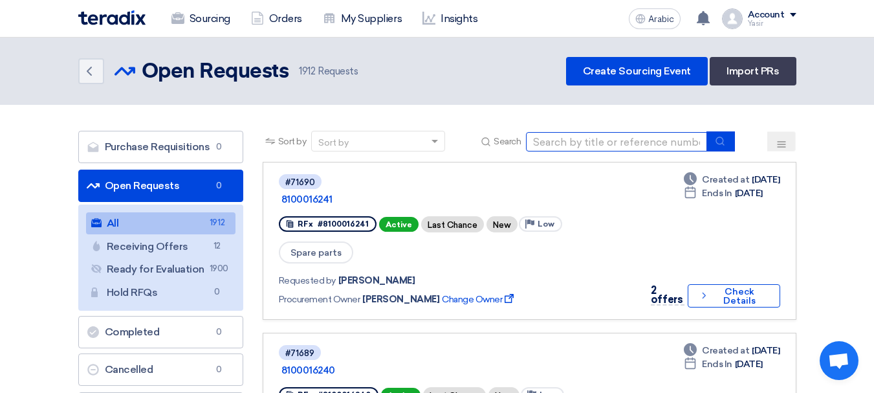
click at [595, 146] on input at bounding box center [616, 141] width 181 height 19
type input "16238"
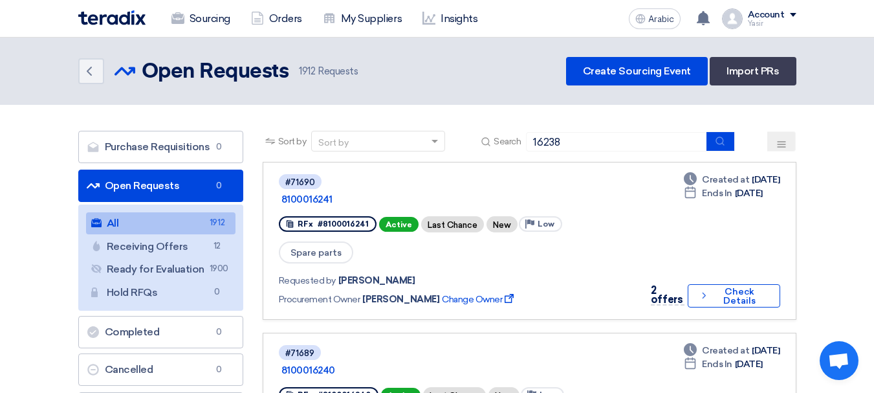
click at [731, 153] on div "Sort by Sort by Search 16238" at bounding box center [530, 146] width 534 height 31
click at [730, 148] on button "submit" at bounding box center [721, 141] width 28 height 20
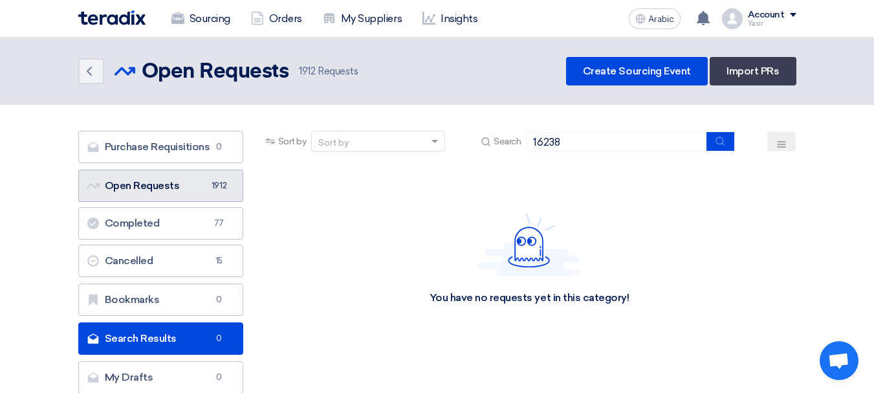
click at [173, 188] on font "Open Requests" at bounding box center [142, 185] width 75 height 12
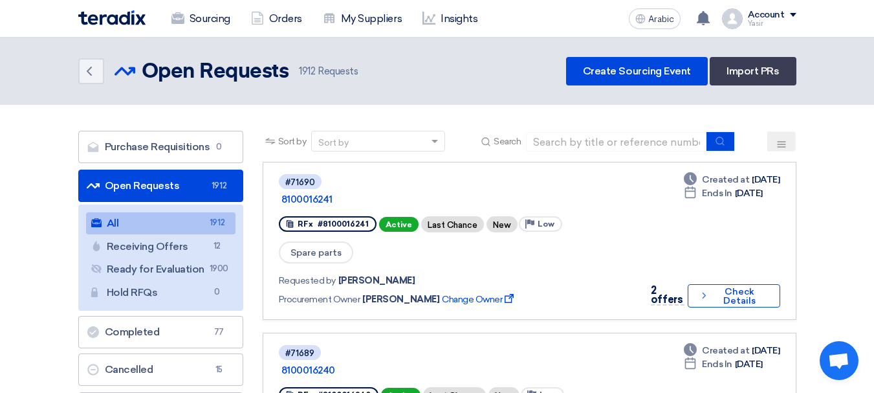
click at [628, 155] on div "Sort by Sort by Search" at bounding box center [530, 146] width 534 height 31
click at [630, 143] on input at bounding box center [616, 141] width 181 height 19
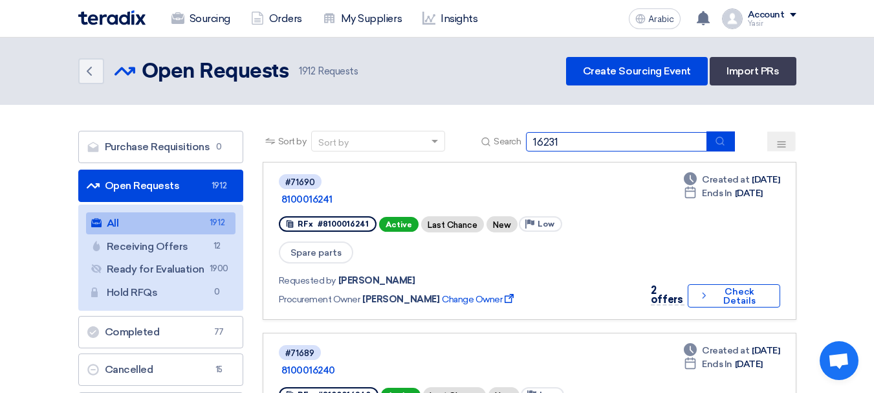
type input "16231"
click at [715, 144] on button "submit" at bounding box center [721, 141] width 28 height 20
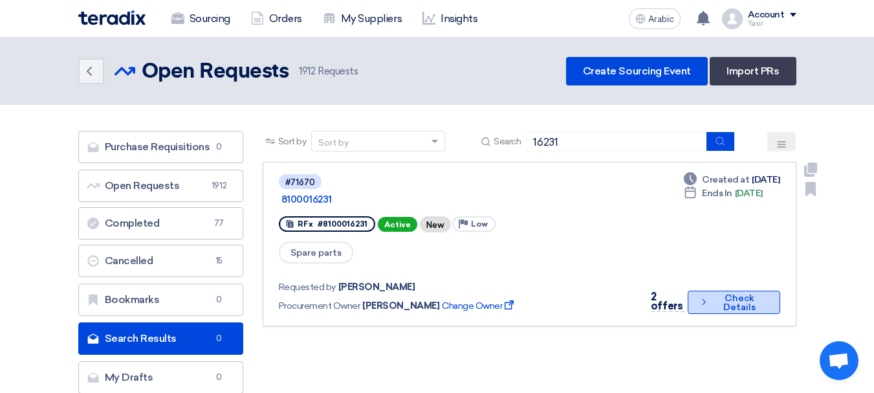
click at [713, 294] on font "Check Details" at bounding box center [740, 303] width 54 height 18
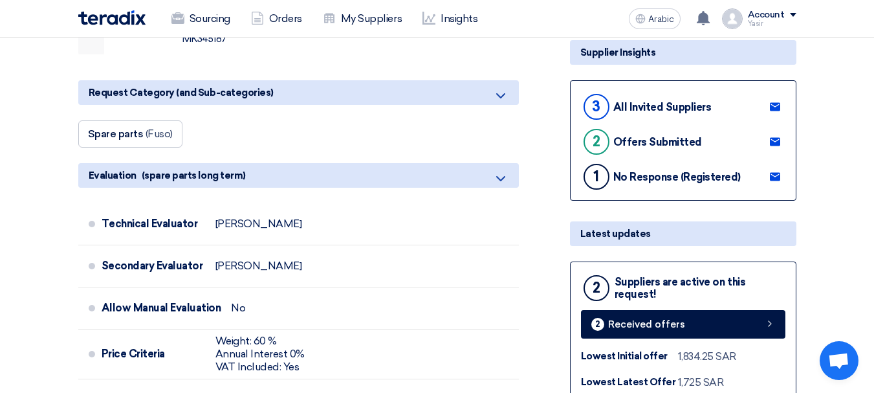
scroll to position [324, 0]
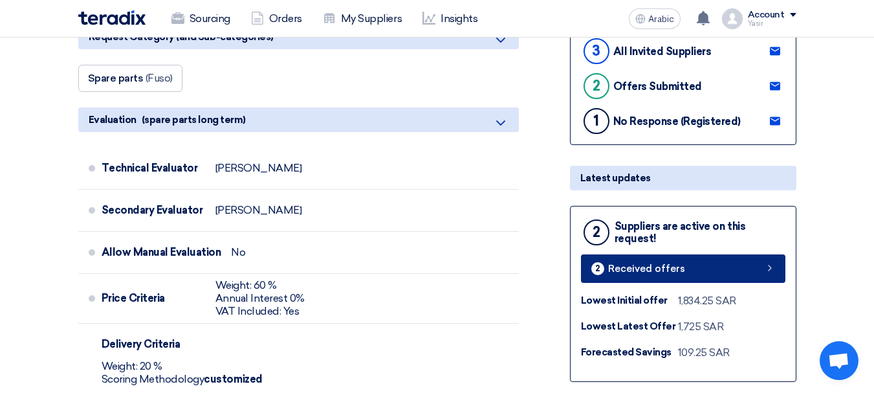
click at [715, 279] on link "2 Received offers" at bounding box center [683, 268] width 205 height 28
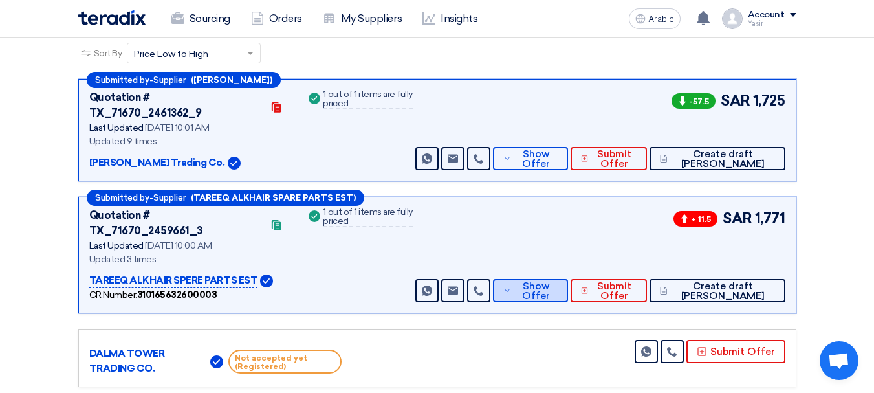
scroll to position [194, 0]
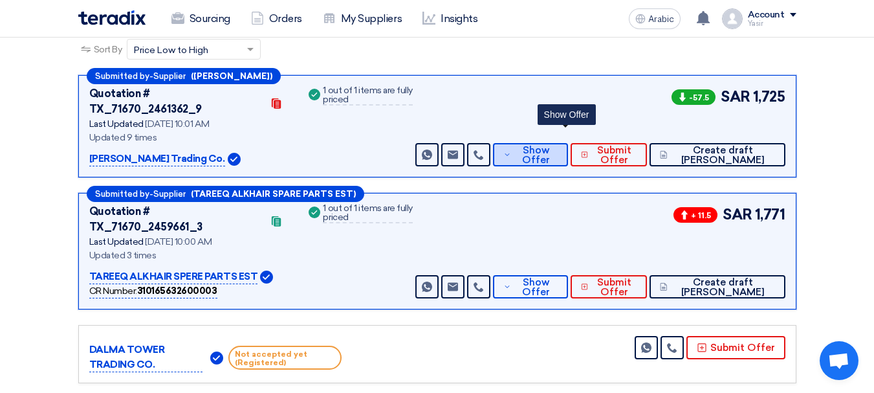
click at [550, 144] on font "Show Offer" at bounding box center [536, 154] width 28 height 21
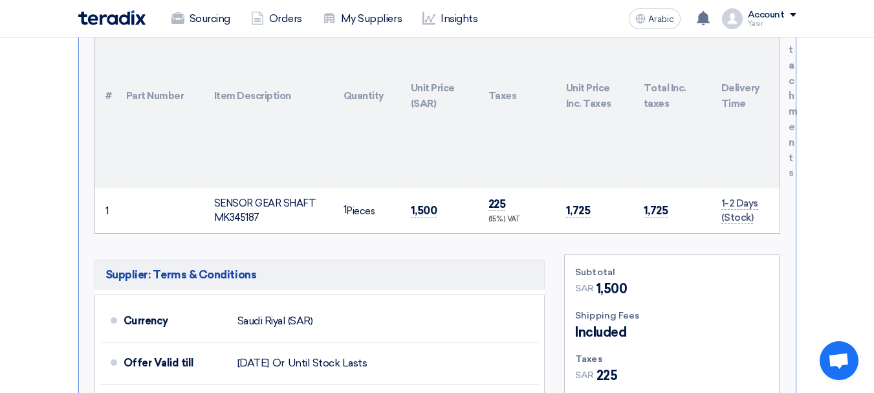
scroll to position [453, 0]
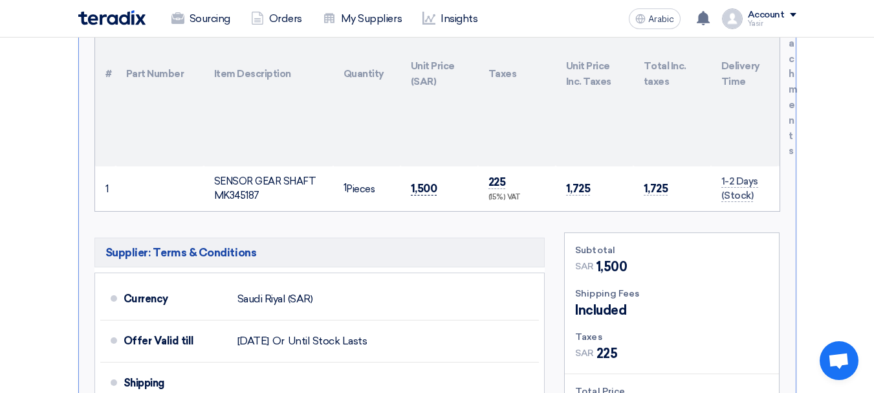
click at [428, 182] on font "1,500" at bounding box center [424, 188] width 27 height 13
click at [438, 174] on td "1,500" at bounding box center [440, 188] width 78 height 45
click at [419, 182] on font "1,500" at bounding box center [424, 188] width 27 height 13
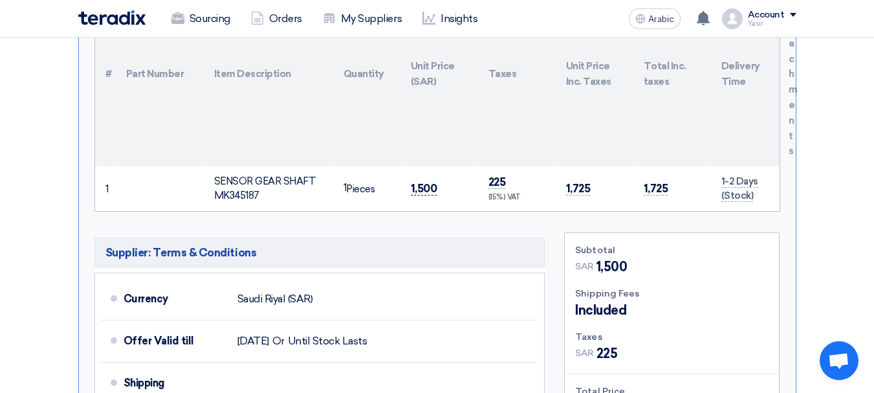
click at [419, 182] on font "1,500" at bounding box center [424, 188] width 27 height 13
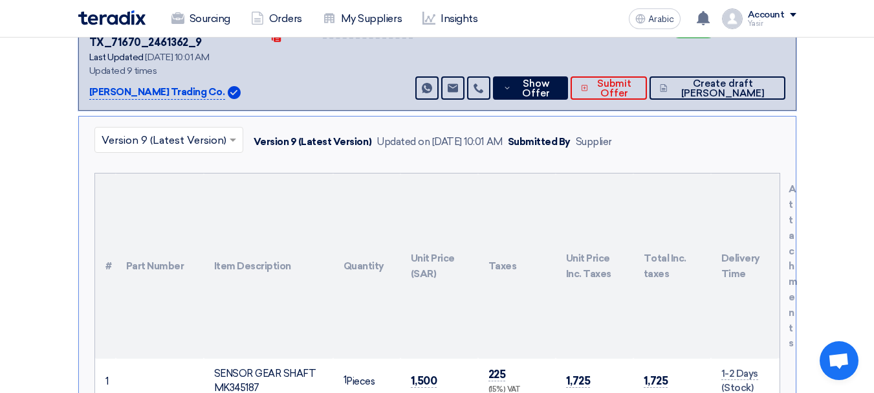
scroll to position [259, 0]
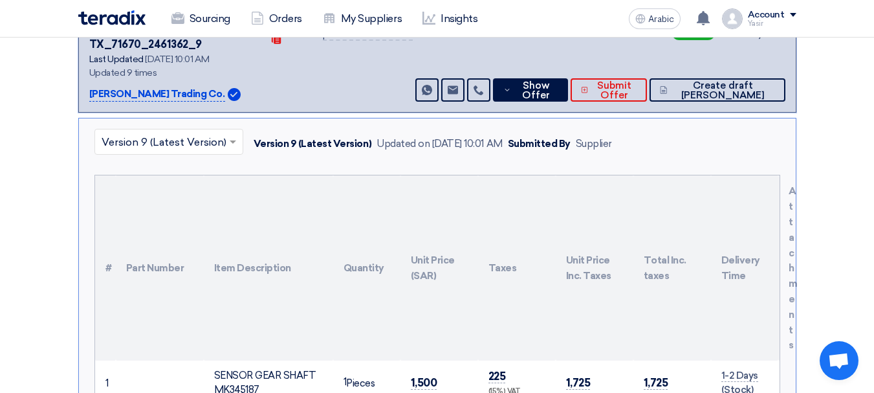
click at [250, 142] on div "× Version 9 (Latest Version) Version 9 (Latest Version) Updated on 6 Oct 2025, …" at bounding box center [355, 144] width 523 height 30
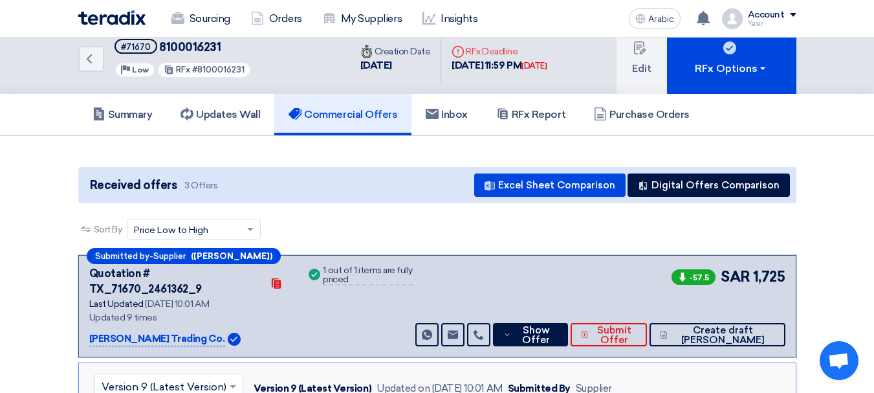
scroll to position [0, 0]
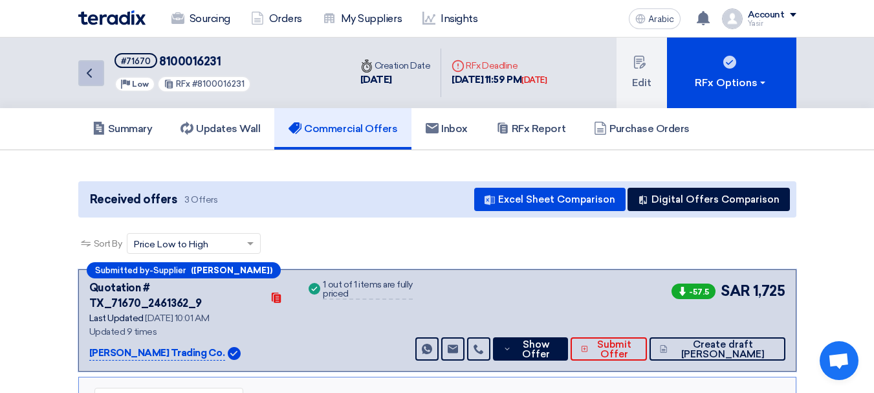
click at [94, 76] on icon "Back" at bounding box center [90, 73] width 16 height 16
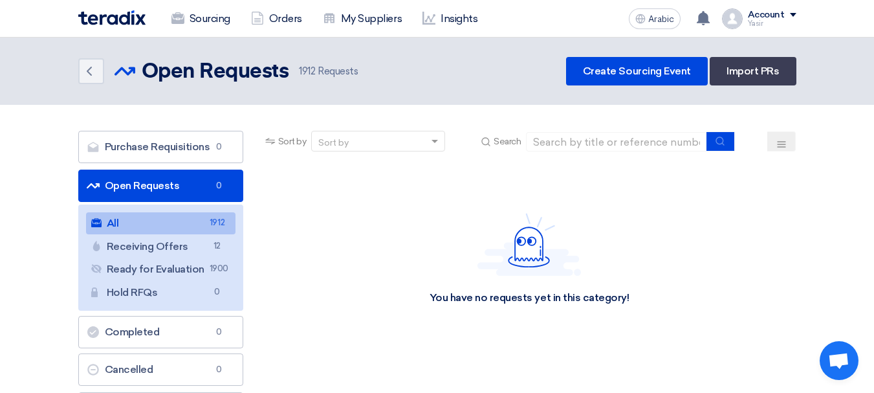
click at [193, 220] on link "All All 1912" at bounding box center [161, 223] width 150 height 22
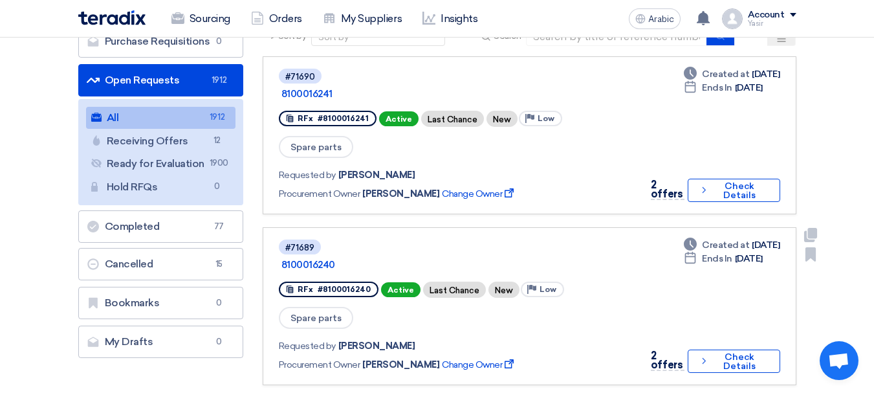
scroll to position [65, 0]
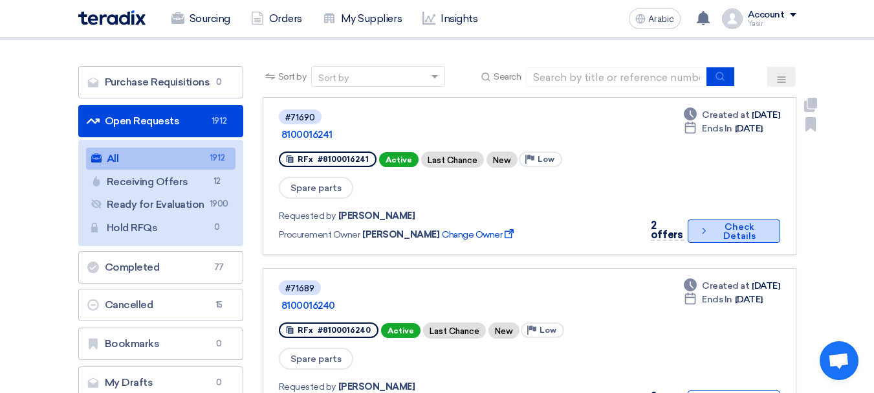
click at [692, 219] on button "Check details Check Details" at bounding box center [734, 230] width 92 height 23
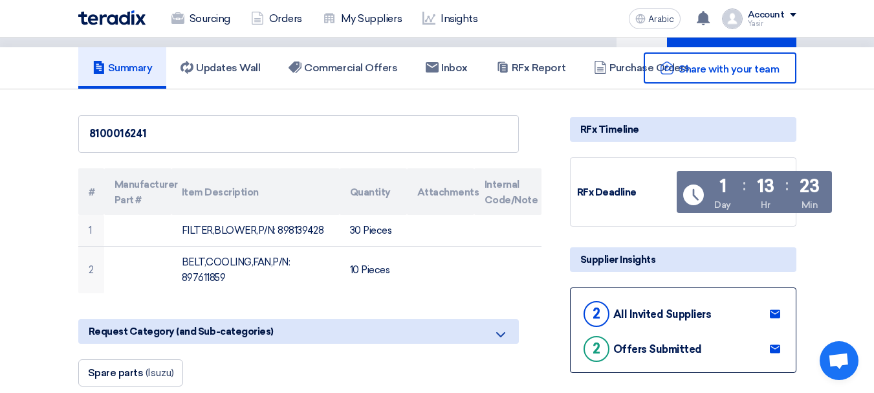
scroll to position [129, 0]
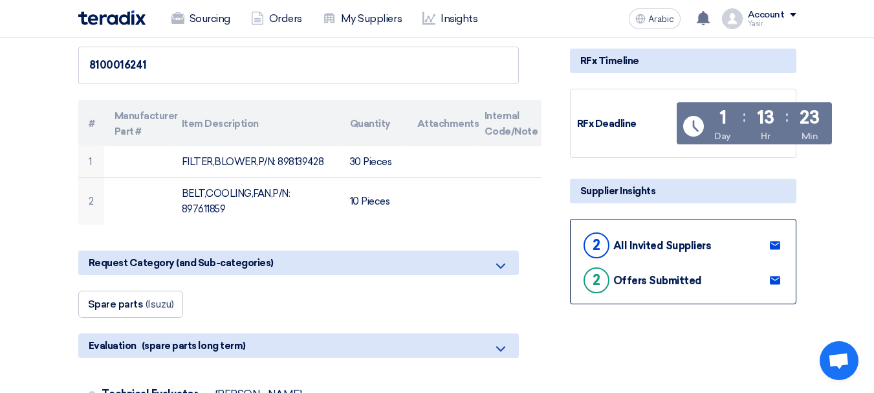
click at [491, 266] on div "Request Category (and Sub-categories)" at bounding box center [298, 262] width 441 height 25
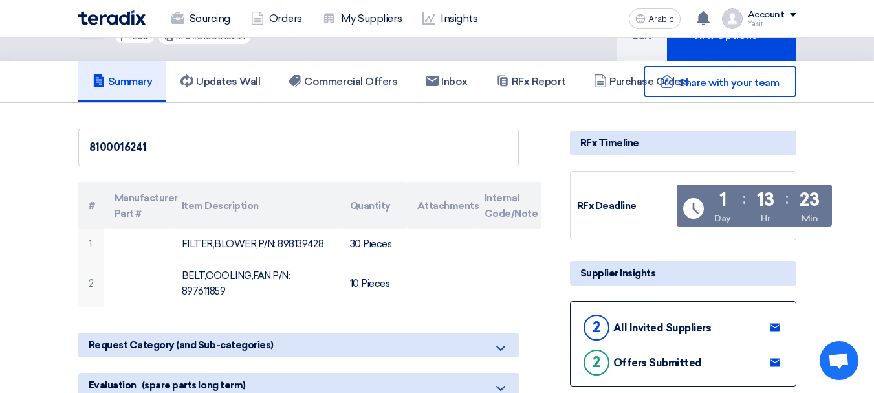
scroll to position [0, 0]
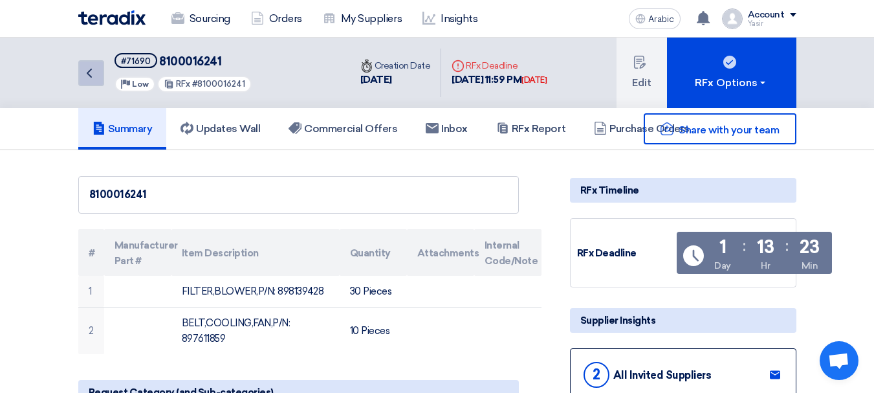
click at [99, 65] on link "Back" at bounding box center [91, 73] width 26 height 26
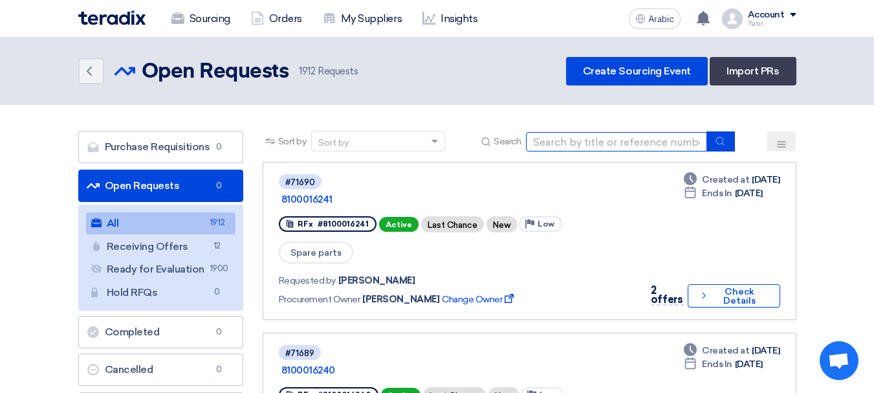
click at [593, 140] on input at bounding box center [616, 141] width 181 height 19
type input "16231"
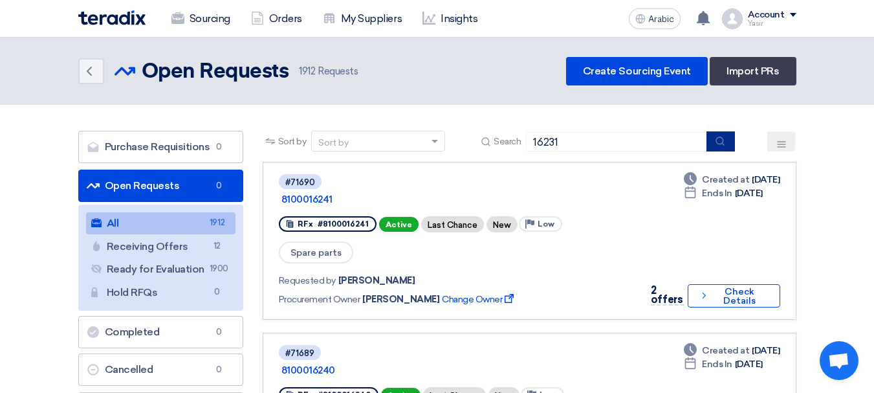
click at [714, 147] on button "submit" at bounding box center [721, 141] width 28 height 20
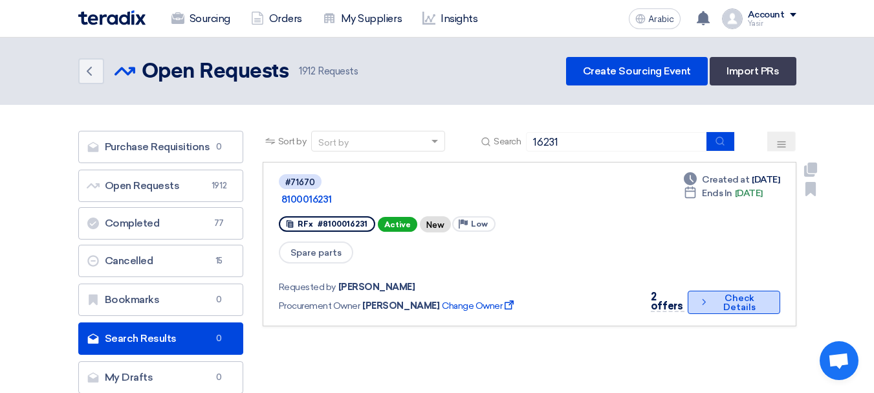
click at [716, 294] on font "Check Details" at bounding box center [740, 303] width 54 height 18
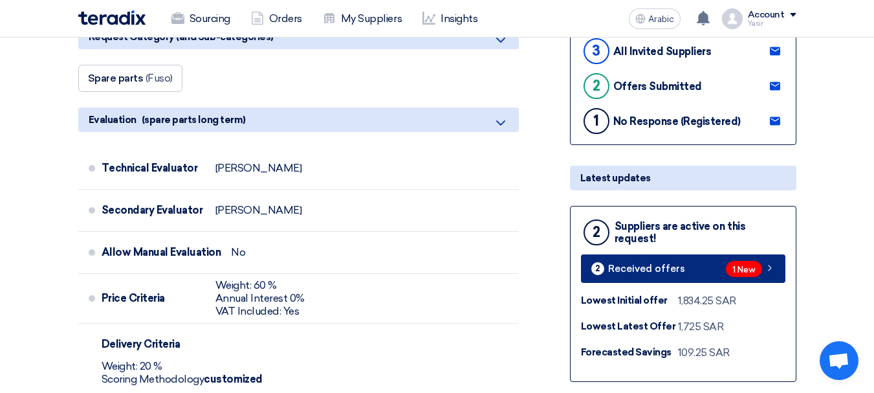
click at [685, 263] on link "2 Received offers 1 New" at bounding box center [683, 268] width 205 height 28
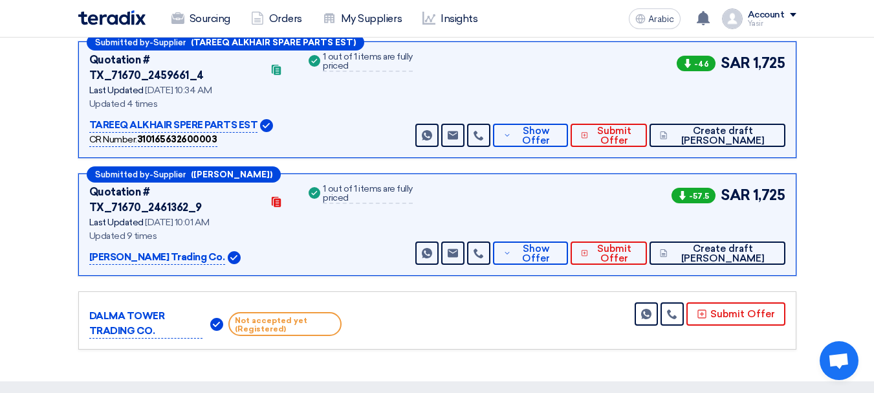
scroll to position [199, 0]
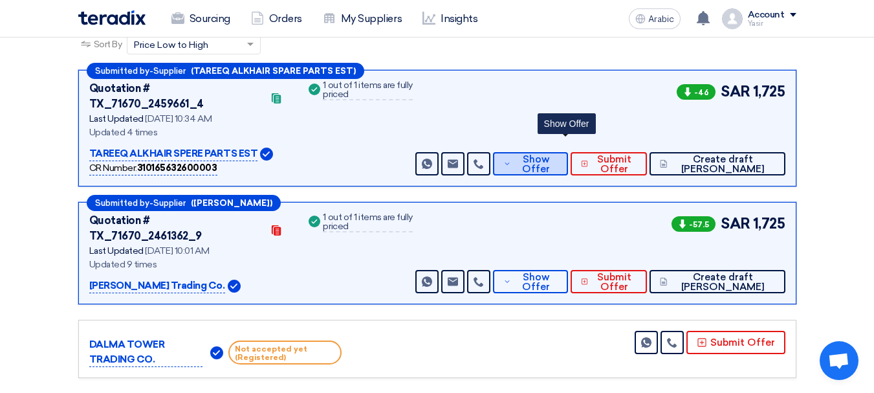
click at [550, 156] on font "Show Offer" at bounding box center [536, 163] width 28 height 21
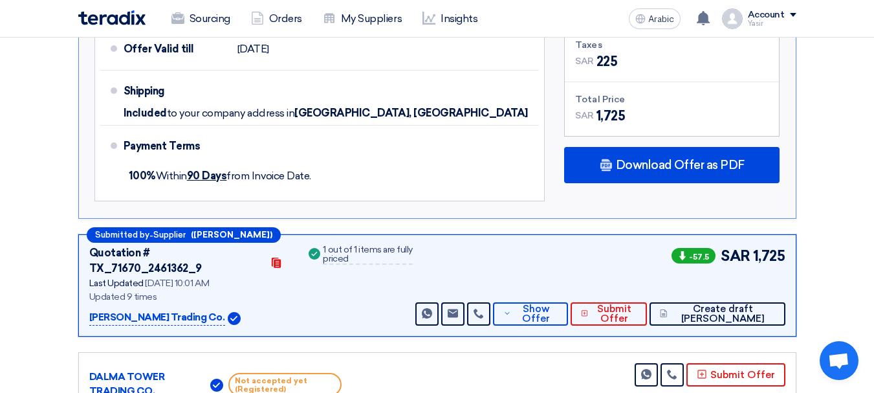
scroll to position [911, 0]
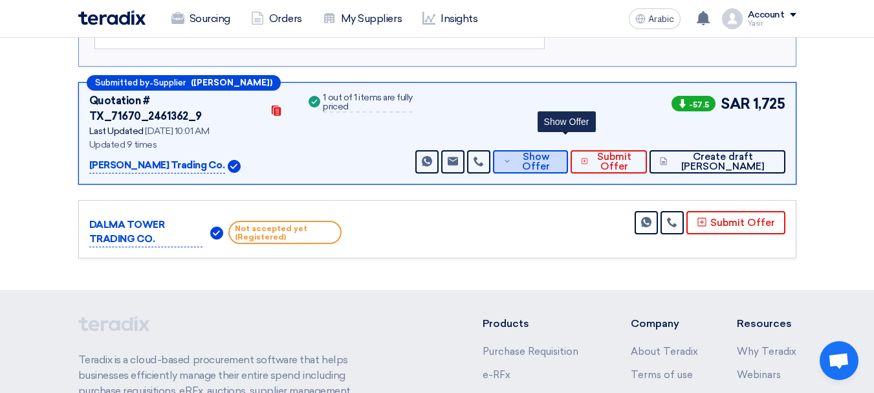
click at [550, 151] on font "Show Offer" at bounding box center [536, 161] width 28 height 21
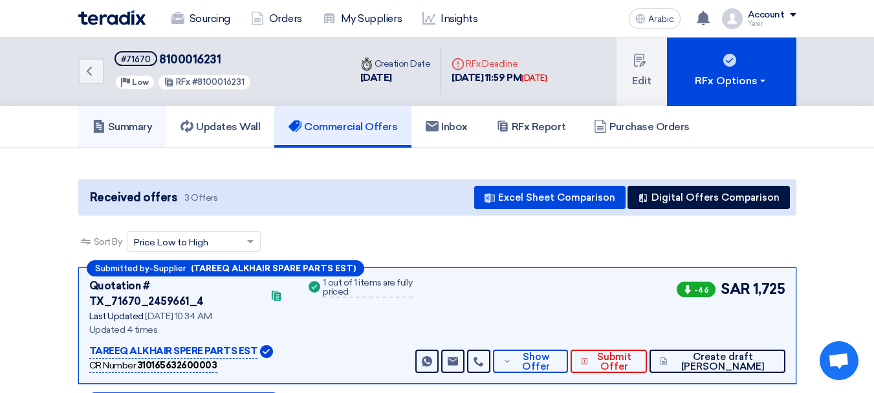
scroll to position [0, 0]
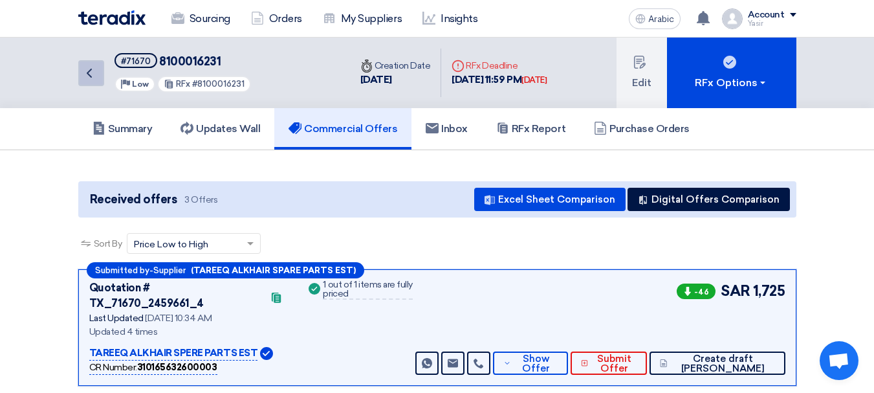
click at [83, 78] on icon "Back" at bounding box center [90, 73] width 16 height 16
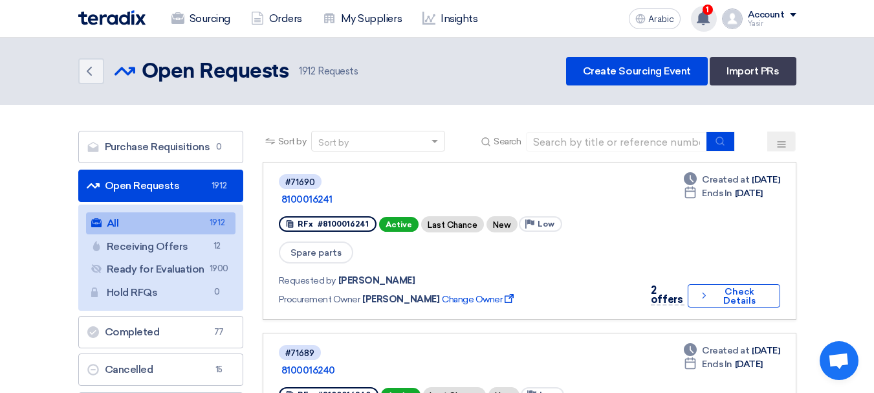
click at [708, 12] on font "1" at bounding box center [707, 9] width 3 height 9
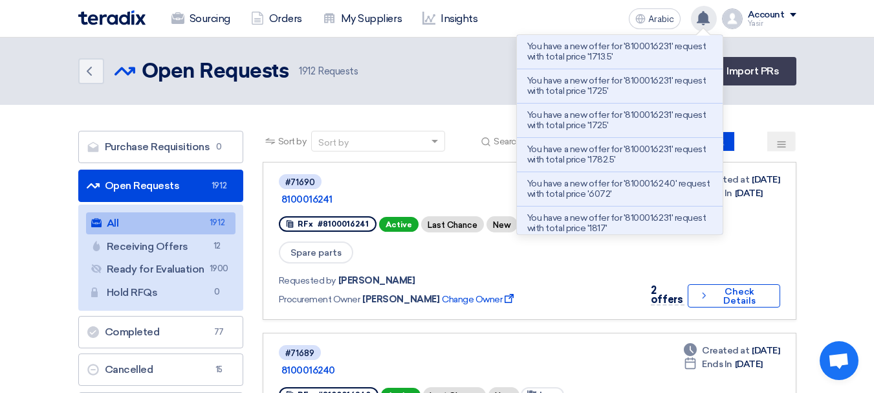
click at [646, 49] on font "You have a new offer for '8100016231' request with total price '1713.5'" at bounding box center [617, 51] width 179 height 21
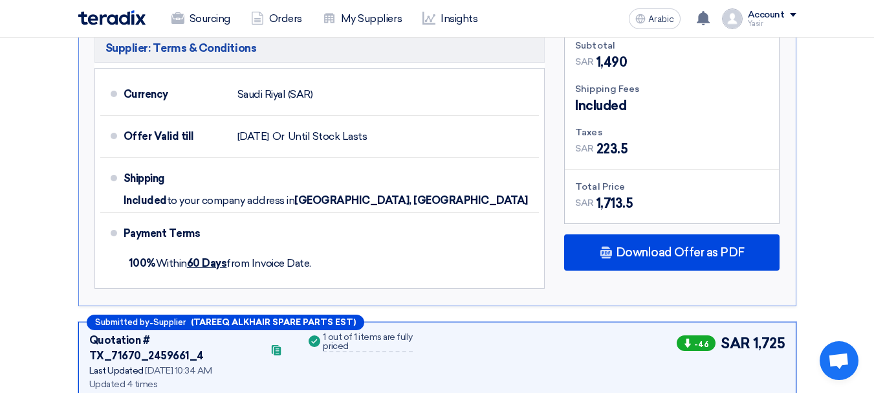
scroll to position [852, 0]
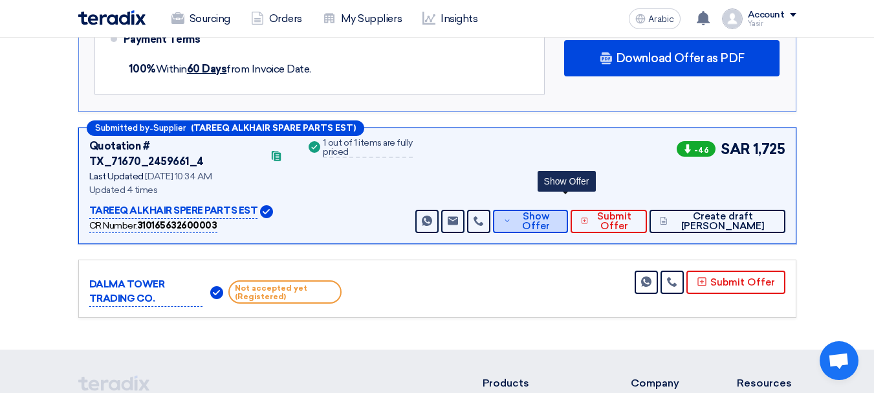
click at [550, 210] on font "Show Offer" at bounding box center [536, 220] width 28 height 21
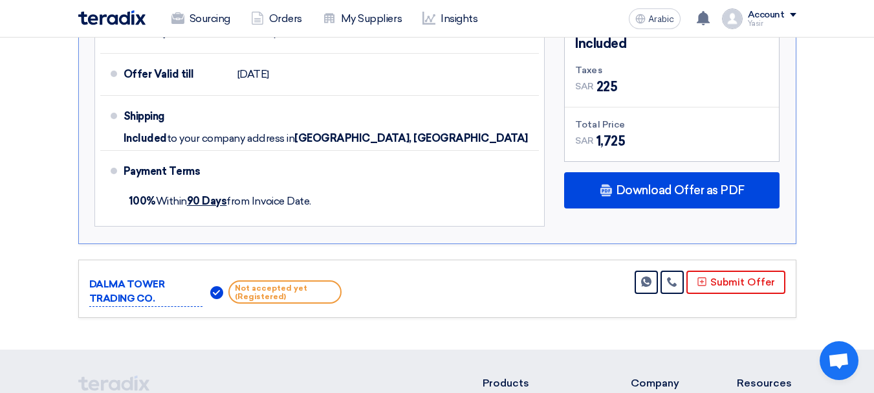
scroll to position [528, 0]
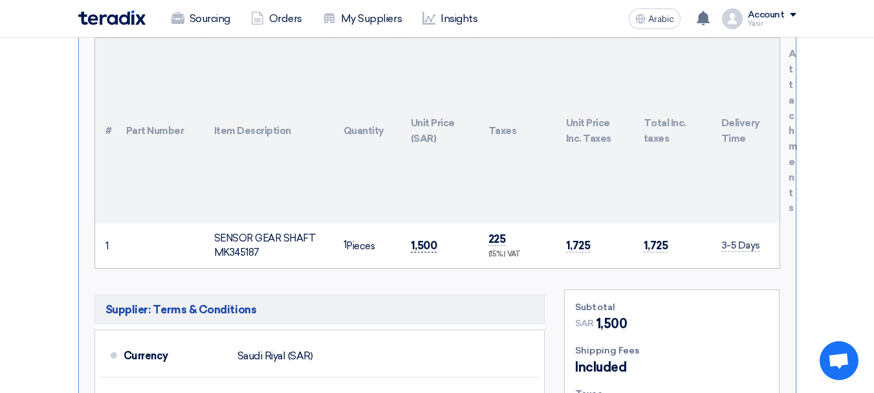
click at [427, 239] on font "1,500" at bounding box center [424, 245] width 27 height 13
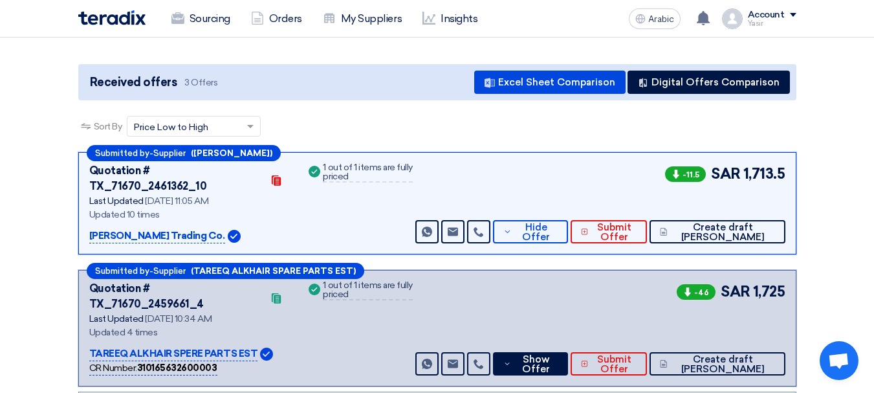
scroll to position [140, 0]
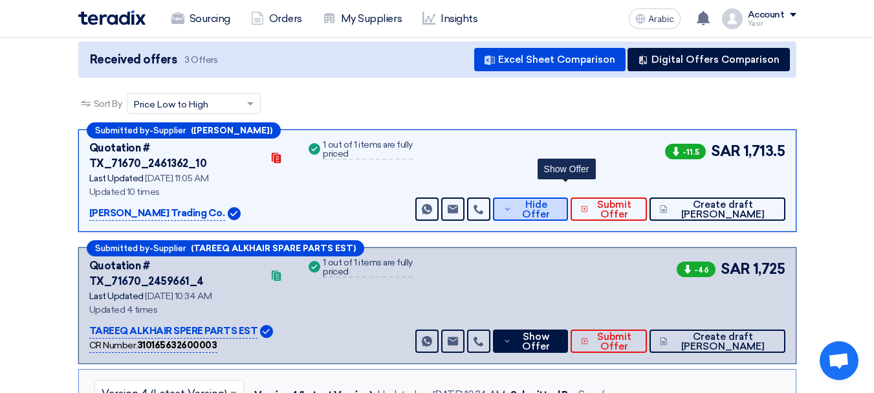
click at [554, 200] on span "Hide Offer" at bounding box center [536, 209] width 42 height 19
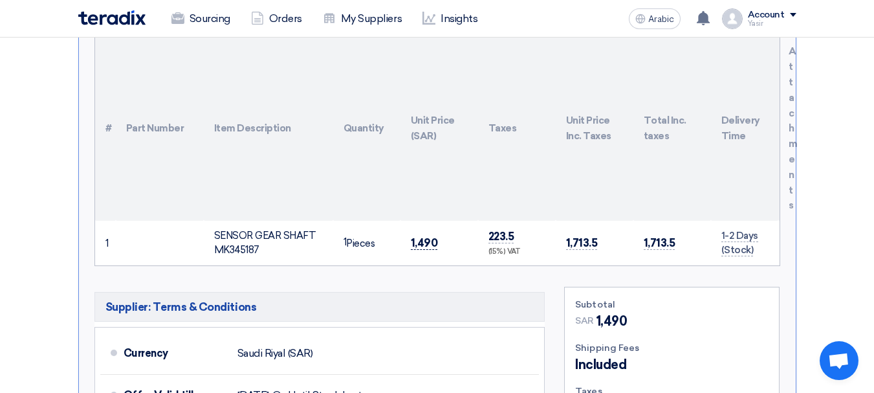
click at [429, 236] on font "1,490" at bounding box center [424, 242] width 27 height 13
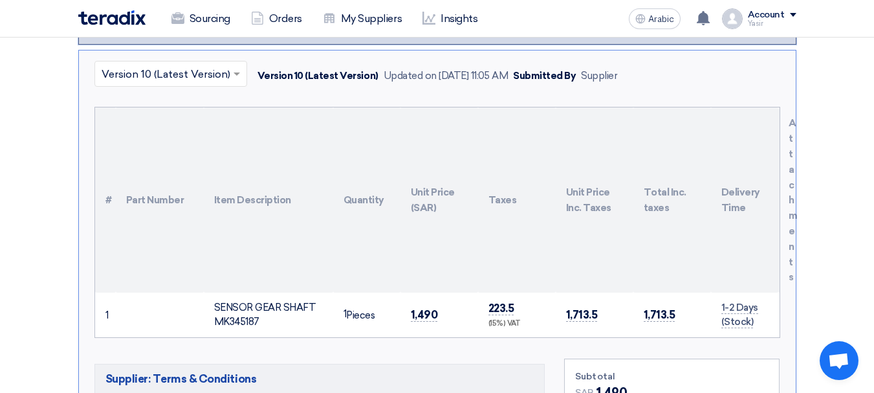
scroll to position [205, 0]
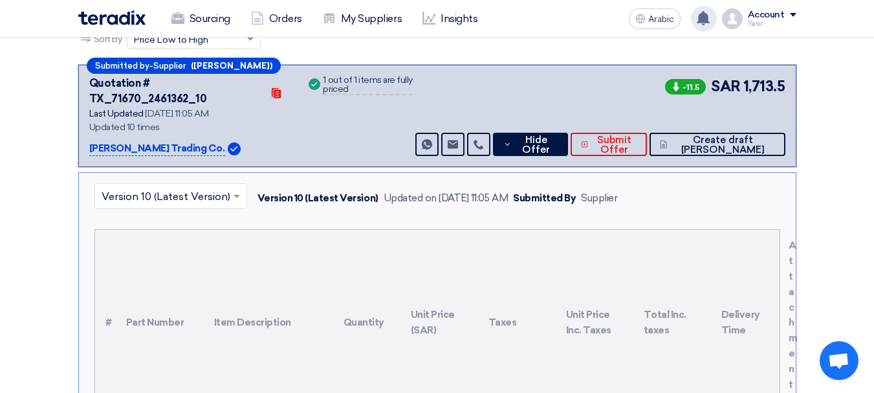
click at [710, 23] on use at bounding box center [703, 18] width 13 height 14
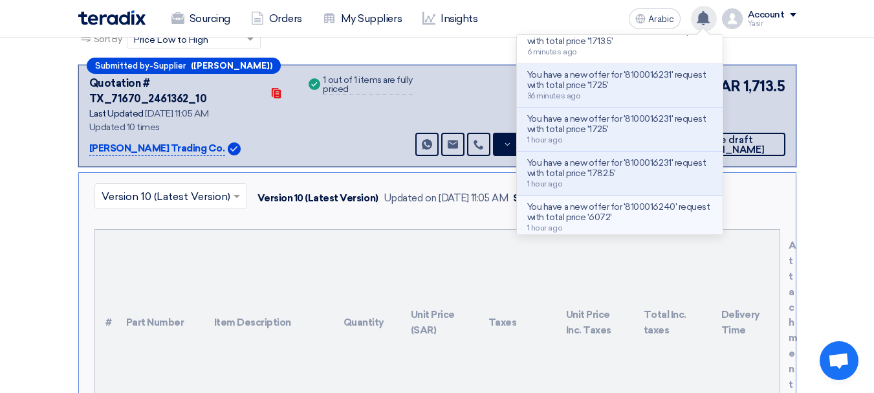
scroll to position [65, 0]
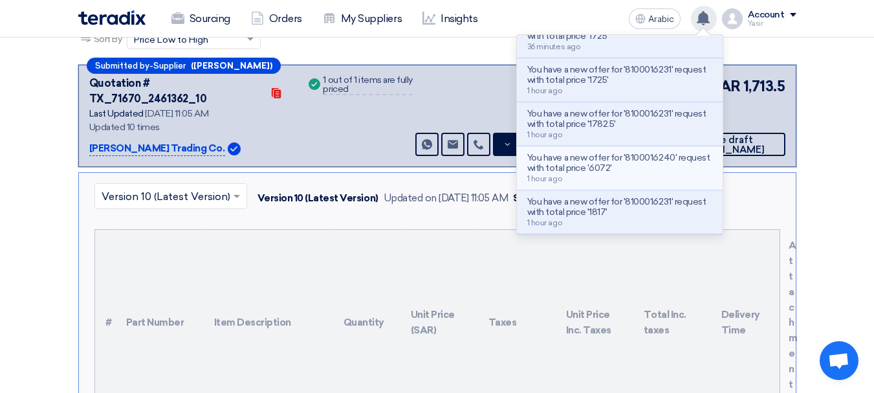
click at [625, 175] on div "You have a new offer for '8100016240' request with total price '6072' 1 hour ago" at bounding box center [620, 168] width 185 height 30
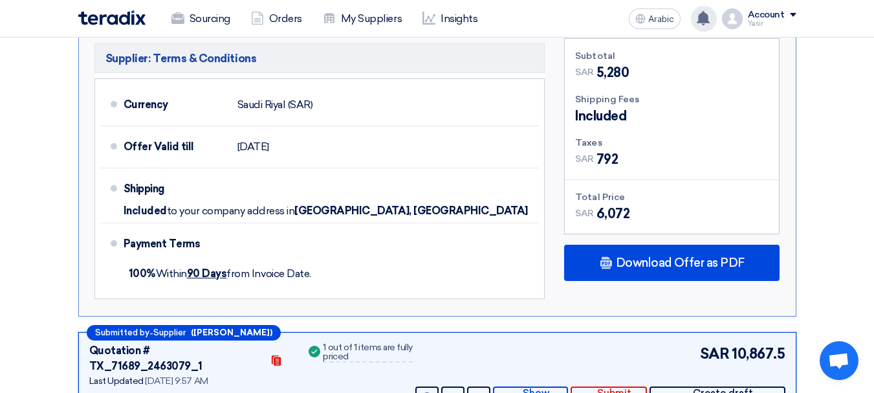
scroll to position [841, 0]
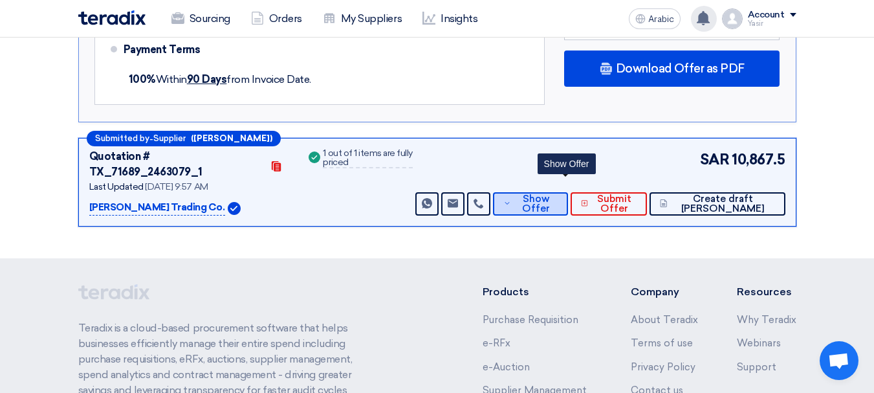
click at [550, 193] on font "Show Offer" at bounding box center [536, 203] width 28 height 21
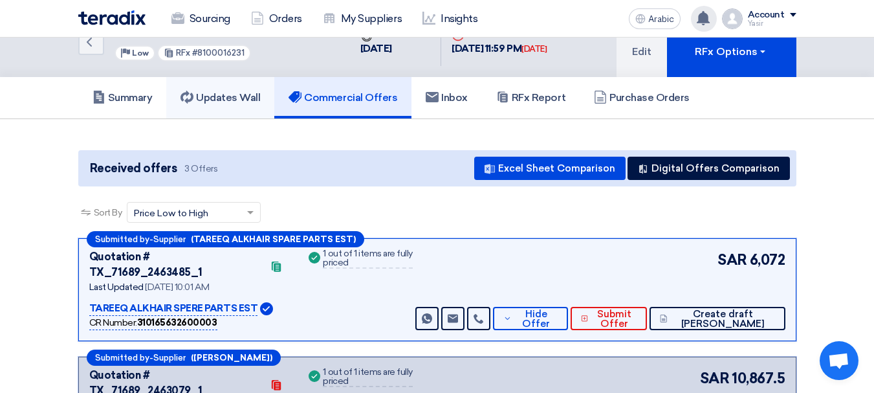
scroll to position [0, 0]
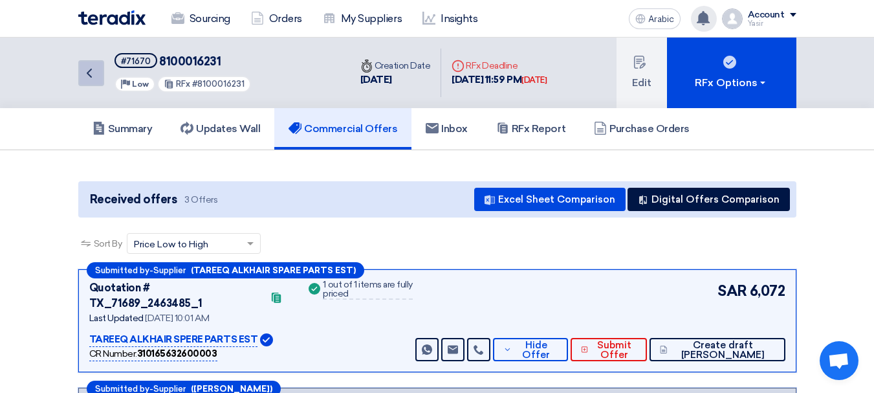
click at [96, 78] on icon "Back" at bounding box center [90, 73] width 16 height 16
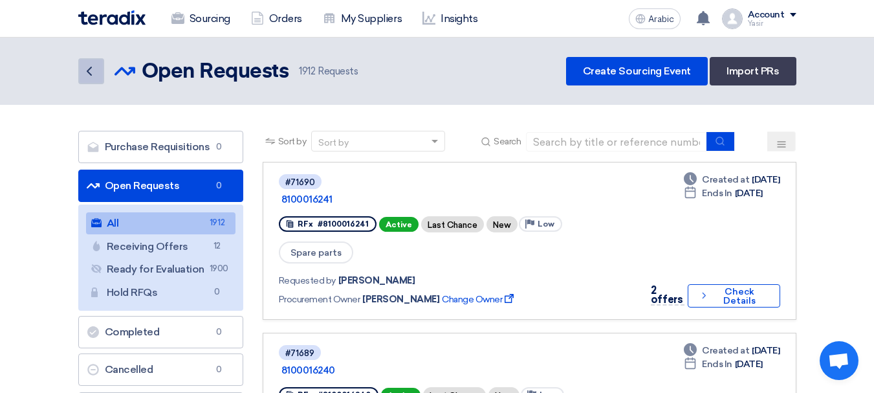
click at [80, 76] on link "Back" at bounding box center [91, 71] width 26 height 26
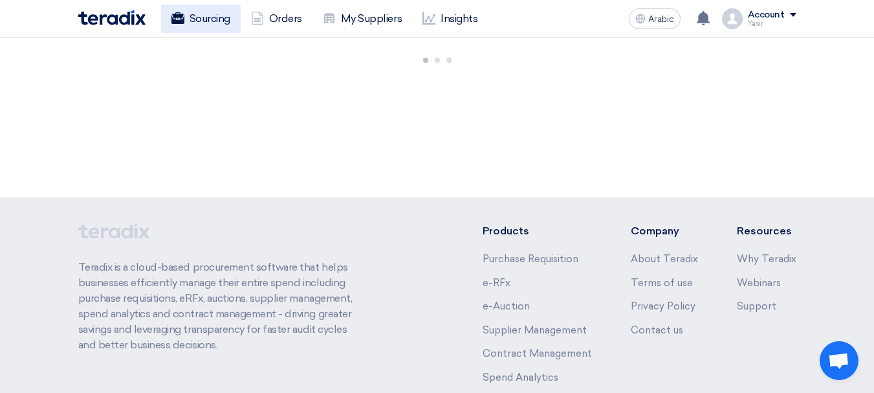
click at [208, 24] on font "Sourcing" at bounding box center [210, 18] width 41 height 12
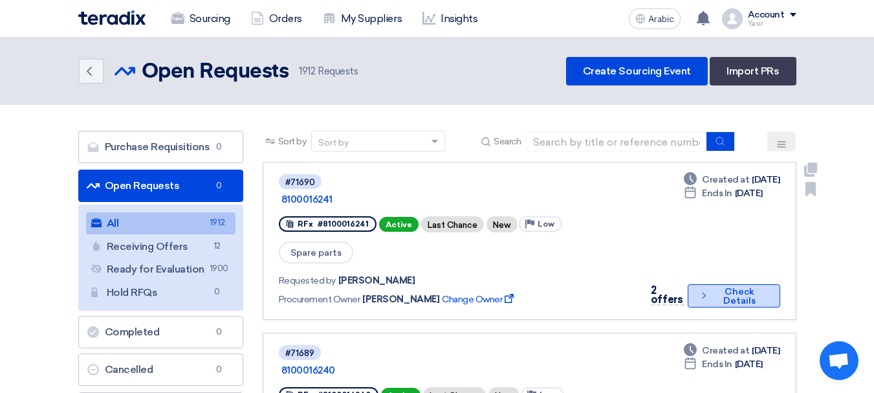
click at [742, 286] on font "Check Details" at bounding box center [740, 296] width 32 height 20
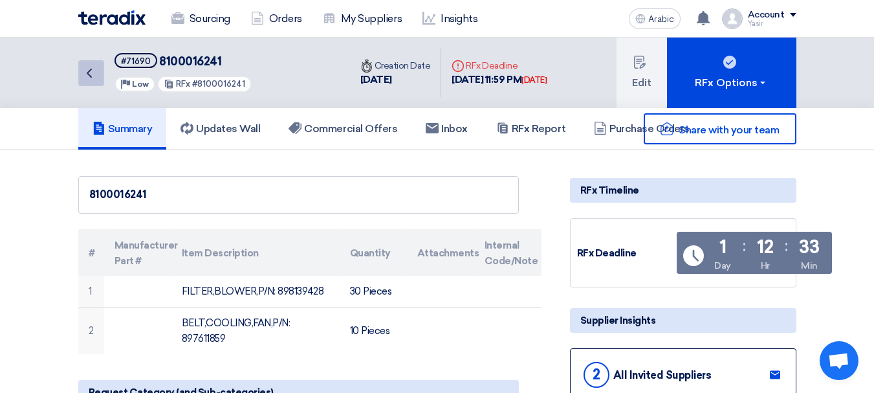
click at [78, 73] on link "Back" at bounding box center [91, 73] width 26 height 26
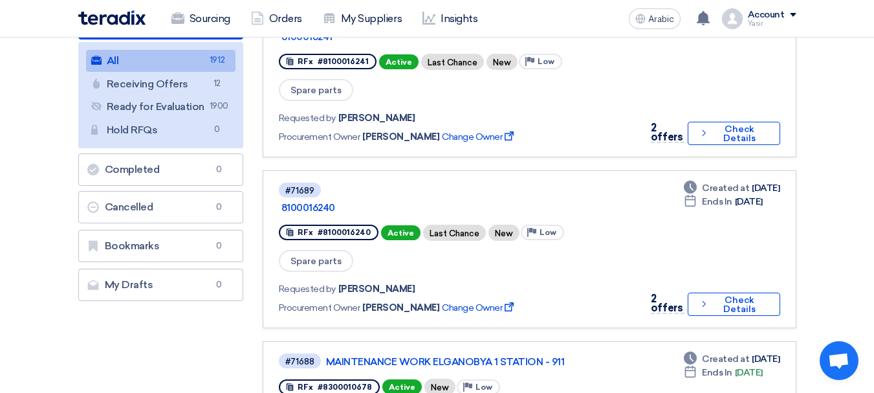
scroll to position [194, 0]
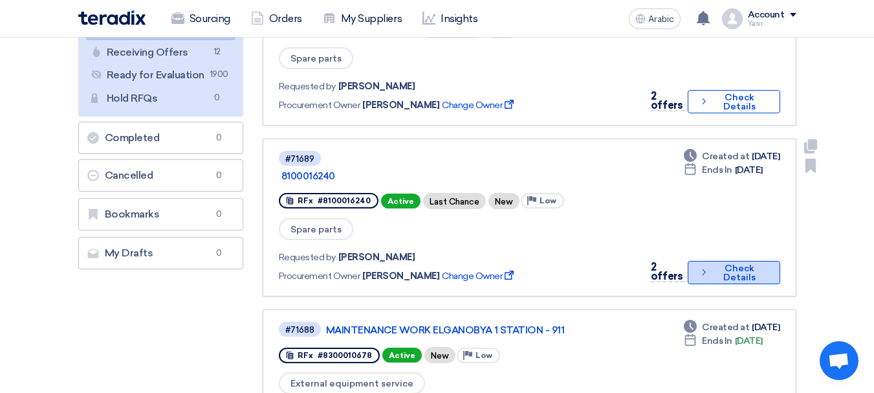
click at [720, 264] on font "Check Details" at bounding box center [740, 273] width 54 height 18
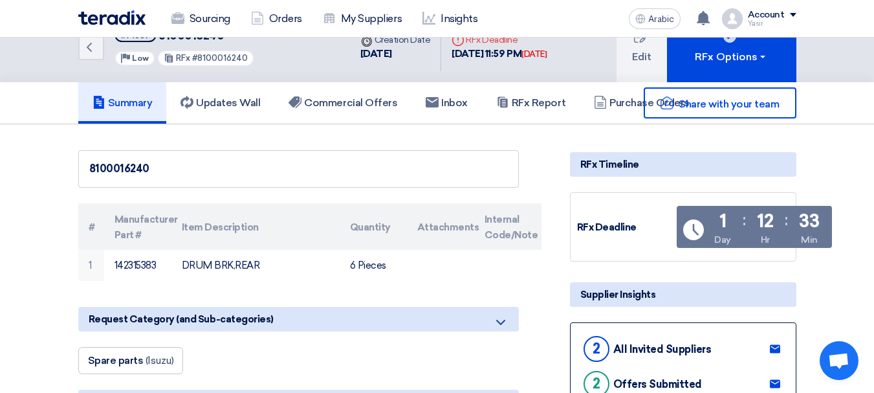
scroll to position [65, 0]
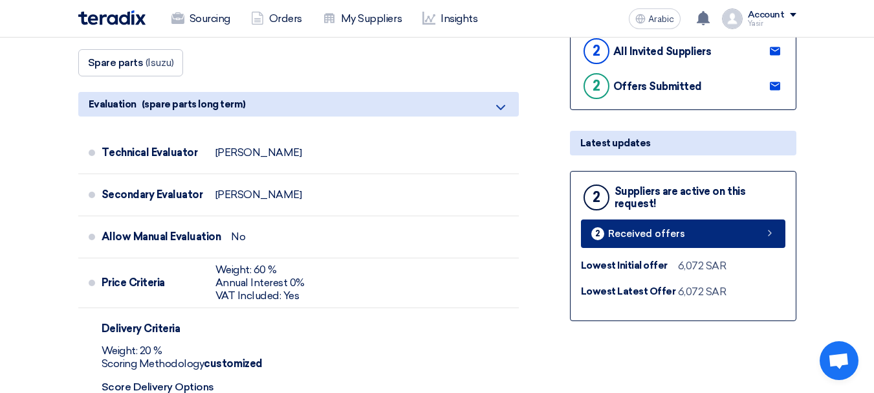
click at [646, 229] on font "Received offers" at bounding box center [646, 234] width 77 height 12
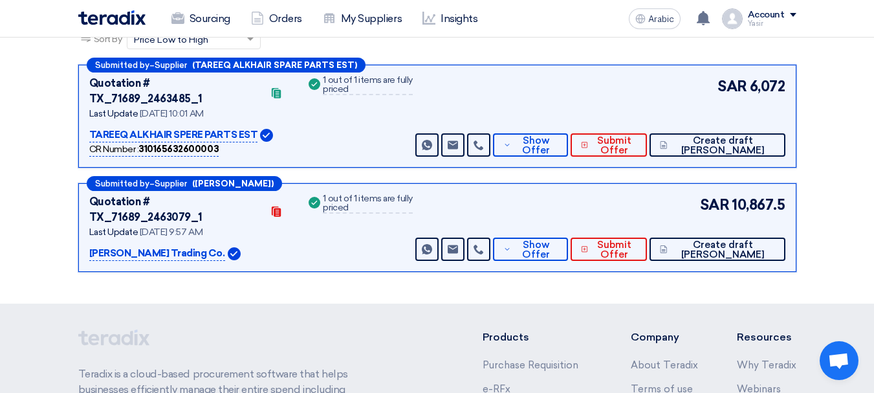
scroll to position [199, 0]
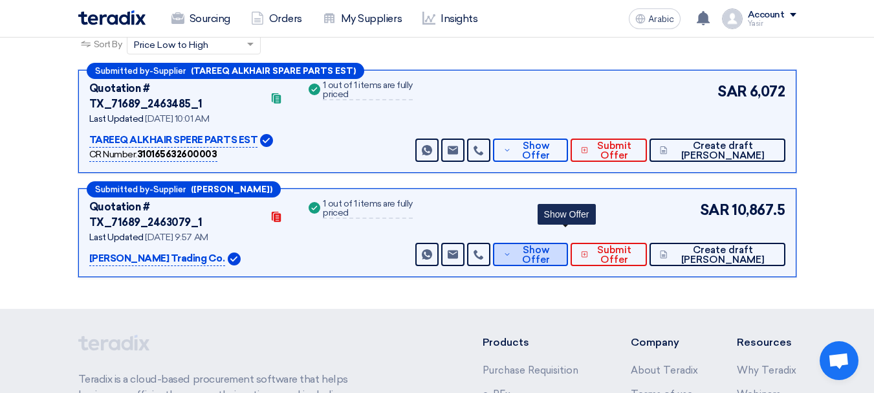
click at [557, 245] on span "Show Offer" at bounding box center [536, 254] width 43 height 19
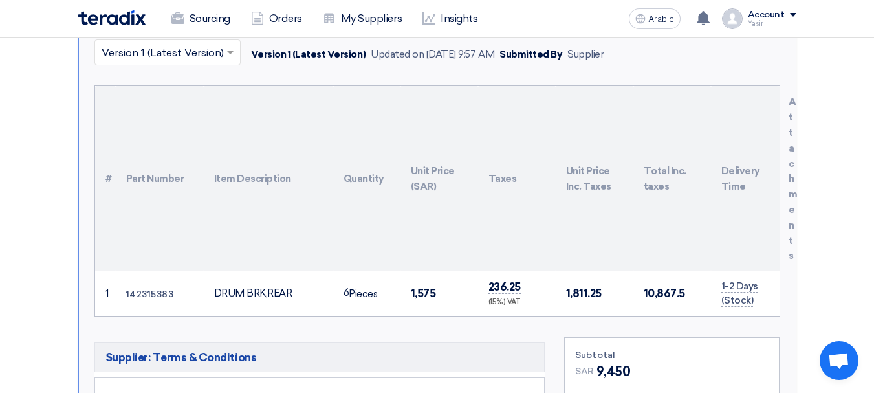
scroll to position [458, 0]
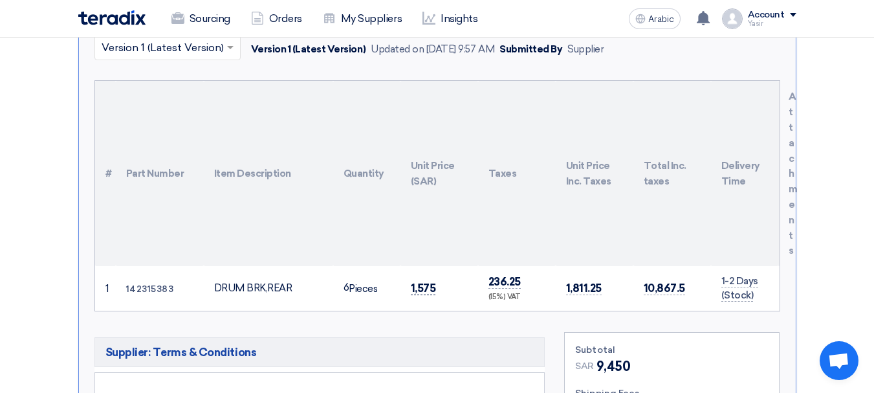
click at [426, 282] on font "1,575" at bounding box center [423, 288] width 25 height 13
click at [427, 282] on font "1,575" at bounding box center [423, 288] width 25 height 13
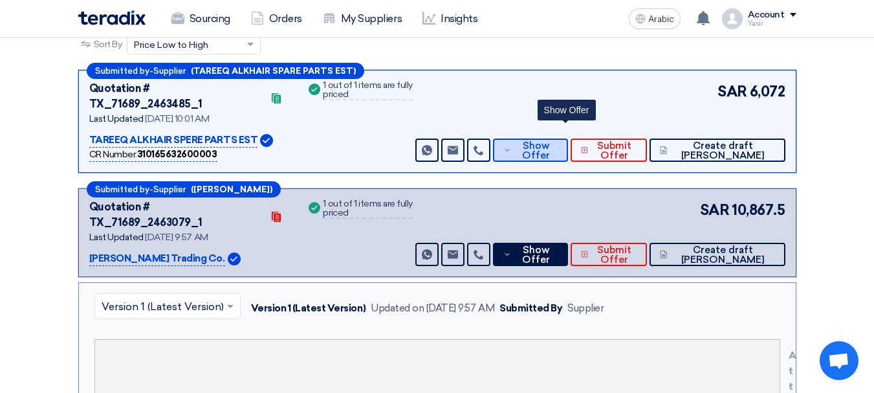
click at [557, 141] on span "Show Offer" at bounding box center [536, 150] width 43 height 19
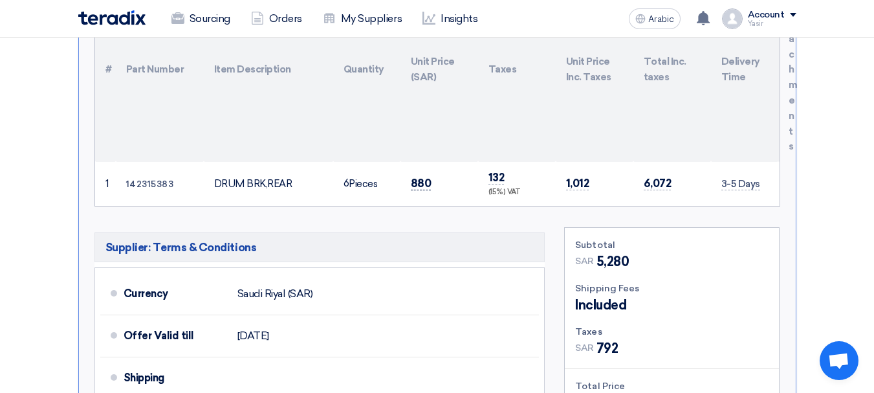
click at [426, 177] on font "880" at bounding box center [421, 183] width 21 height 13
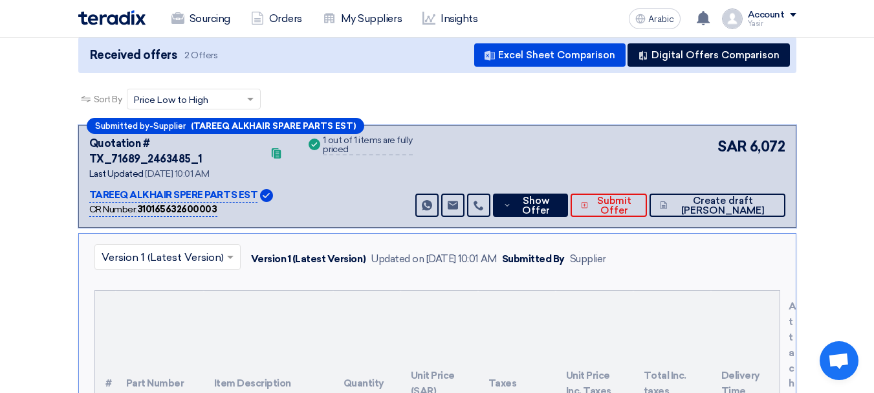
scroll to position [0, 0]
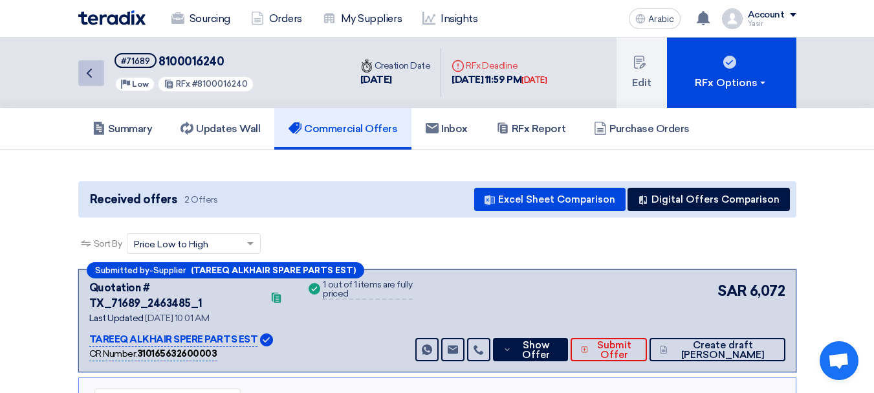
click at [90, 80] on icon "Back" at bounding box center [90, 73] width 16 height 16
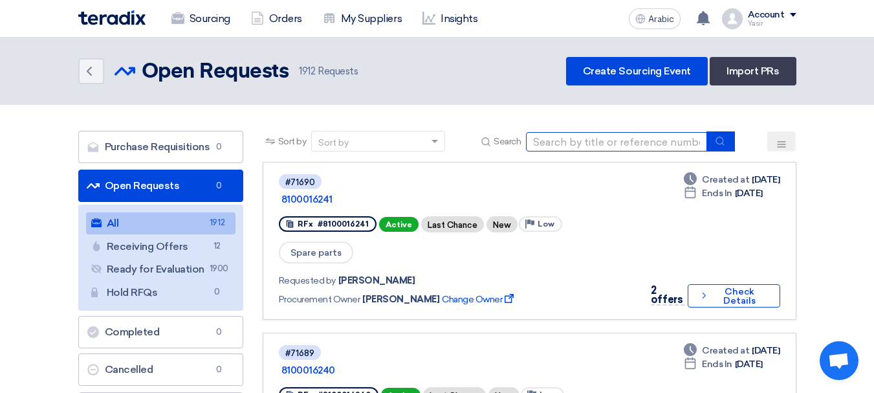
click at [608, 144] on input at bounding box center [616, 141] width 181 height 19
type input "16074"
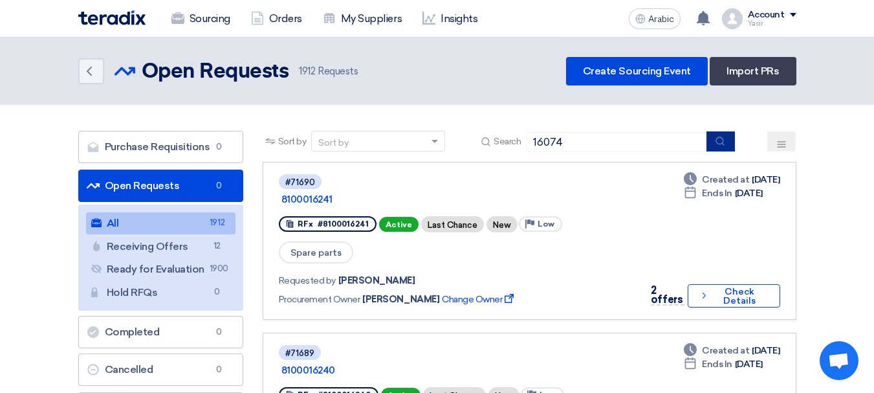
click at [733, 142] on button "submit" at bounding box center [721, 141] width 28 height 20
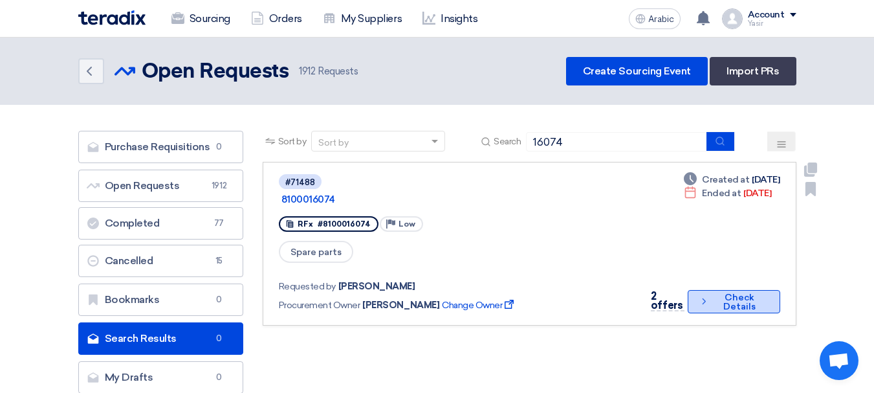
click at [721, 290] on button "Check details Check Details" at bounding box center [734, 301] width 92 height 23
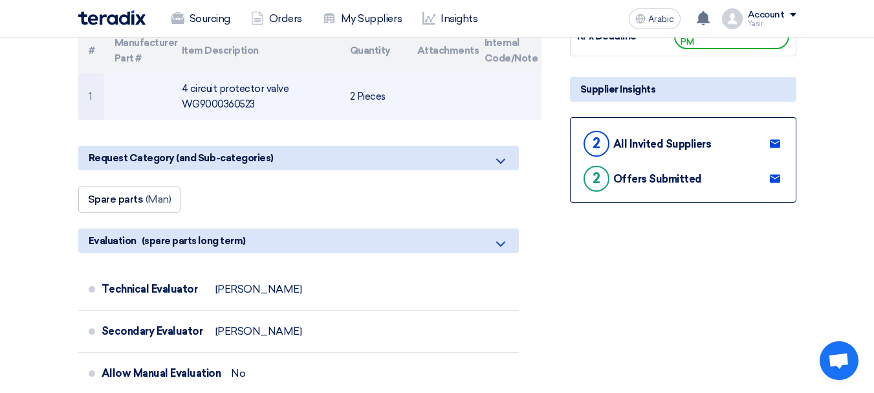
scroll to position [129, 0]
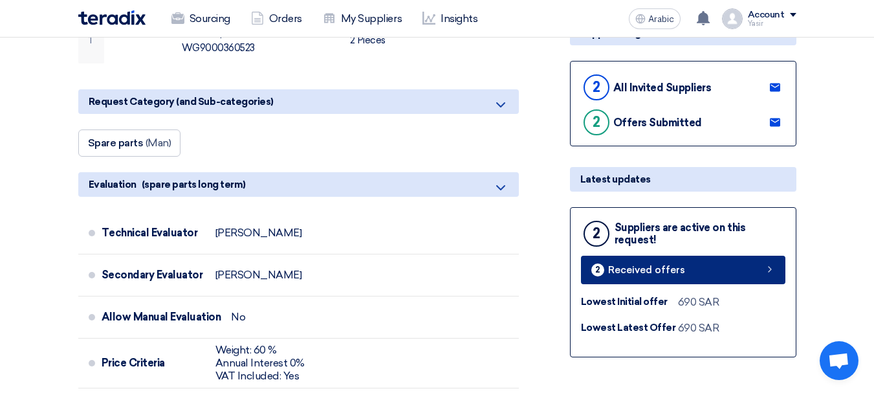
click at [707, 264] on link "2 Received offers" at bounding box center [683, 270] width 205 height 28
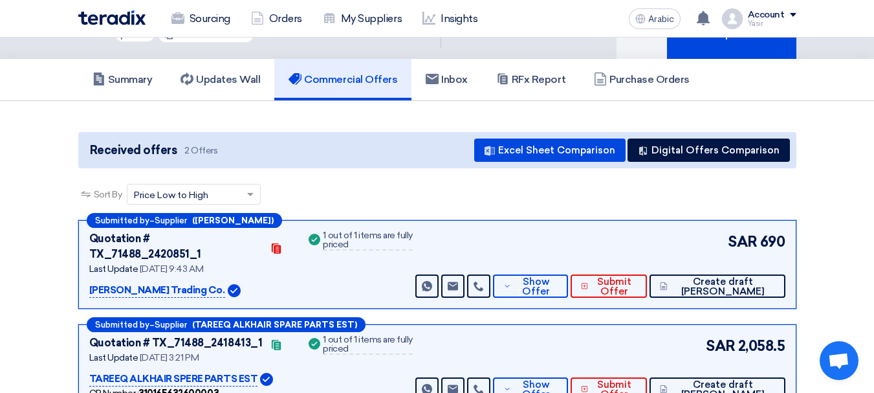
scroll to position [129, 0]
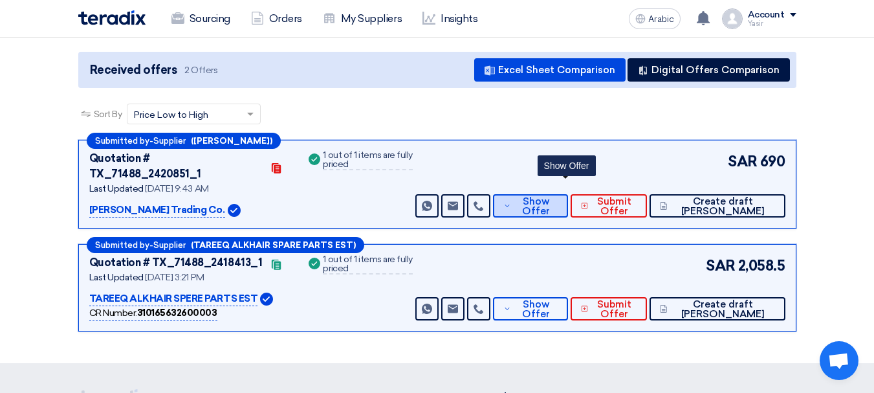
click at [550, 195] on font "Show Offer" at bounding box center [536, 205] width 28 height 21
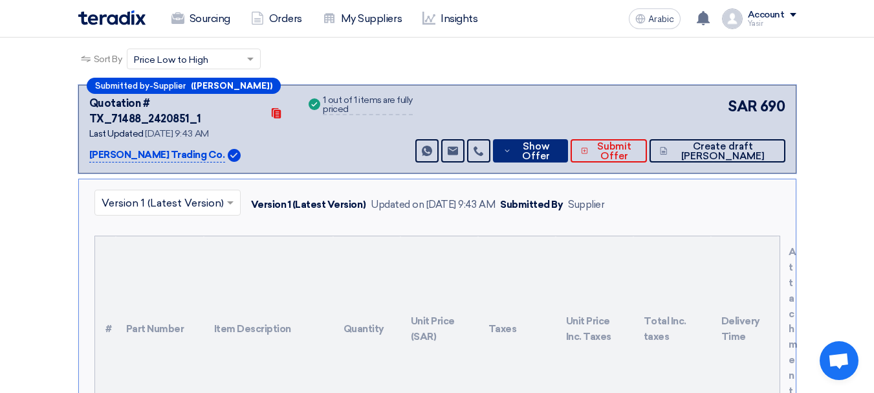
scroll to position [259, 0]
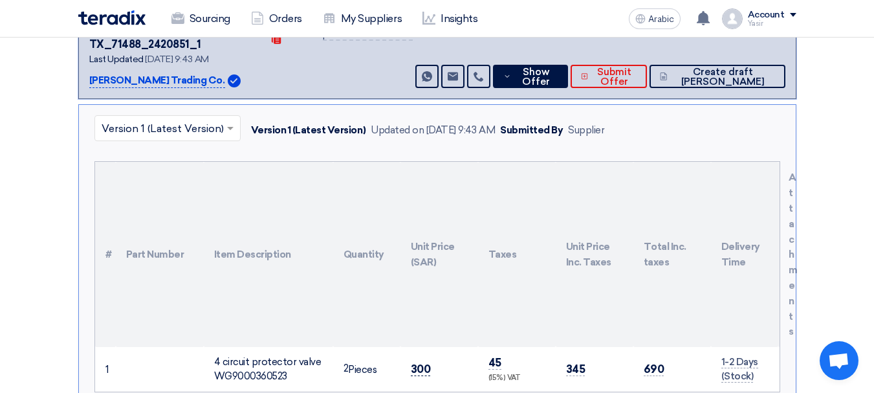
click at [423, 362] on font "300" at bounding box center [421, 368] width 20 height 13
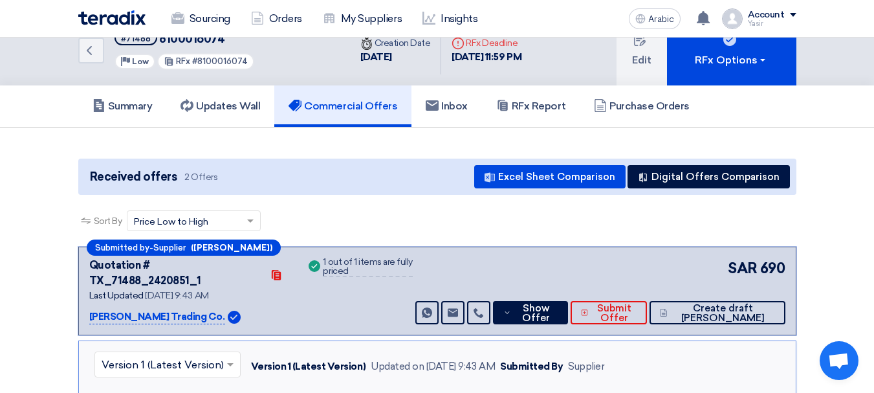
scroll to position [0, 0]
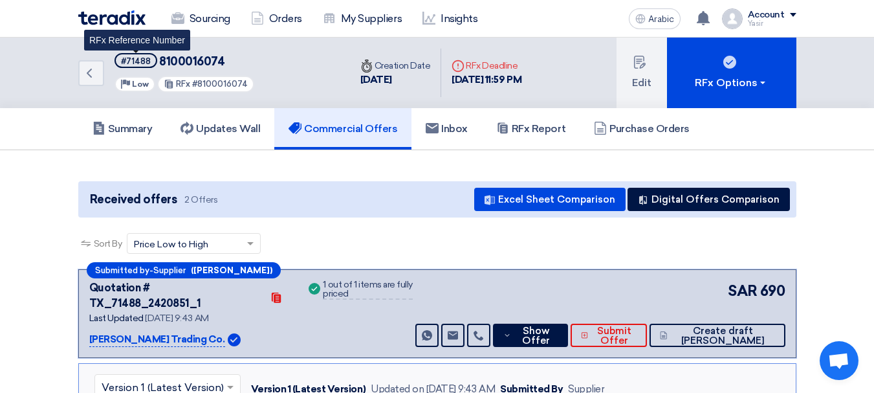
click at [134, 59] on font "#71488" at bounding box center [136, 61] width 30 height 10
copy font "71488"
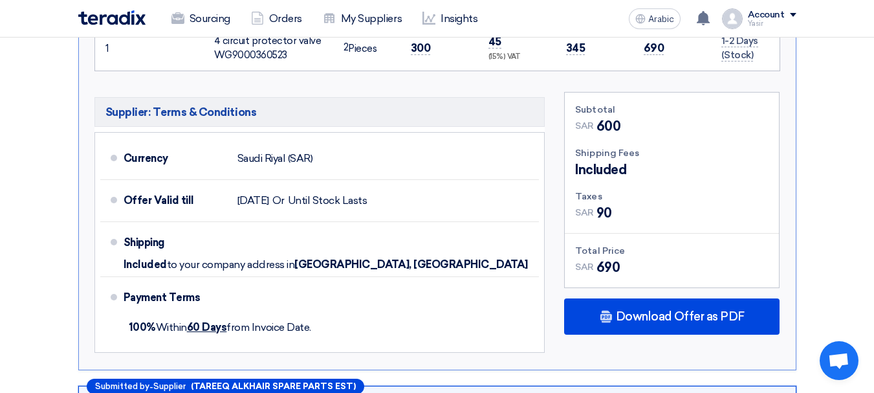
scroll to position [647, 0]
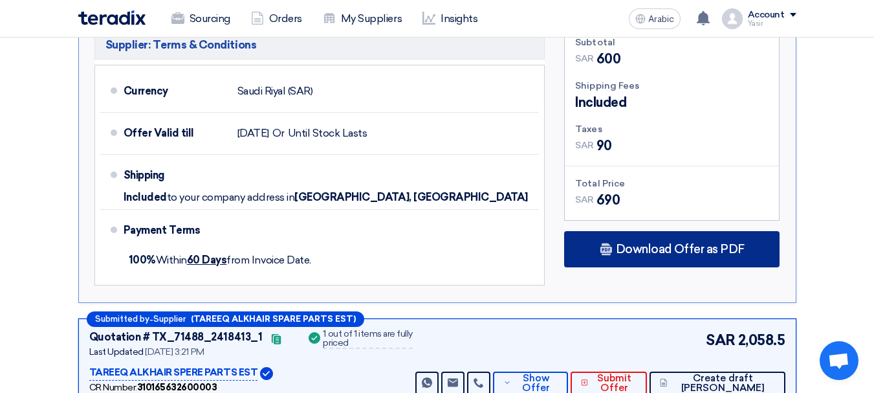
click at [670, 244] on div "Download Offer as PDF" at bounding box center [672, 249] width 216 height 36
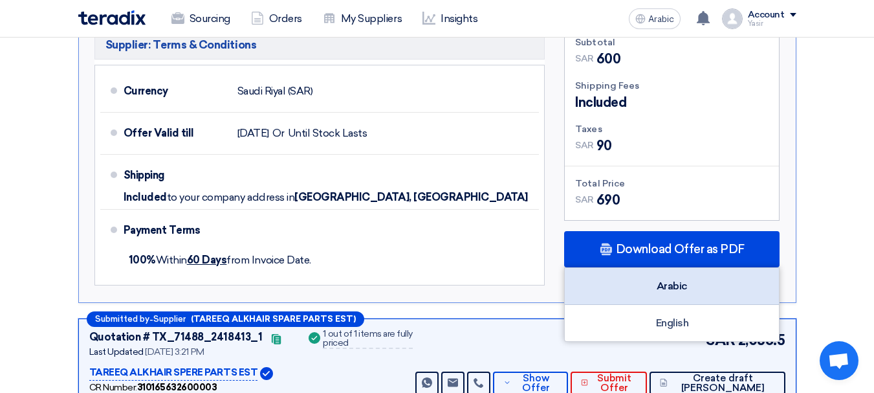
click at [683, 280] on font "Arabic" at bounding box center [672, 286] width 31 height 12
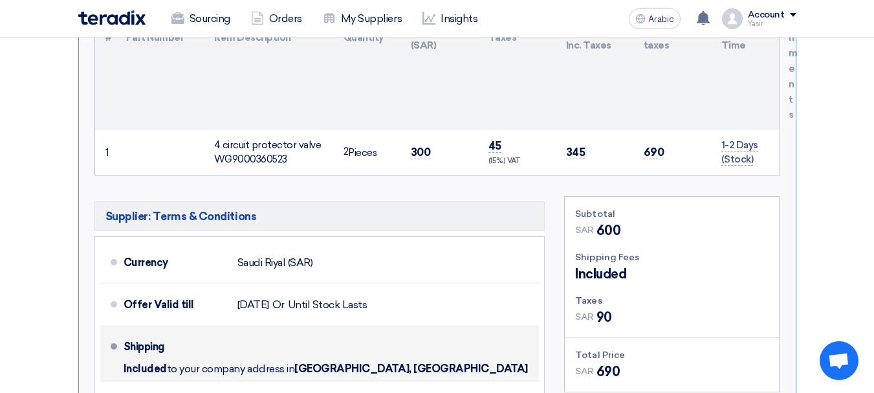
scroll to position [583, 0]
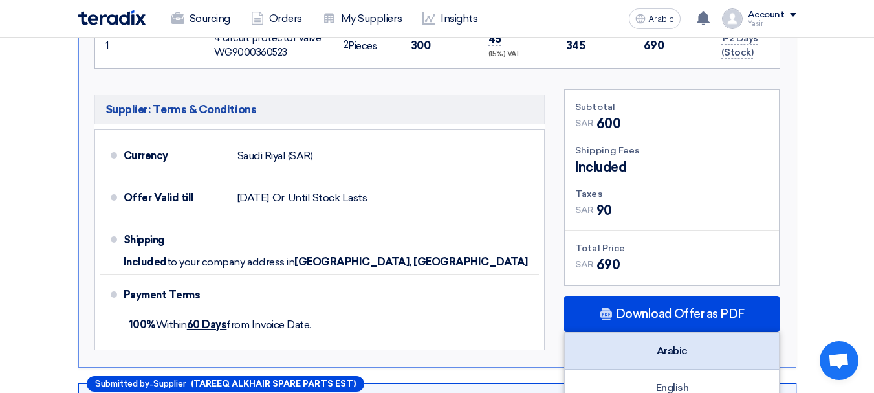
click at [684, 344] on font "Arabic" at bounding box center [672, 350] width 31 height 12
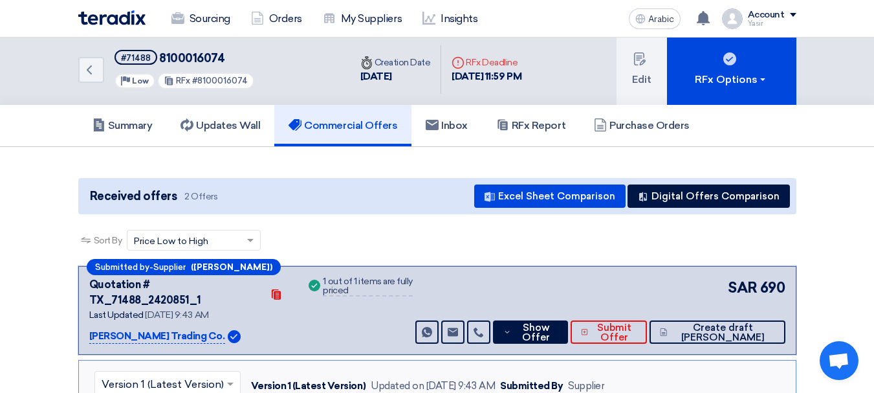
scroll to position [0, 0]
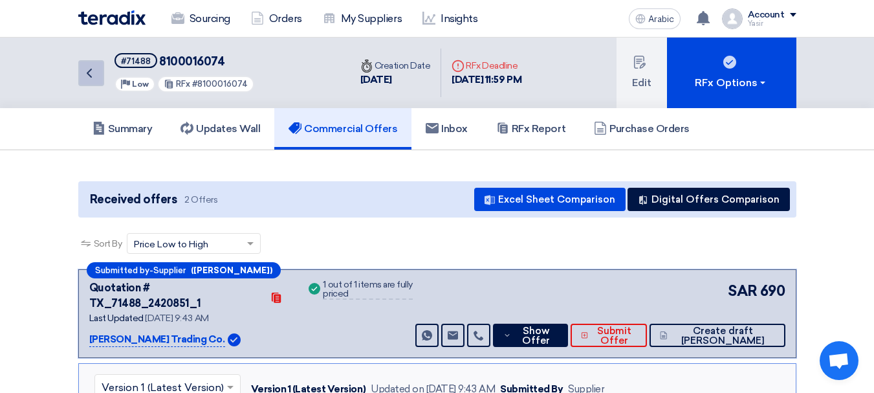
click at [90, 69] on icon "Back" at bounding box center [90, 73] width 16 height 16
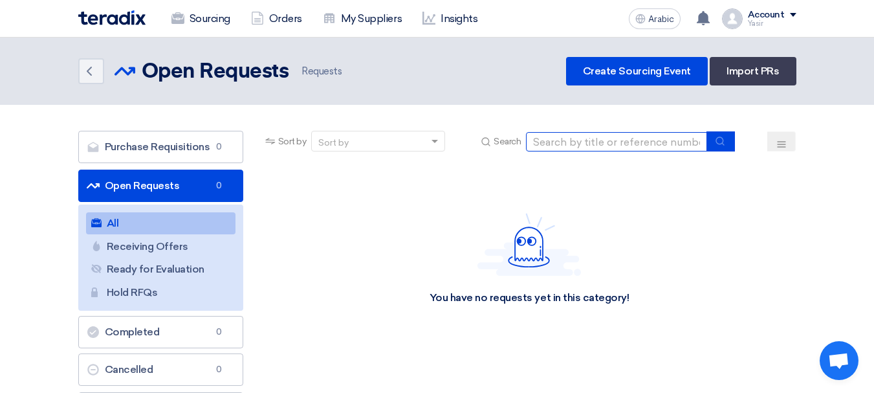
click at [616, 140] on input at bounding box center [616, 141] width 181 height 19
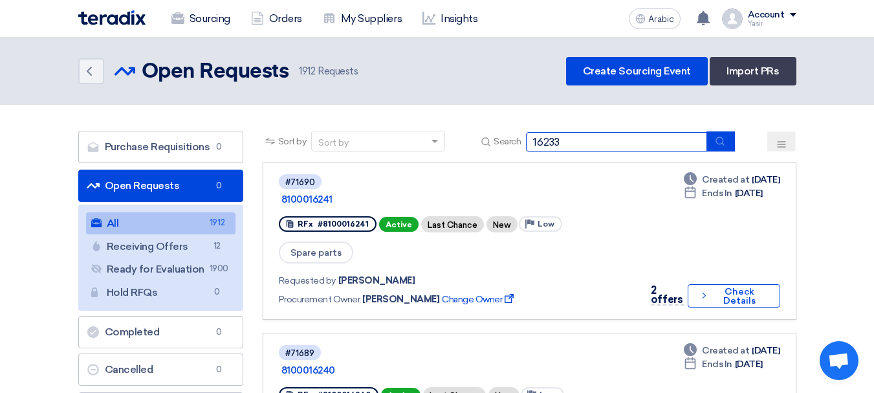
type input "16233"
click at [722, 141] on icon "submit" at bounding box center [720, 141] width 10 height 10
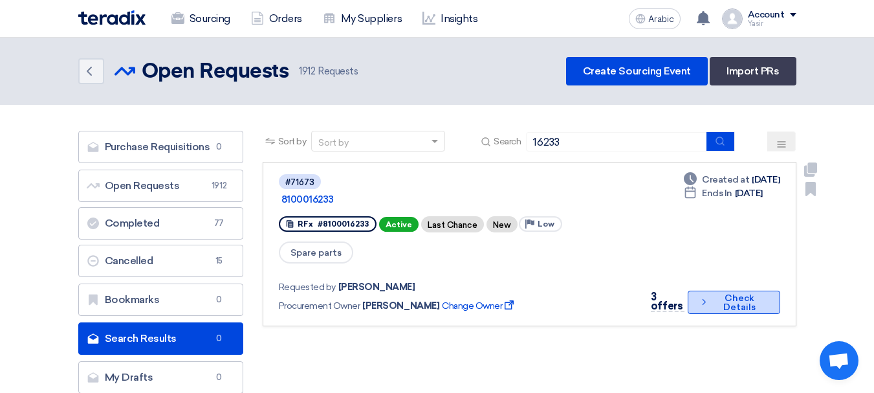
click at [729, 293] on font "Check Details" at bounding box center [740, 303] width 32 height 20
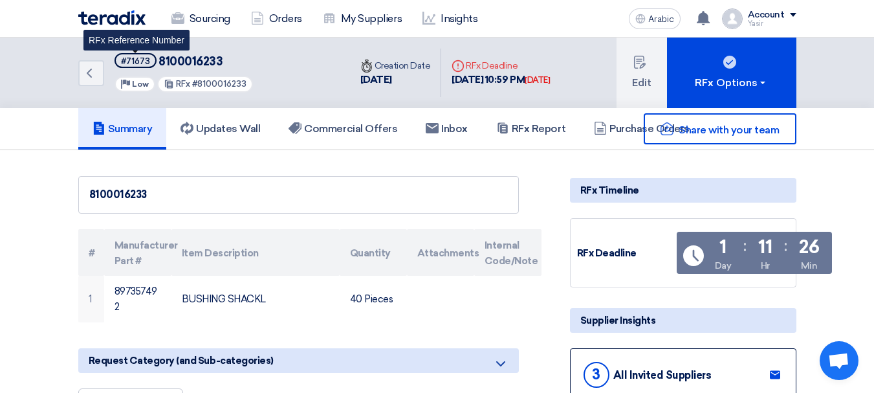
click at [140, 56] on span "#71673" at bounding box center [136, 60] width 42 height 15
copy font "71673"
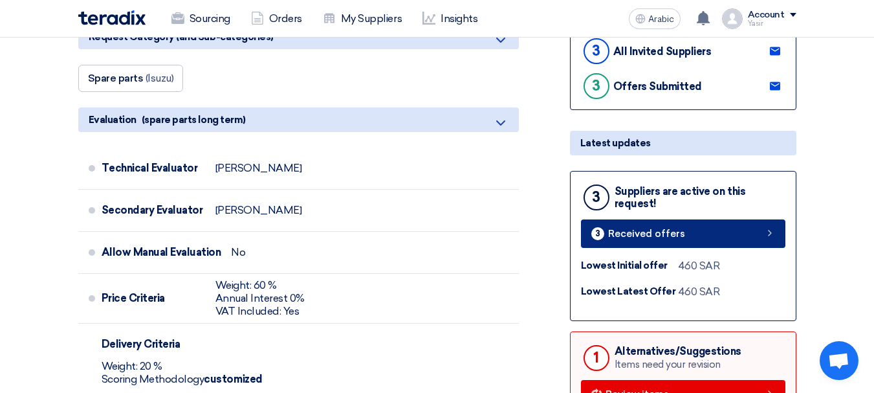
click at [670, 239] on font "Received offers" at bounding box center [646, 234] width 77 height 12
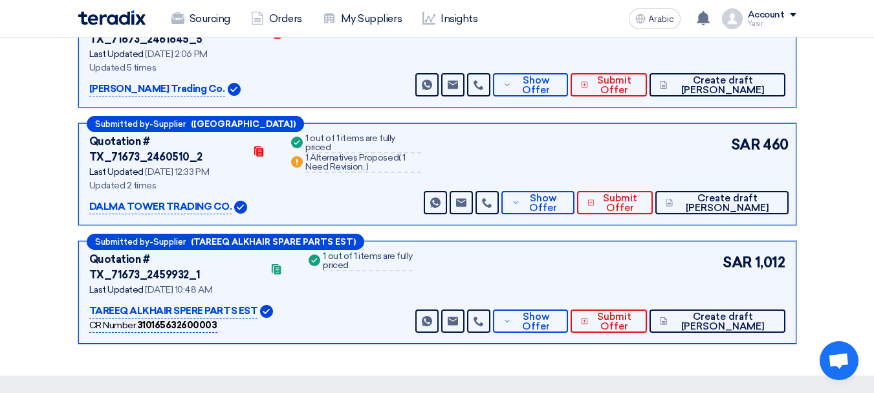
scroll to position [135, 0]
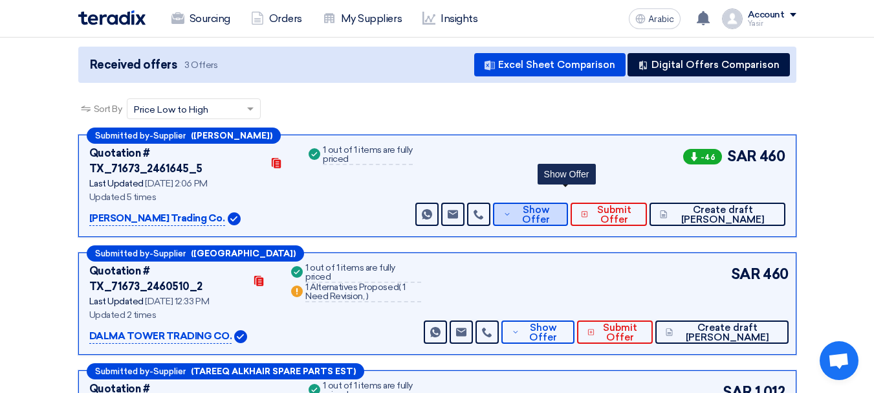
click at [550, 206] on font "Show Offer" at bounding box center [536, 214] width 28 height 21
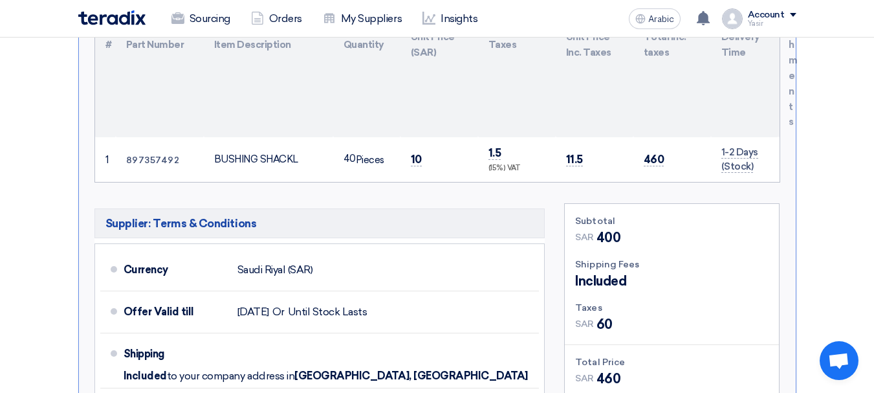
scroll to position [588, 0]
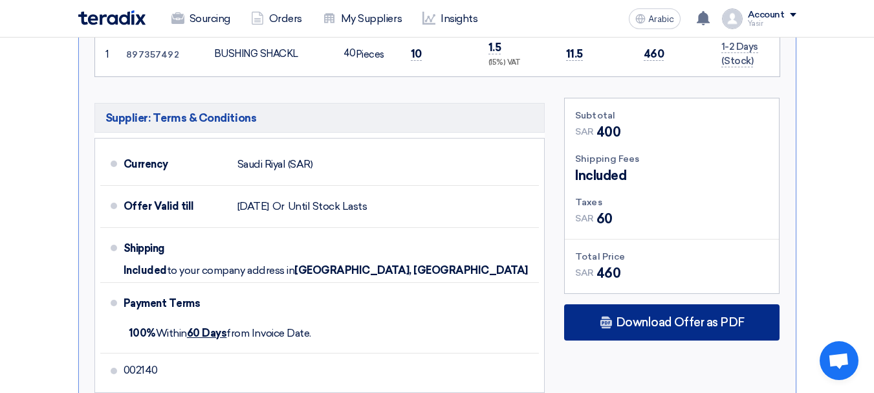
click at [696, 315] on font "Download Offer as PDF" at bounding box center [680, 322] width 129 height 14
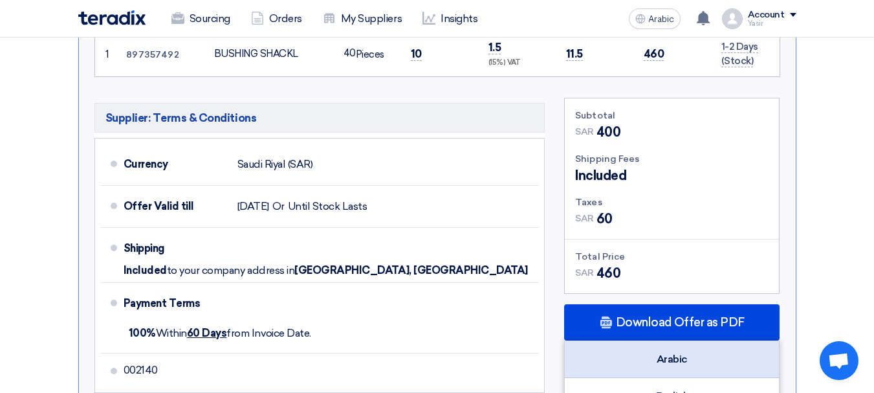
click at [690, 344] on div "Arabic" at bounding box center [672, 359] width 214 height 37
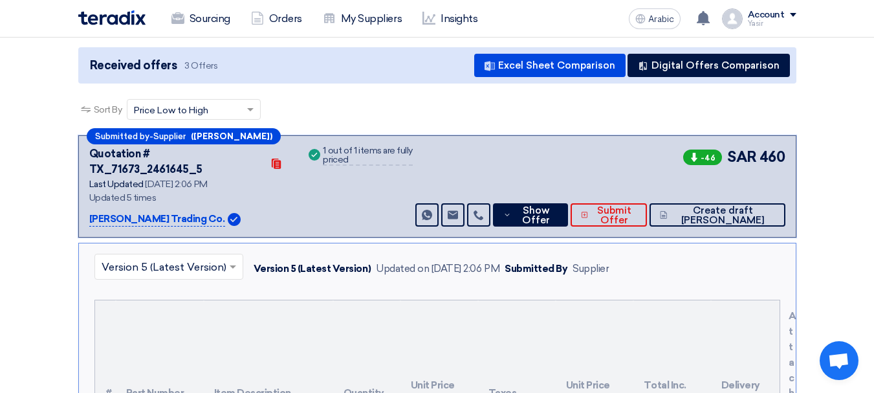
scroll to position [0, 0]
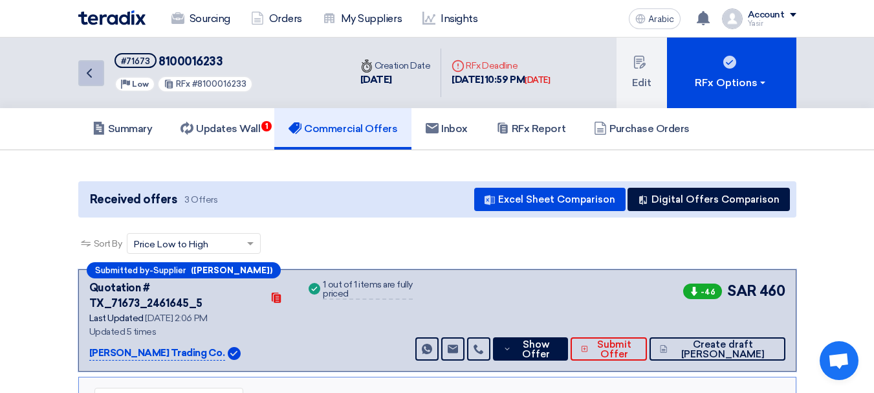
click at [88, 79] on icon "Back" at bounding box center [90, 73] width 16 height 16
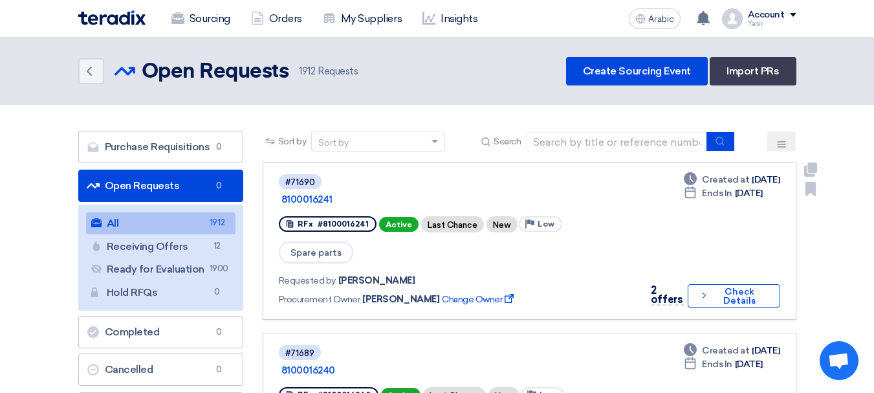
scroll to position [65, 0]
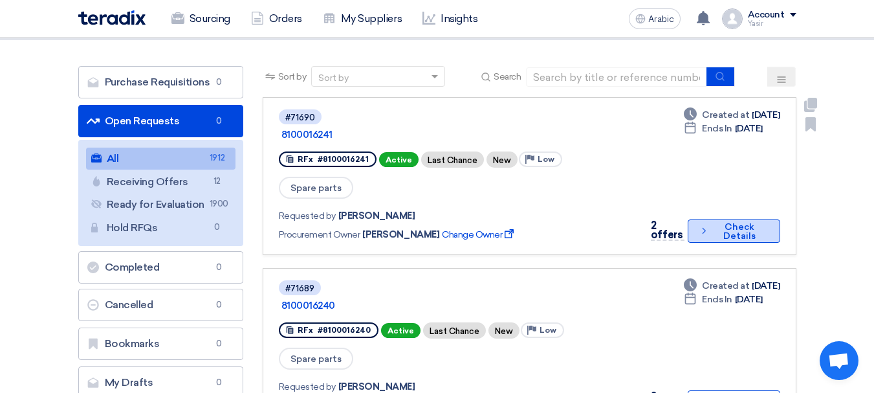
click at [745, 221] on font "Check Details" at bounding box center [740, 231] width 32 height 20
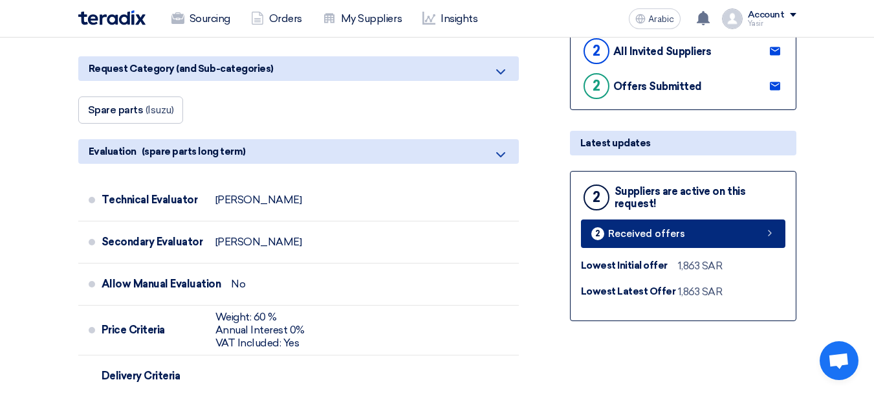
click at [656, 239] on font "Received offers" at bounding box center [646, 234] width 77 height 12
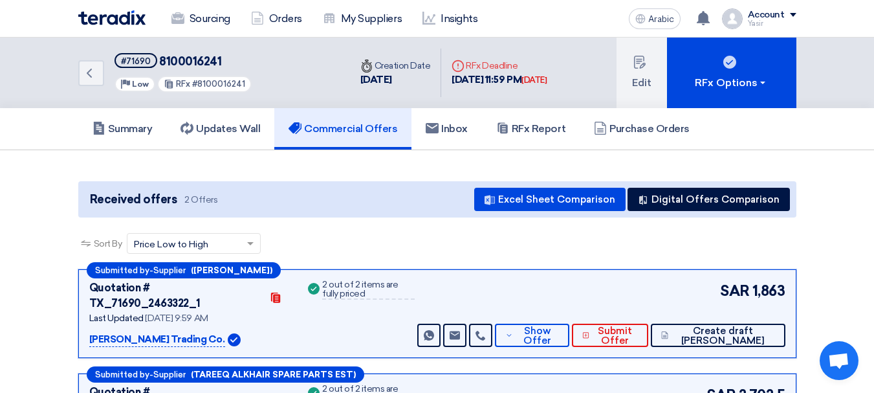
scroll to position [129, 0]
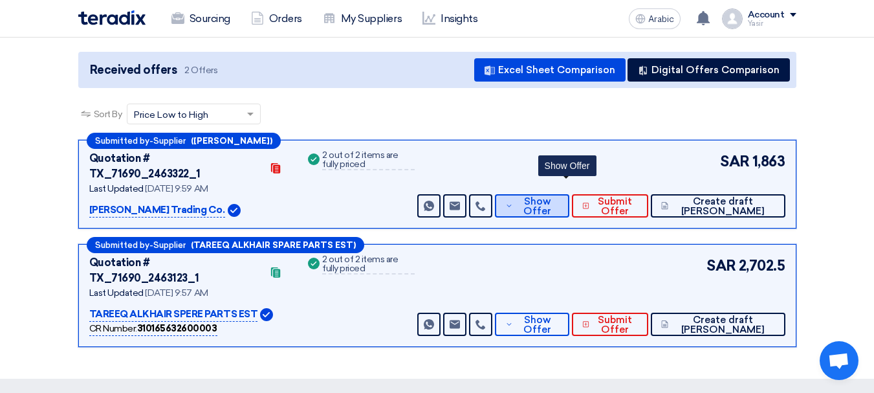
click at [551, 195] on font "Show Offer" at bounding box center [538, 205] width 28 height 21
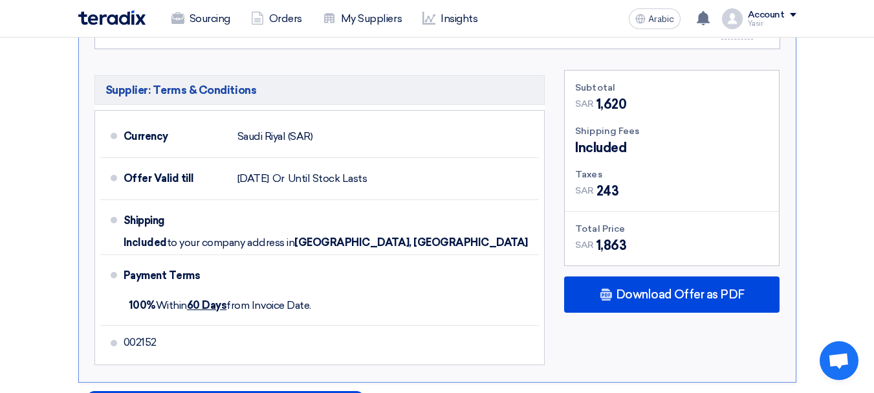
scroll to position [841, 0]
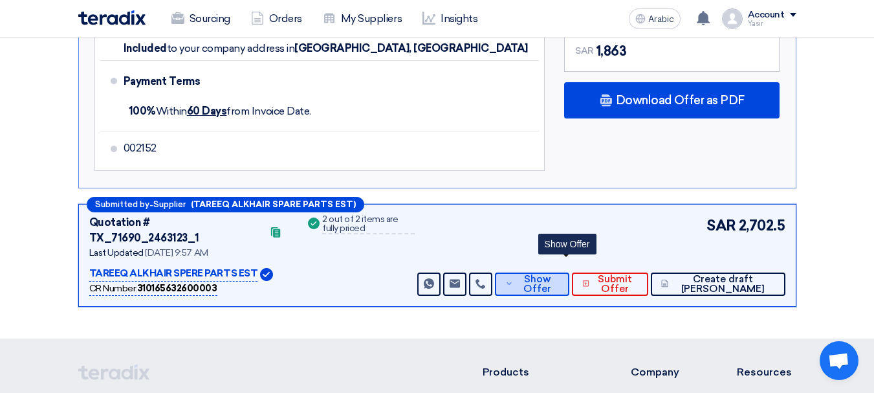
click at [551, 273] on font "Show Offer" at bounding box center [538, 283] width 28 height 21
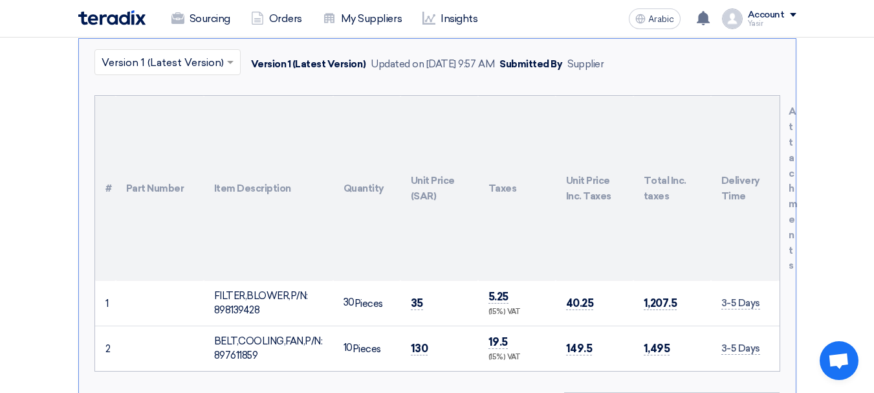
scroll to position [427, 0]
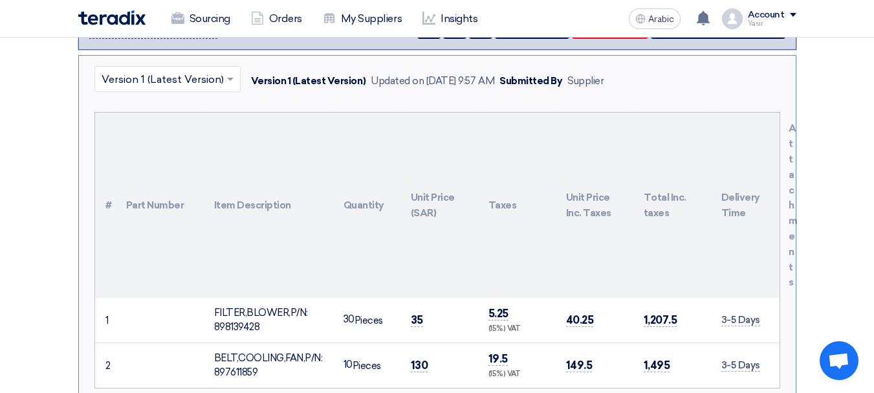
drag, startPoint x: 421, startPoint y: 288, endPoint x: 199, endPoint y: 272, distance: 222.6
click at [199, 298] on tr "1 FILTER,[PERSON_NAME],P/N: 898139428 30" at bounding box center [437, 320] width 685 height 45
click at [417, 313] on font "35" at bounding box center [417, 319] width 12 height 13
drag, startPoint x: 208, startPoint y: 280, endPoint x: 443, endPoint y: 282, distance: 235.0
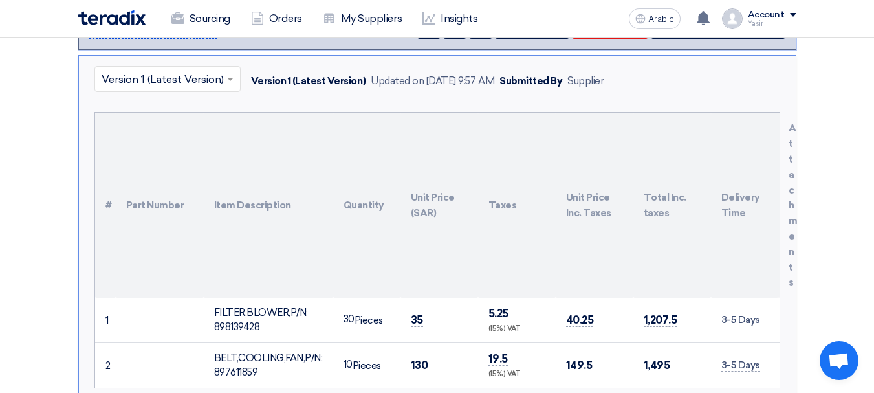
click at [443, 298] on tr "1 FILTER,[PERSON_NAME],P/N: 898139428 30" at bounding box center [437, 320] width 685 height 45
click at [414, 313] on font "35" at bounding box center [417, 319] width 12 height 13
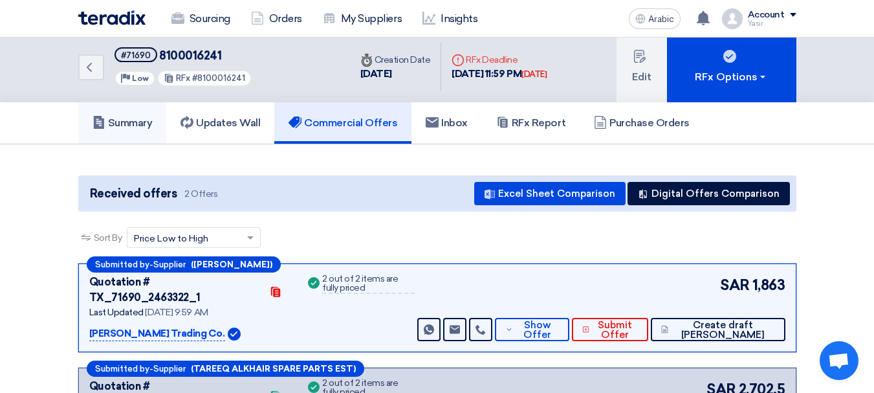
scroll to position [0, 0]
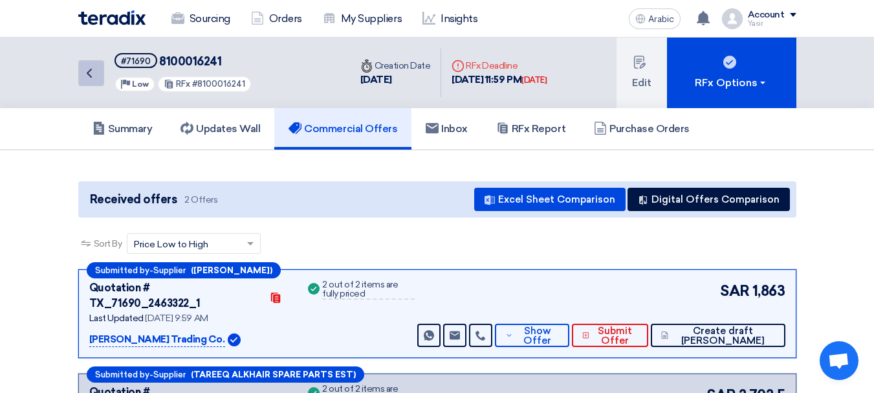
click at [94, 74] on icon "Back" at bounding box center [90, 73] width 16 height 16
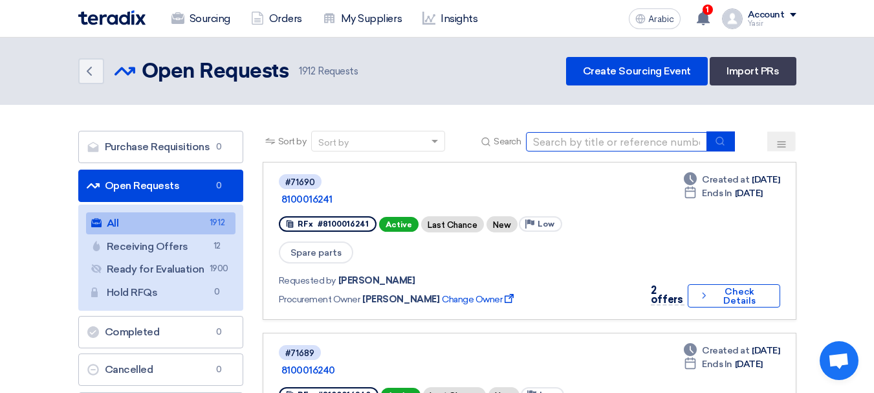
drag, startPoint x: 625, startPoint y: 137, endPoint x: 679, endPoint y: 140, distance: 53.8
click at [625, 137] on input at bounding box center [616, 141] width 181 height 19
paste input "8100016191"
type input "8100016191"
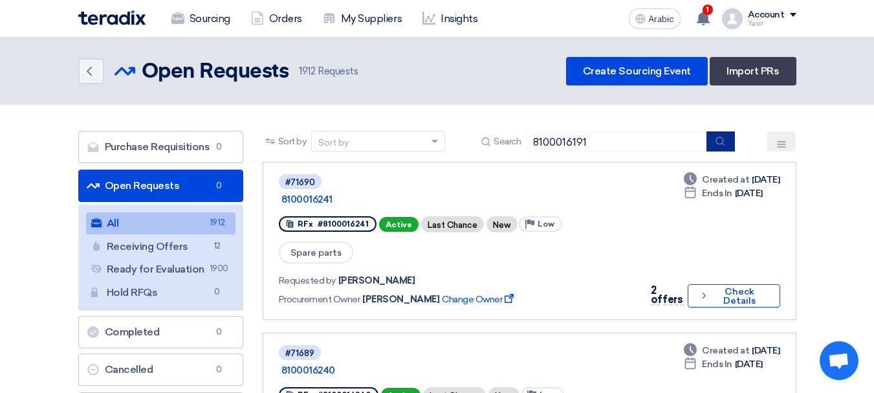
click at [712, 142] on button "submit" at bounding box center [721, 141] width 28 height 20
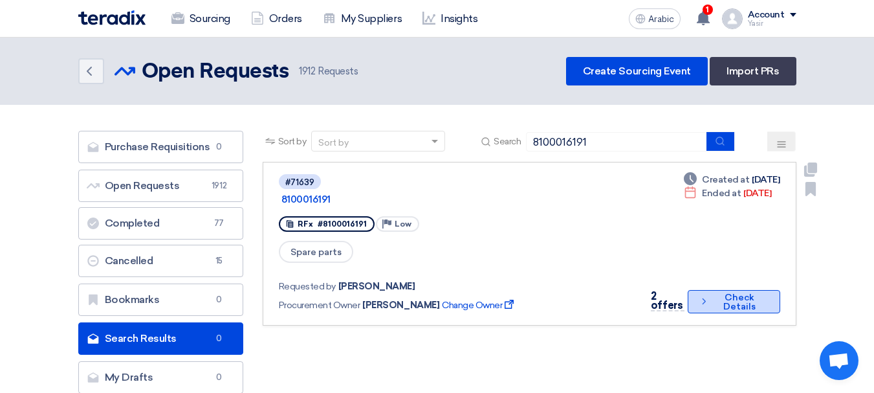
click at [739, 292] on font "Check Details" at bounding box center [740, 302] width 32 height 20
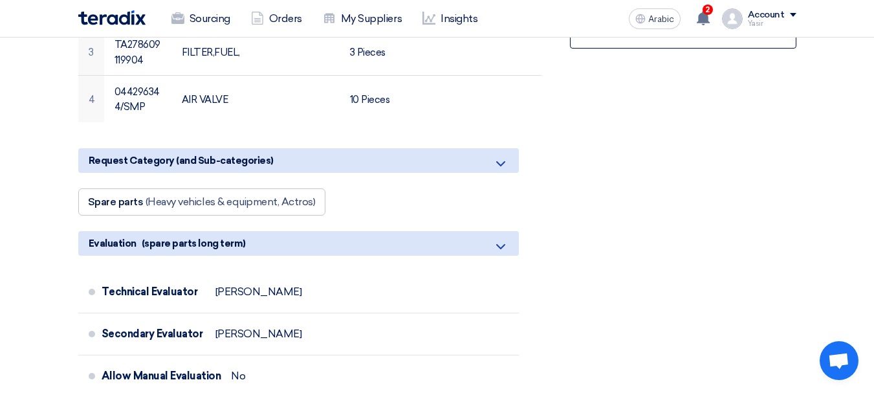
scroll to position [388, 0]
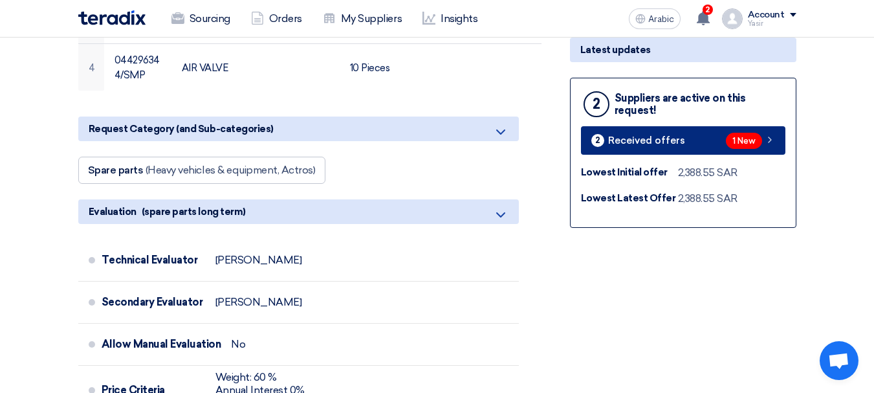
click at [715, 151] on link "2 Received offers 1 New" at bounding box center [683, 140] width 205 height 28
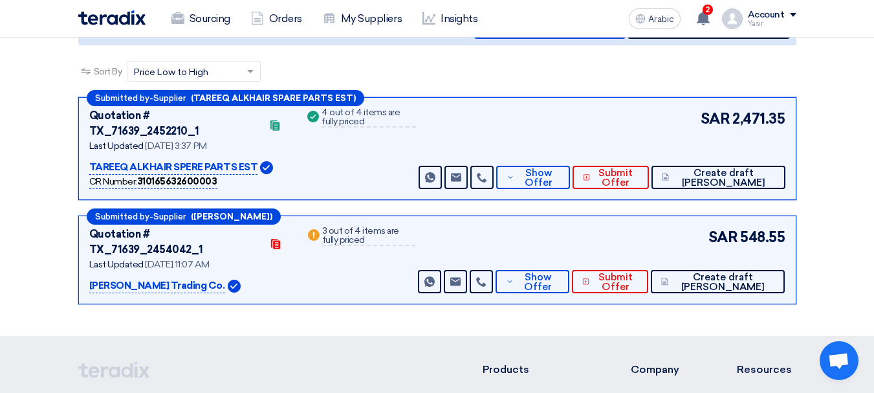
scroll to position [118, 0]
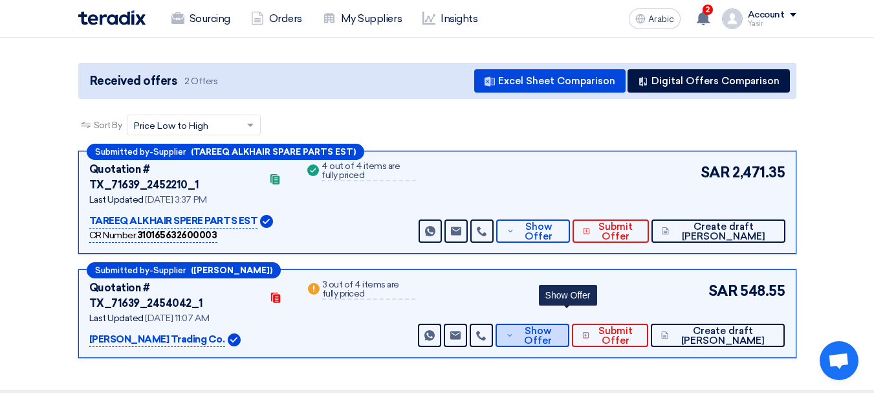
click at [548, 324] on button "Show Offer" at bounding box center [533, 335] width 74 height 23
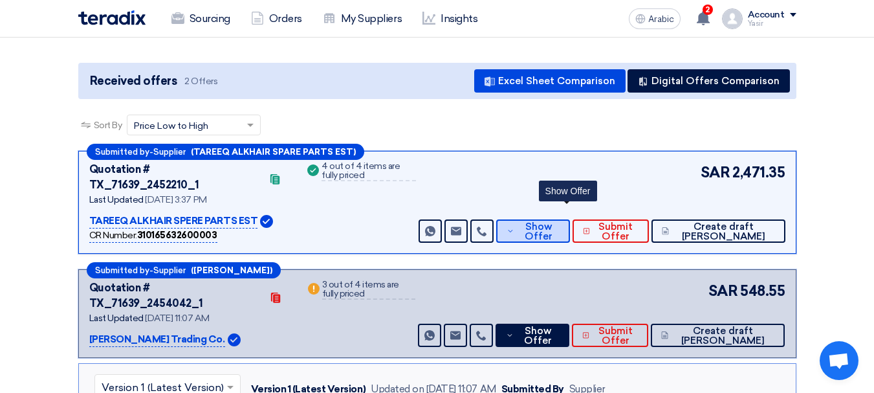
click at [544, 219] on button "Show Offer" at bounding box center [533, 230] width 74 height 23
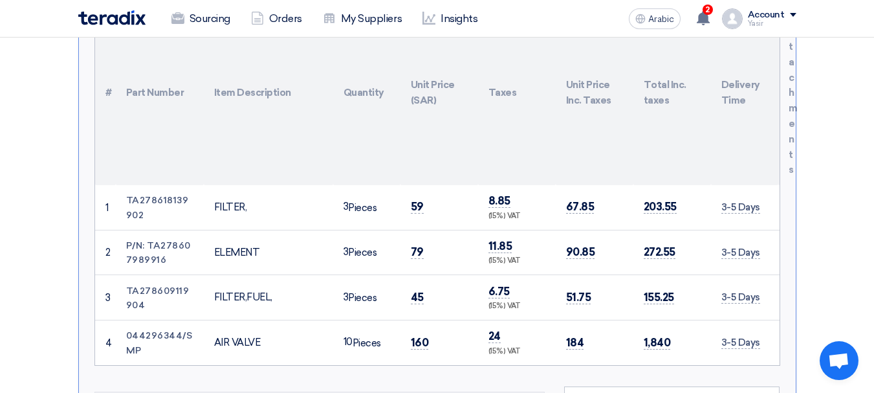
scroll to position [442, 0]
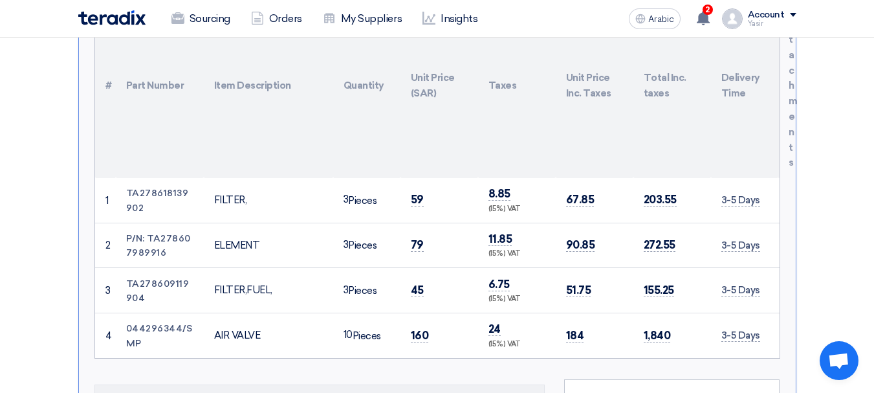
click at [421, 192] on td "59" at bounding box center [440, 200] width 78 height 45
click at [420, 238] on font "79" at bounding box center [417, 244] width 13 height 13
click at [423, 279] on td "45" at bounding box center [440, 290] width 78 height 45
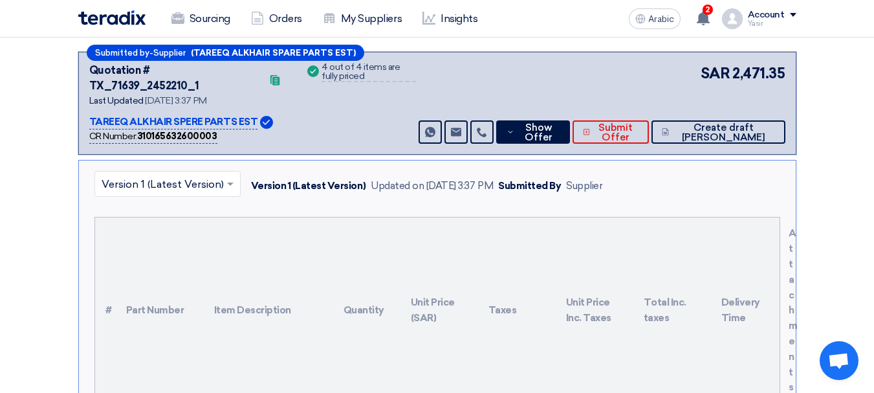
scroll to position [0, 0]
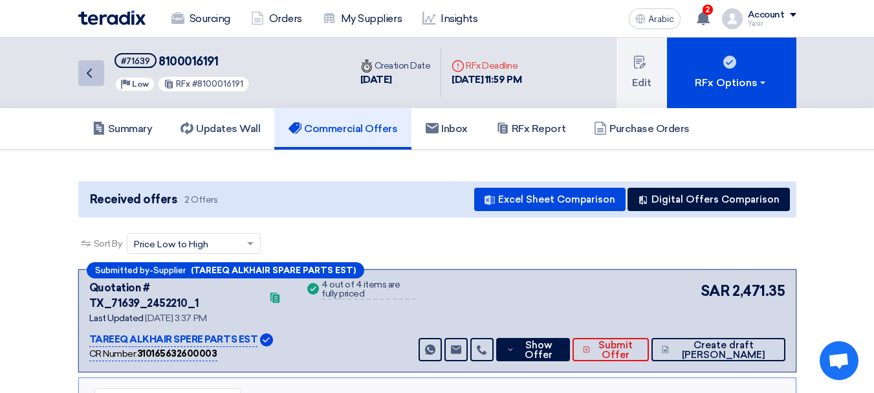
click at [91, 73] on icon "Back" at bounding box center [90, 73] width 16 height 16
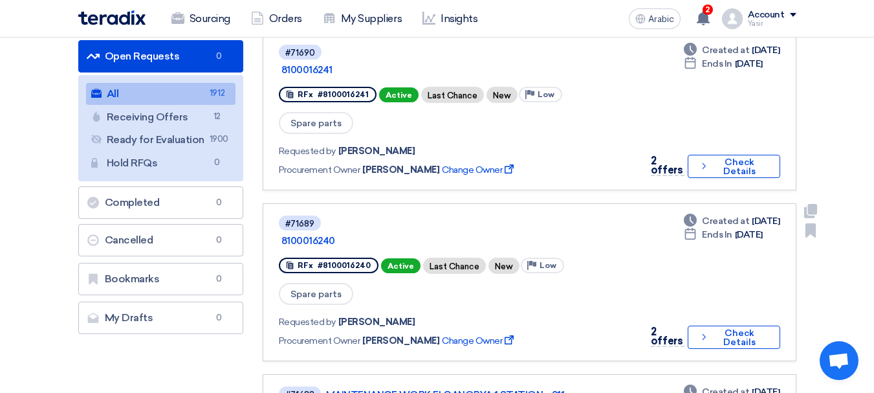
scroll to position [259, 0]
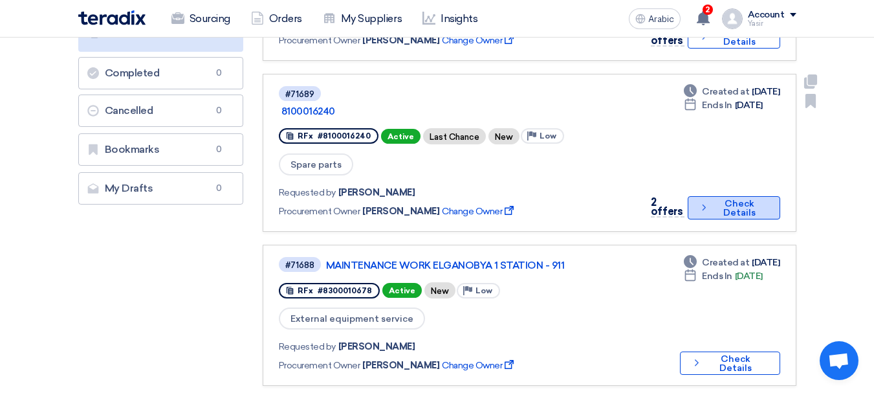
click at [739, 198] on font "Check Details" at bounding box center [740, 208] width 32 height 20
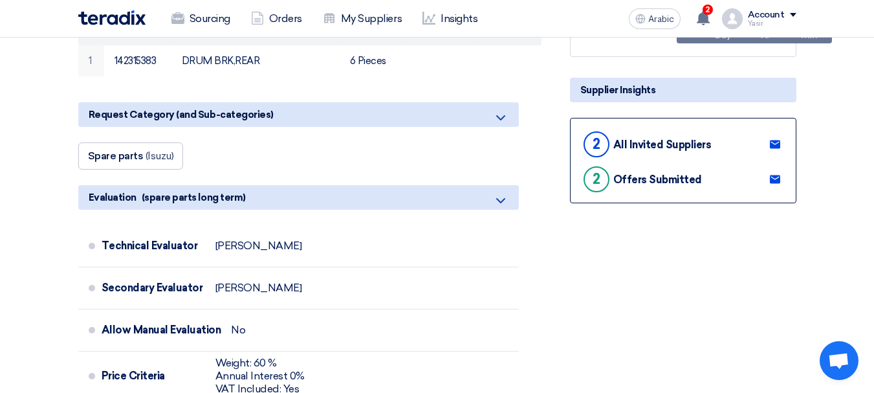
scroll to position [259, 0]
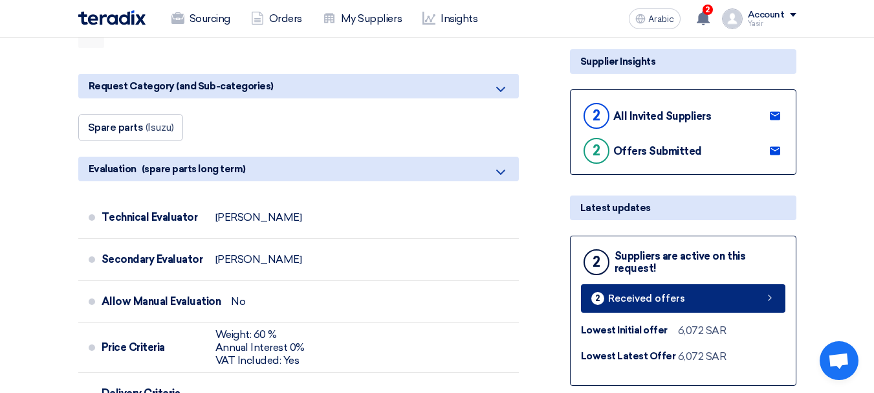
click at [689, 285] on link "2 Received offers" at bounding box center [683, 298] width 205 height 28
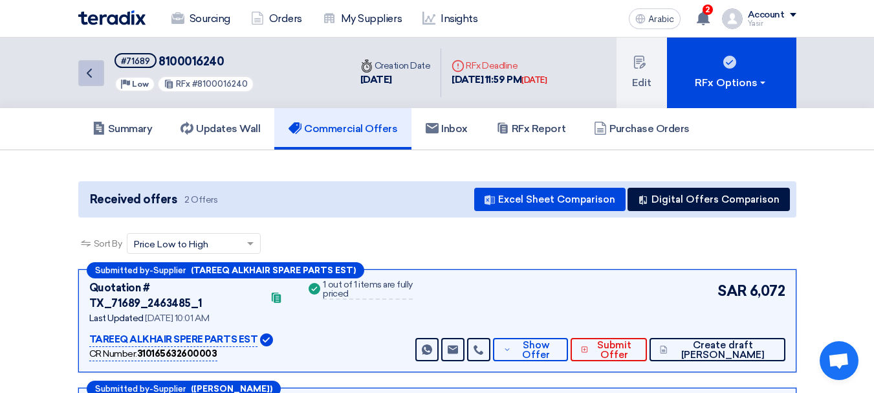
click at [104, 80] on link "Back" at bounding box center [91, 73] width 26 height 26
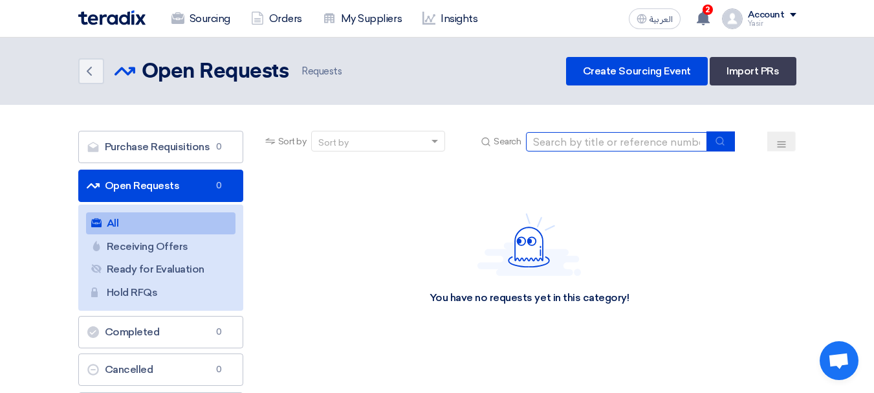
click at [658, 148] on input at bounding box center [616, 141] width 181 height 19
type input "70310"
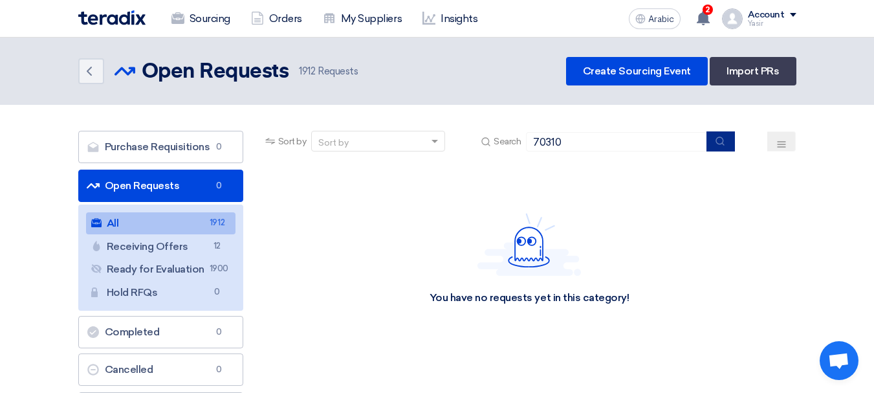
click at [726, 150] on button "submit" at bounding box center [721, 141] width 28 height 20
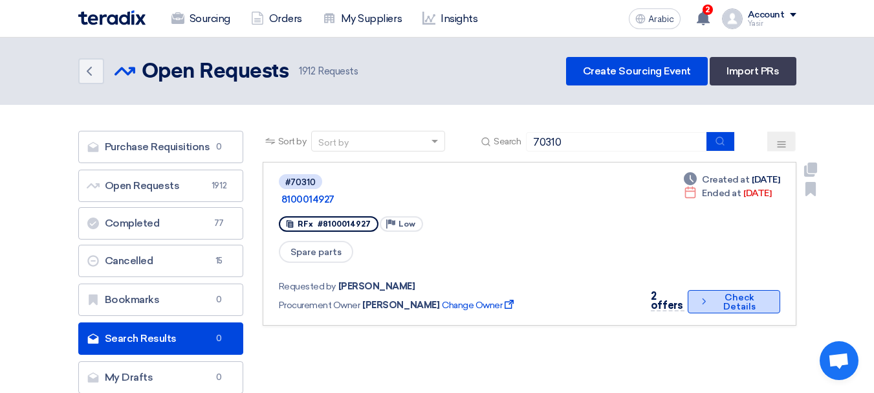
click at [742, 292] on font "Check Details" at bounding box center [740, 302] width 32 height 20
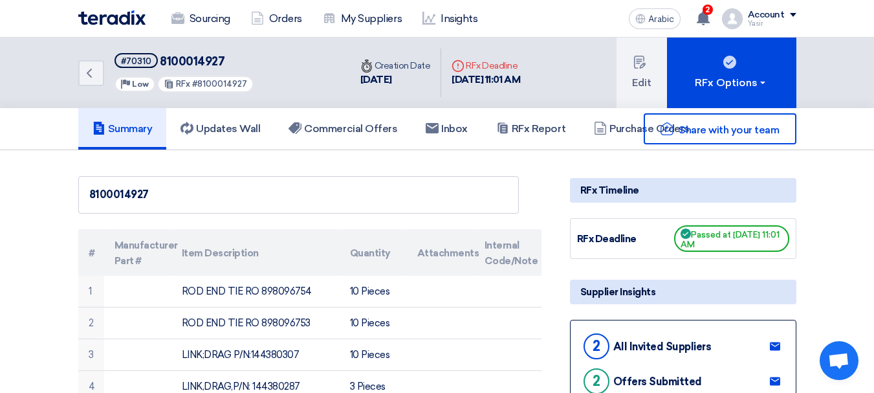
scroll to position [259, 0]
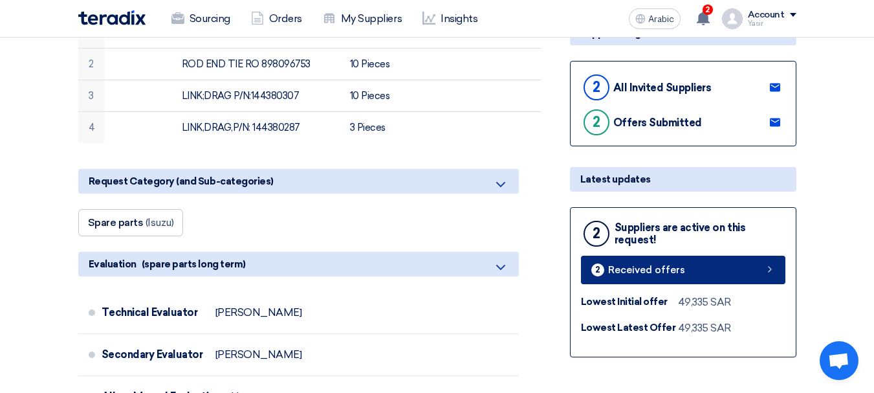
click at [677, 276] on div "2 Received offers" at bounding box center [639, 269] width 94 height 13
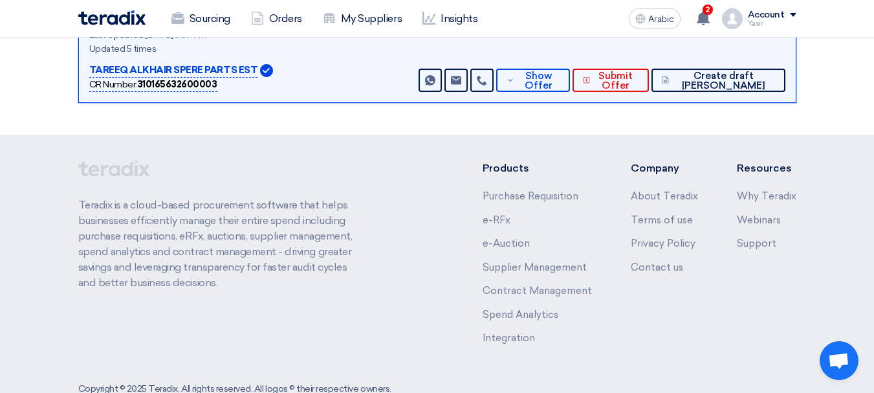
scroll to position [193, 0]
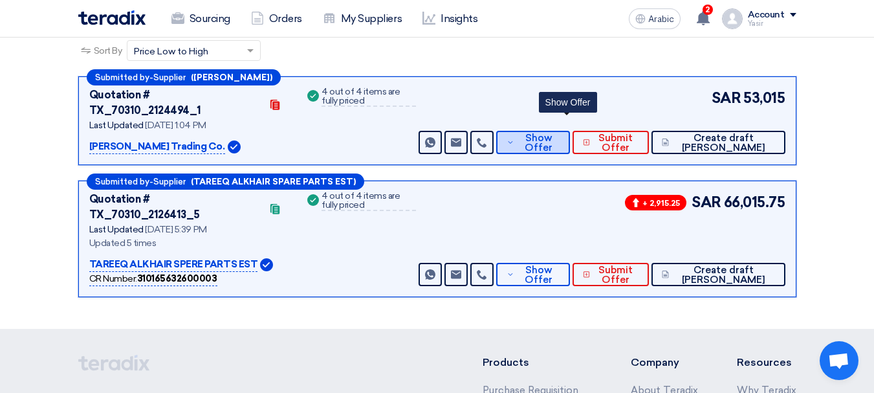
click at [553, 132] on font "Show Offer" at bounding box center [539, 142] width 28 height 21
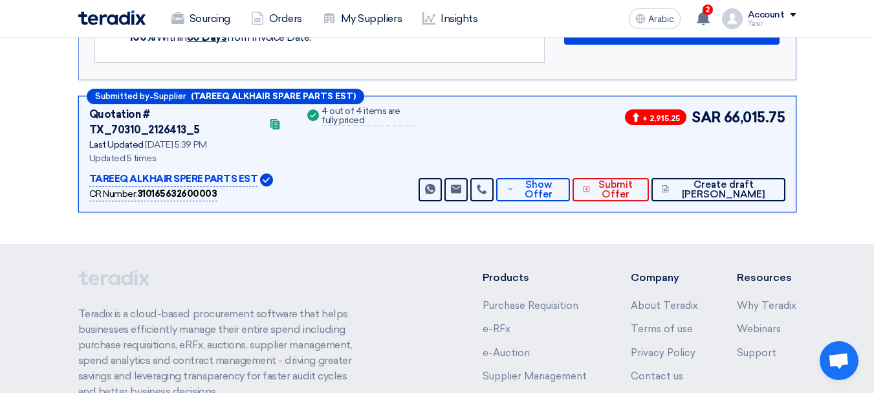
scroll to position [1034, 0]
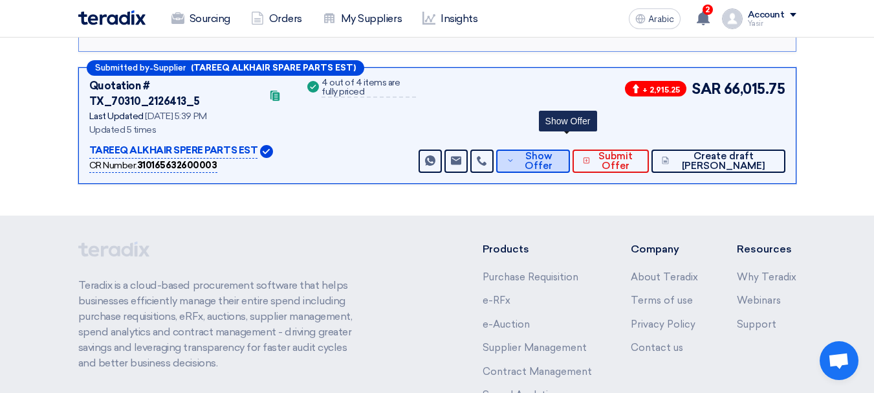
click at [553, 150] on font "Show Offer" at bounding box center [539, 160] width 28 height 21
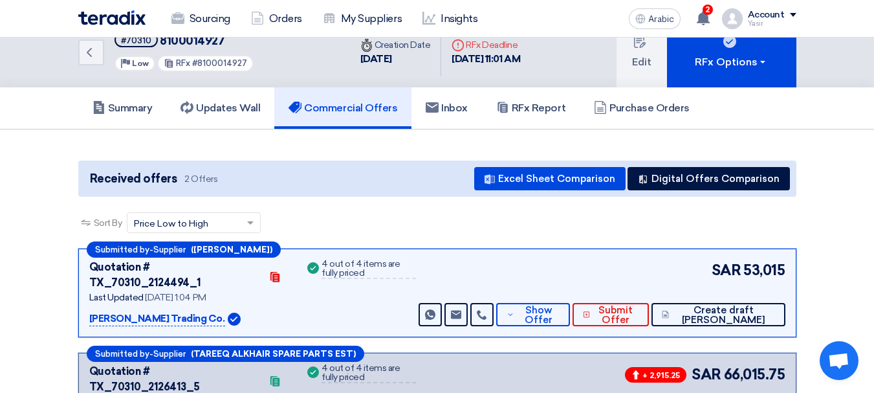
scroll to position [0, 0]
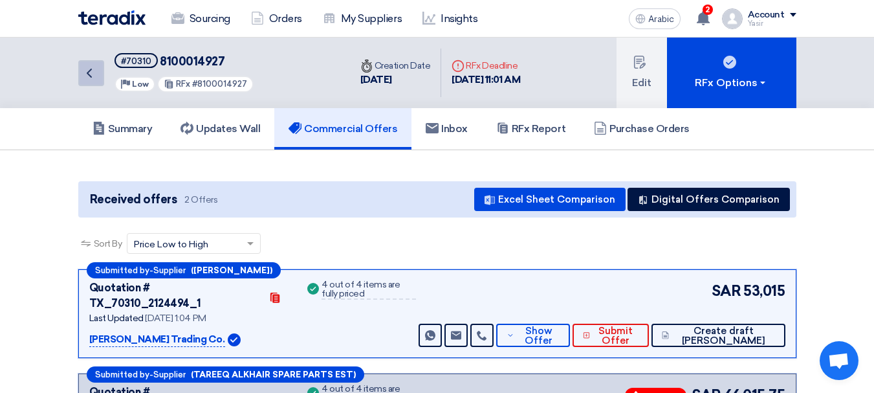
click at [89, 73] on icon "Back" at bounding box center [90, 73] width 16 height 16
